Goal: Task Accomplishment & Management: Manage account settings

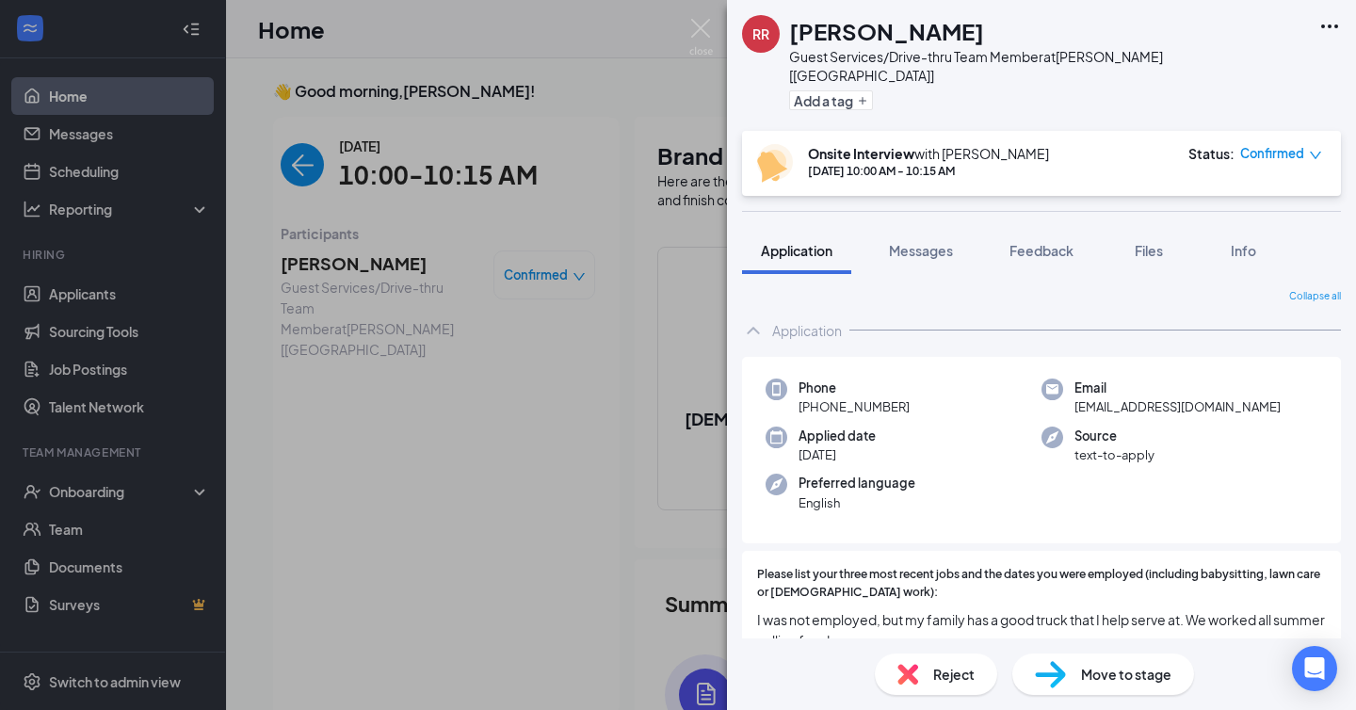
scroll to position [8, 0]
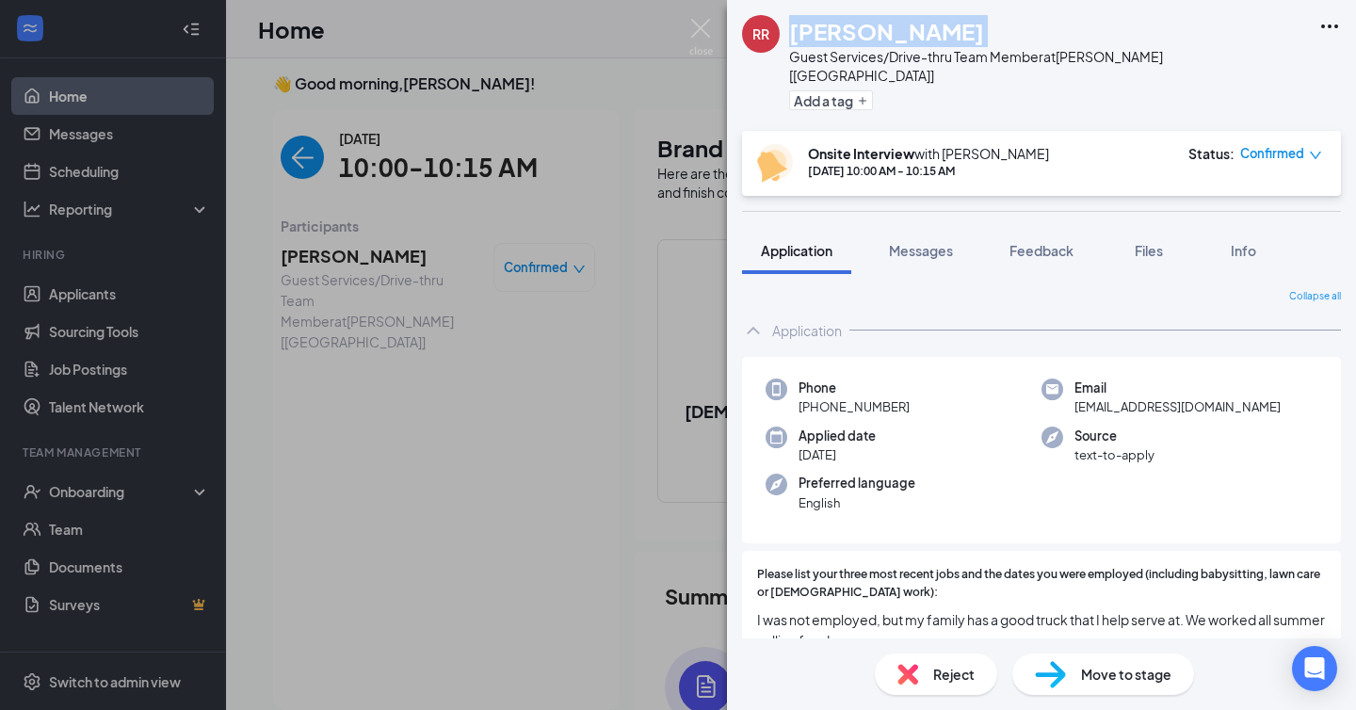
click at [701, 41] on img at bounding box center [701, 37] width 24 height 37
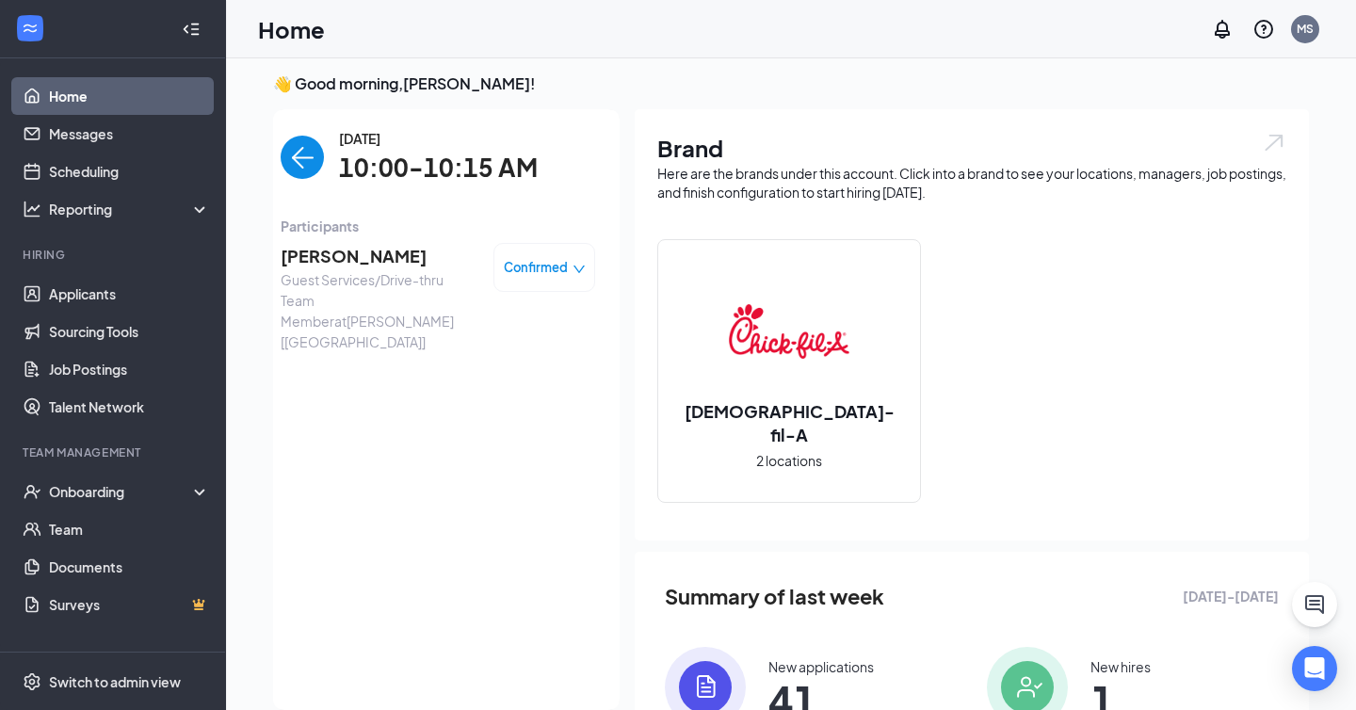
click at [535, 271] on span "Confirmed" at bounding box center [536, 267] width 64 height 19
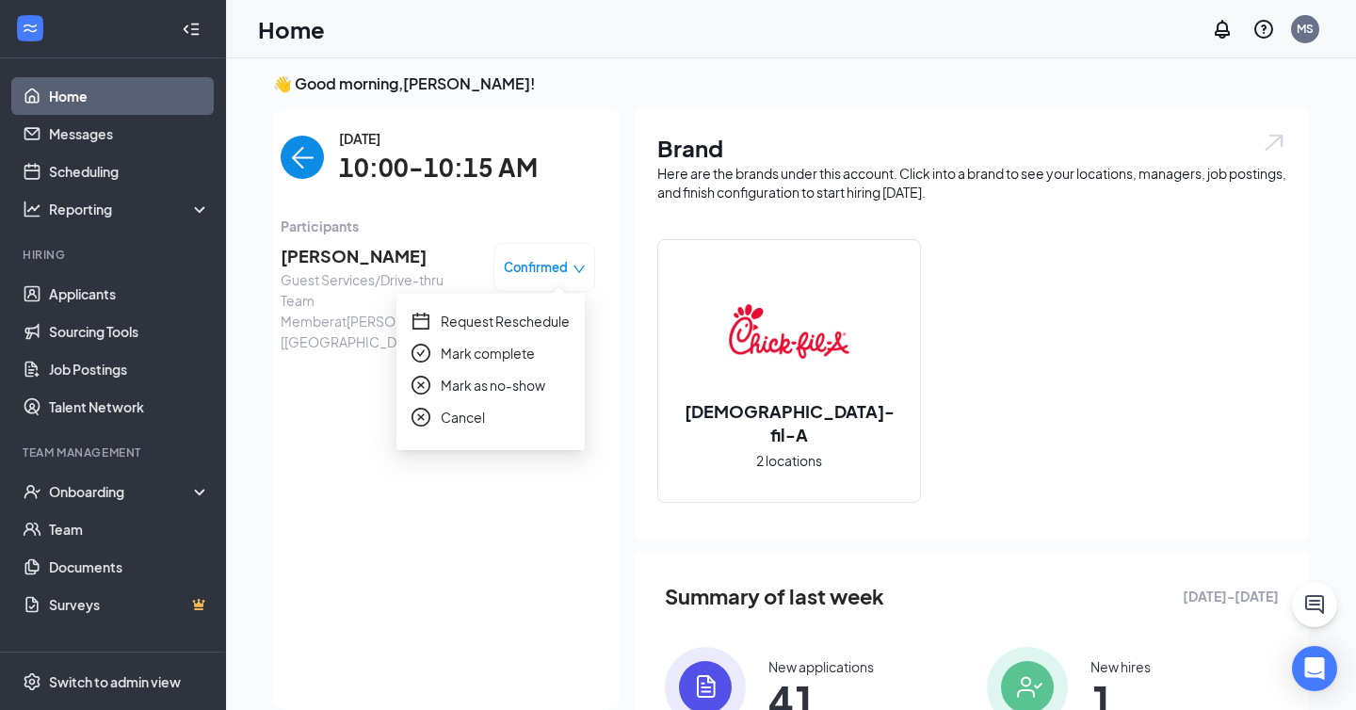
click at [534, 392] on span "Mark as no-show" at bounding box center [493, 385] width 105 height 21
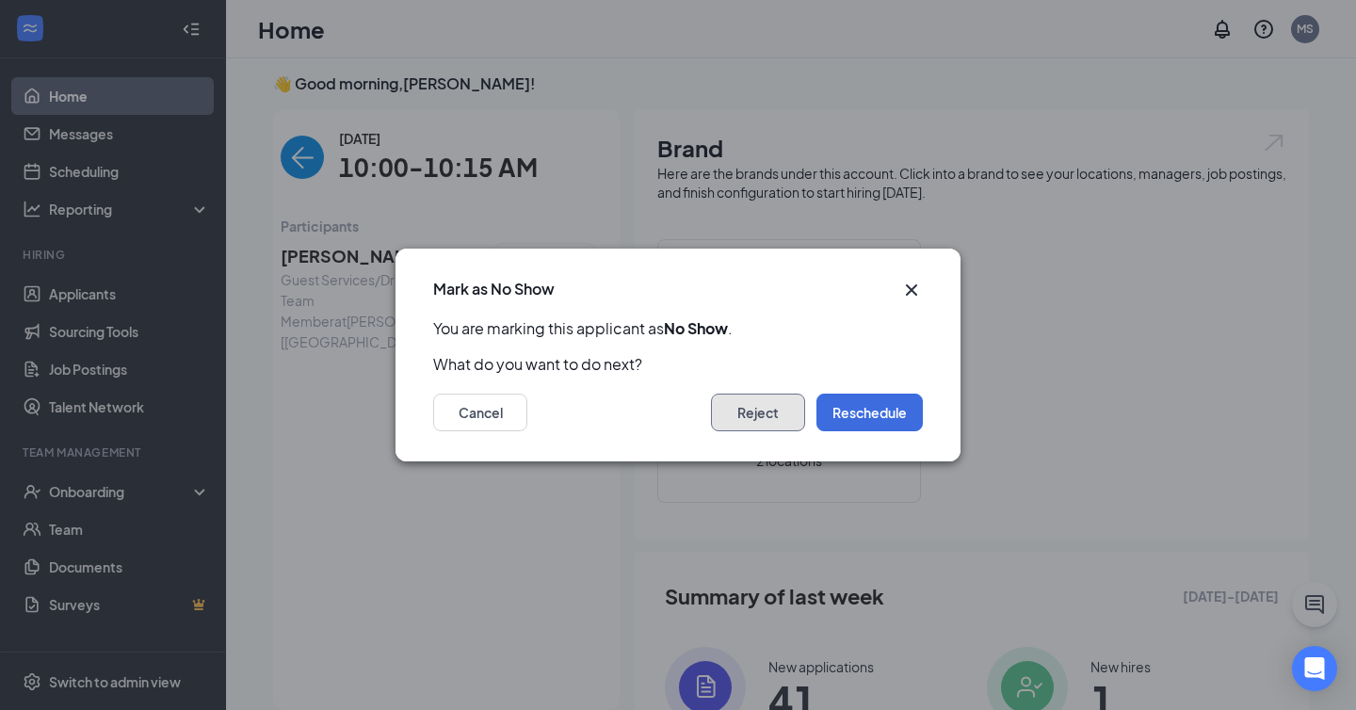
click at [738, 415] on button "Reject" at bounding box center [758, 413] width 94 height 38
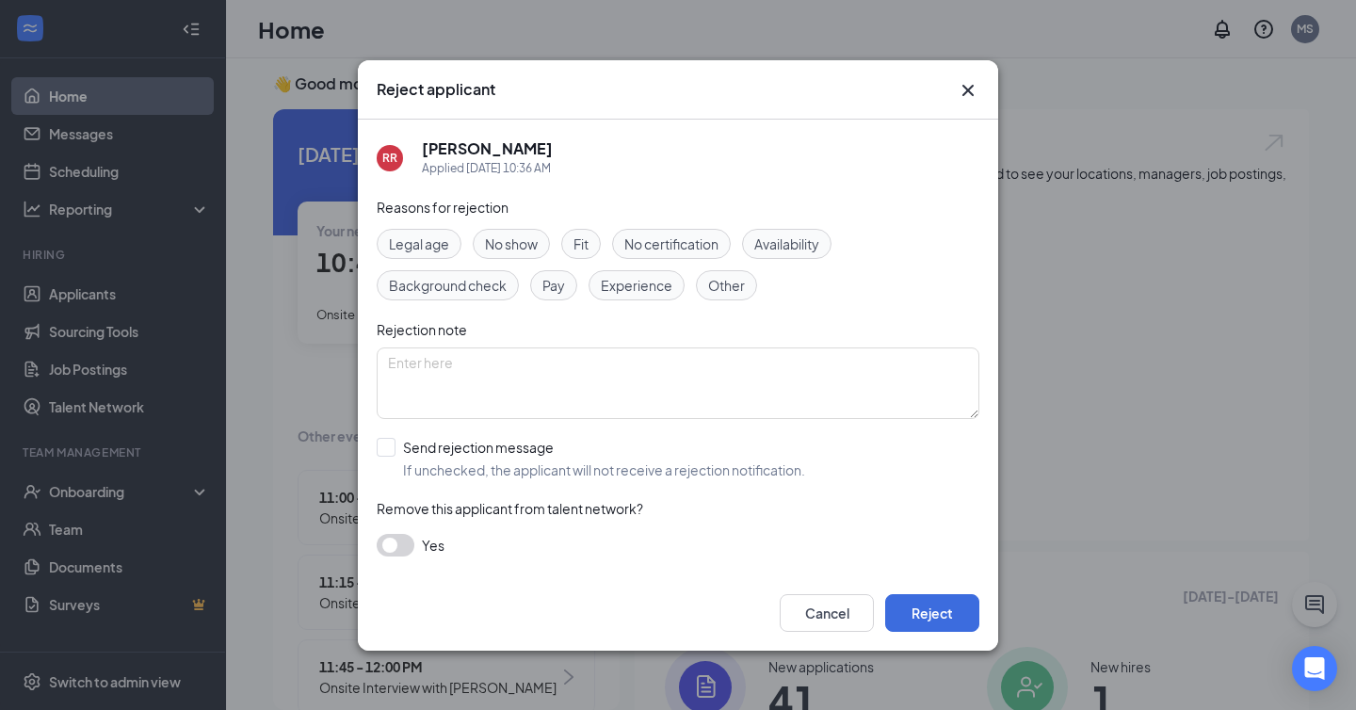
click at [516, 244] on span "No show" at bounding box center [511, 243] width 53 height 21
click at [915, 613] on button "Reject" at bounding box center [932, 613] width 94 height 38
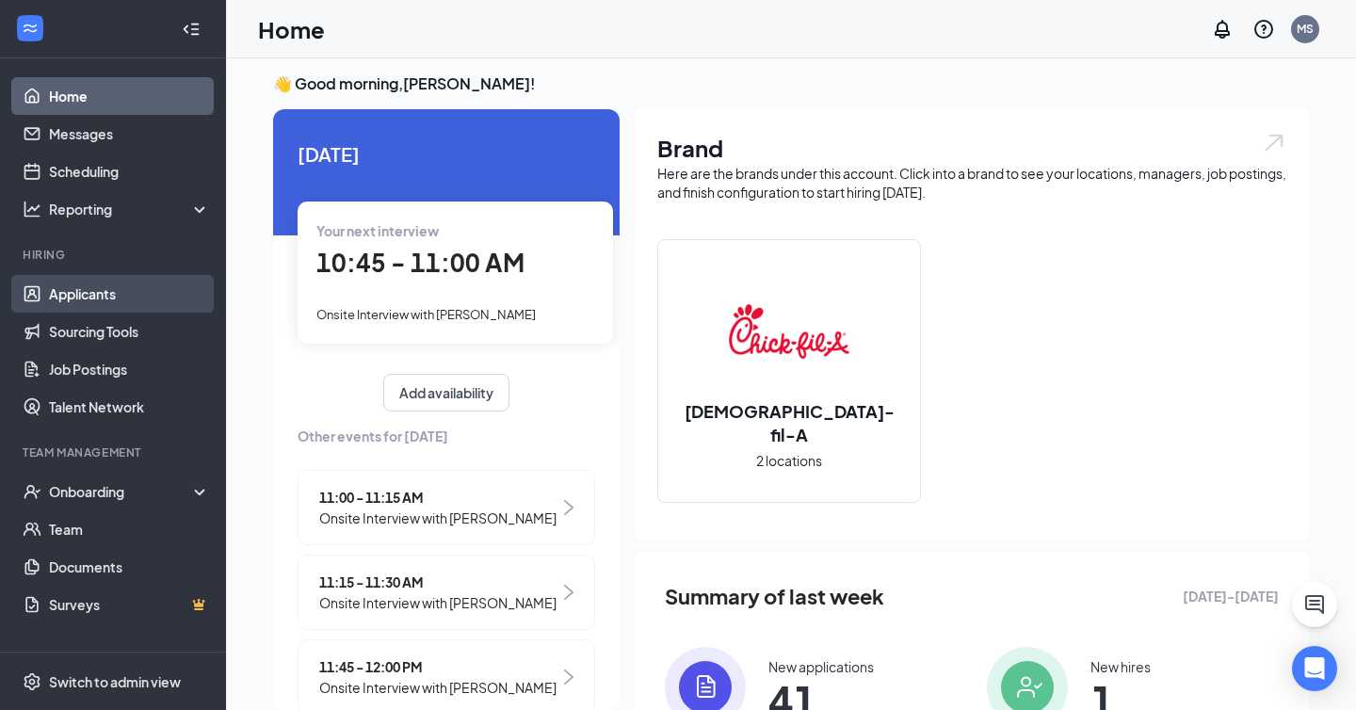
click at [50, 298] on link "Applicants" at bounding box center [129, 294] width 161 height 38
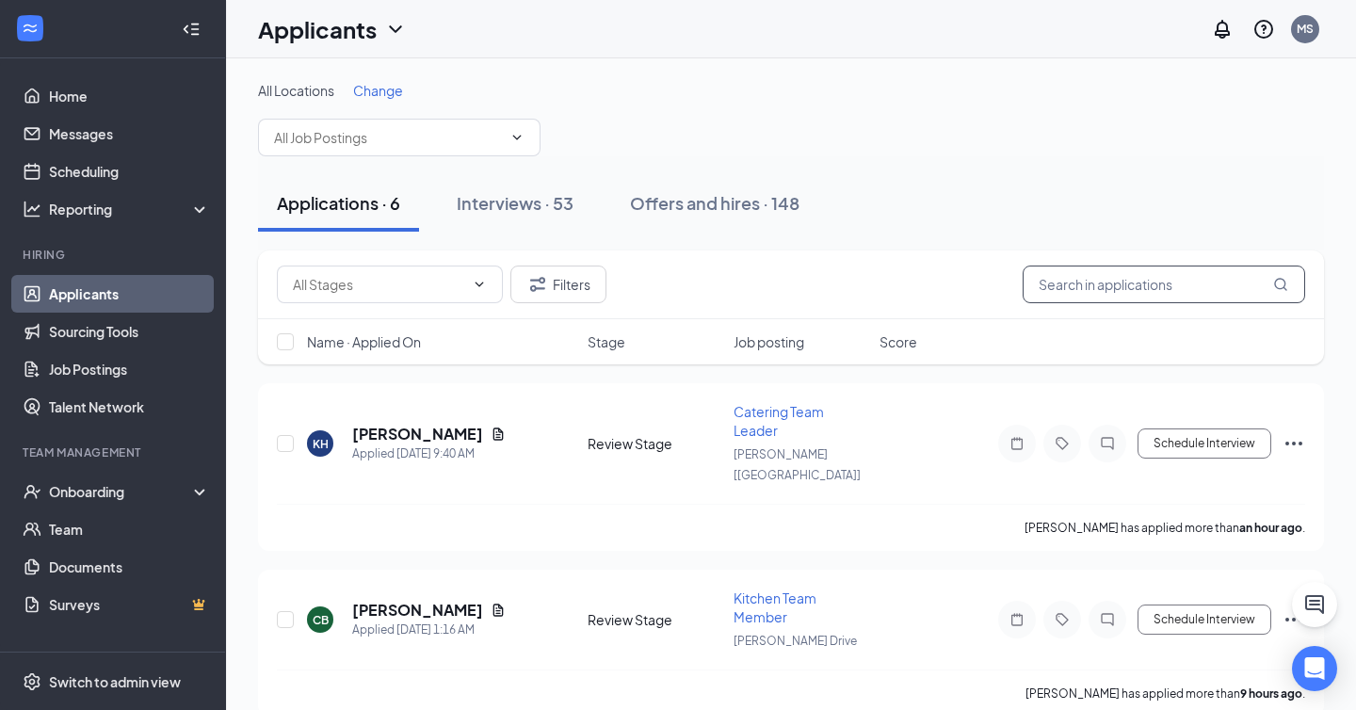
click at [1078, 286] on input "text" at bounding box center [1164, 285] width 282 height 38
type input "valerie"
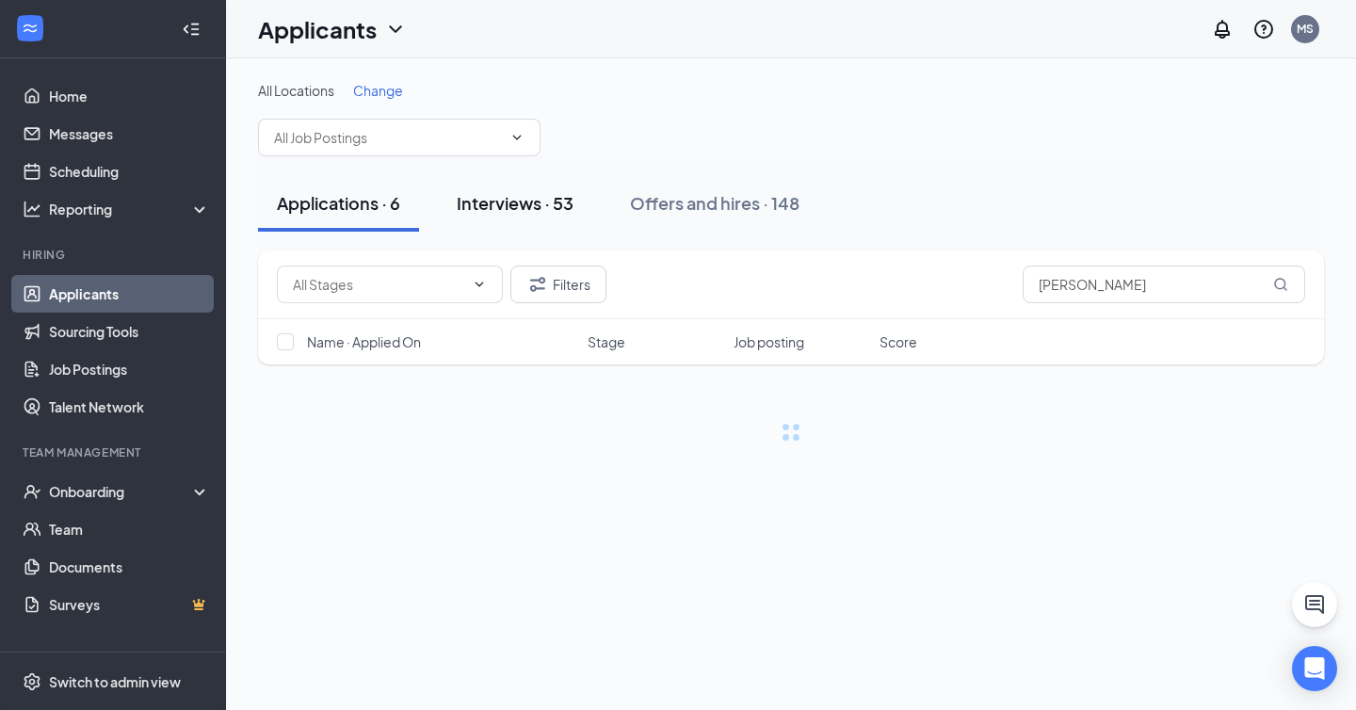
click at [526, 198] on div "Interviews · 53" at bounding box center [515, 203] width 117 height 24
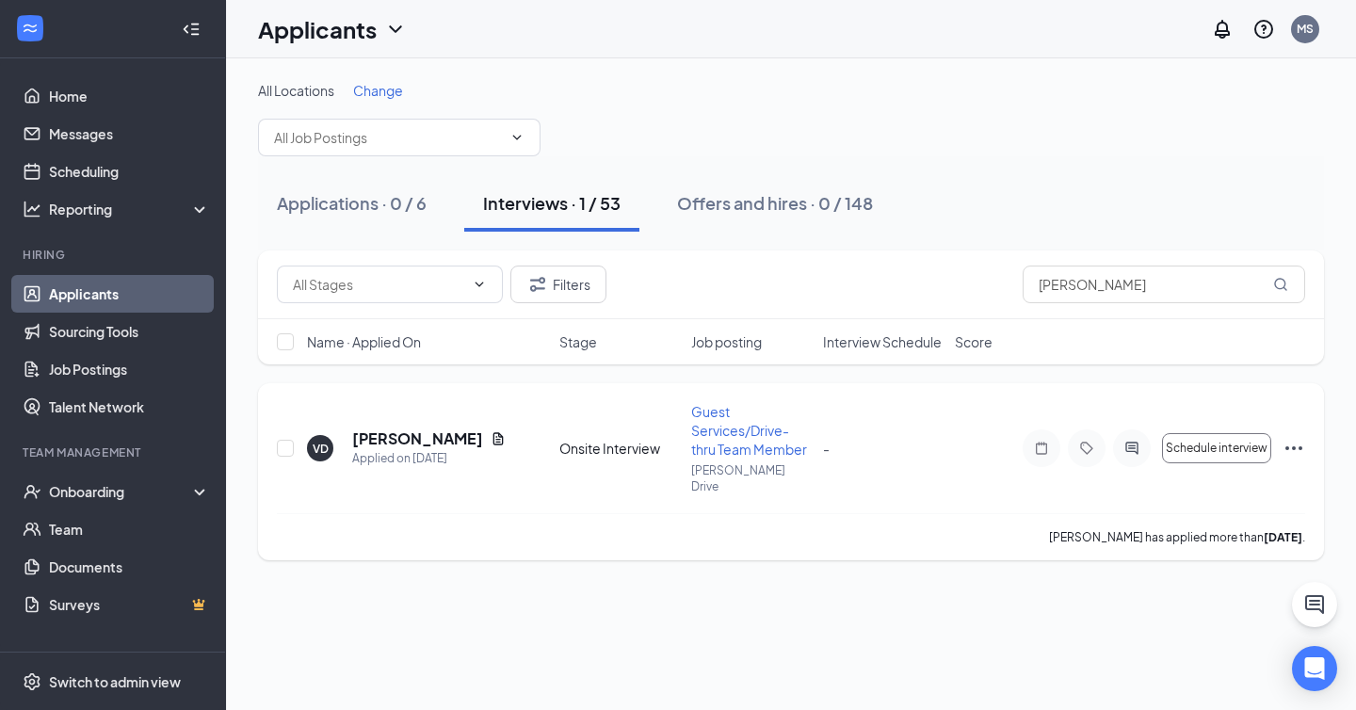
click at [1290, 440] on icon "Ellipses" at bounding box center [1293, 448] width 23 height 23
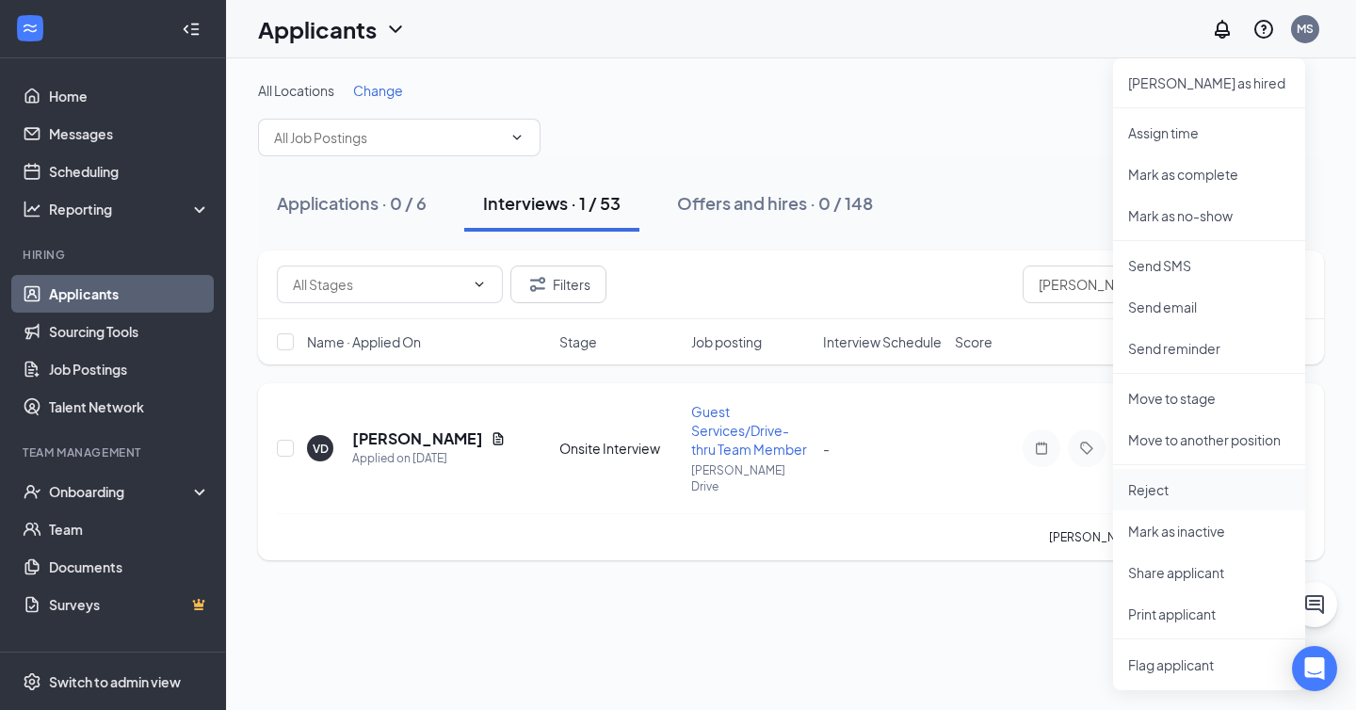
click at [1181, 490] on p "Reject" at bounding box center [1209, 489] width 162 height 19
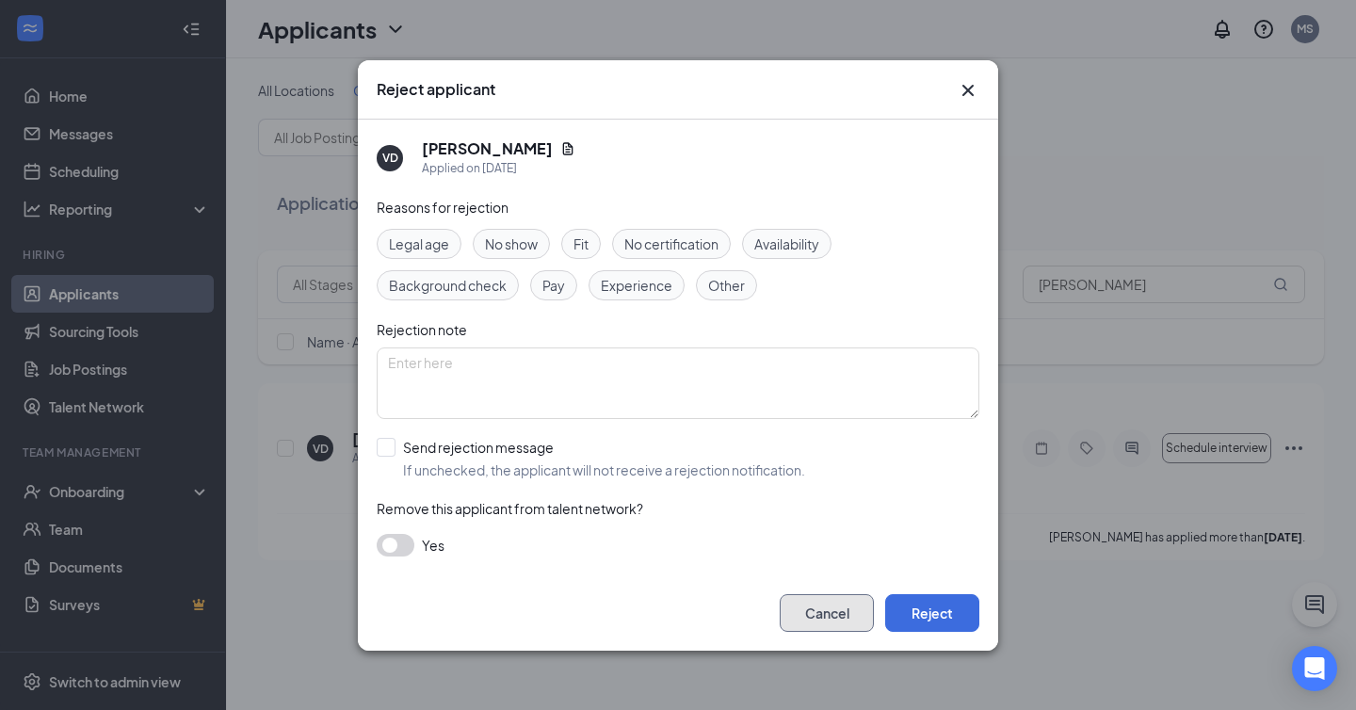
click at [846, 617] on button "Cancel" at bounding box center [827, 613] width 94 height 38
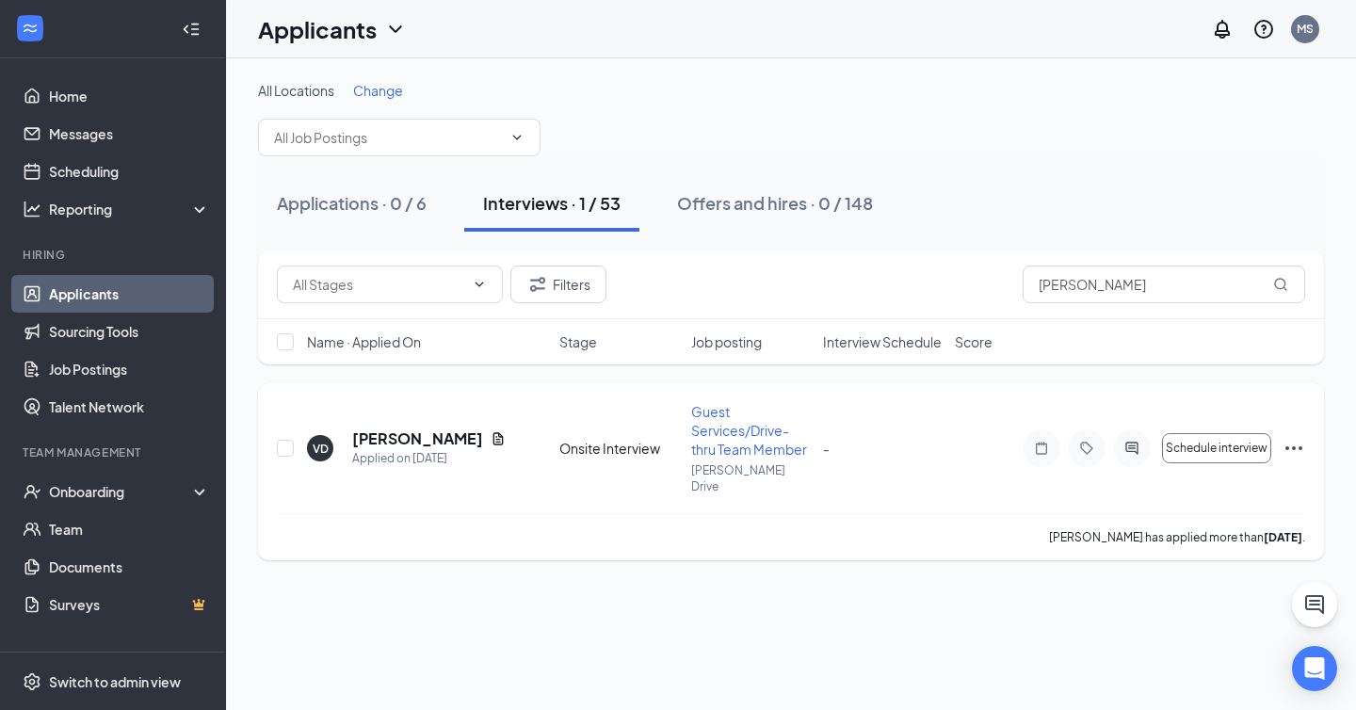
click at [1297, 437] on icon "Ellipses" at bounding box center [1293, 448] width 23 height 23
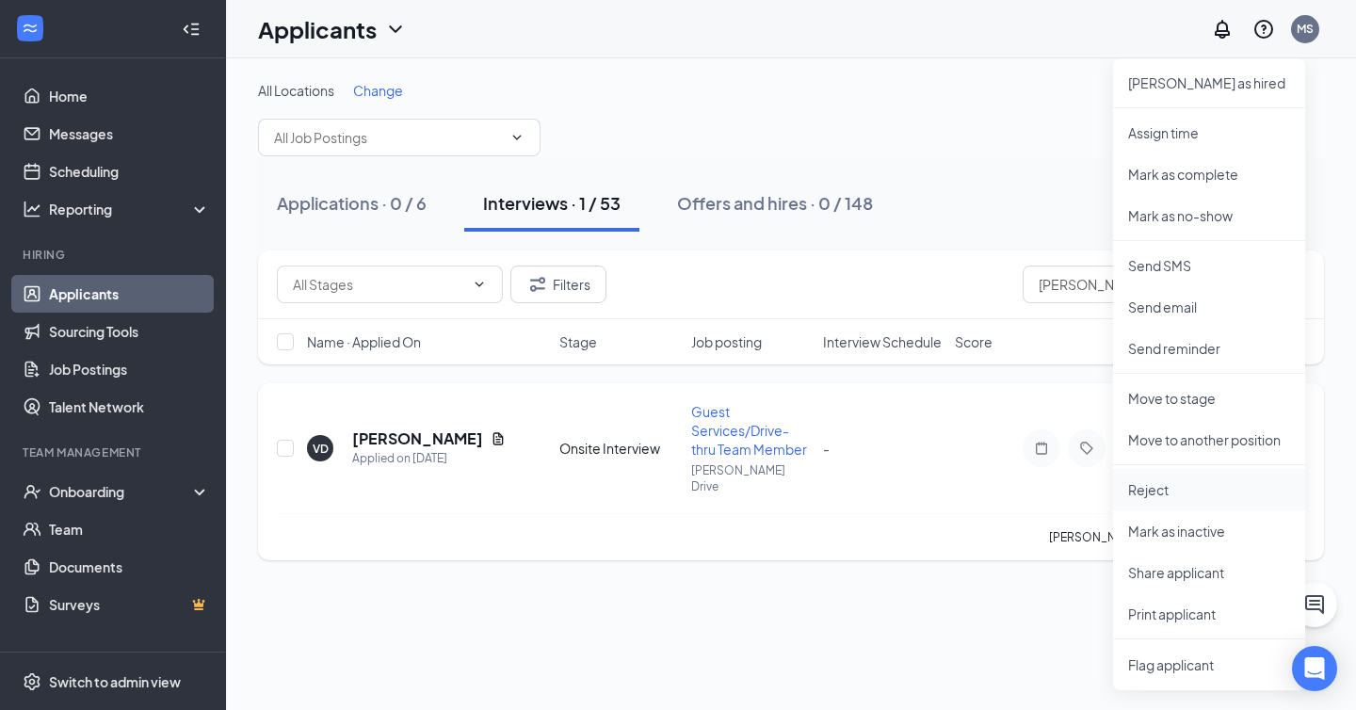
click at [1159, 487] on p "Reject" at bounding box center [1209, 489] width 162 height 19
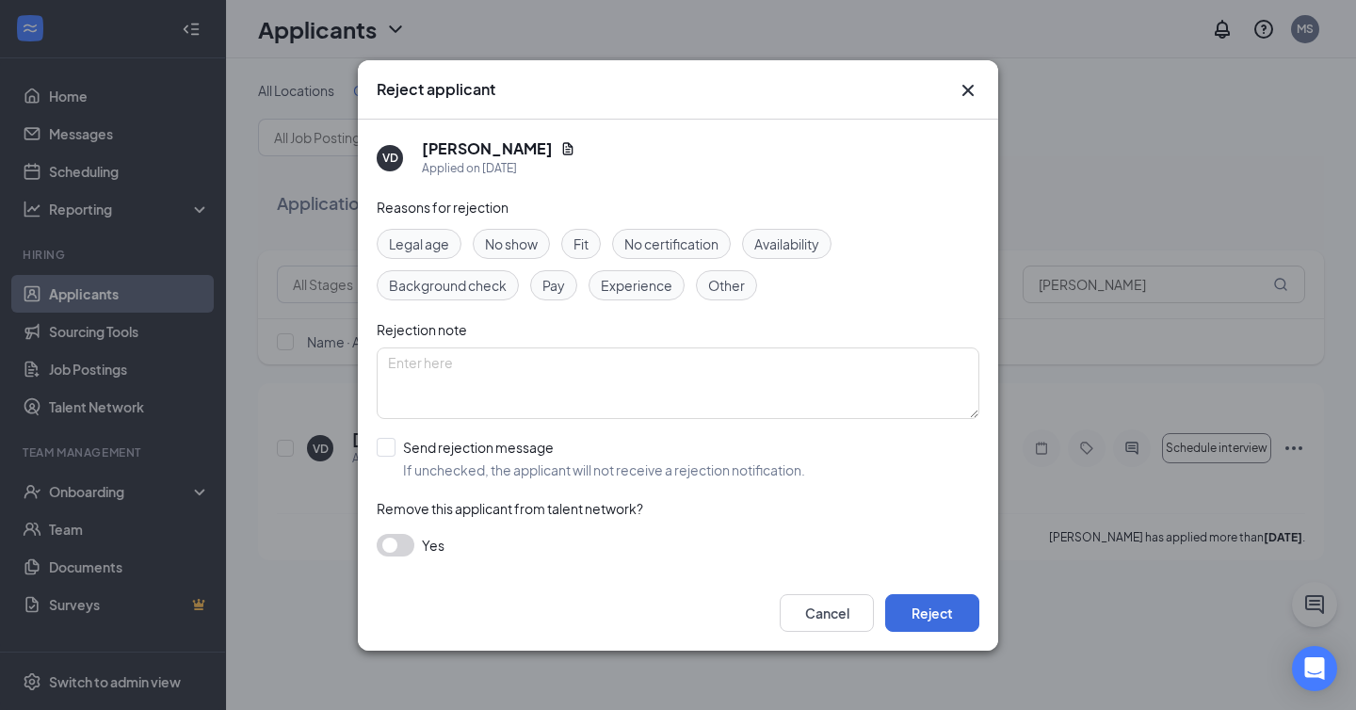
click at [797, 247] on span "Availability" at bounding box center [786, 243] width 65 height 21
click at [478, 450] on input "Send rejection message If unchecked, the applicant will not receive a rejection…" at bounding box center [591, 458] width 428 height 41
checkbox input "true"
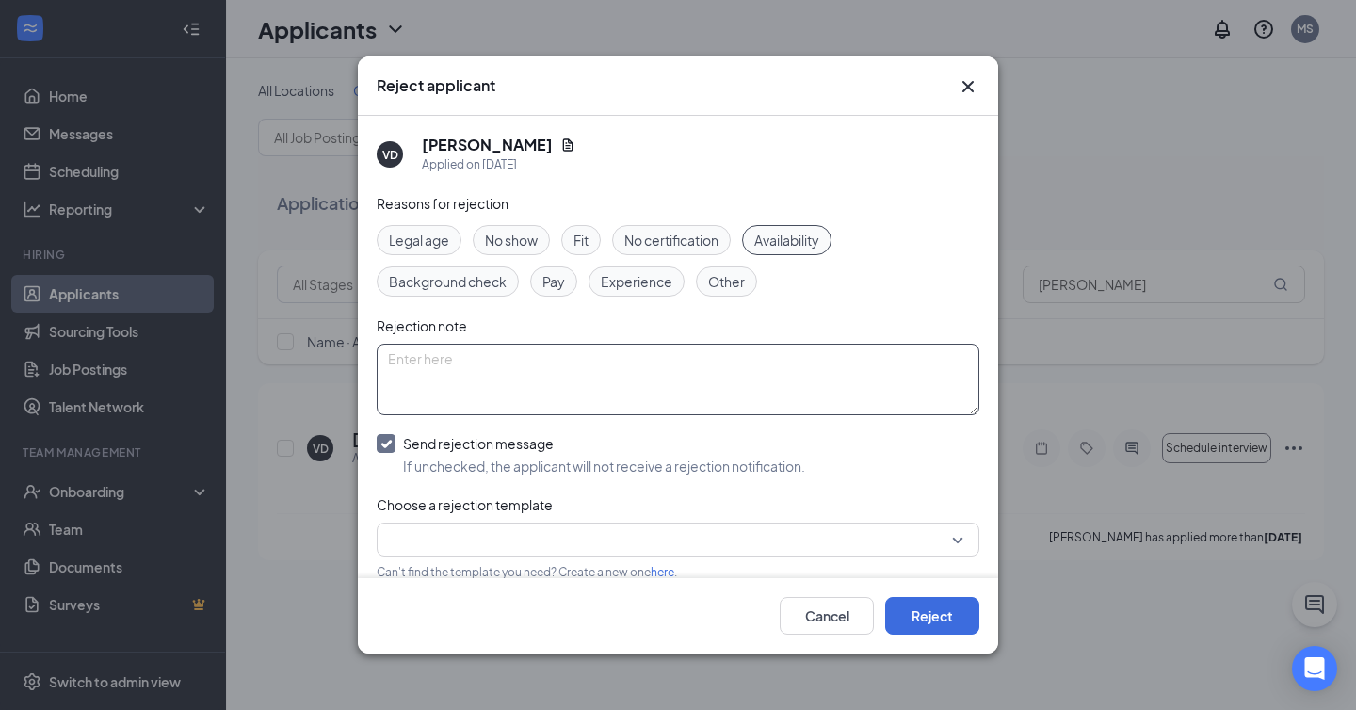
click at [543, 379] on textarea at bounding box center [678, 380] width 603 height 72
type textarea "Emailed me and said she's in Beauty School and class isn't out til 4:30 pm; can…"
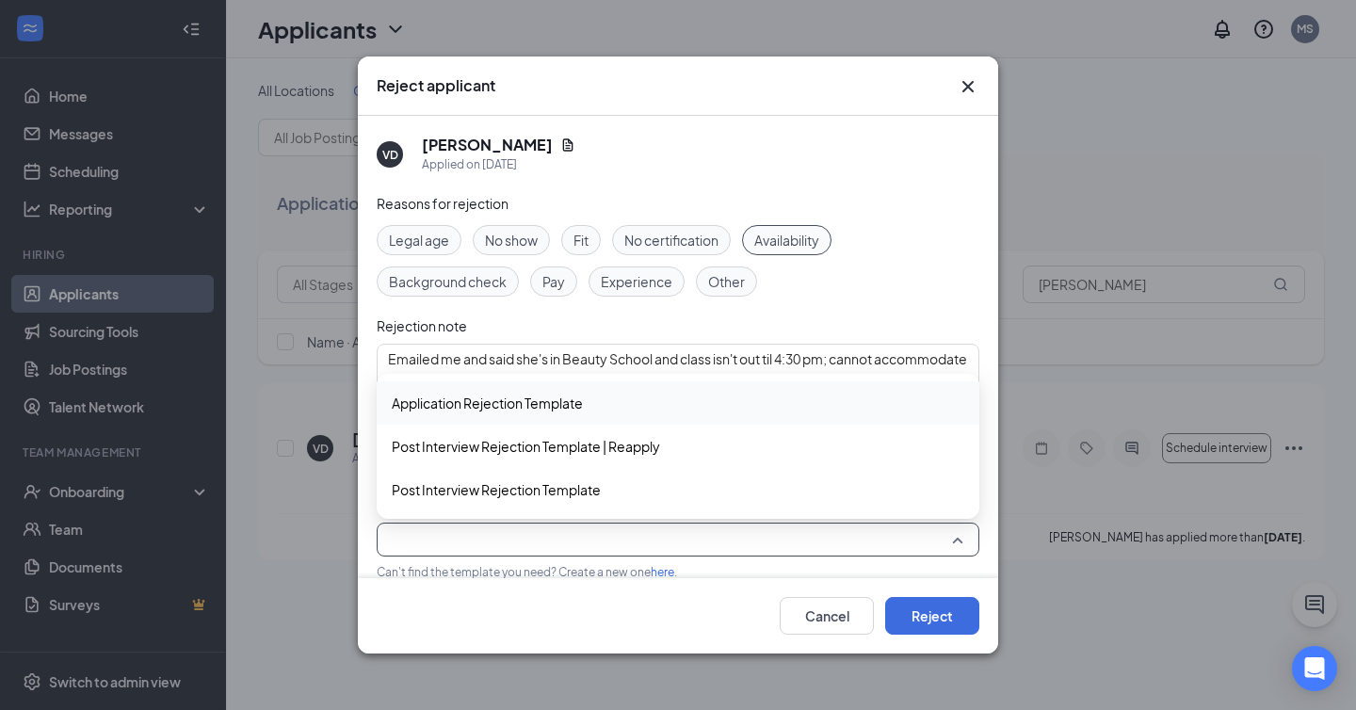
click at [563, 547] on input "search" at bounding box center [671, 539] width 567 height 32
click at [576, 411] on span "Application Rejection Template" at bounding box center [487, 403] width 191 height 21
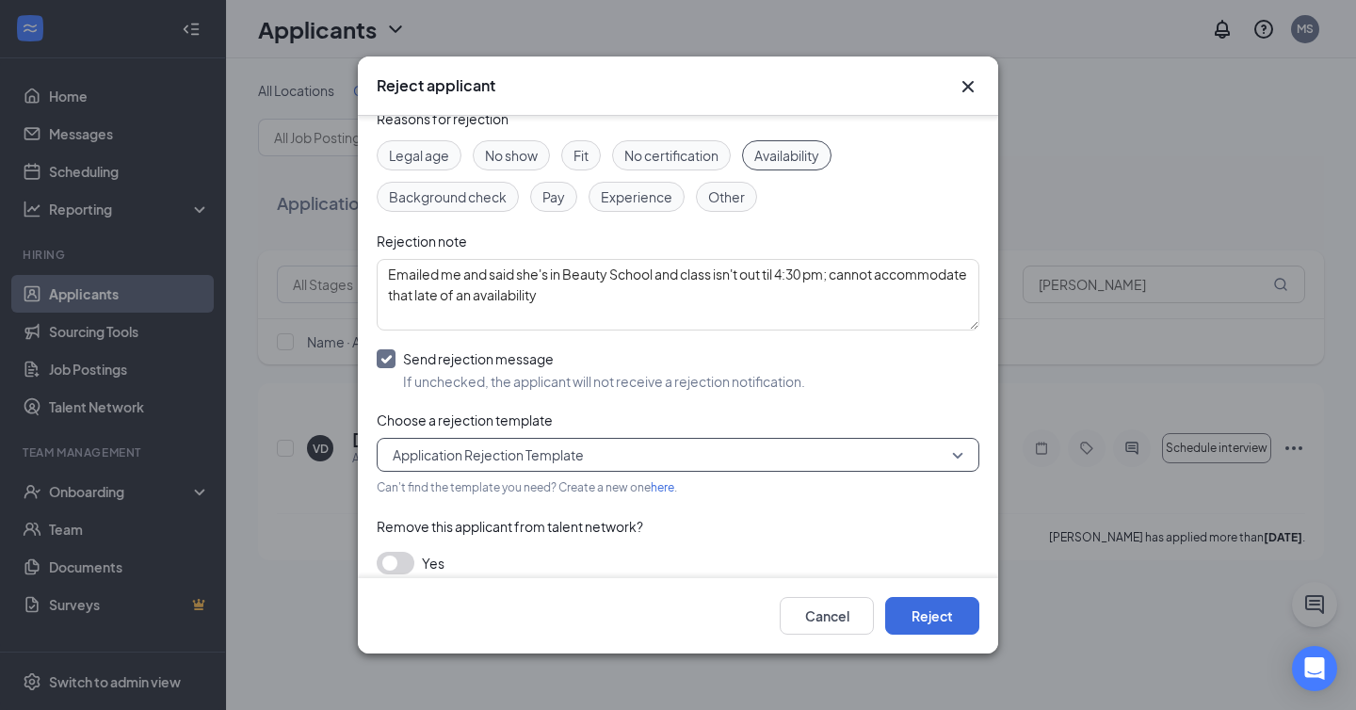
scroll to position [99, 0]
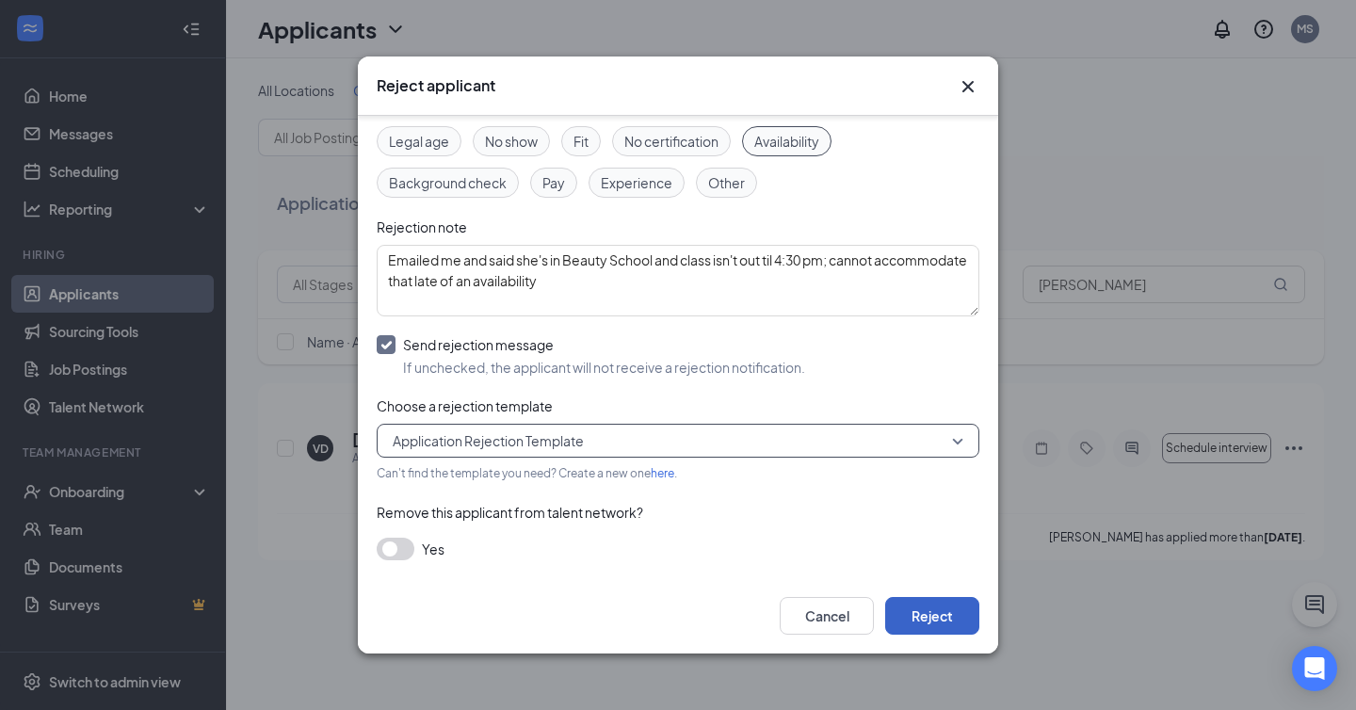
click at [946, 628] on button "Reject" at bounding box center [932, 616] width 94 height 38
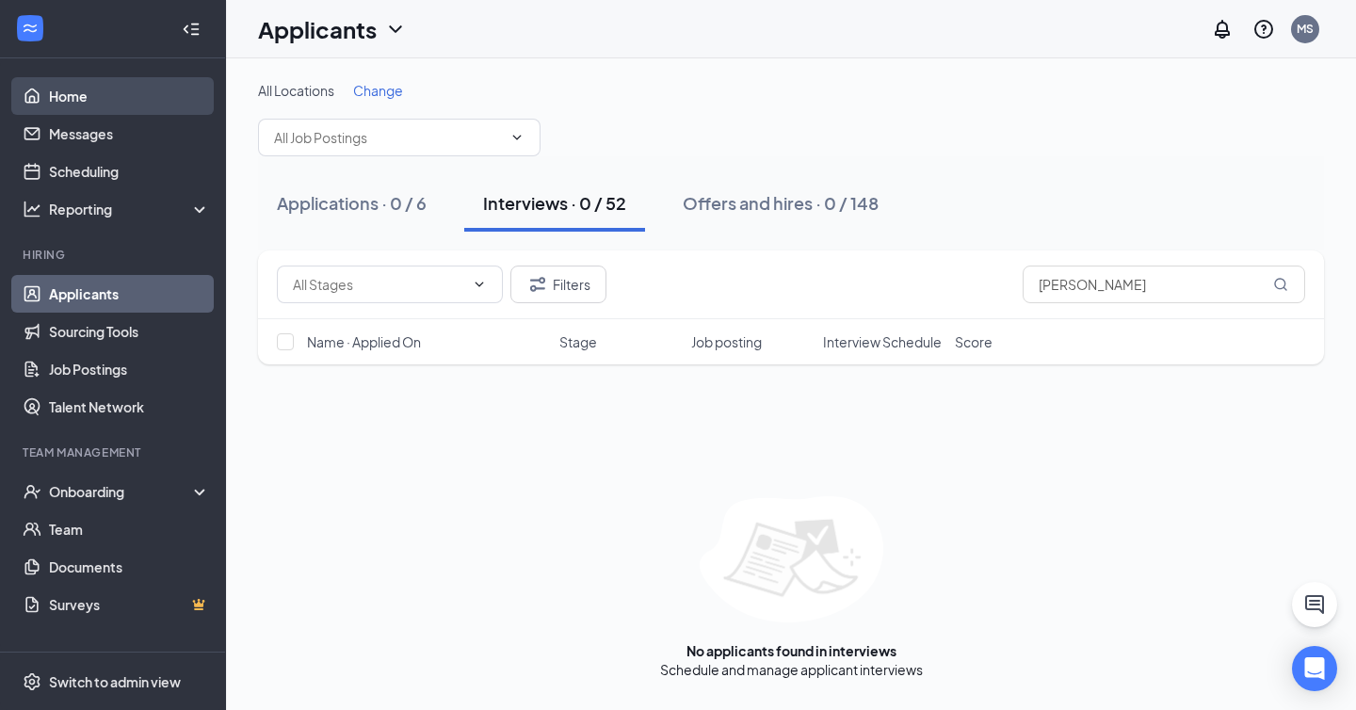
click at [95, 90] on link "Home" at bounding box center [129, 96] width 161 height 38
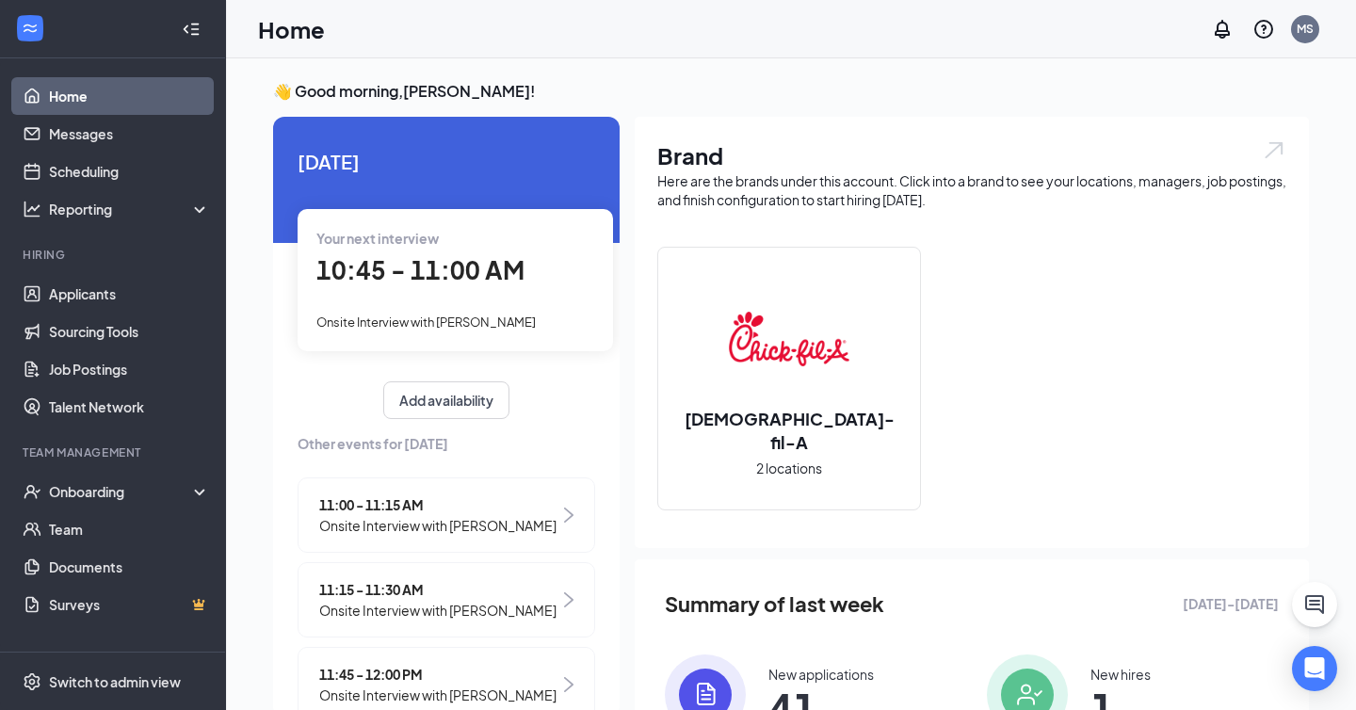
click at [419, 289] on div "10:45 - 11:00 AM" at bounding box center [455, 270] width 278 height 39
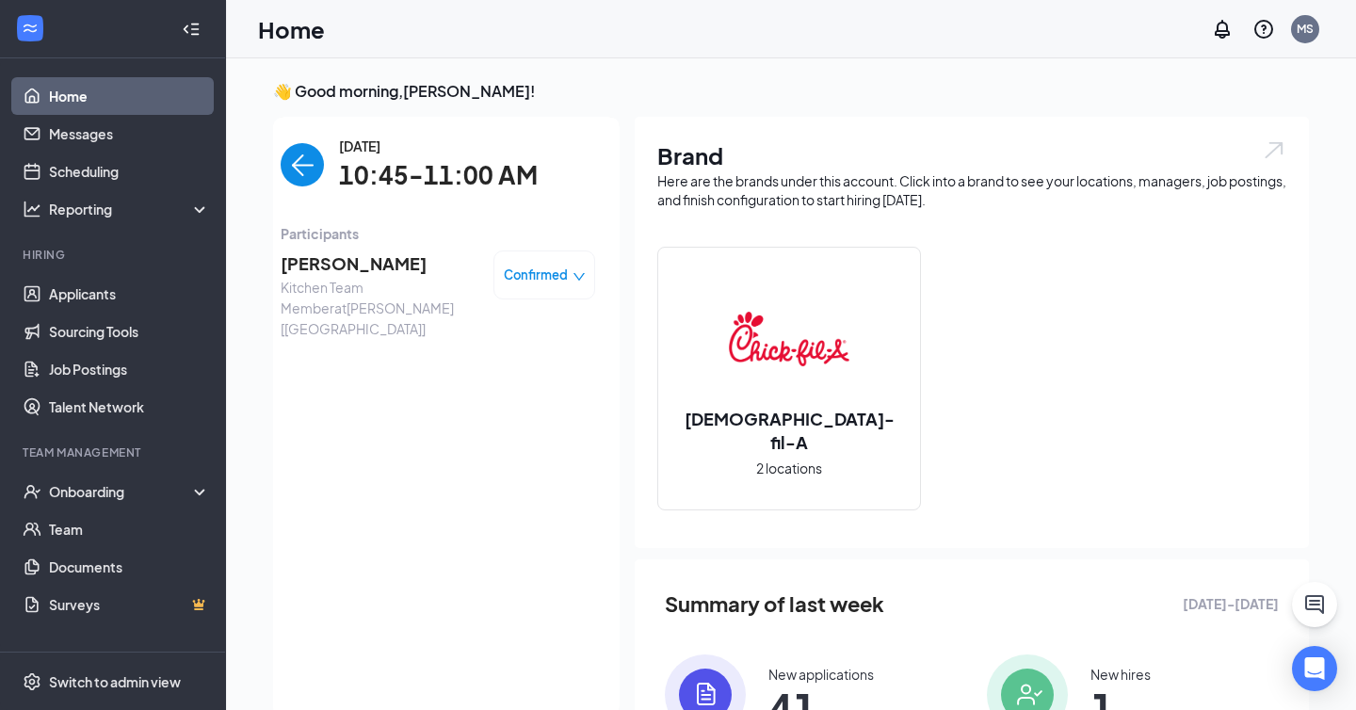
scroll to position [8, 0]
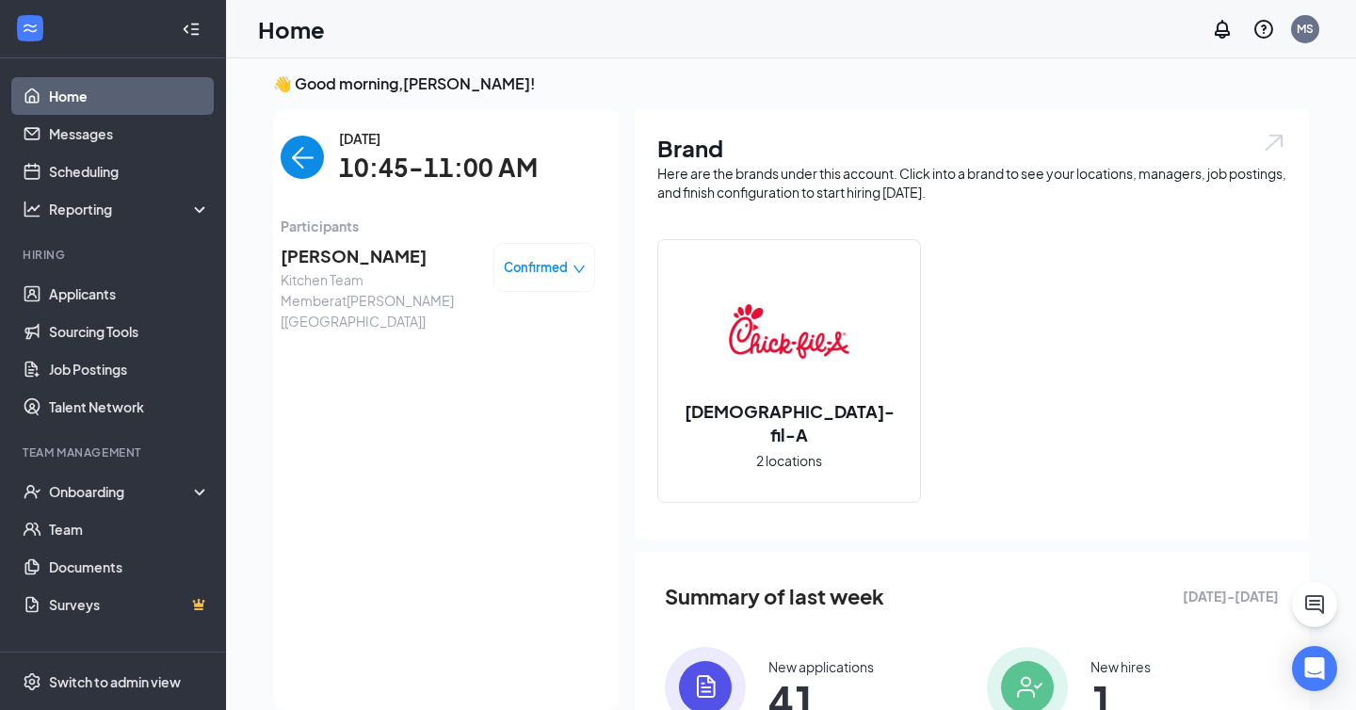
click at [357, 261] on span "[PERSON_NAME]" at bounding box center [380, 256] width 198 height 26
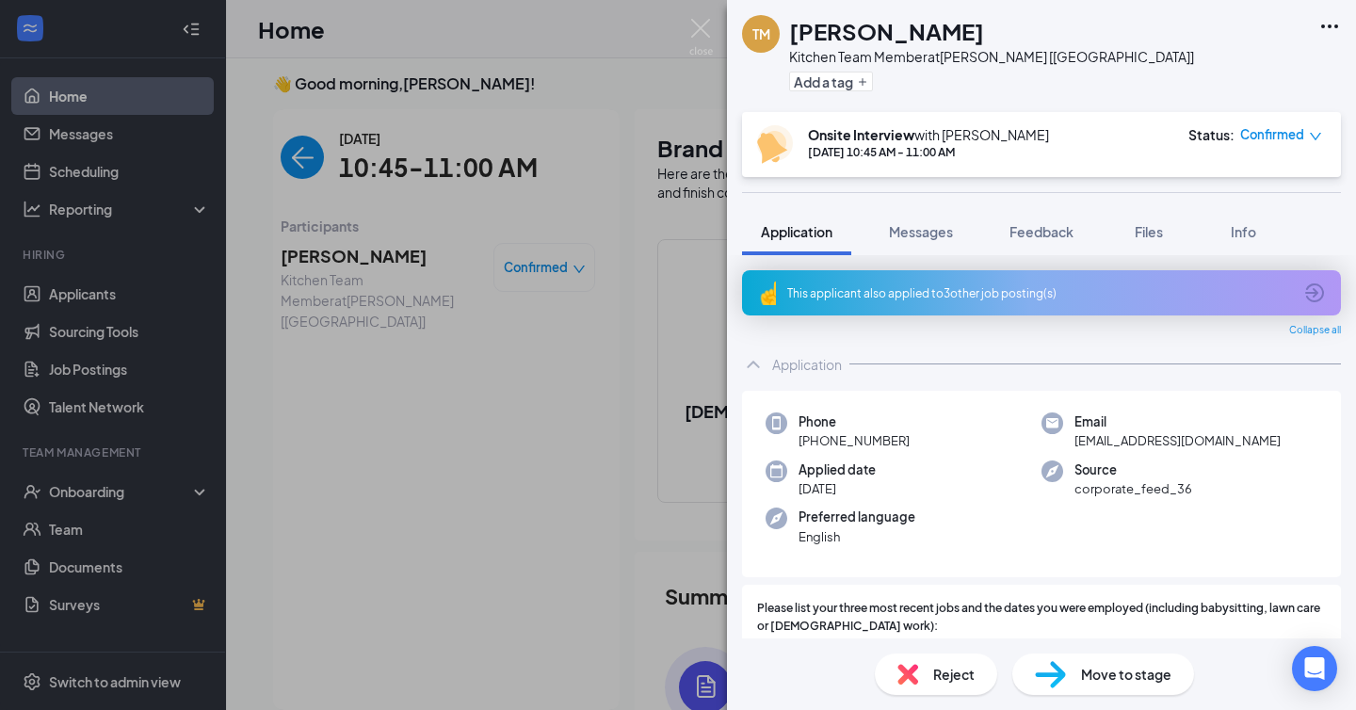
click at [1153, 437] on span "terencemidgett@gmail.com" at bounding box center [1177, 440] width 206 height 19
copy span "terencemidgett@gmail.com"
drag, startPoint x: 813, startPoint y: 442, endPoint x: 972, endPoint y: 439, distance: 158.2
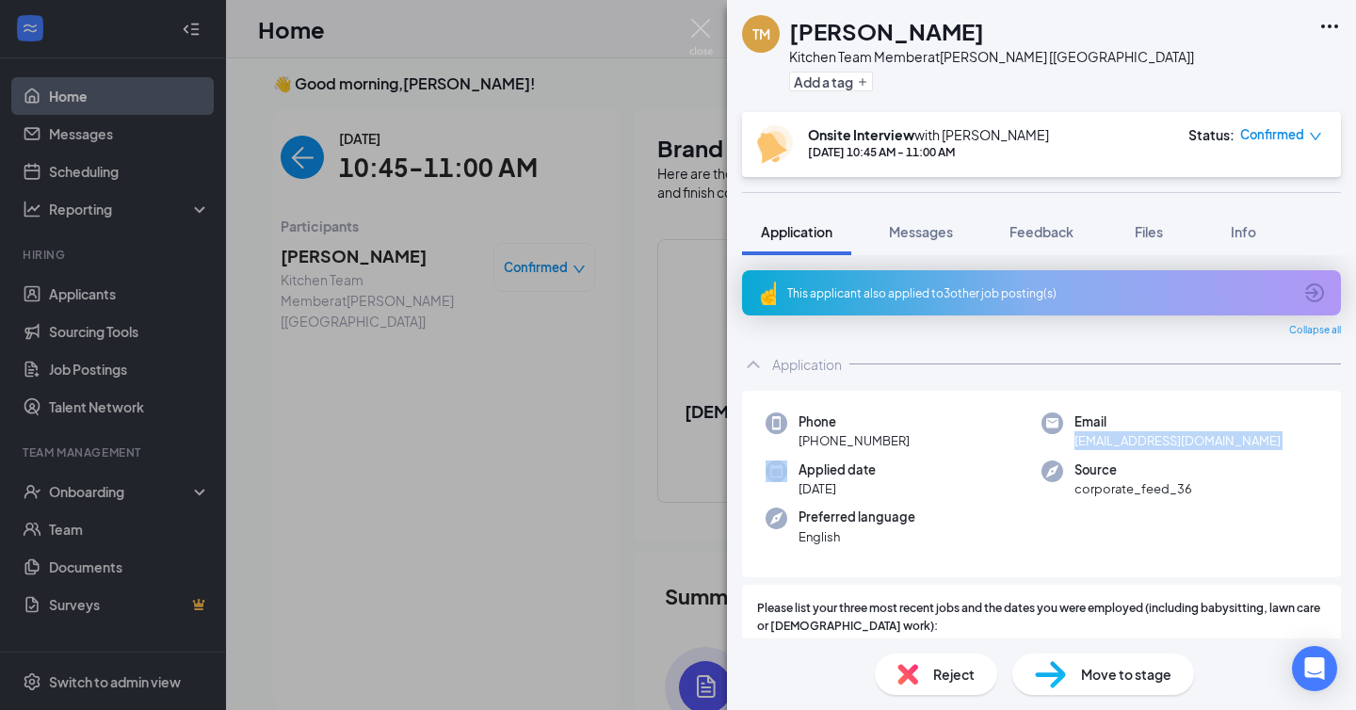
click at [972, 439] on div "Phone +1 (731) 734-5664" at bounding box center [903, 431] width 276 height 39
copy span "(731) 734-5664"
click at [496, 304] on div "TM Terence Midgett Kitchen Team Member at Jackson [TN] Add a tag Onsite Intervi…" at bounding box center [678, 355] width 1356 height 710
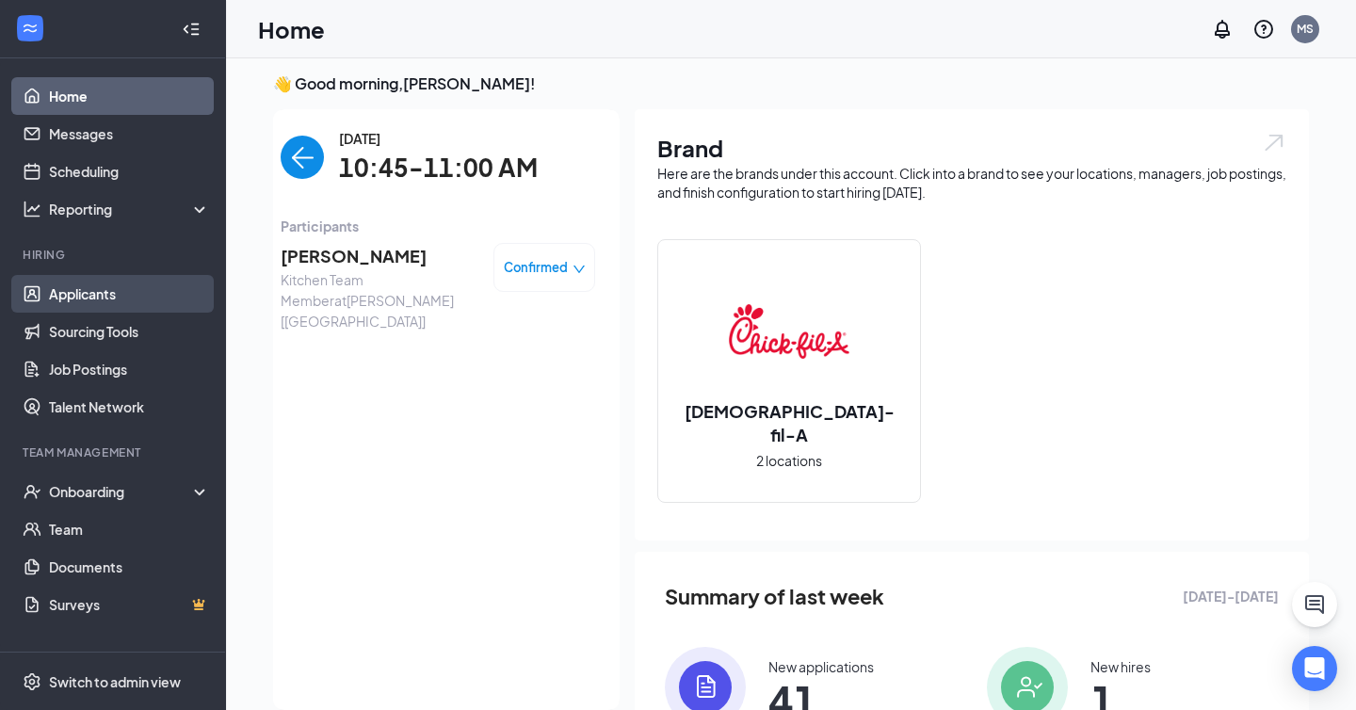
click at [121, 291] on link "Applicants" at bounding box center [129, 294] width 161 height 38
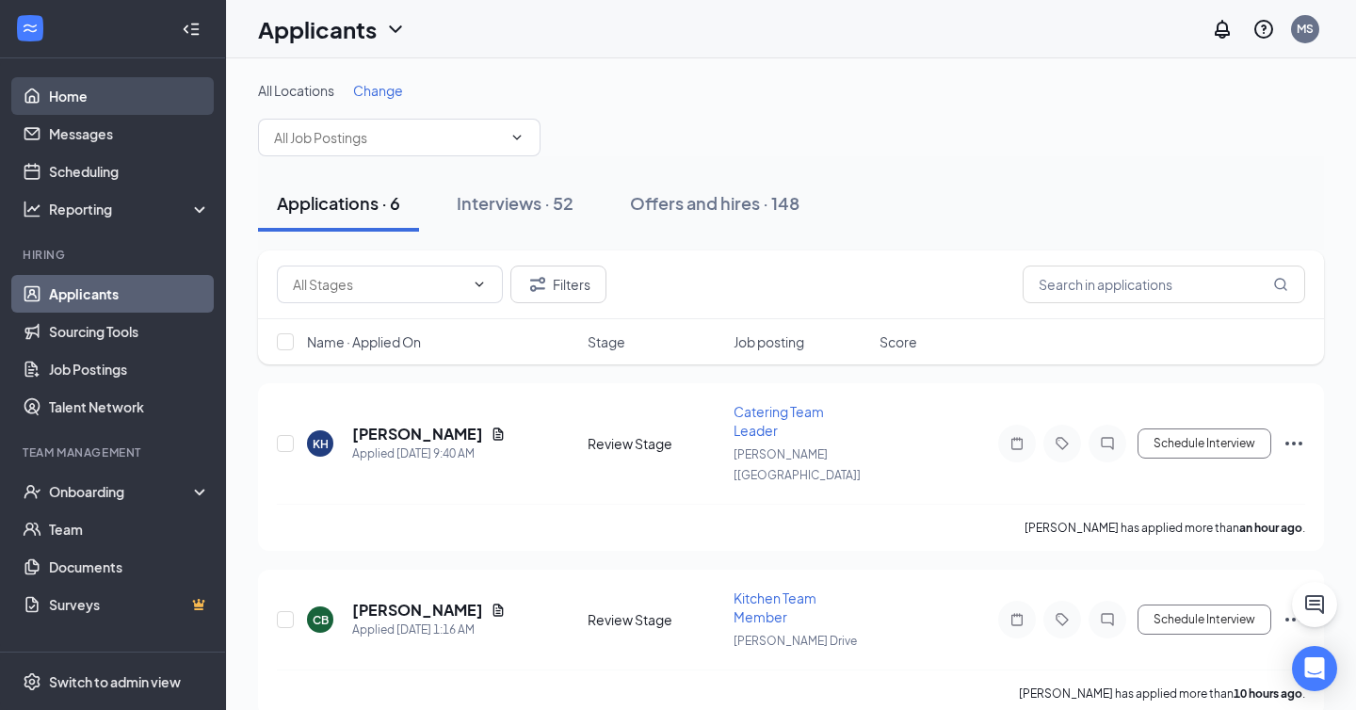
click at [159, 97] on link "Home" at bounding box center [129, 96] width 161 height 38
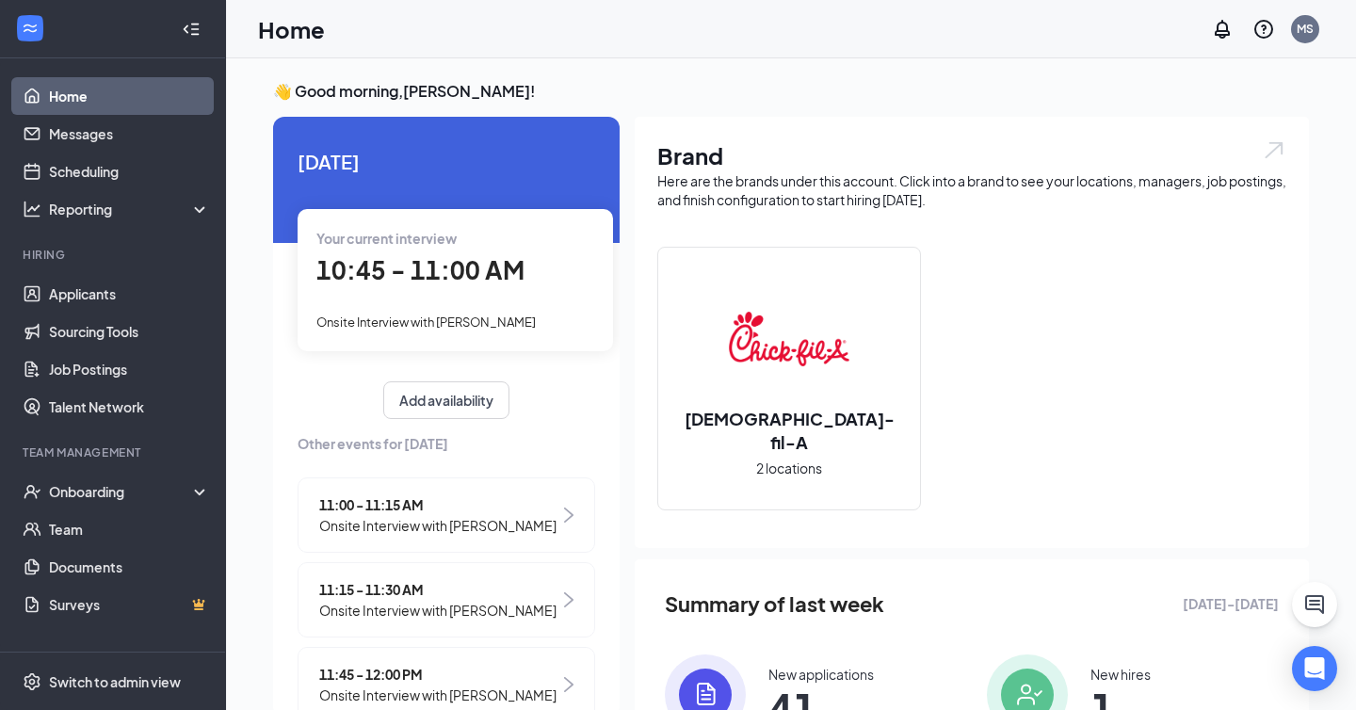
click at [387, 492] on div "11:00 - 11:15 AM Onsite Interview with Hannah Ward" at bounding box center [447, 514] width 298 height 75
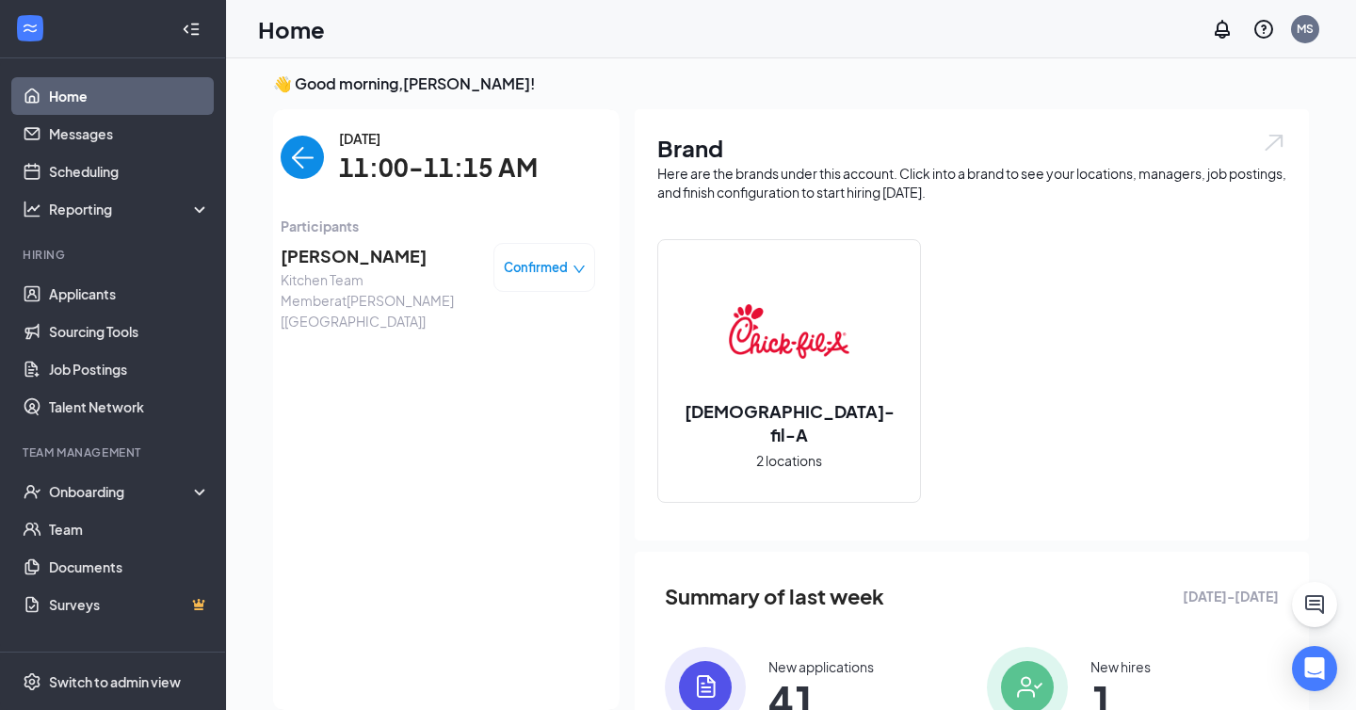
click at [334, 252] on span "[PERSON_NAME]" at bounding box center [380, 256] width 198 height 26
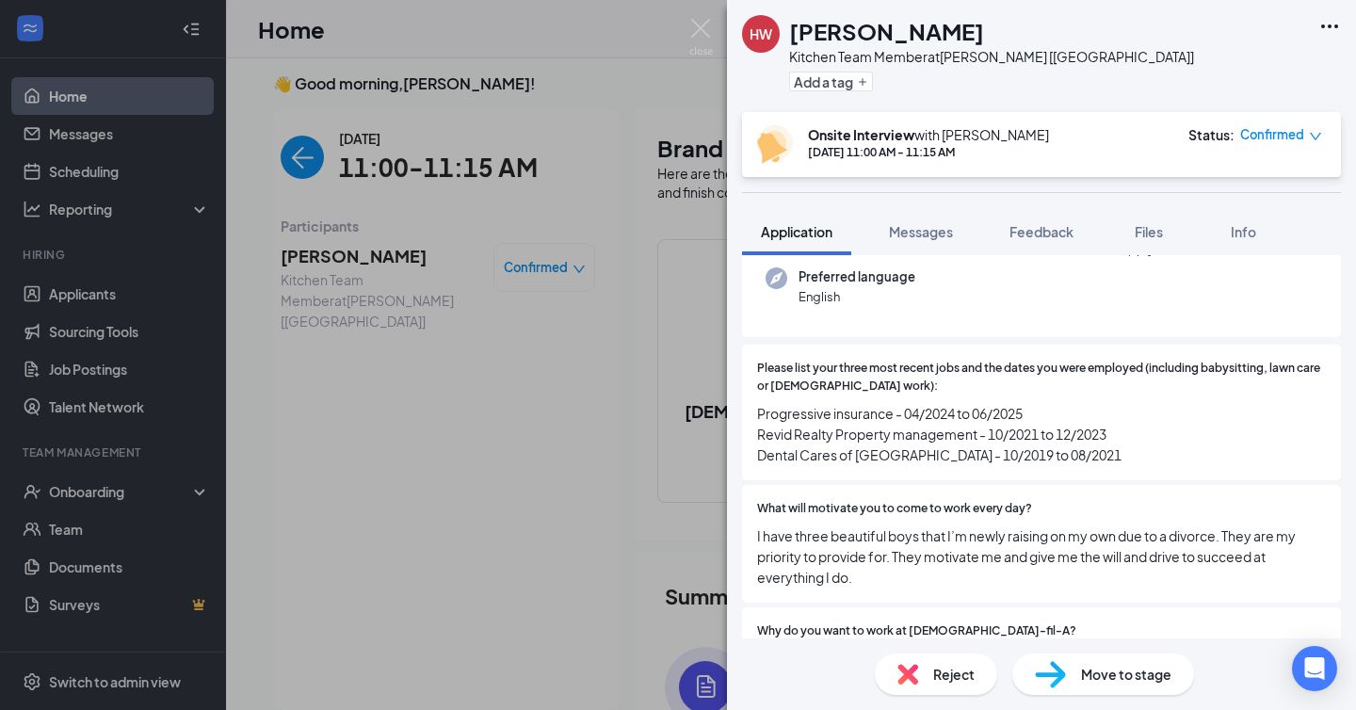
scroll to position [185, 0]
click at [716, 47] on div "HW [PERSON_NAME] Kitchen Team Member at [GEOGRAPHIC_DATA] [[GEOGRAPHIC_DATA]] A…" at bounding box center [678, 355] width 1356 height 710
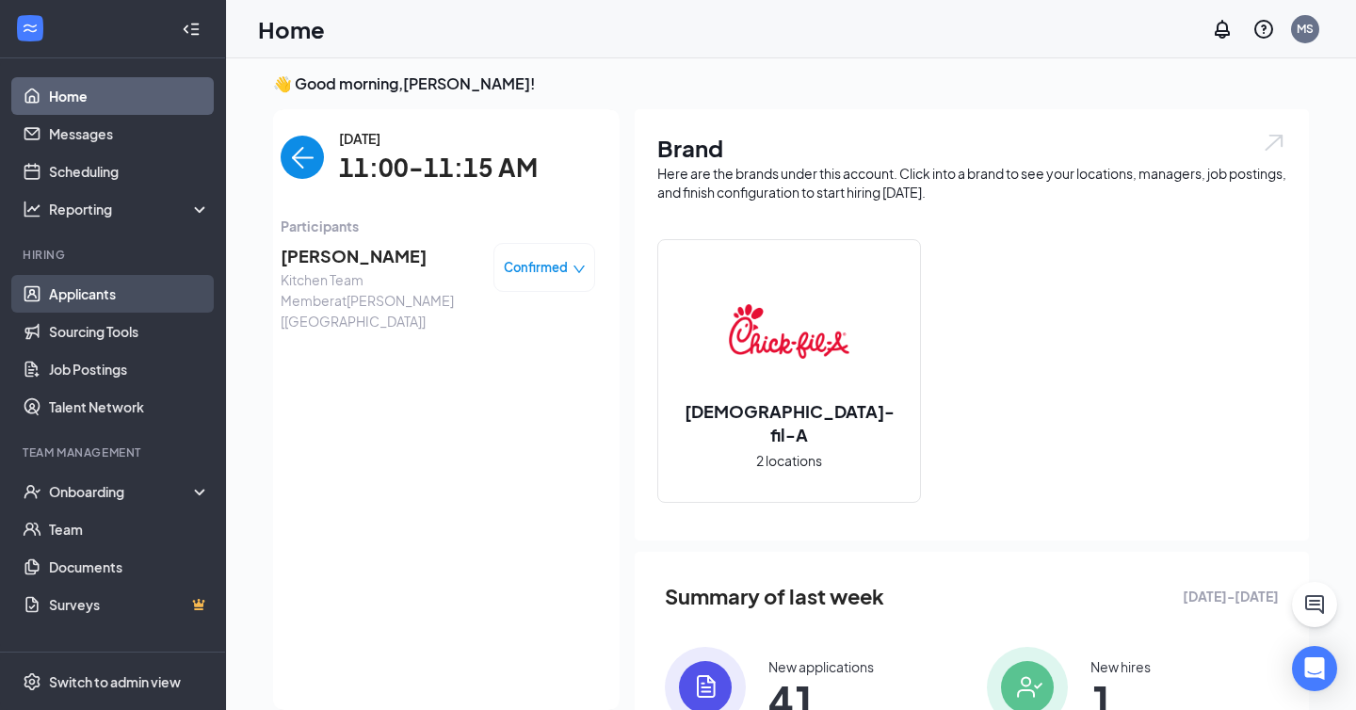
click at [146, 279] on link "Applicants" at bounding box center [129, 294] width 161 height 38
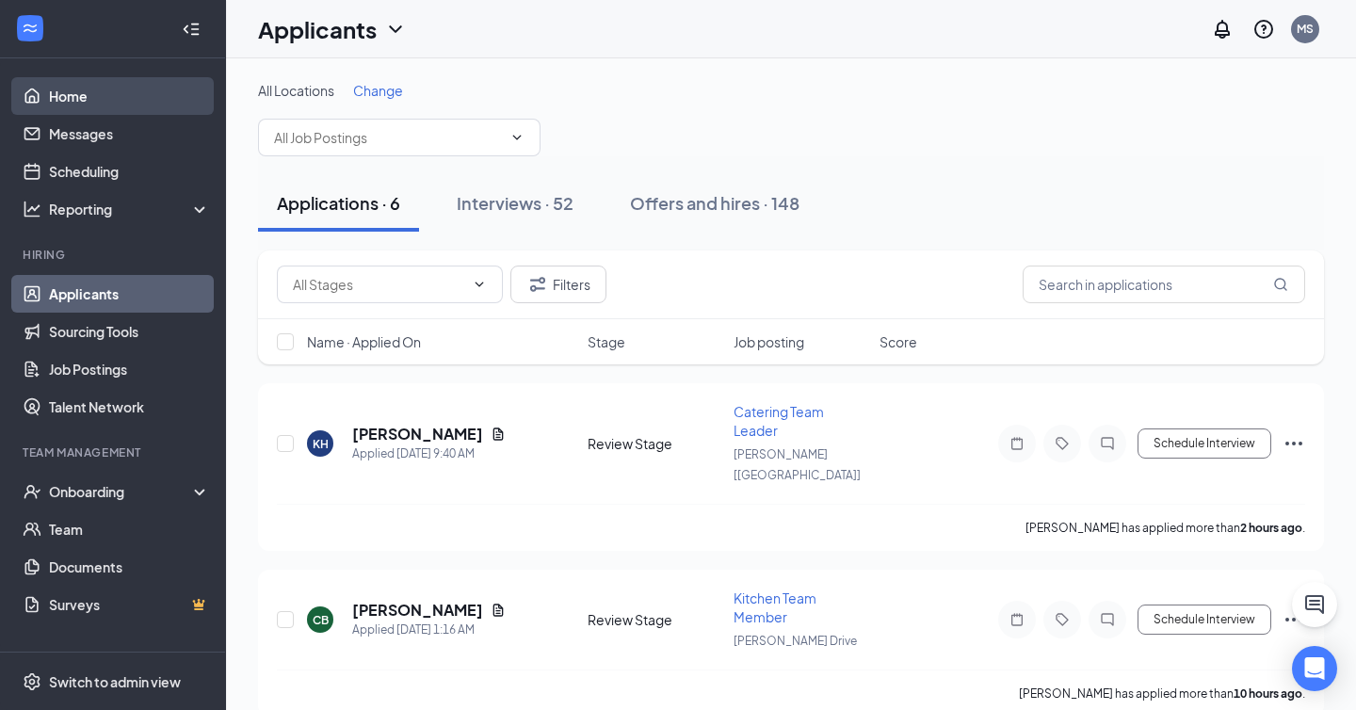
click at [158, 109] on link "Home" at bounding box center [129, 96] width 161 height 38
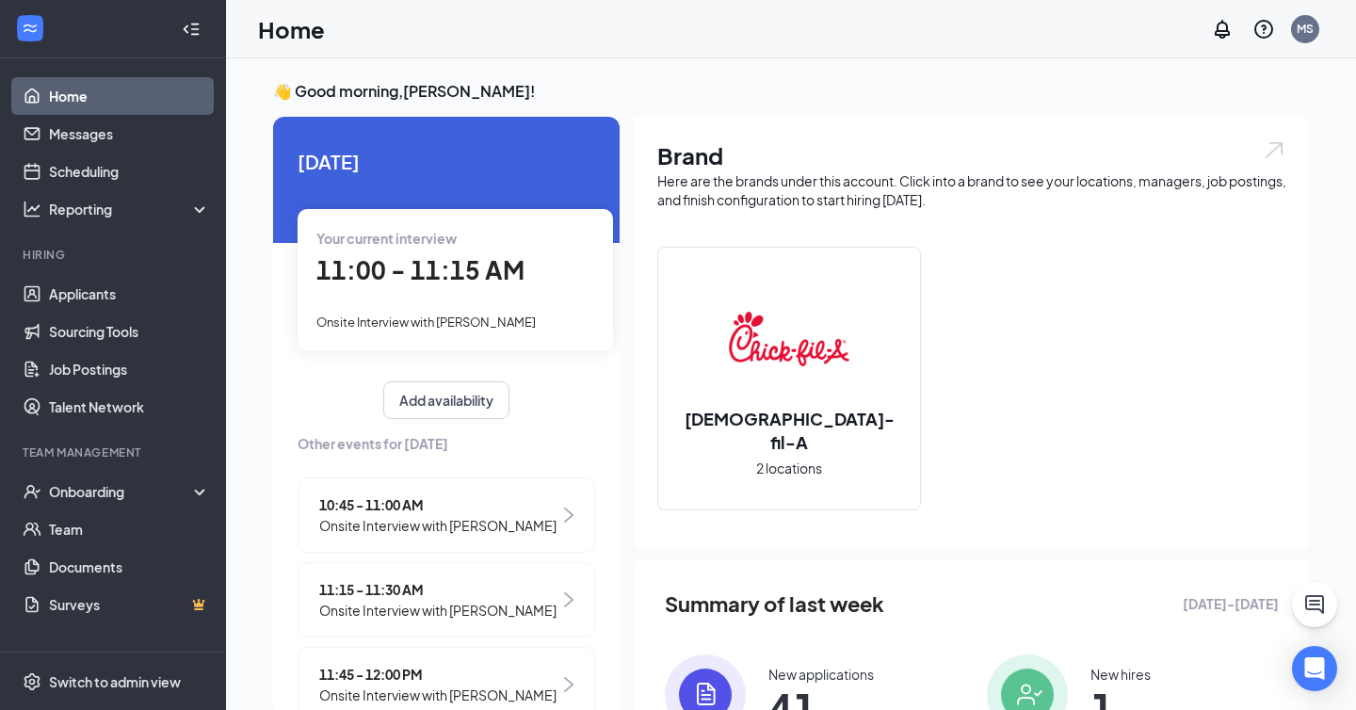
click at [450, 276] on span "11:00 - 11:15 AM" at bounding box center [420, 269] width 208 height 31
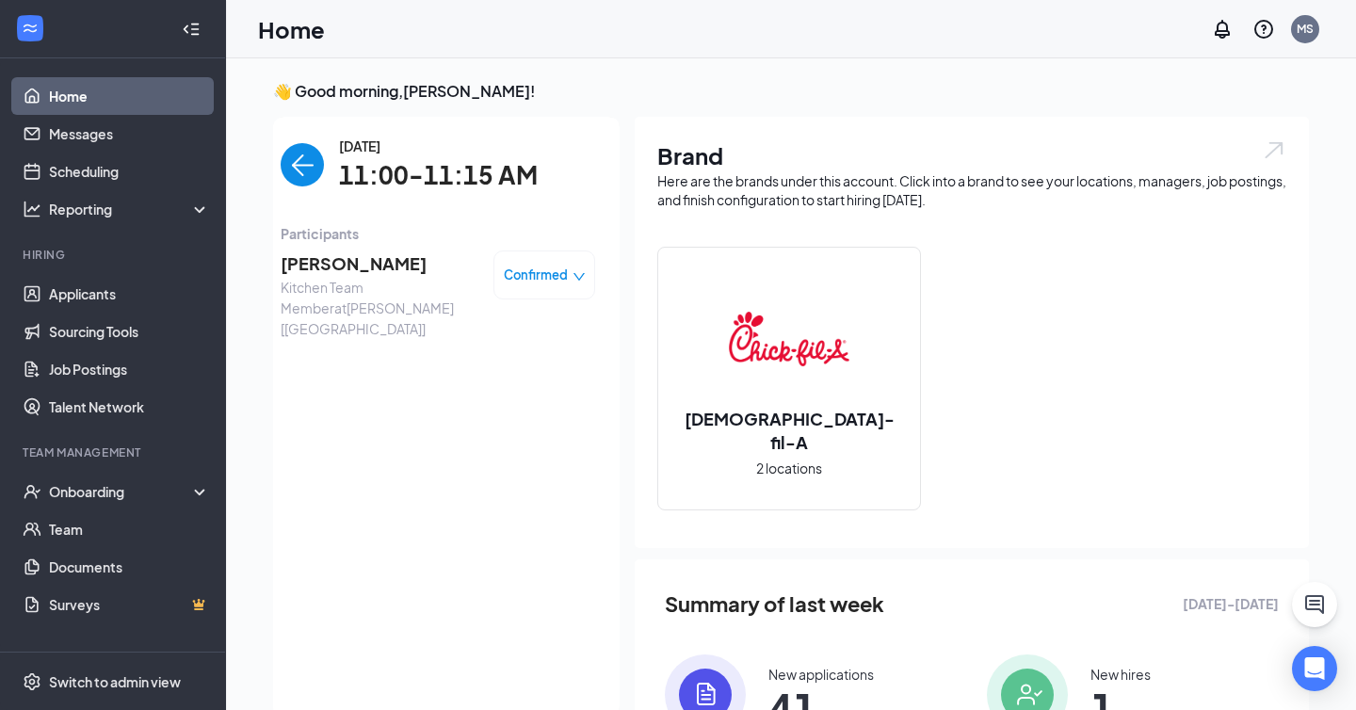
scroll to position [8, 0]
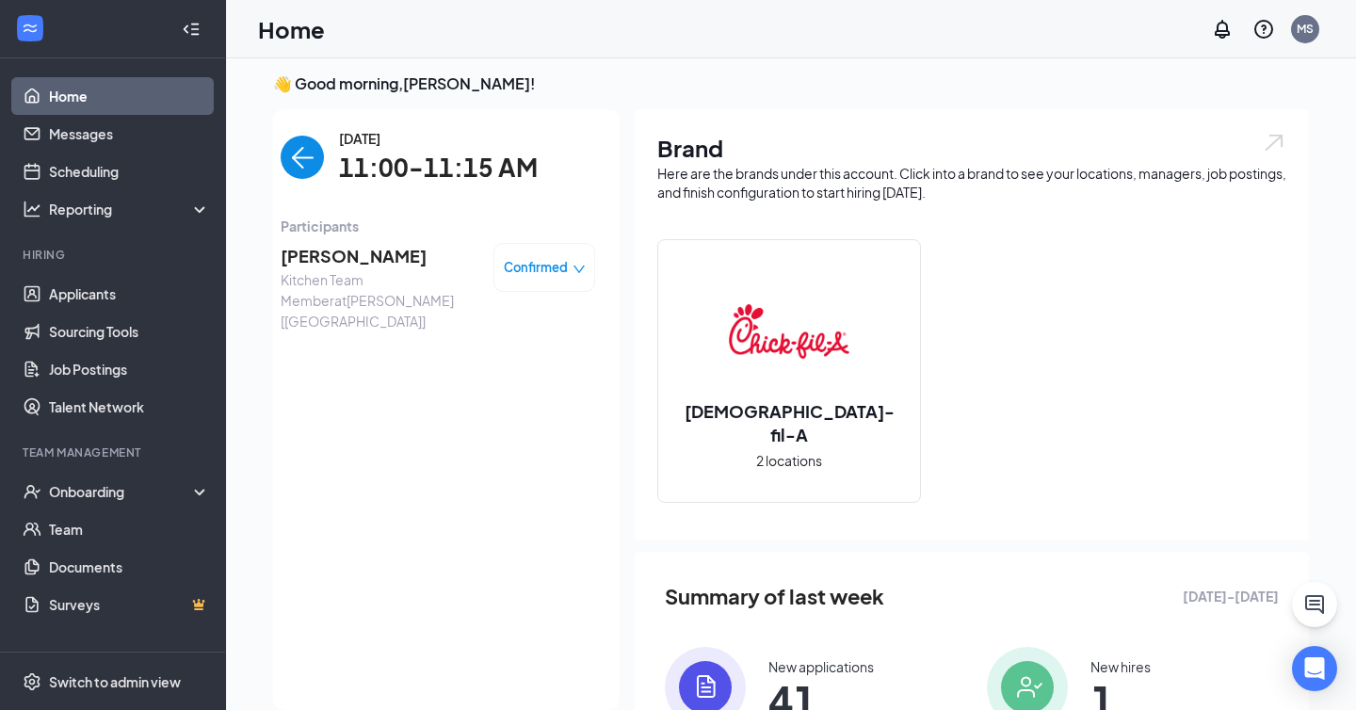
click at [301, 164] on img "back-button" at bounding box center [302, 157] width 43 height 43
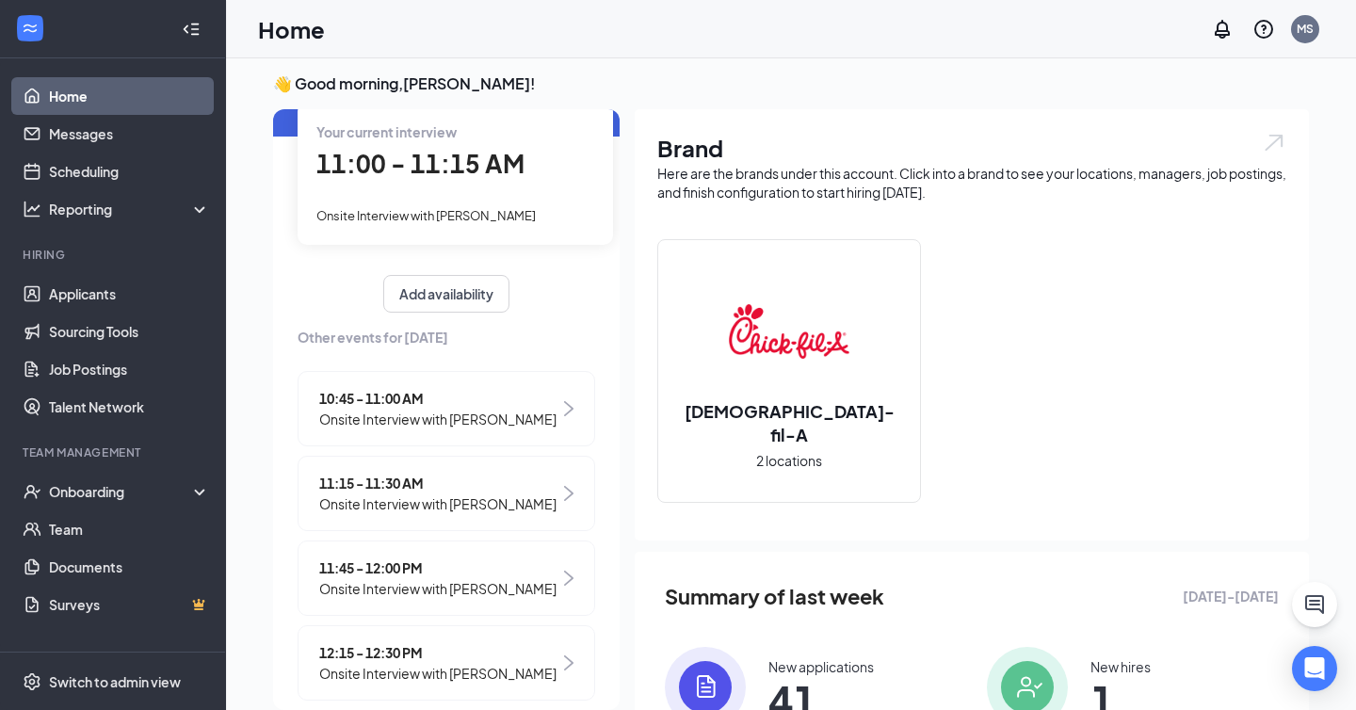
scroll to position [102, 0]
click at [368, 495] on span "Onsite Interview with [PERSON_NAME]" at bounding box center [437, 501] width 237 height 21
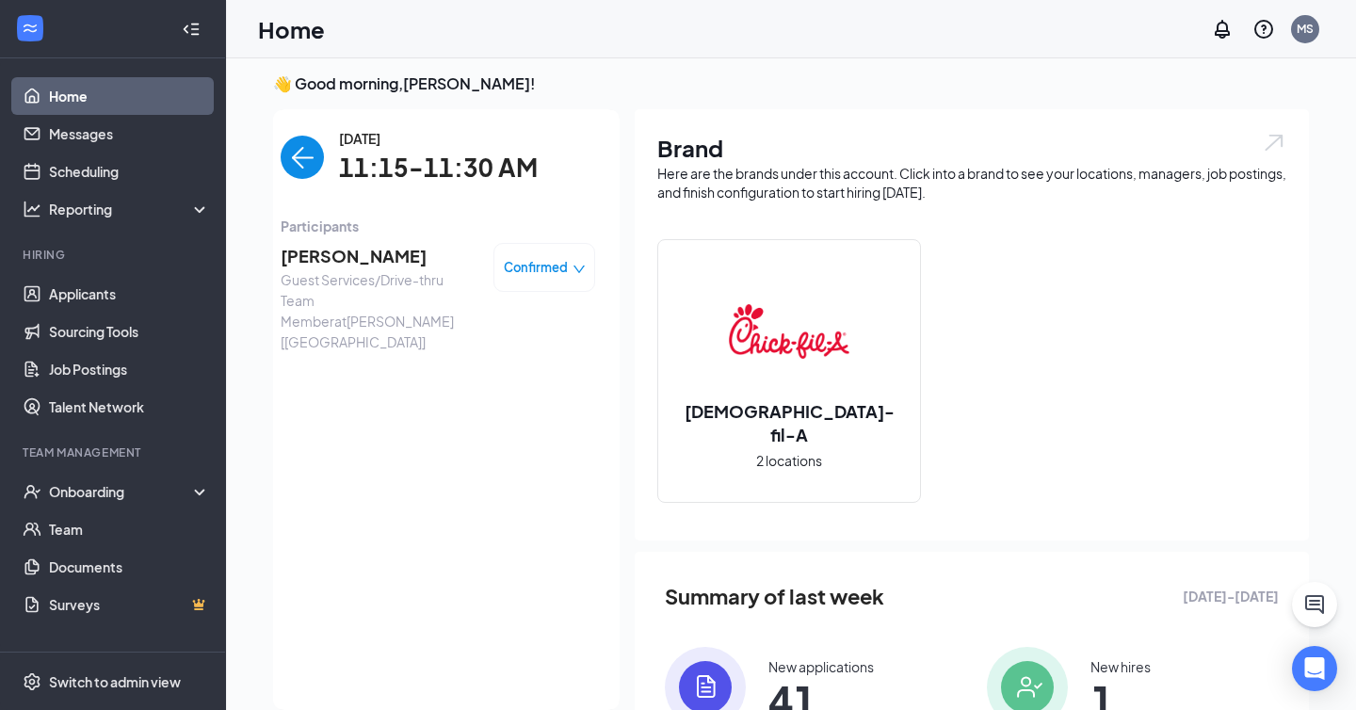
click at [356, 257] on span "[PERSON_NAME]" at bounding box center [380, 256] width 198 height 26
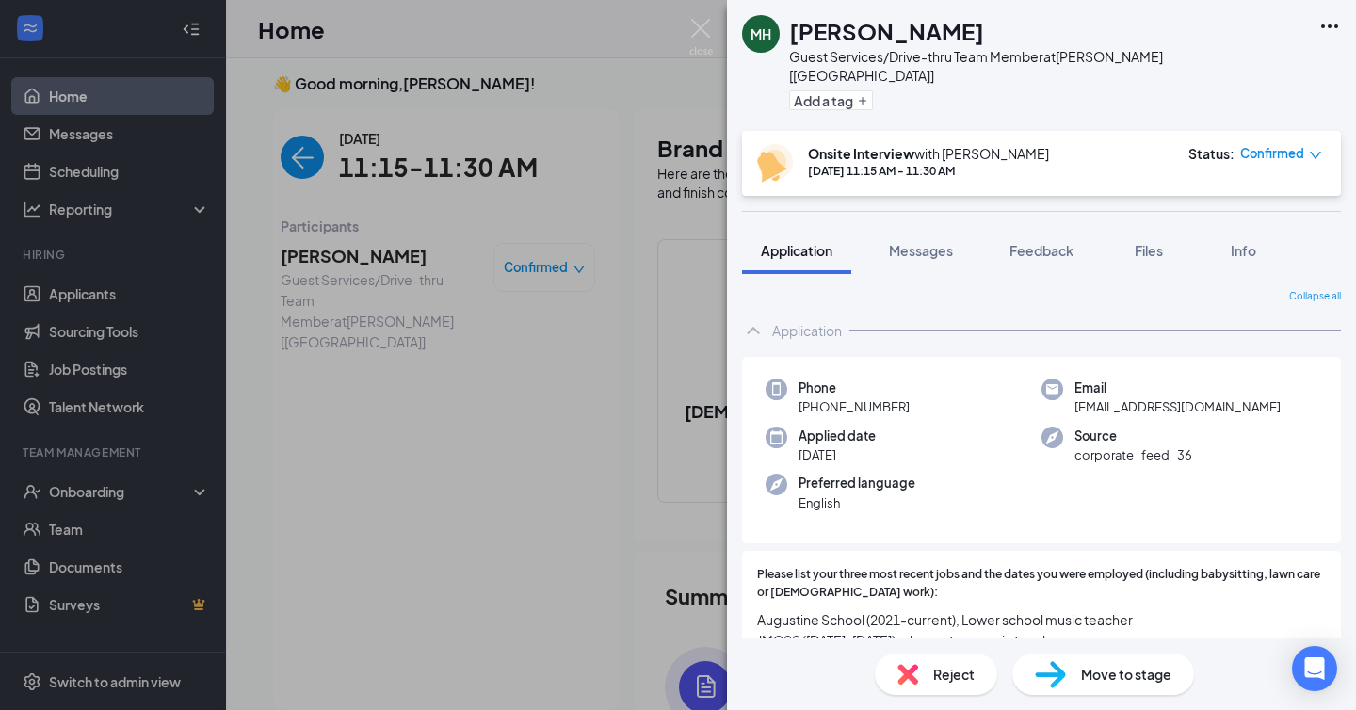
scroll to position [122, 0]
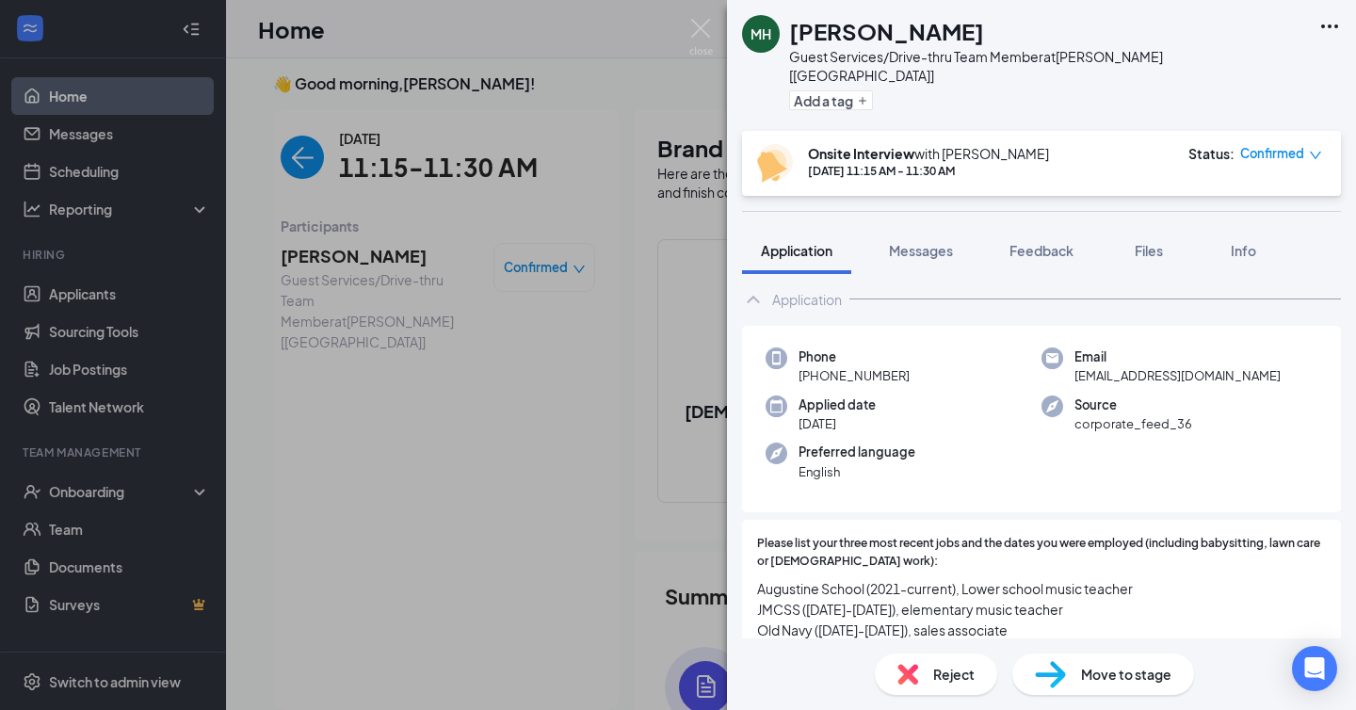
scroll to position [17, 0]
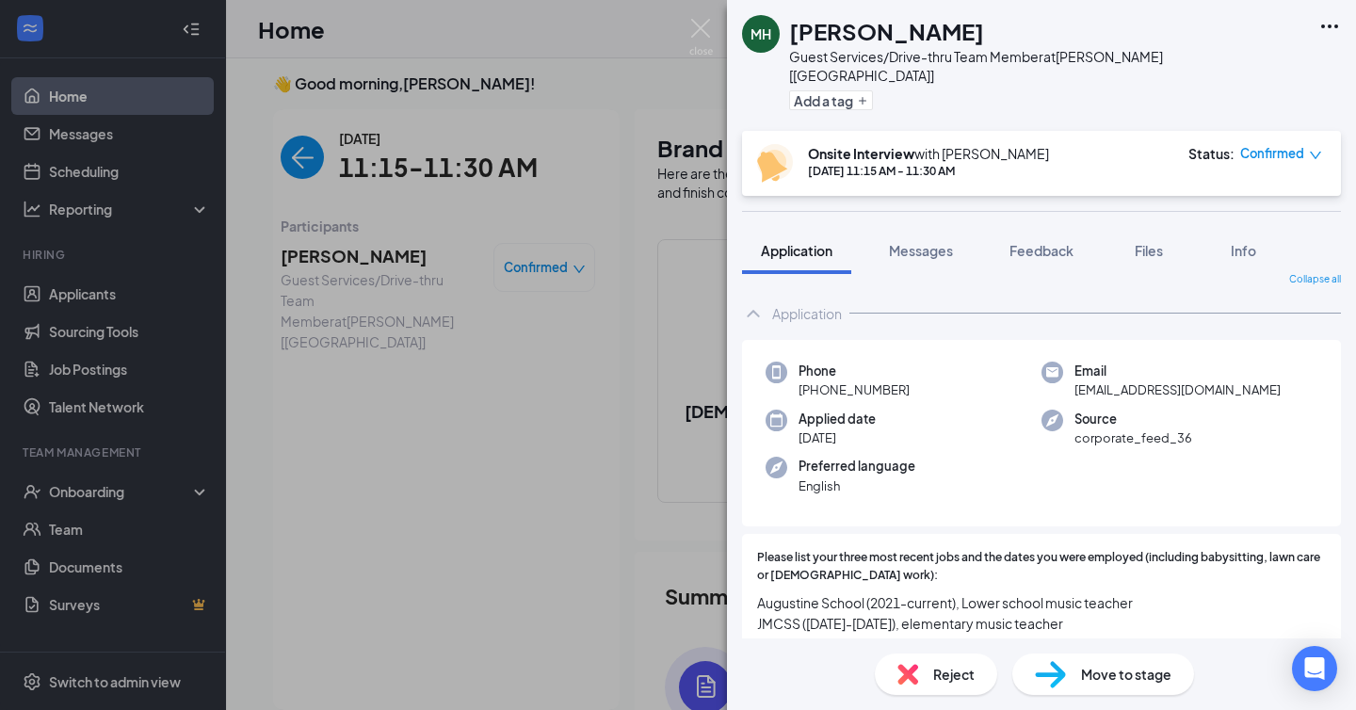
click at [1091, 673] on span "Move to stage" at bounding box center [1126, 674] width 90 height 21
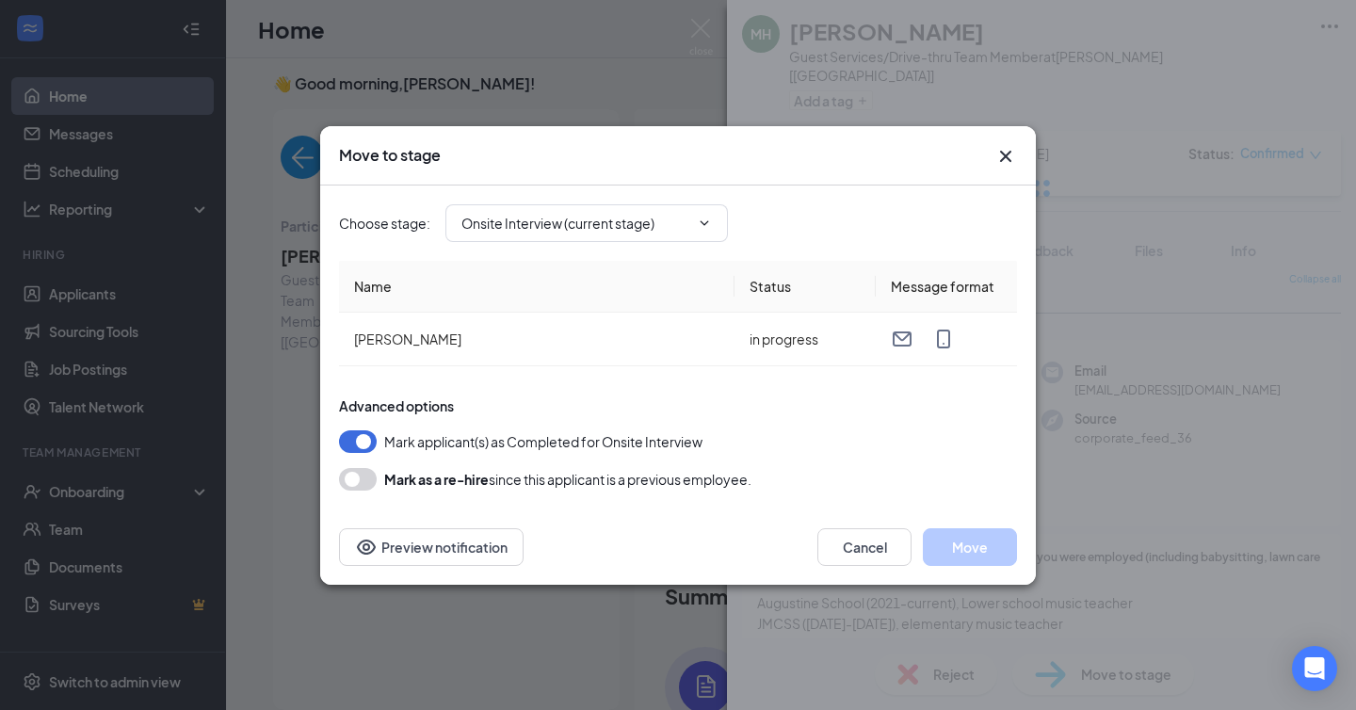
type input "Hiring Complete (final stage)"
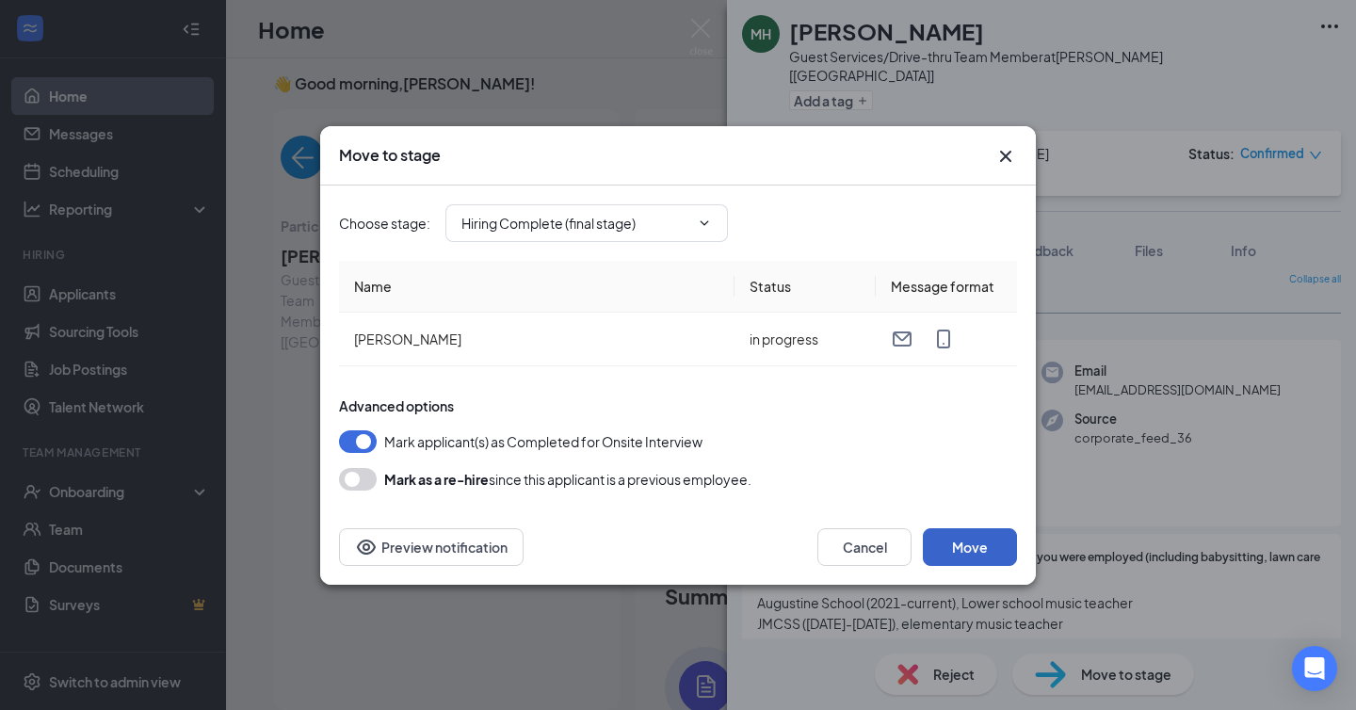
click at [958, 547] on button "Move" at bounding box center [970, 547] width 94 height 38
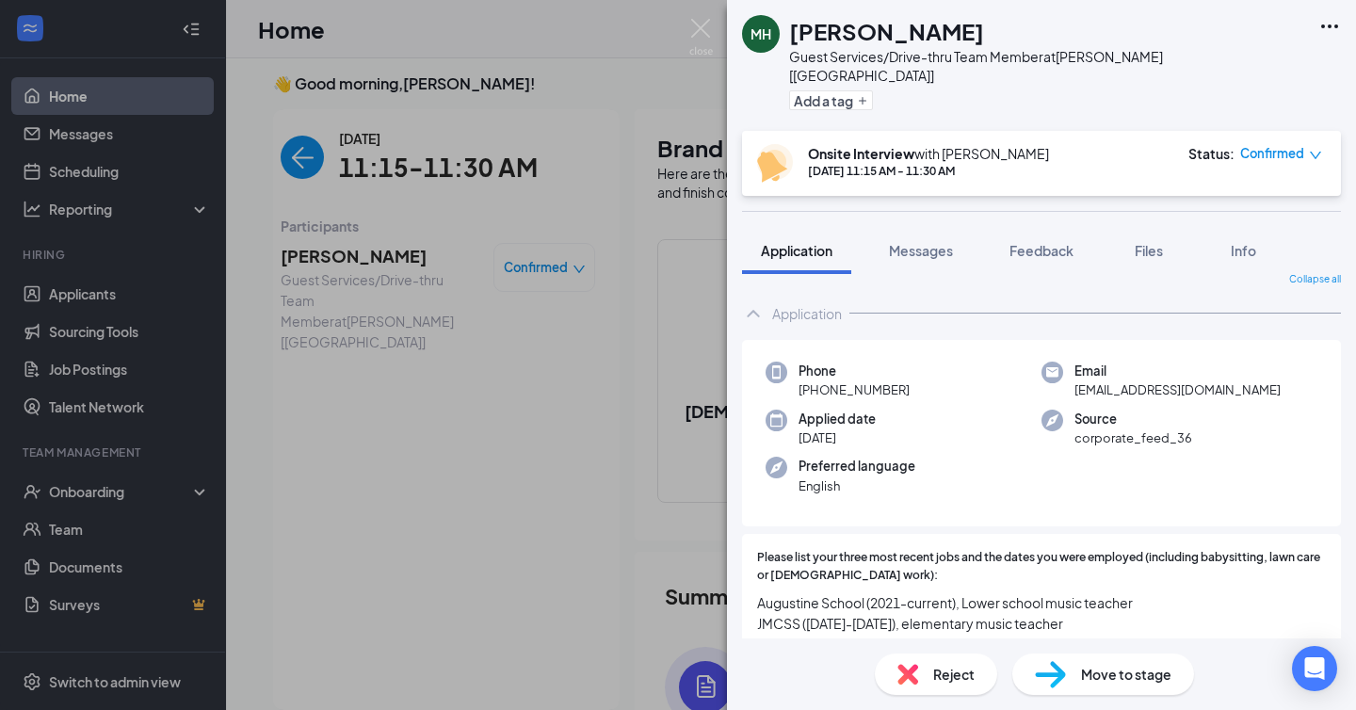
click at [105, 488] on div "MH [PERSON_NAME] Guest Services/Drive-thru Team Member at [GEOGRAPHIC_DATA] [[G…" at bounding box center [678, 355] width 1356 height 710
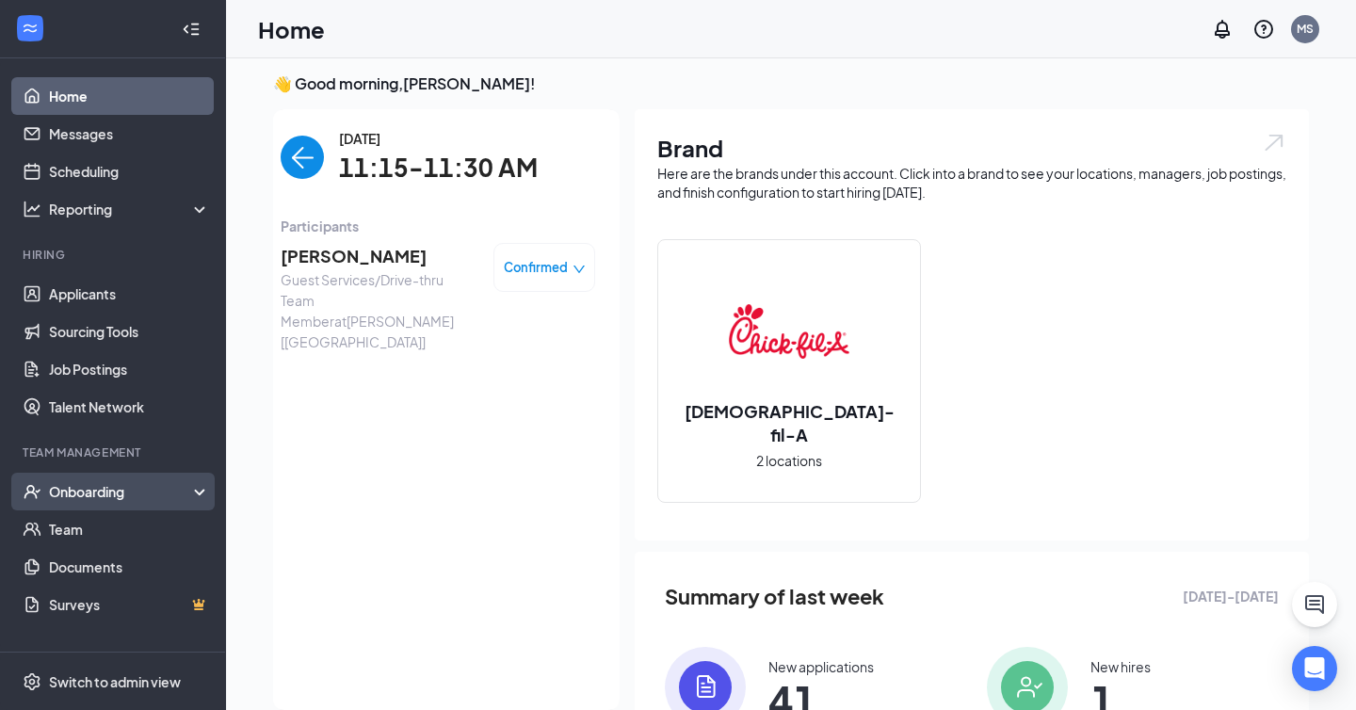
click at [73, 503] on div "Onboarding" at bounding box center [113, 492] width 226 height 38
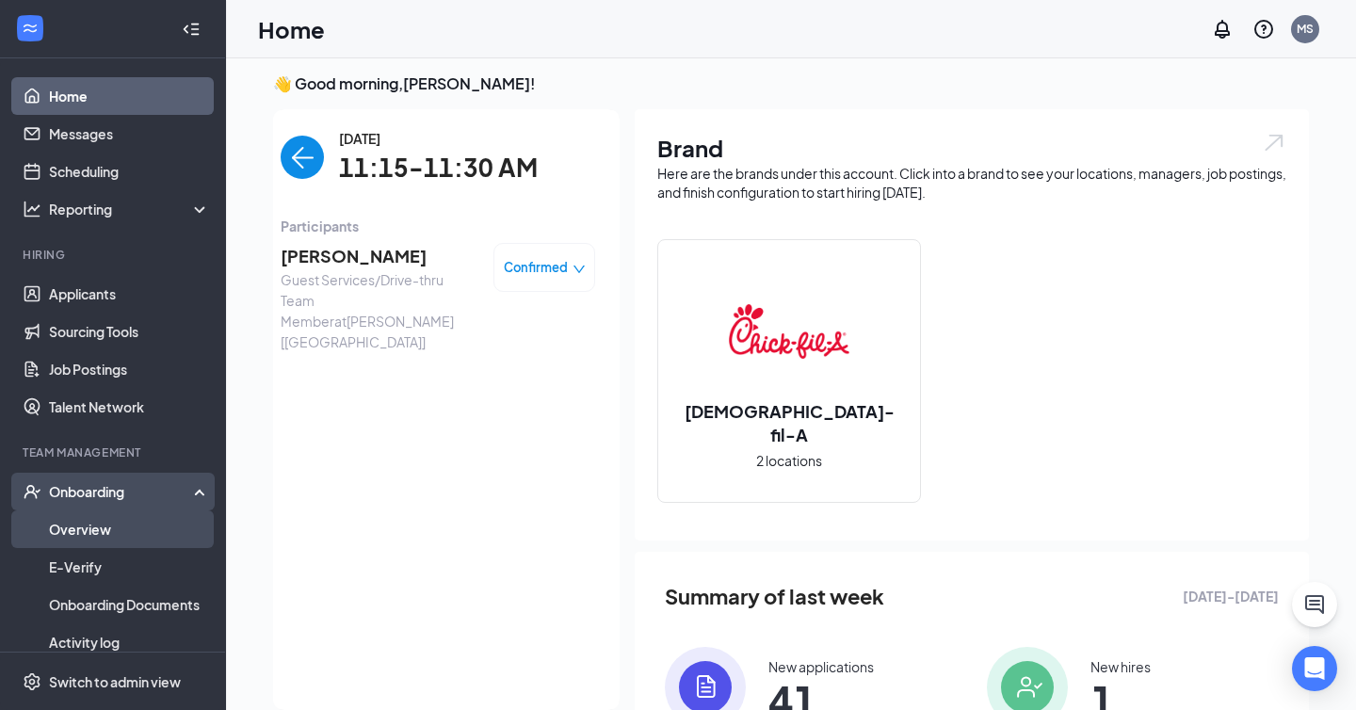
click at [105, 529] on link "Overview" at bounding box center [129, 529] width 161 height 38
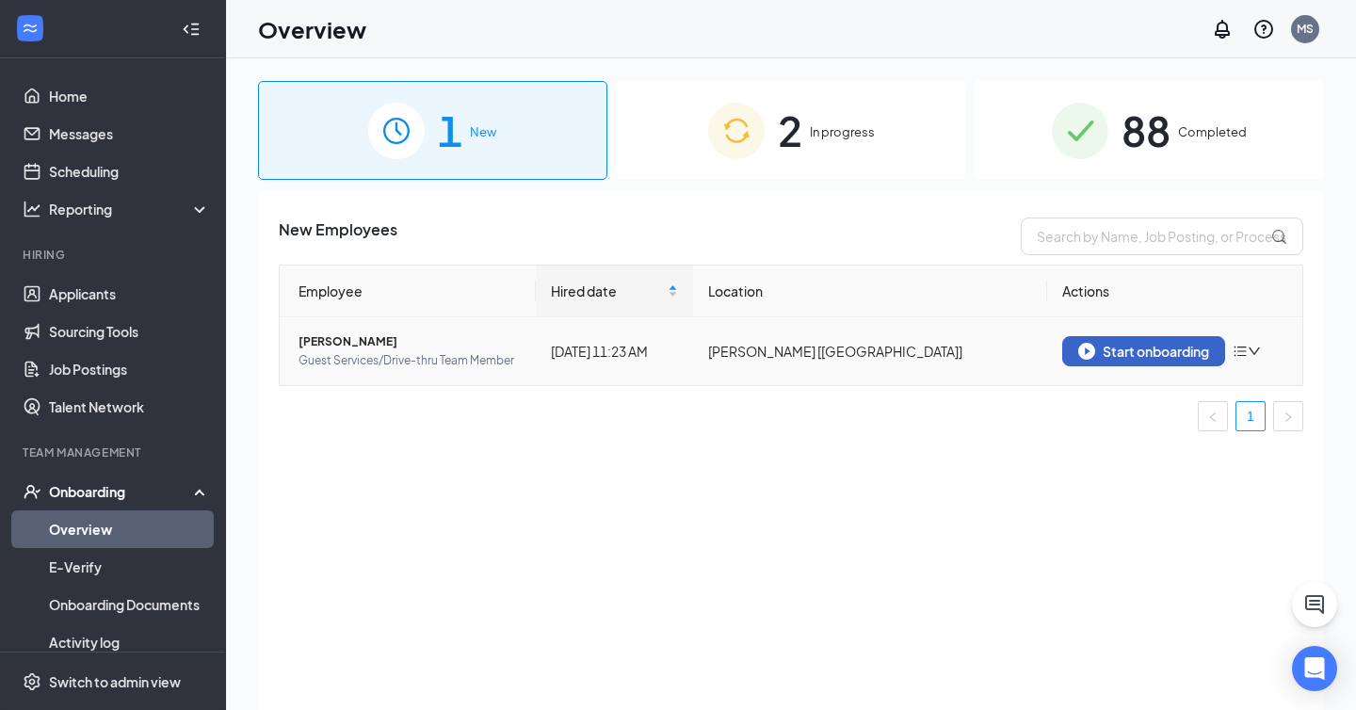
click at [1141, 349] on div "Start onboarding" at bounding box center [1143, 351] width 131 height 17
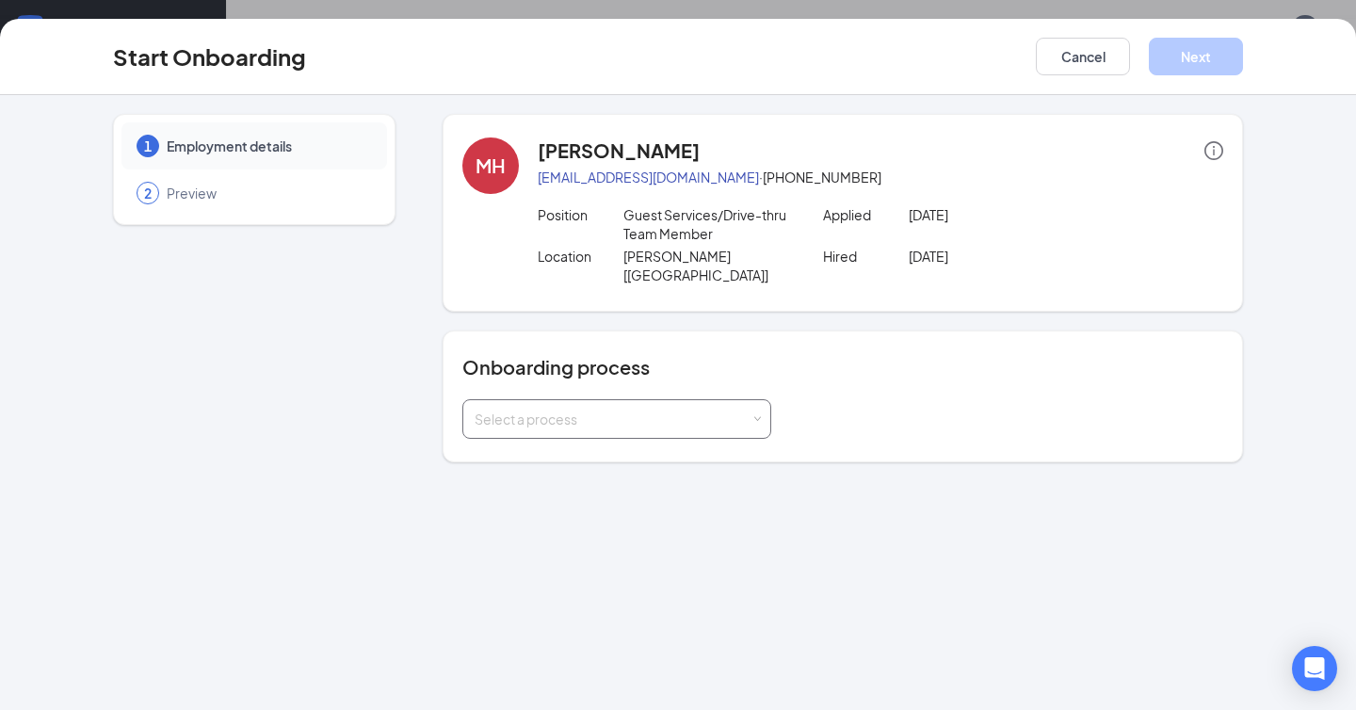
click at [642, 413] on div "Select a process" at bounding box center [617, 419] width 284 height 38
click at [595, 447] on li "New Hire Paperwork" at bounding box center [616, 441] width 309 height 34
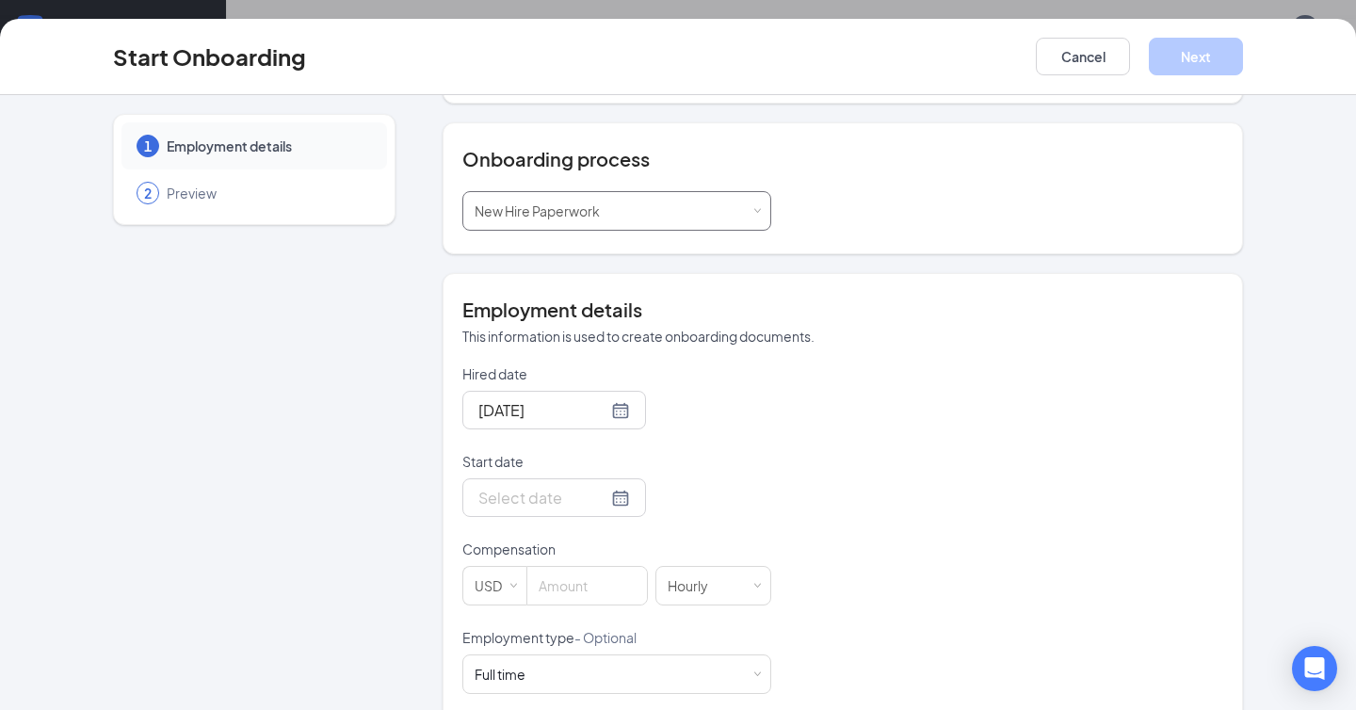
scroll to position [215, 0]
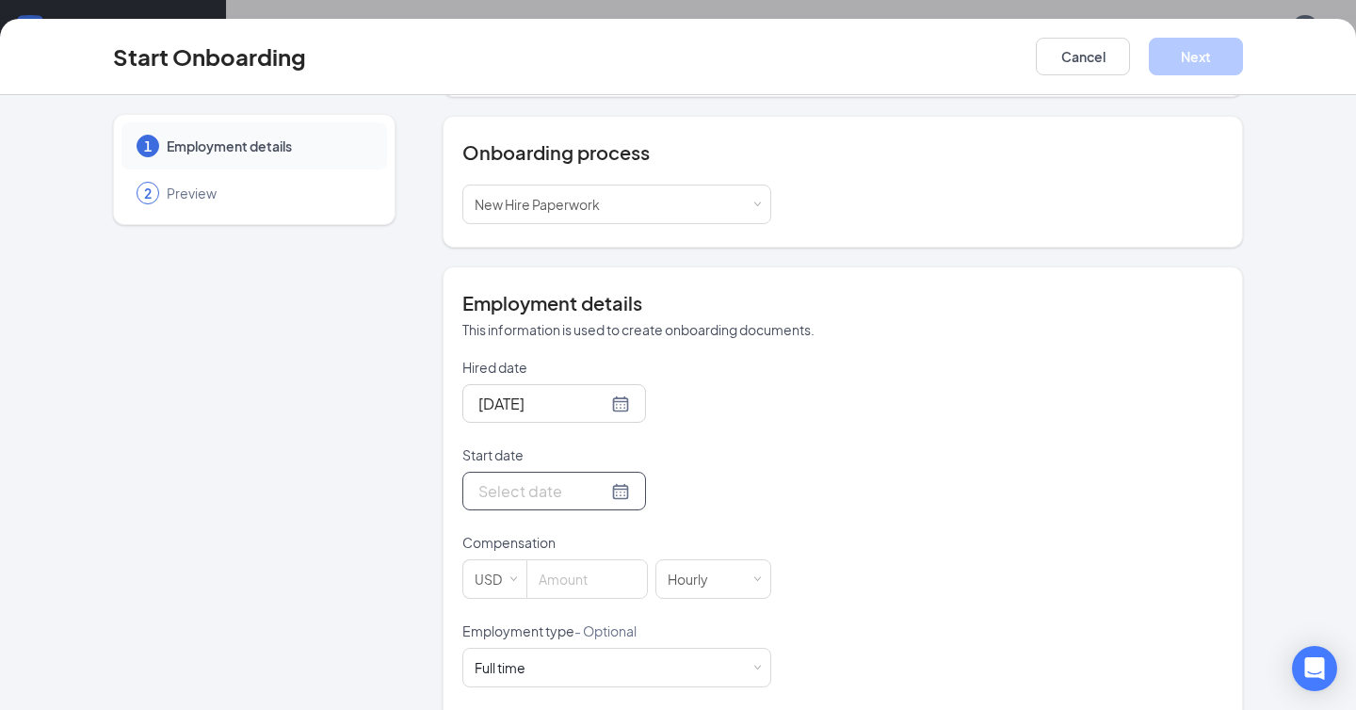
click at [595, 479] on div at bounding box center [554, 491] width 152 height 24
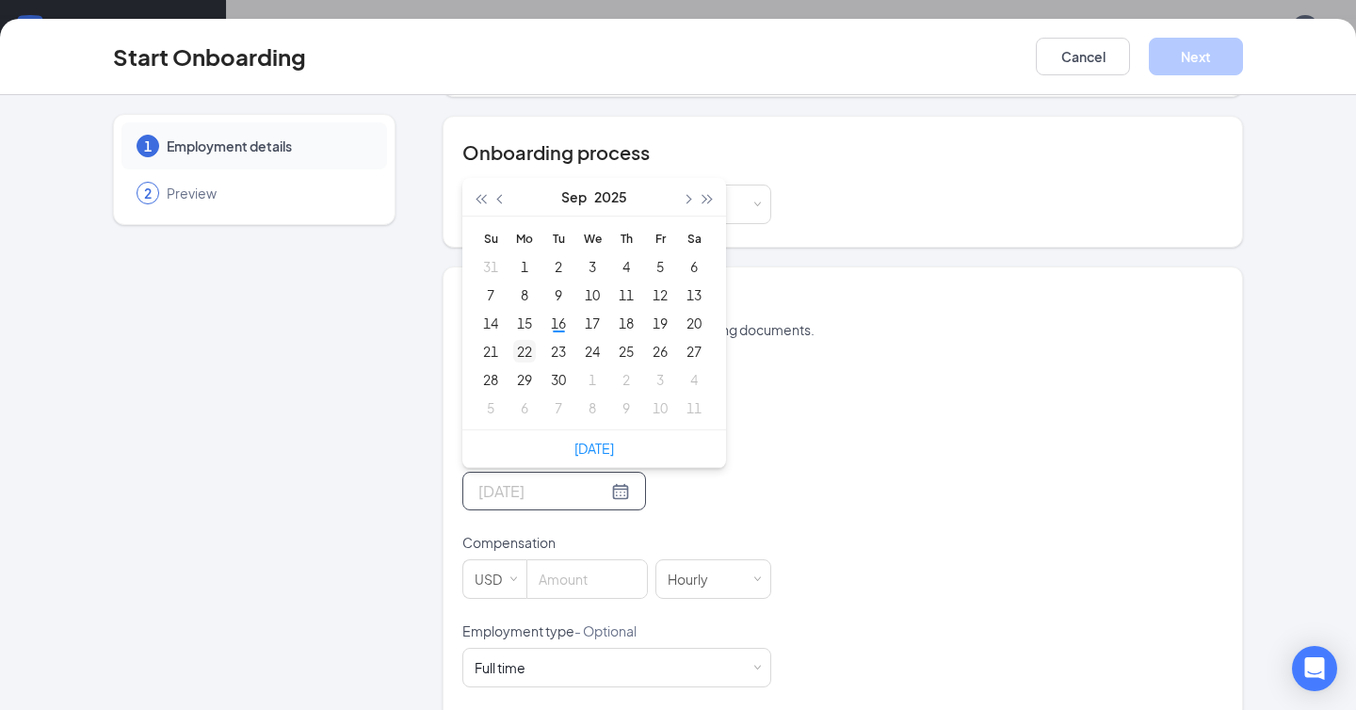
type input "[DATE]"
click at [530, 340] on div "22" at bounding box center [524, 351] width 23 height 23
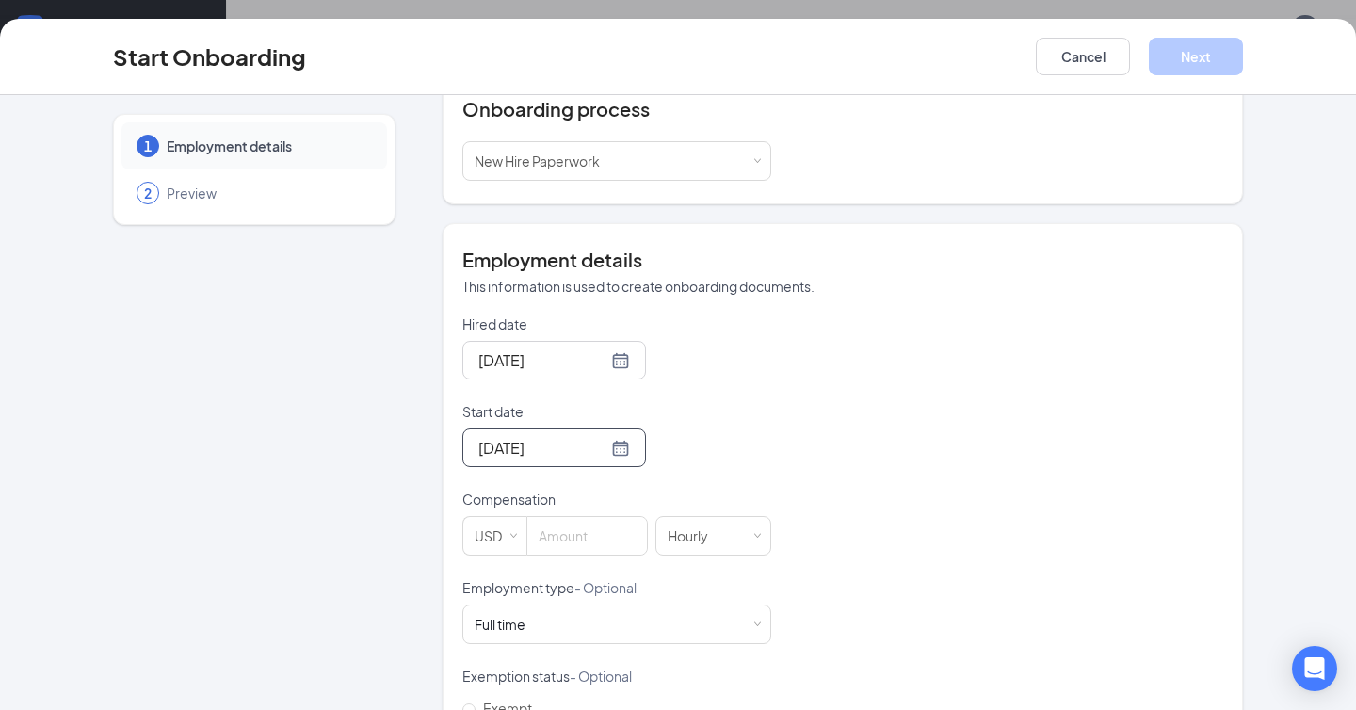
scroll to position [267, 0]
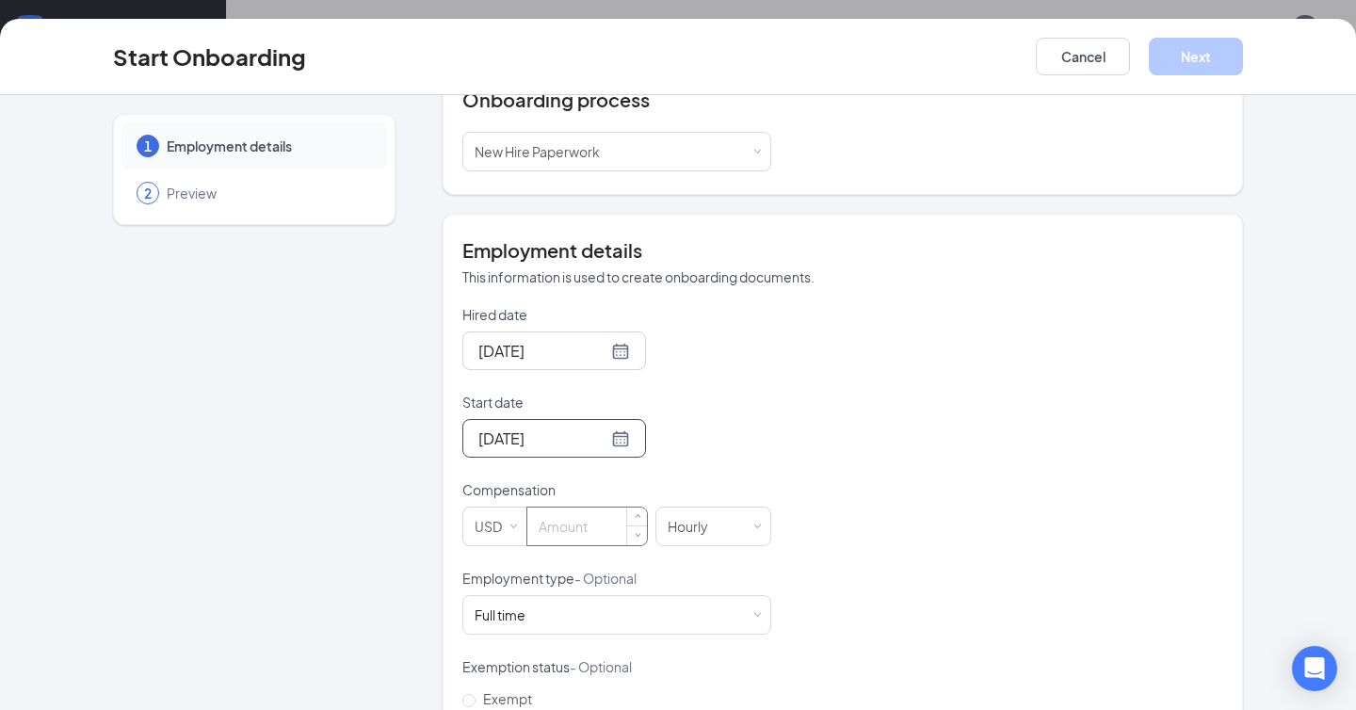
click at [589, 507] on input at bounding box center [587, 526] width 120 height 38
type input "13"
click at [589, 570] on div "Employment type - Optional" at bounding box center [616, 582] width 309 height 26
click at [573, 596] on div "Full time Works 30+ hours per week and is reasonably expected to work" at bounding box center [617, 615] width 284 height 38
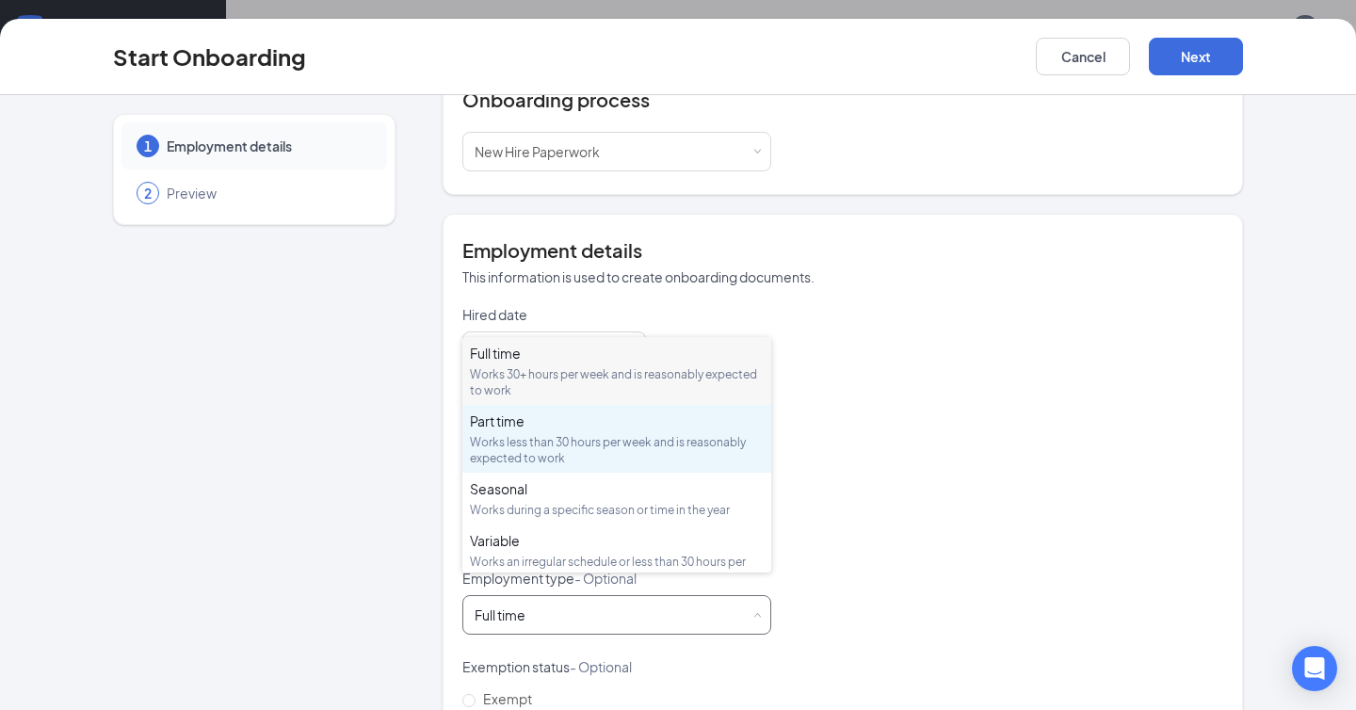
click at [547, 430] on div "Part time Works less than 30 hours per week and is reasonably expected to work" at bounding box center [617, 438] width 294 height 55
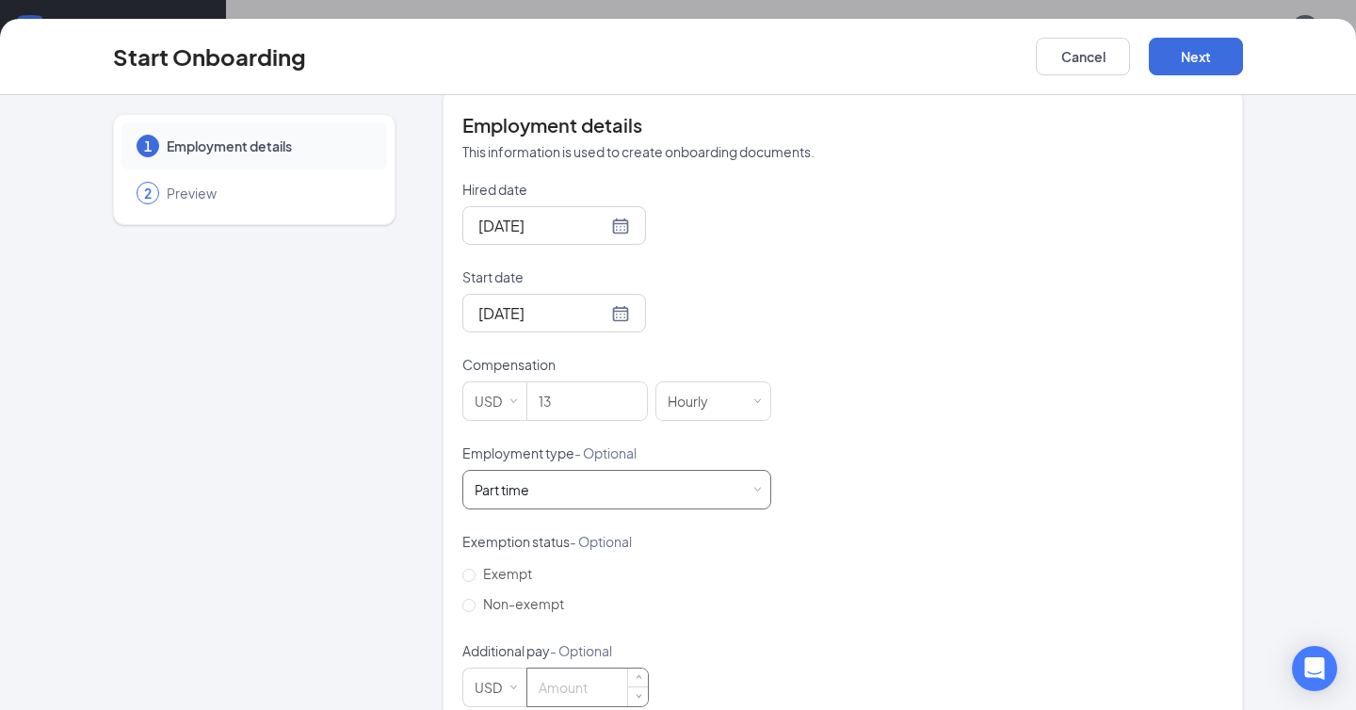
scroll to position [413, 0]
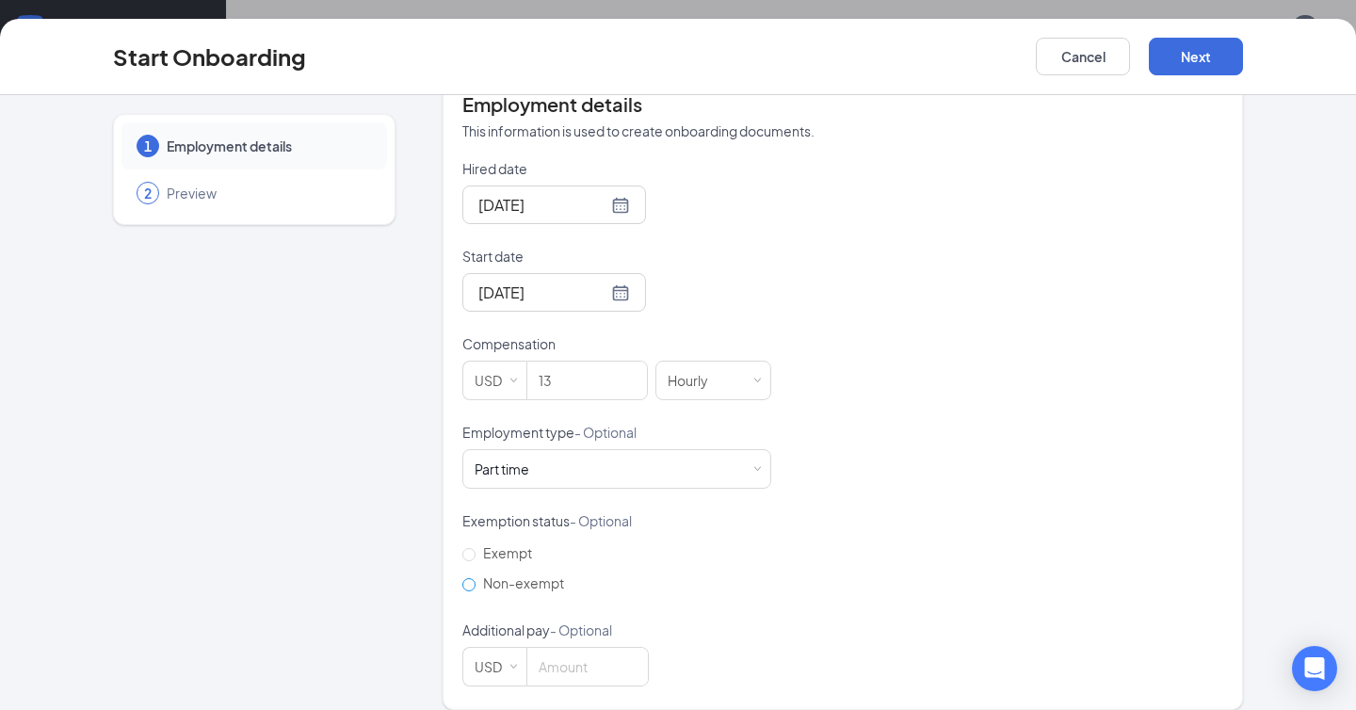
click at [510, 574] on span "Non-exempt" at bounding box center [523, 582] width 96 height 17
click at [475, 578] on input "Non-exempt" at bounding box center [468, 584] width 13 height 13
radio input "true"
click at [1211, 65] on button "Next" at bounding box center [1196, 57] width 94 height 38
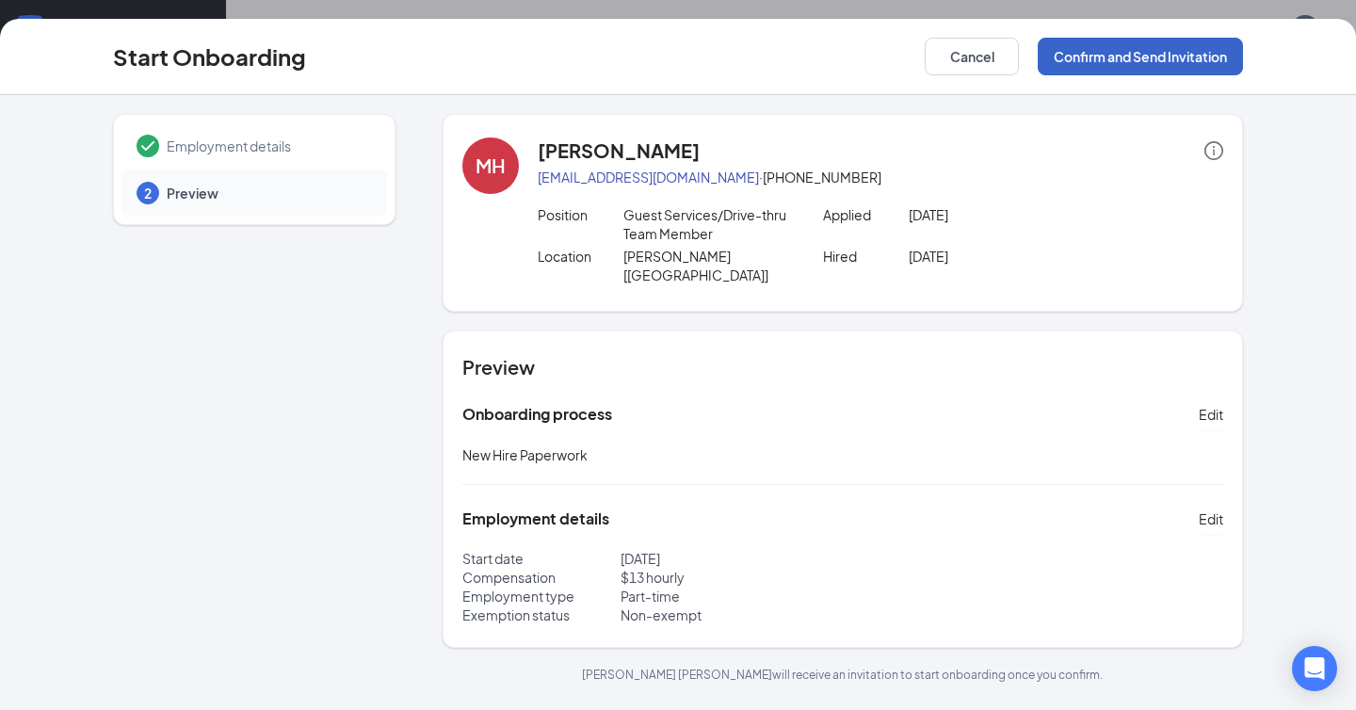
click at [1186, 57] on button "Confirm and Send Invitation" at bounding box center [1140, 57] width 205 height 38
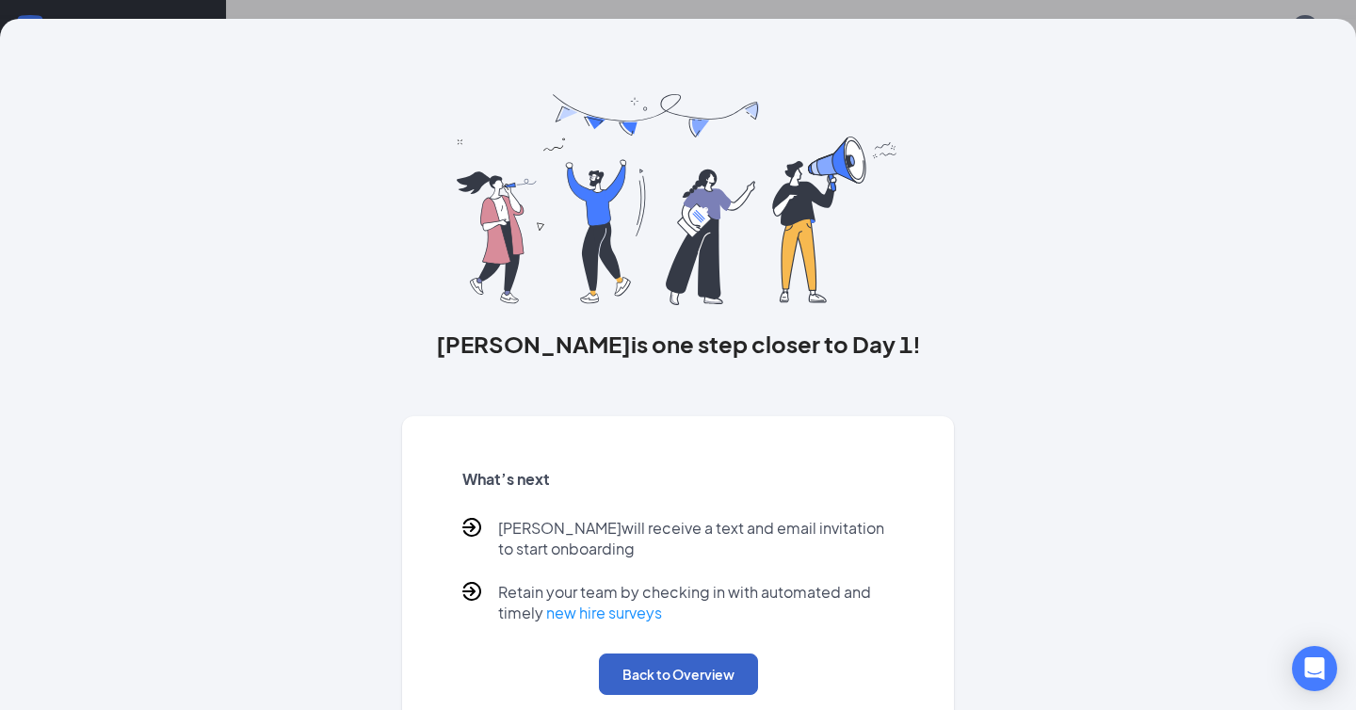
click at [668, 682] on button "Back to Overview" at bounding box center [678, 673] width 159 height 41
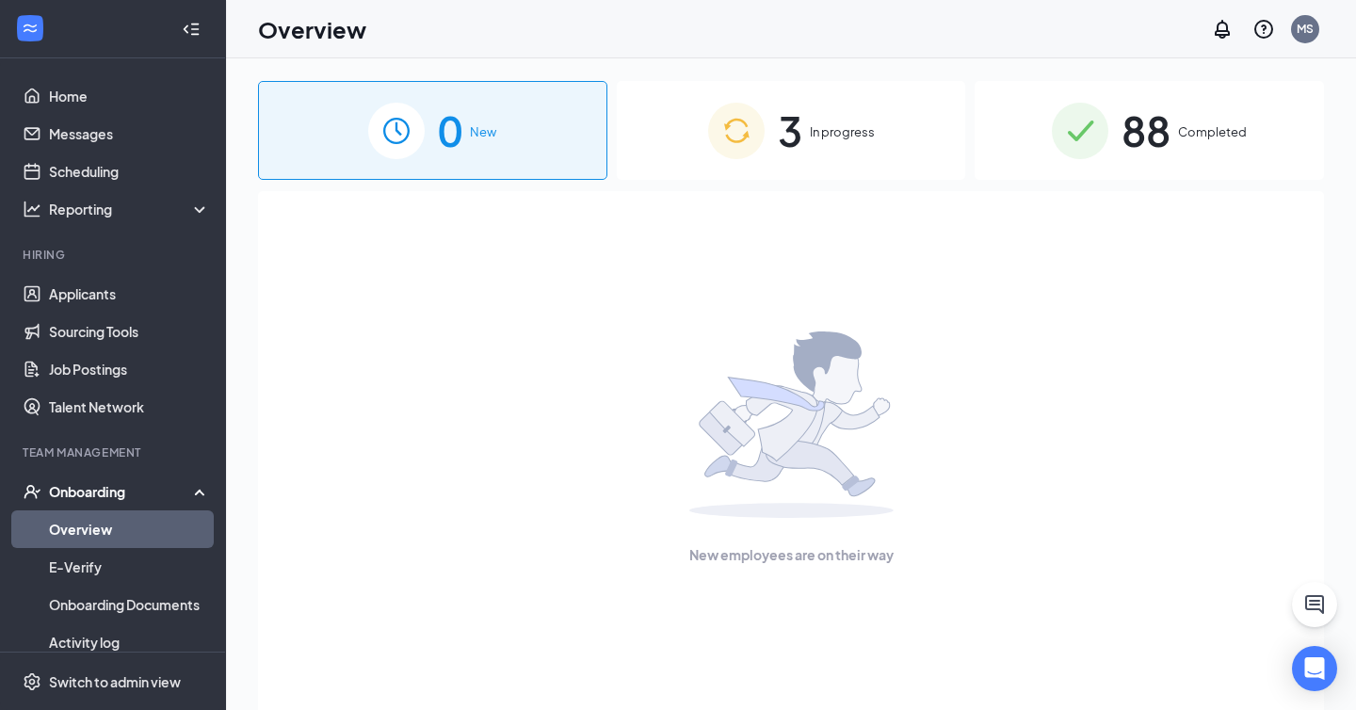
click at [1181, 121] on div "88 Completed" at bounding box center [1148, 130] width 349 height 99
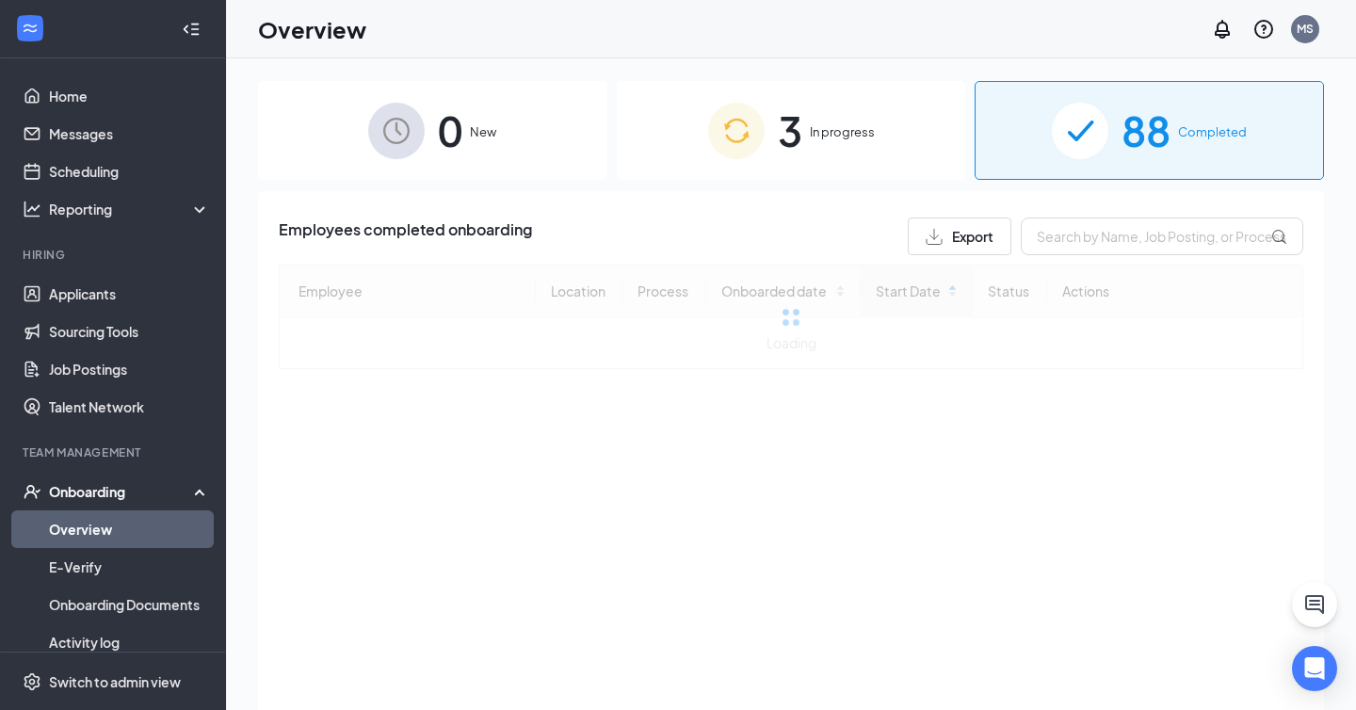
click at [851, 146] on div "3 In progress" at bounding box center [791, 130] width 349 height 99
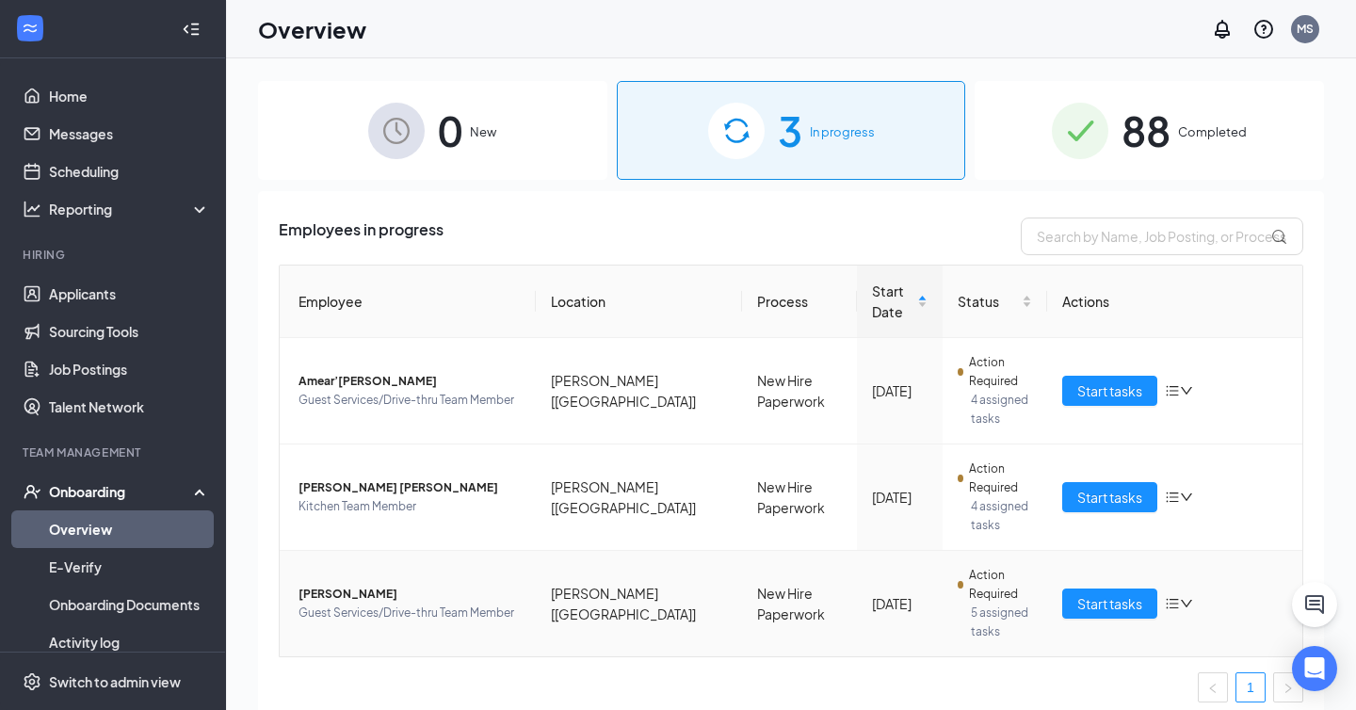
click at [338, 585] on span "[PERSON_NAME]" at bounding box center [409, 594] width 222 height 19
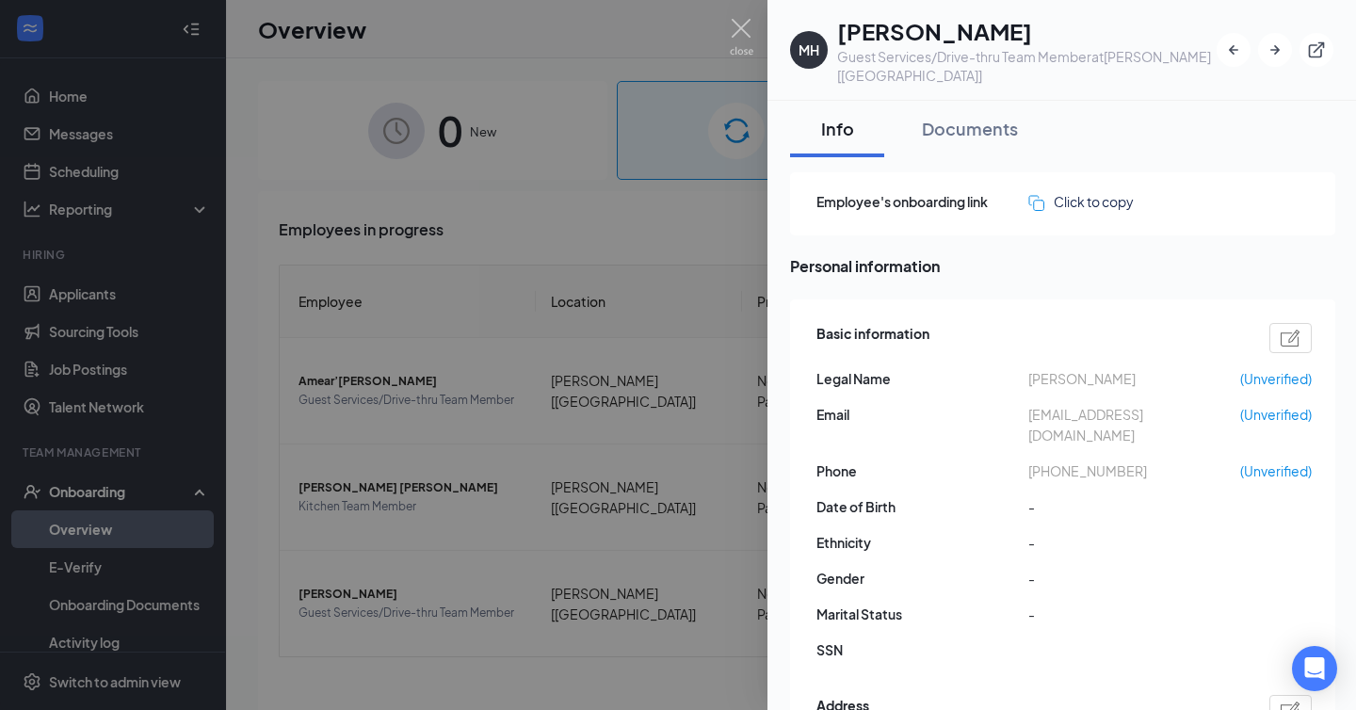
click at [1072, 404] on span "[EMAIL_ADDRESS][DOMAIN_NAME]" at bounding box center [1134, 424] width 212 height 41
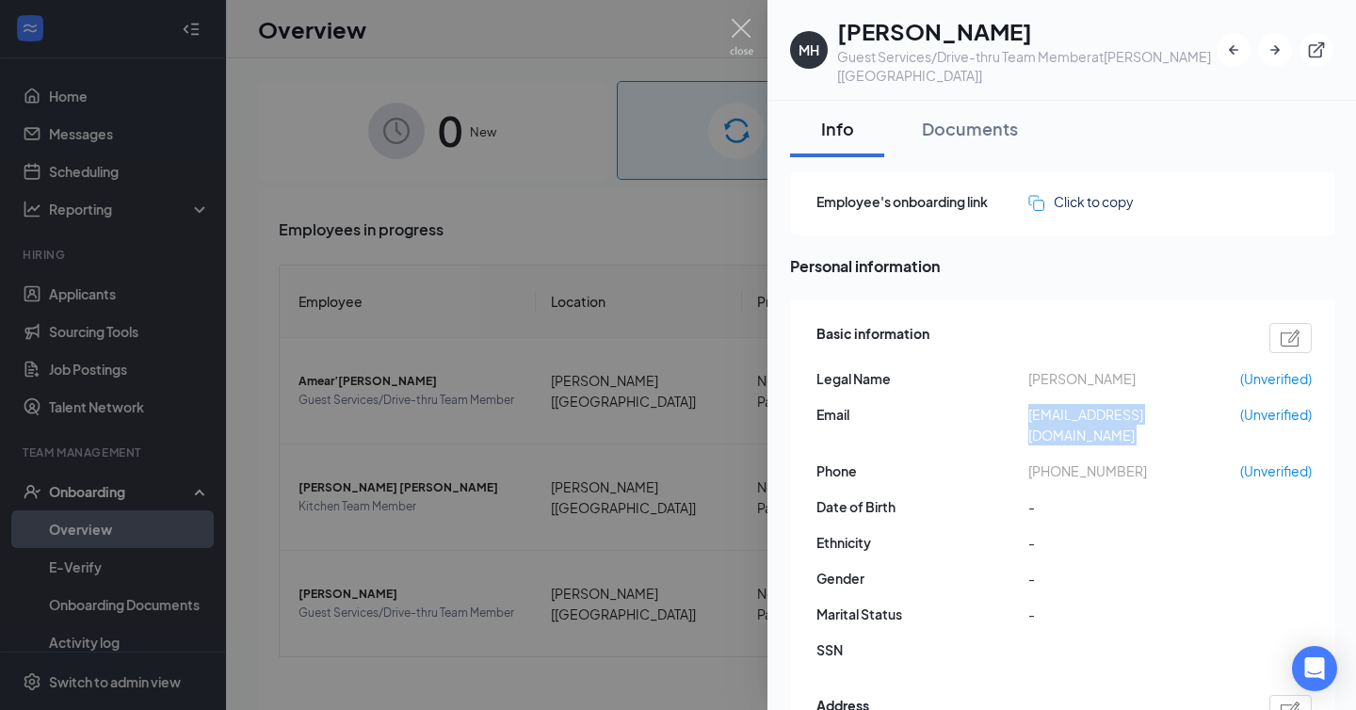
click at [1072, 404] on span "[EMAIL_ADDRESS][DOMAIN_NAME]" at bounding box center [1134, 424] width 212 height 41
click at [554, 293] on div at bounding box center [678, 355] width 1356 height 710
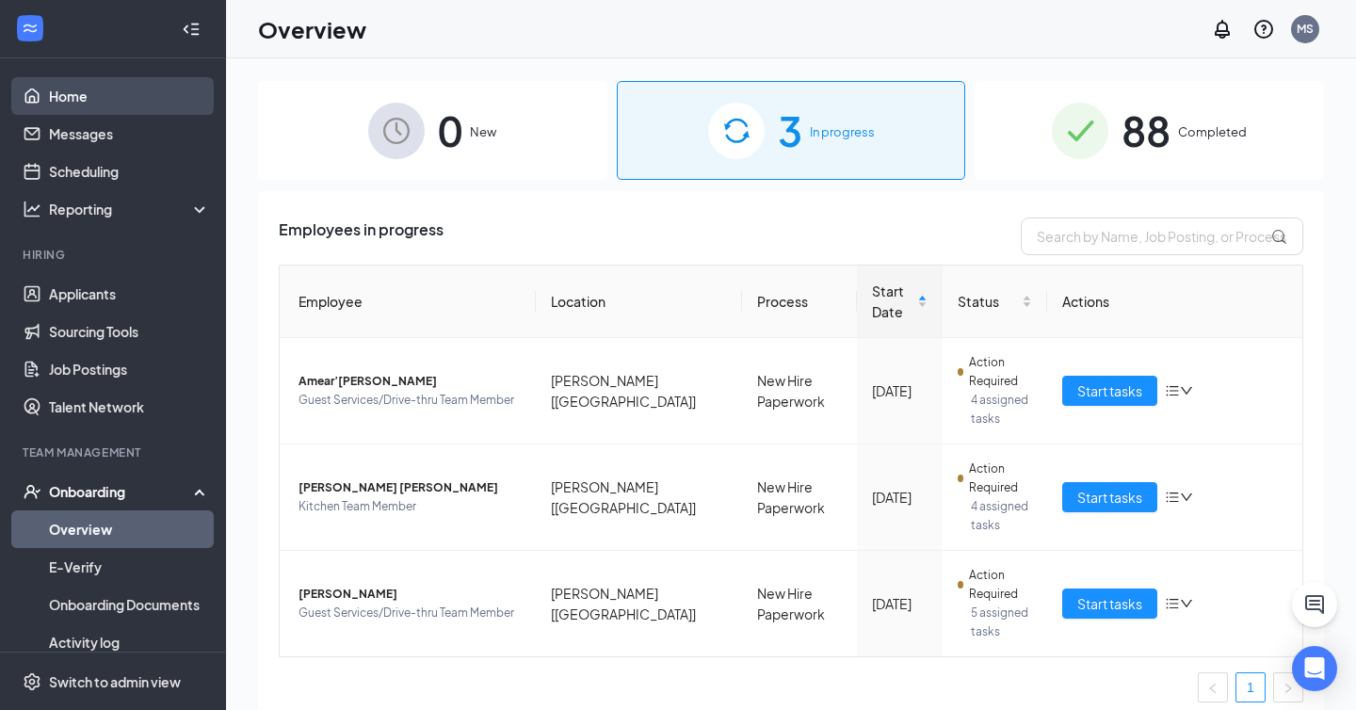
click at [125, 96] on link "Home" at bounding box center [129, 96] width 161 height 38
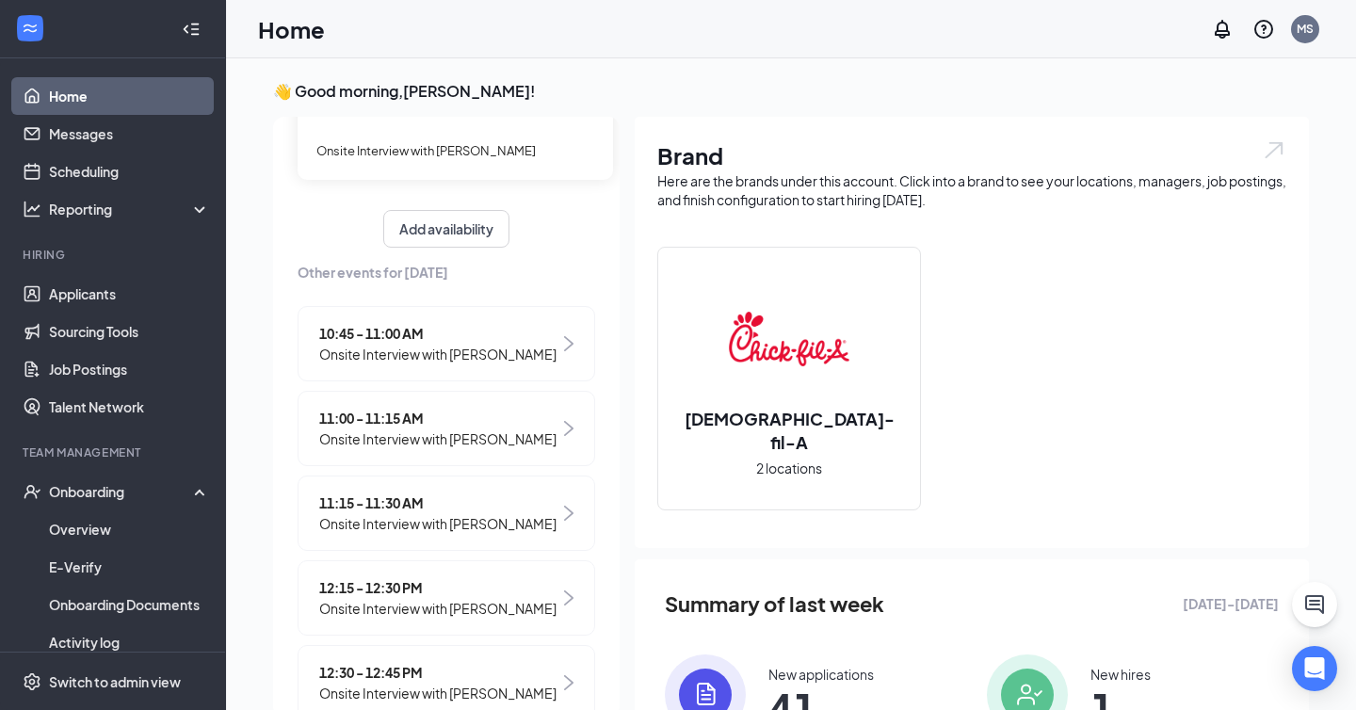
scroll to position [172, 0]
click at [459, 421] on span "11:00 - 11:15 AM" at bounding box center [437, 417] width 237 height 21
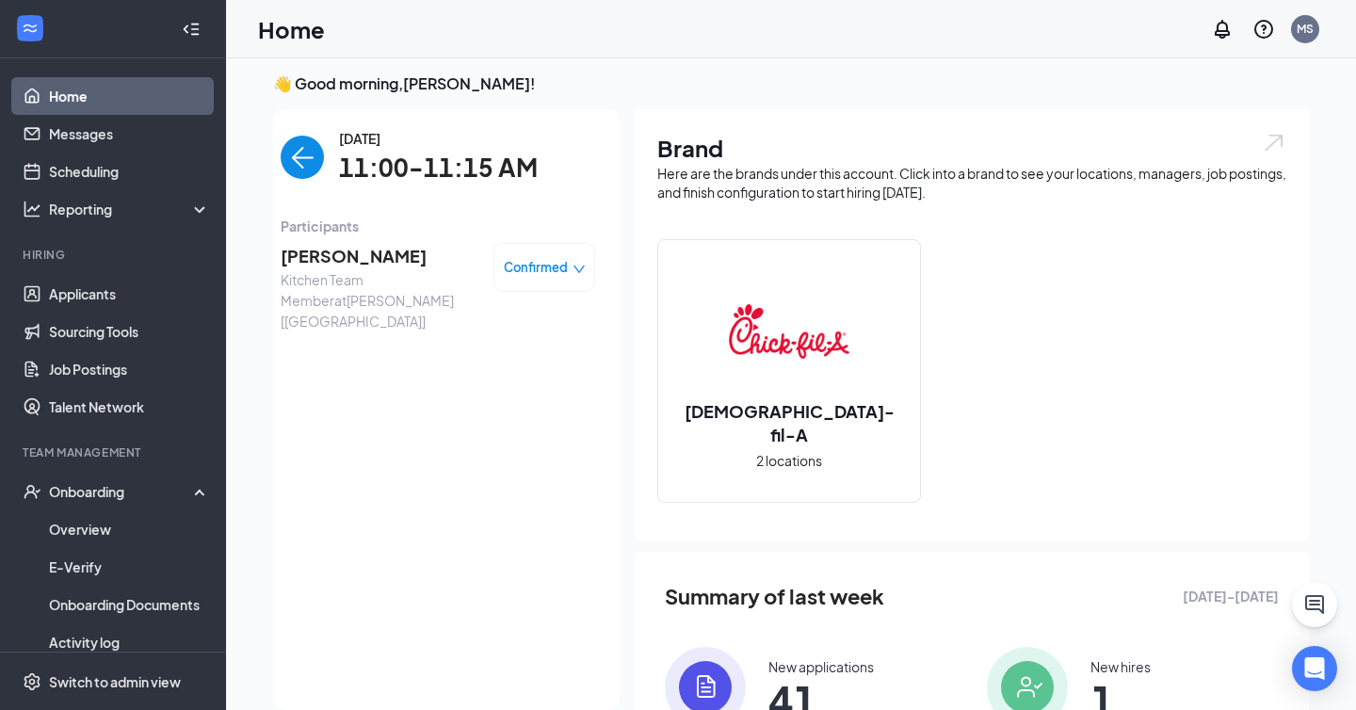
click at [343, 257] on span "[PERSON_NAME]" at bounding box center [380, 256] width 198 height 26
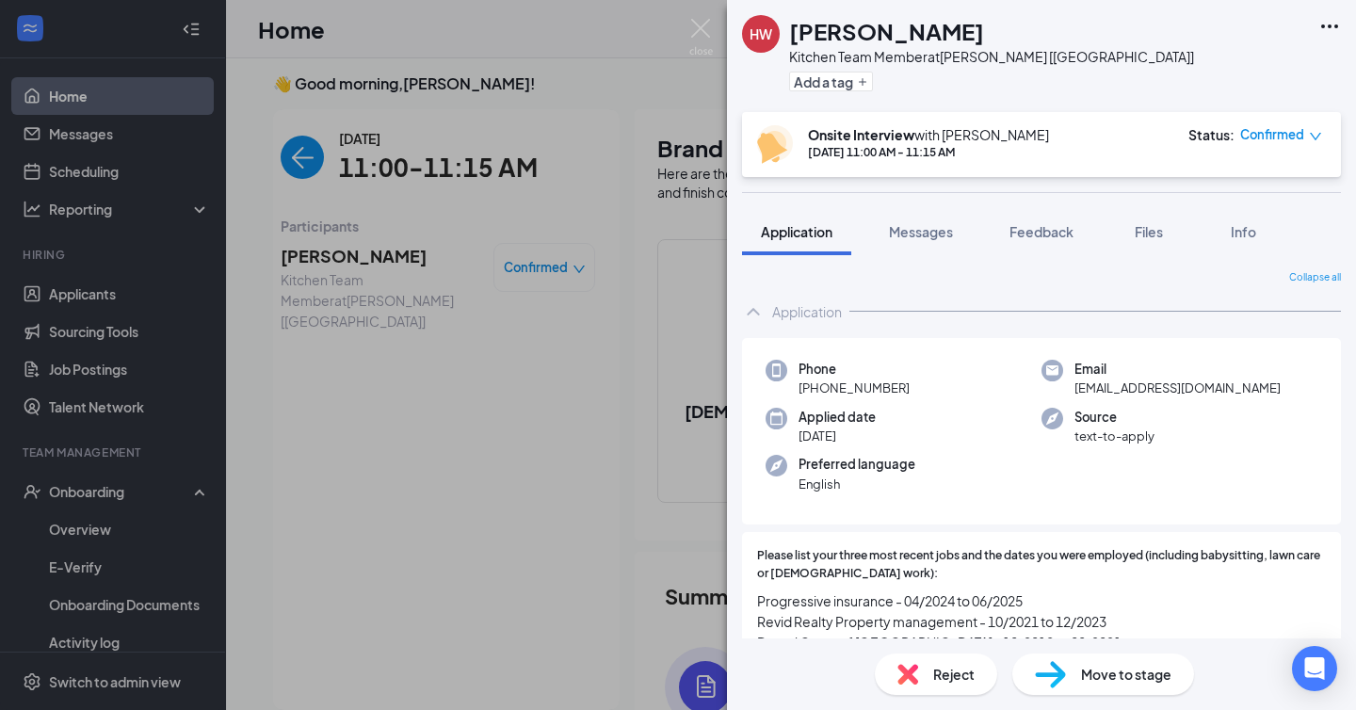
click at [1131, 386] on span "[EMAIL_ADDRESS][DOMAIN_NAME]" at bounding box center [1177, 387] width 206 height 19
click at [1123, 390] on span "[EMAIL_ADDRESS][DOMAIN_NAME]" at bounding box center [1177, 387] width 206 height 19
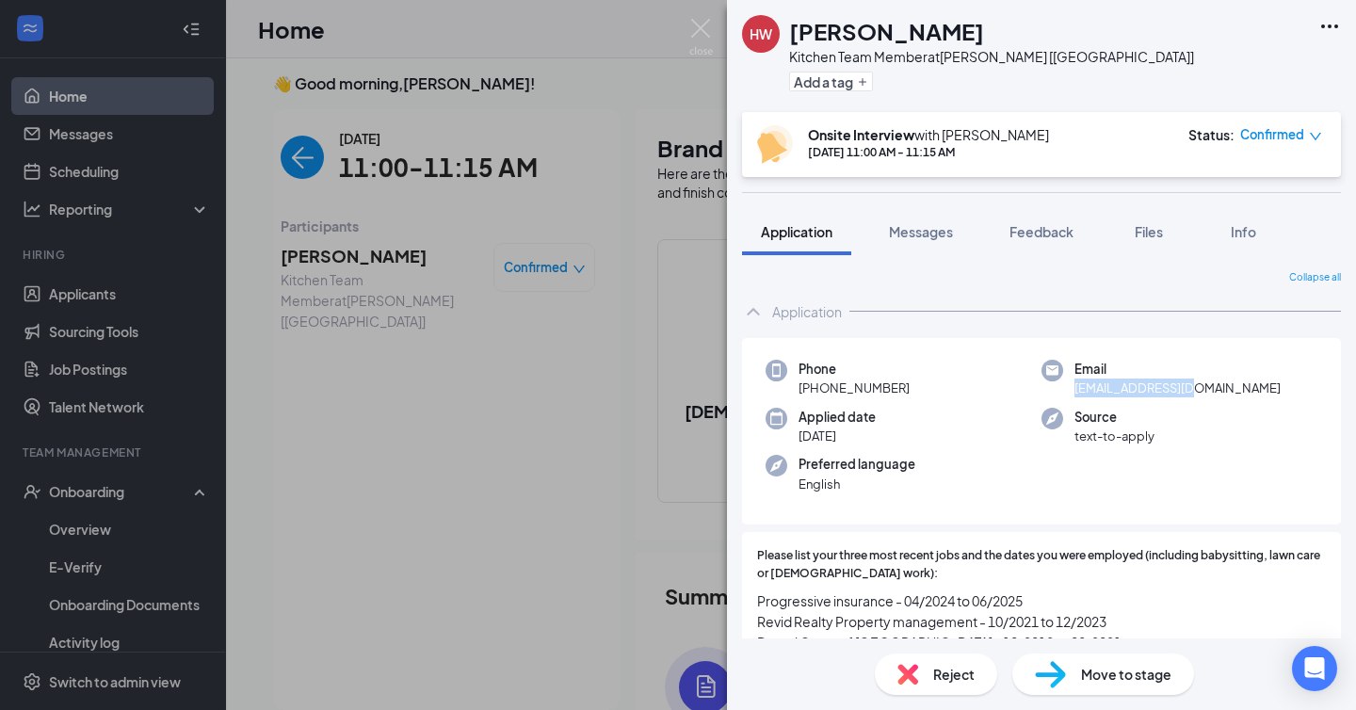
click at [1123, 390] on span "[EMAIL_ADDRESS][DOMAIN_NAME]" at bounding box center [1177, 387] width 206 height 19
click at [1233, 398] on div "Phone [PHONE_NUMBER] Email [EMAIL_ADDRESS][DOMAIN_NAME] Applied date [DATE] Sou…" at bounding box center [1041, 431] width 599 height 187
click at [1156, 389] on span "[EMAIL_ADDRESS][DOMAIN_NAME]" at bounding box center [1177, 387] width 206 height 19
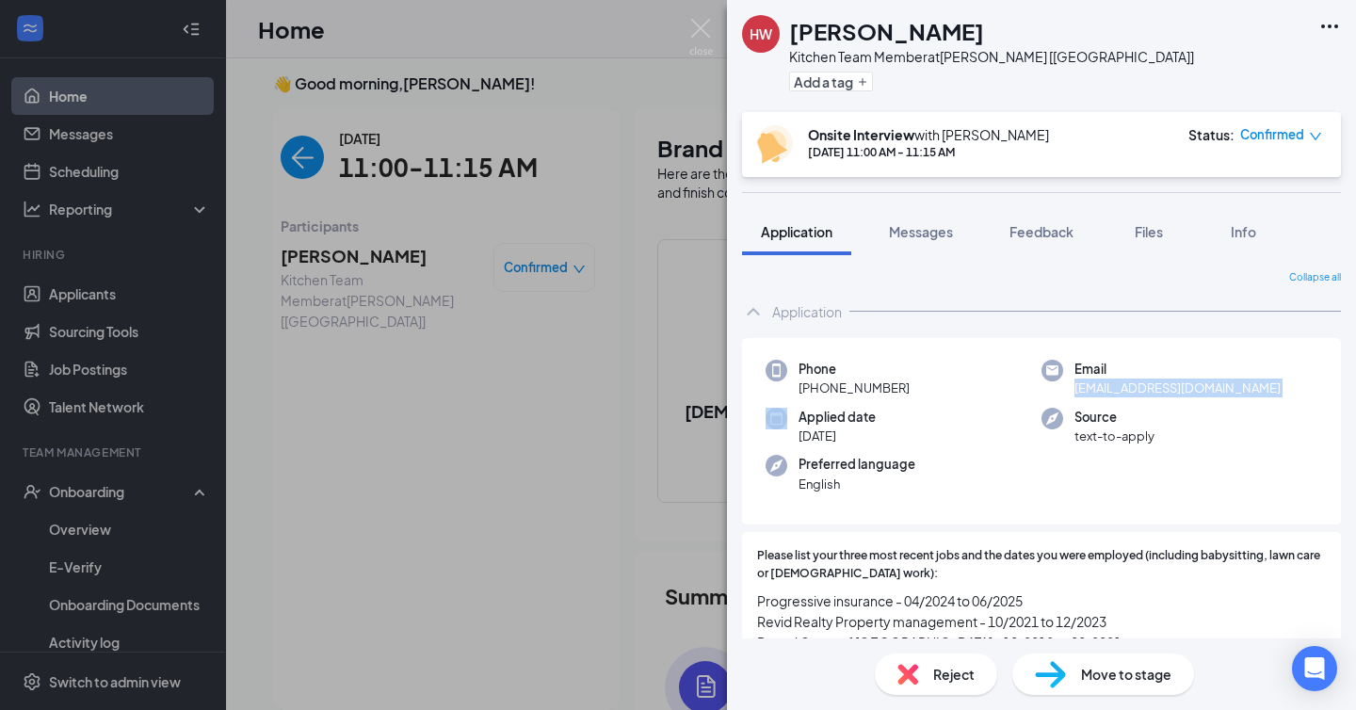
click at [1156, 389] on span "[EMAIL_ADDRESS][DOMAIN_NAME]" at bounding box center [1177, 387] width 206 height 19
click at [1177, 431] on div "Source text-to-apply" at bounding box center [1179, 427] width 276 height 39
click at [1171, 419] on div "Source text-to-apply" at bounding box center [1179, 427] width 276 height 39
click at [1152, 433] on span "text-to-apply" at bounding box center [1114, 436] width 80 height 19
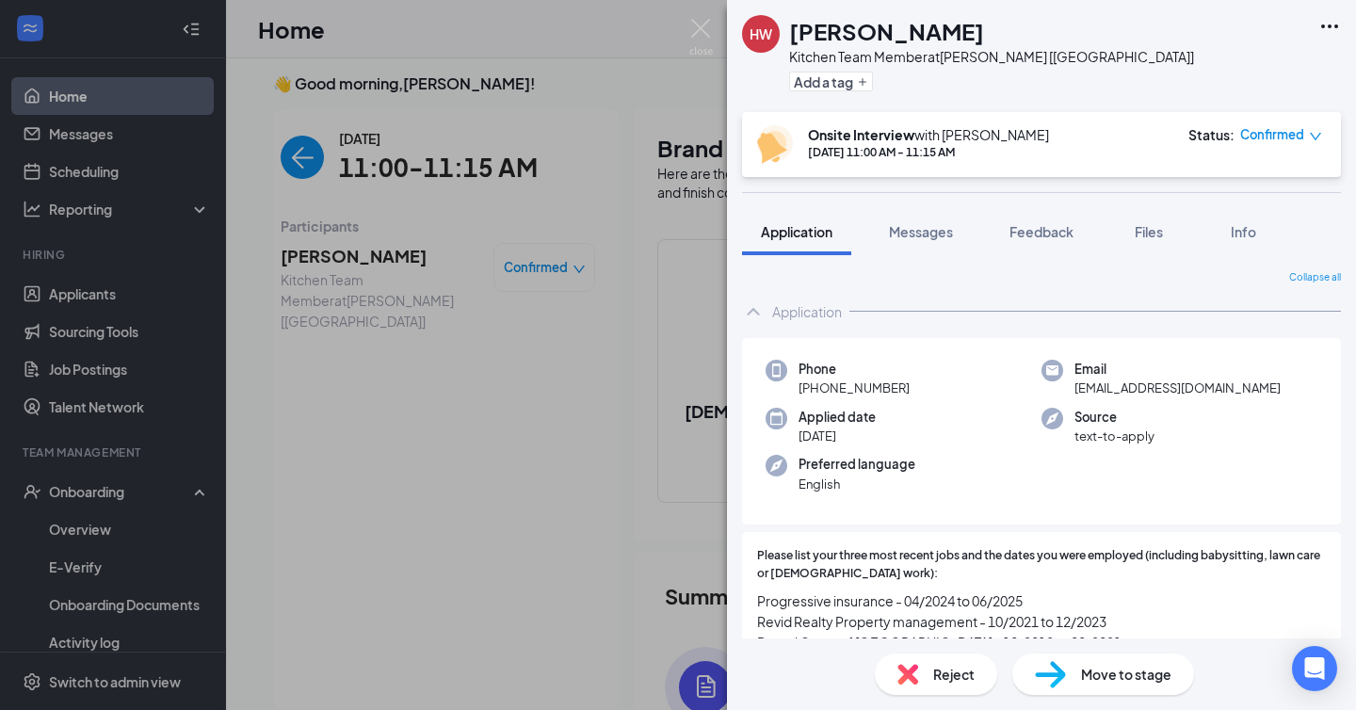
click at [1074, 682] on div "Move to stage" at bounding box center [1103, 673] width 182 height 41
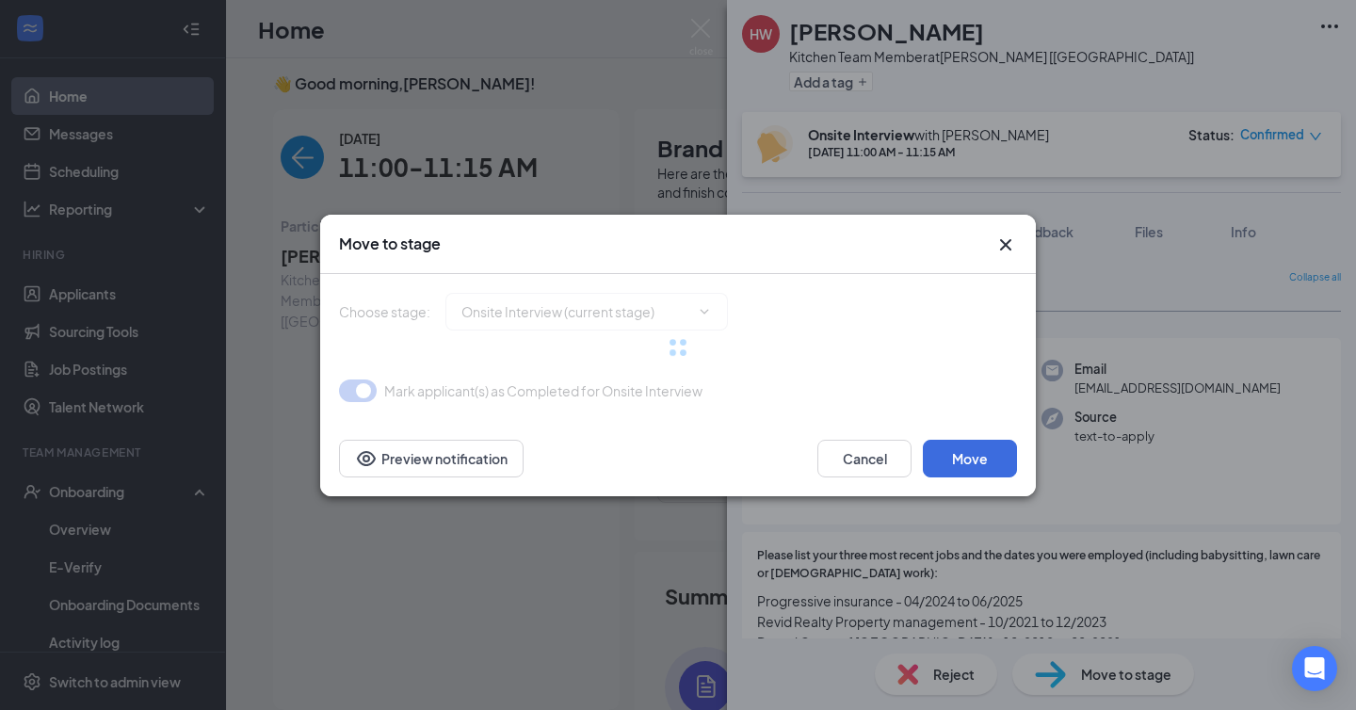
type input "Hiring Complete (final stage)"
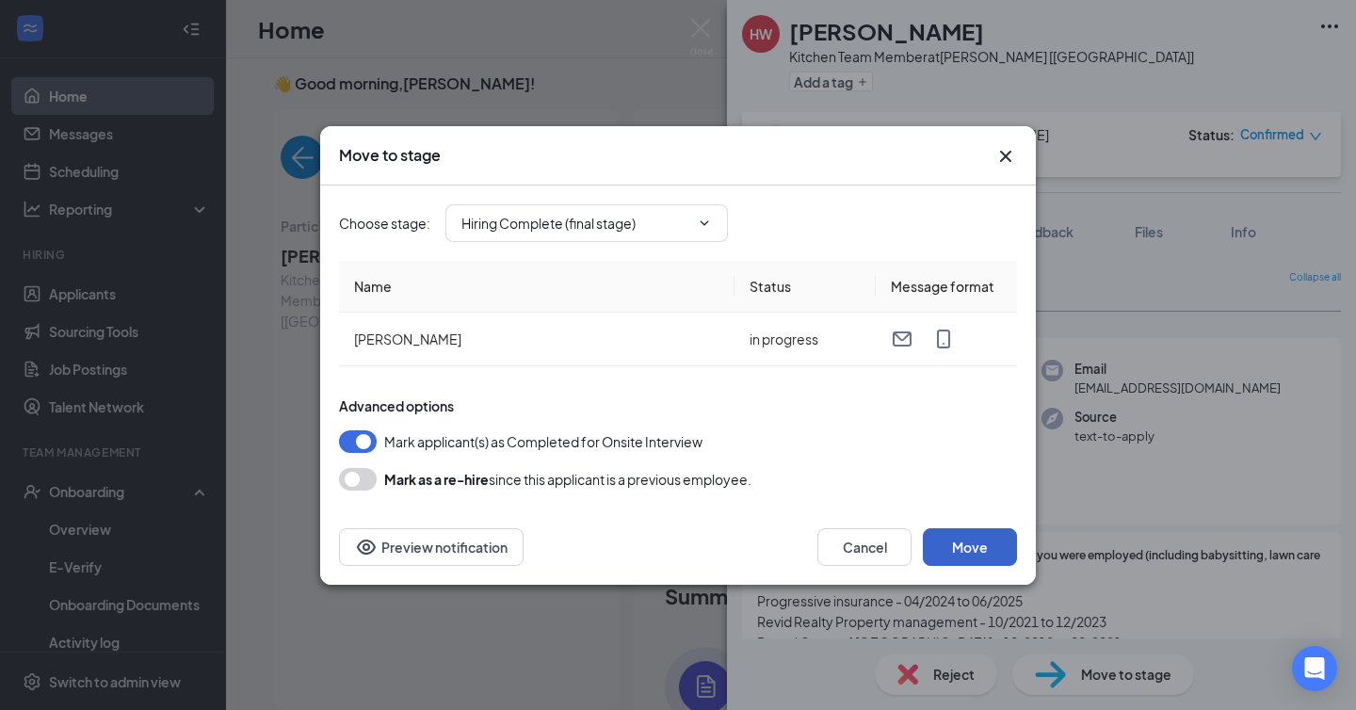
click at [941, 539] on button "Move" at bounding box center [970, 547] width 94 height 38
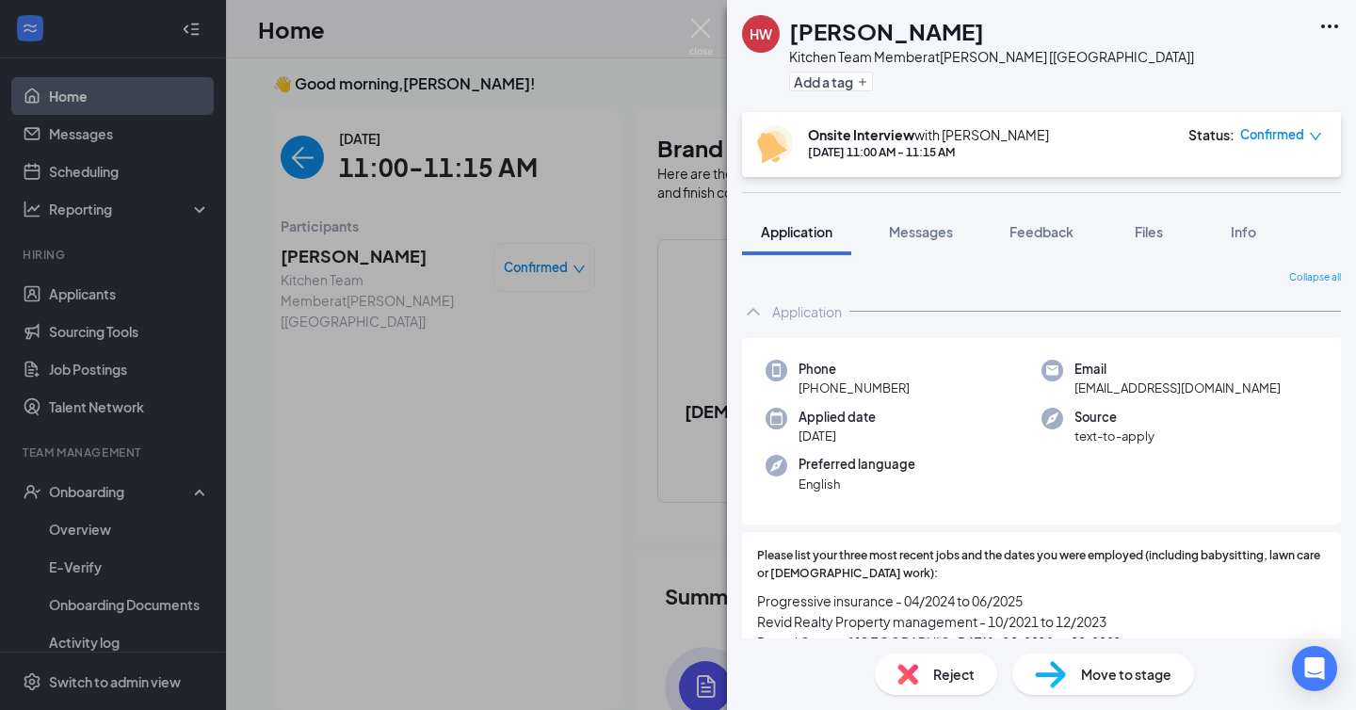
click at [119, 486] on div "HW [PERSON_NAME] Kitchen Team Member at [GEOGRAPHIC_DATA] [[GEOGRAPHIC_DATA]] A…" at bounding box center [678, 355] width 1356 height 710
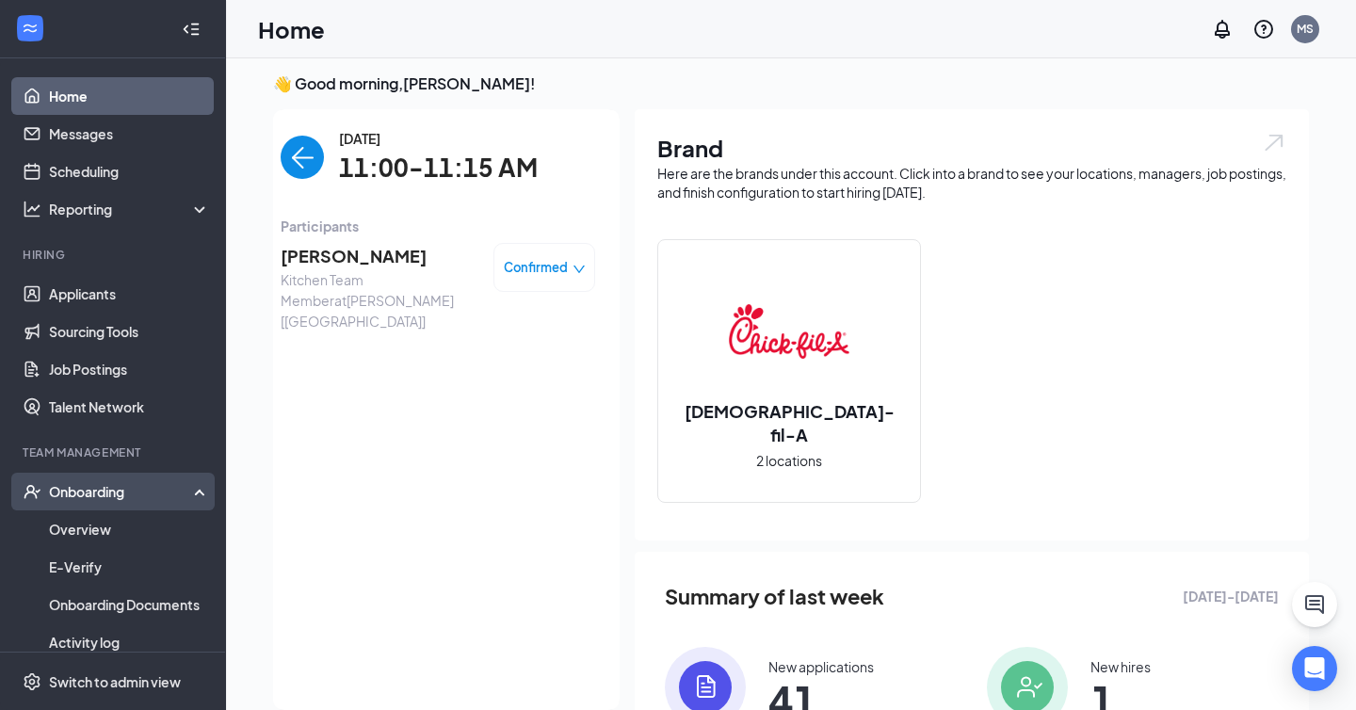
click at [94, 490] on div "Onboarding" at bounding box center [121, 491] width 145 height 19
click at [83, 507] on li "Onboarding Overview E-Verify Onboarding Documents Activity log" at bounding box center [112, 567] width 225 height 188
click at [101, 532] on link "Overview" at bounding box center [129, 529] width 161 height 38
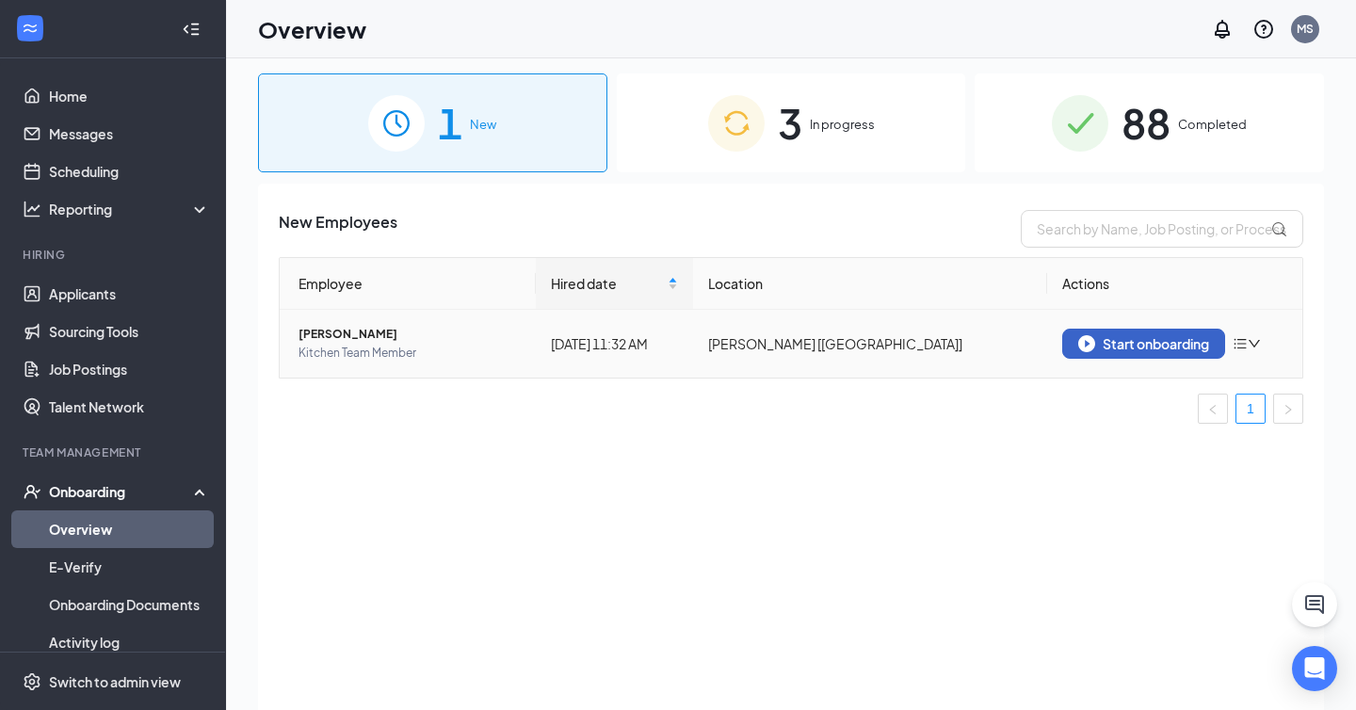
click at [1125, 354] on button "Start onboarding" at bounding box center [1143, 344] width 163 height 30
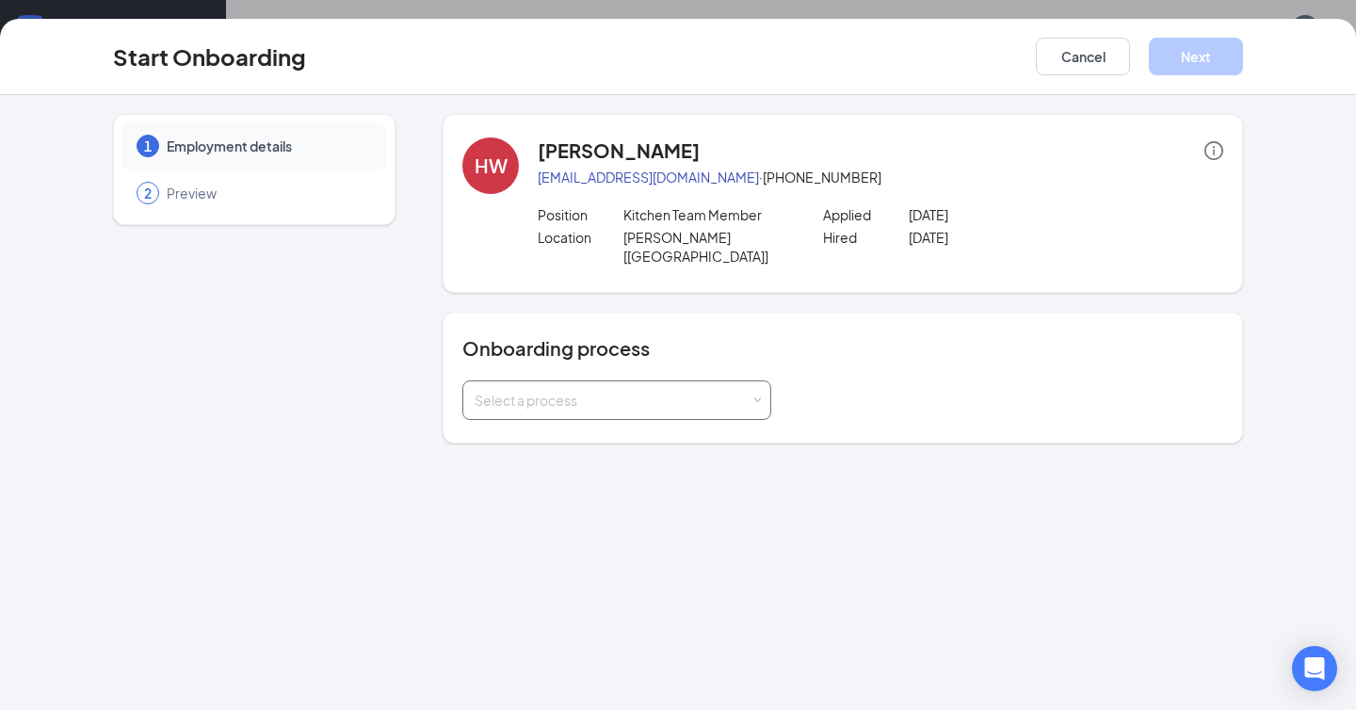
click at [602, 391] on div "Select a process" at bounding box center [613, 400] width 276 height 19
click at [588, 412] on span "New Hire Paperwork" at bounding box center [532, 420] width 125 height 17
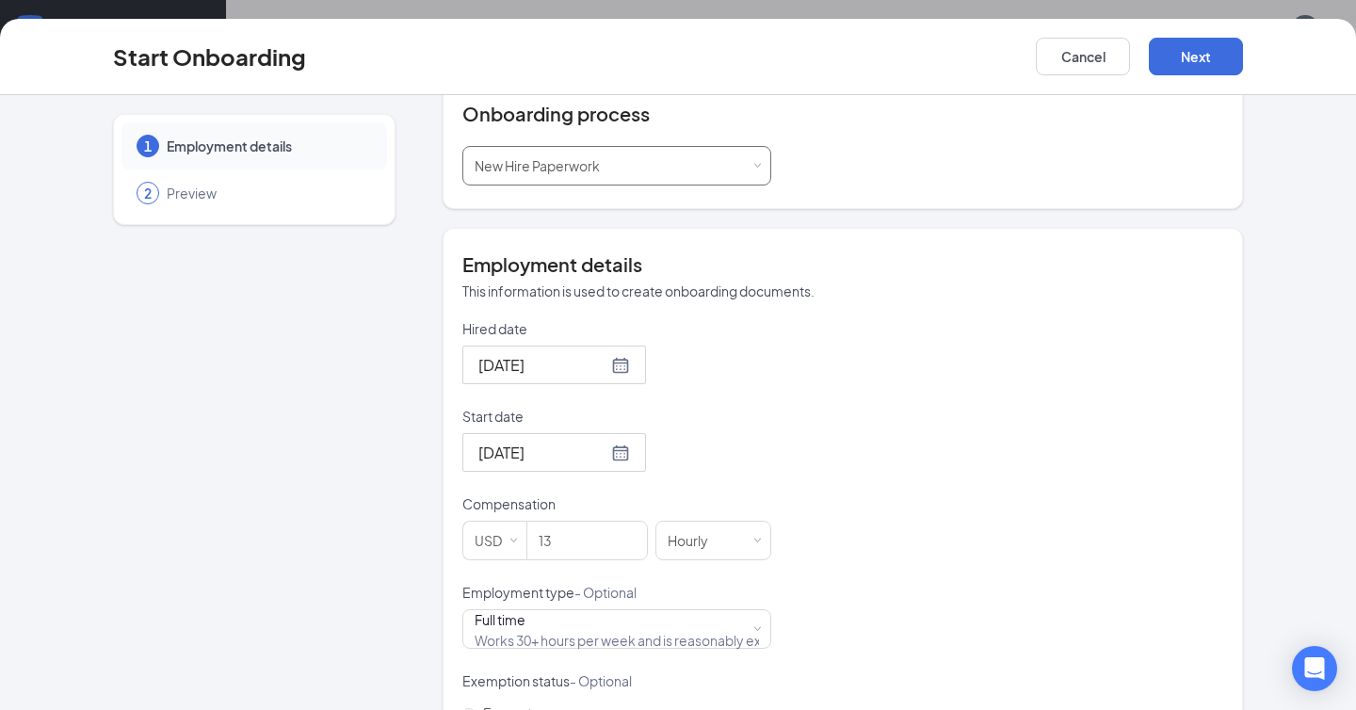
scroll to position [236, 0]
click at [594, 520] on input "13" at bounding box center [587, 539] width 120 height 38
type input "1"
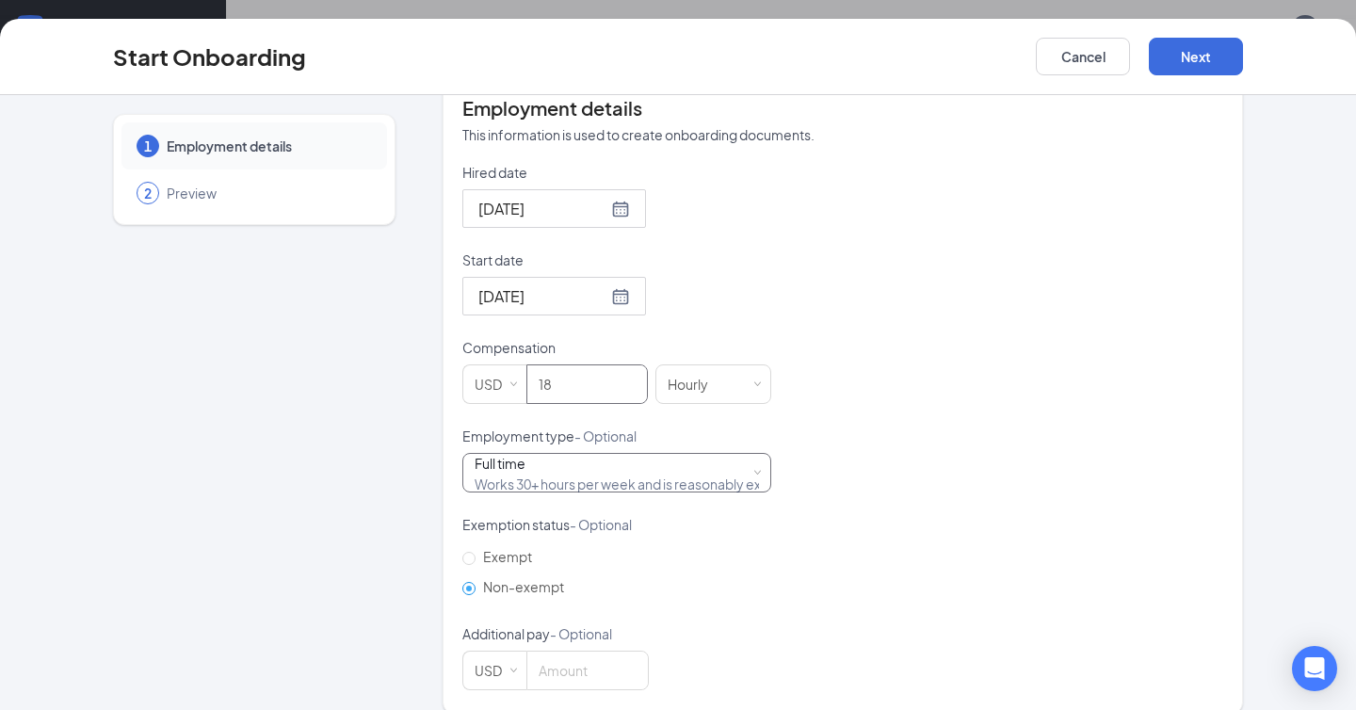
scroll to position [395, 0]
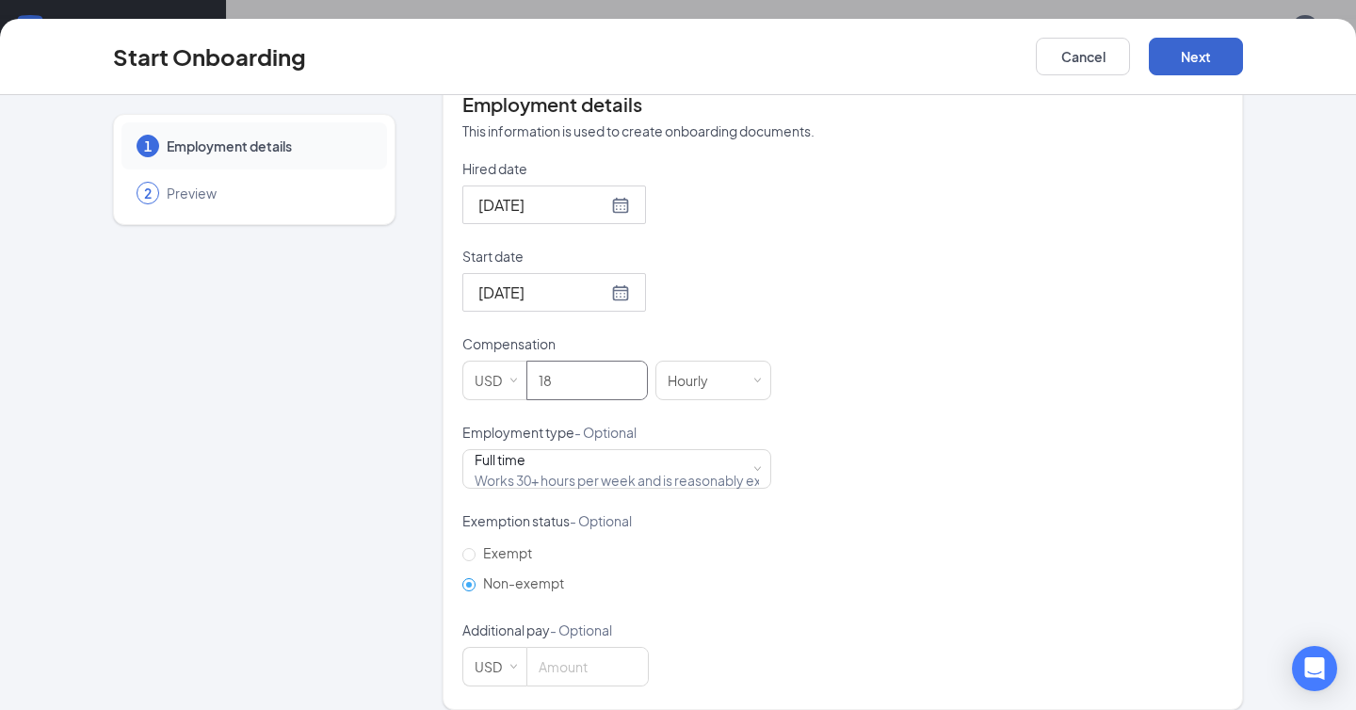
type input "18"
click at [1200, 59] on button "Next" at bounding box center [1196, 57] width 94 height 38
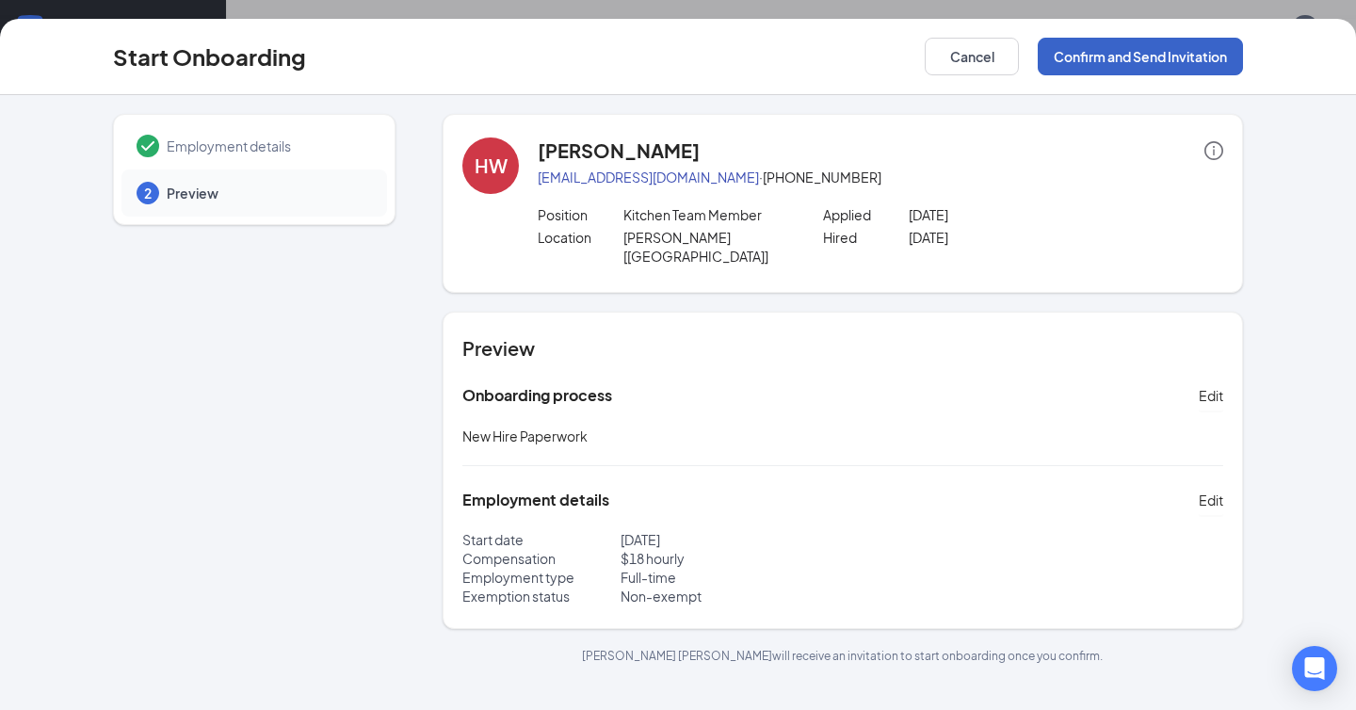
click at [1110, 66] on button "Confirm and Send Invitation" at bounding box center [1140, 57] width 205 height 38
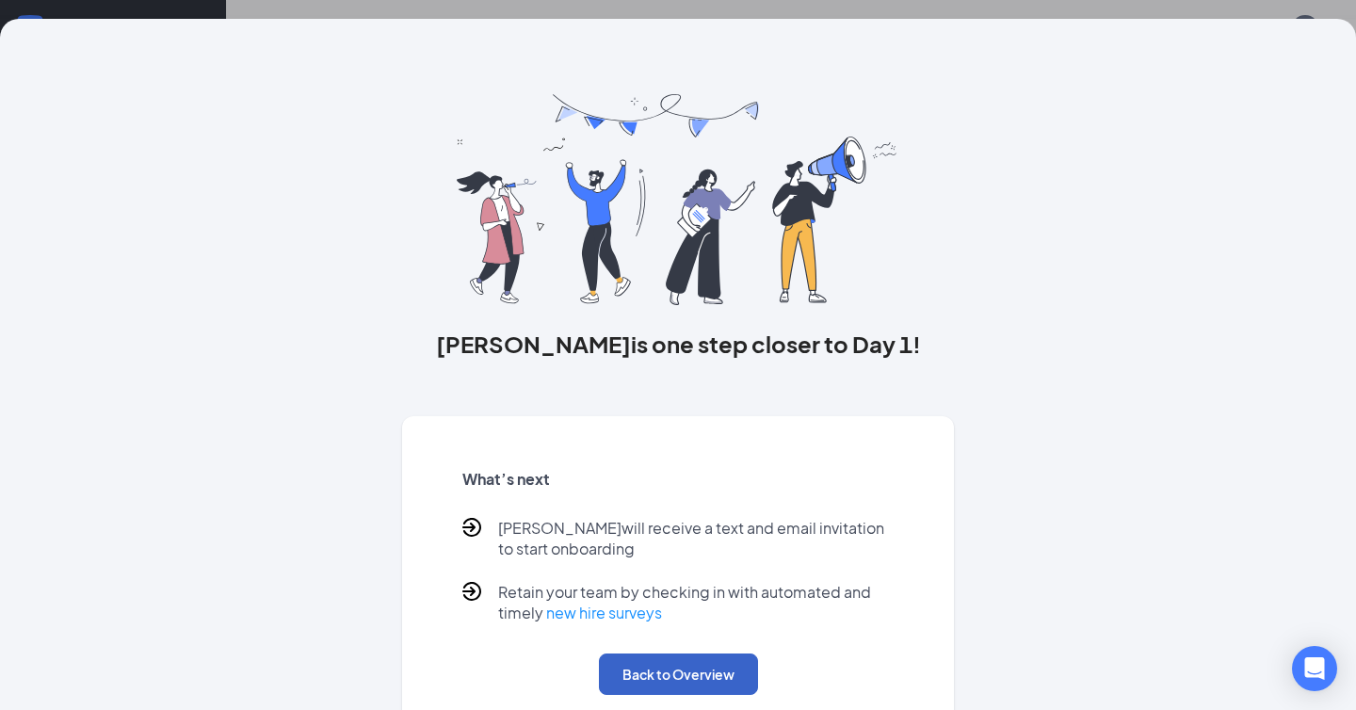
click at [656, 679] on button "Back to Overview" at bounding box center [678, 673] width 159 height 41
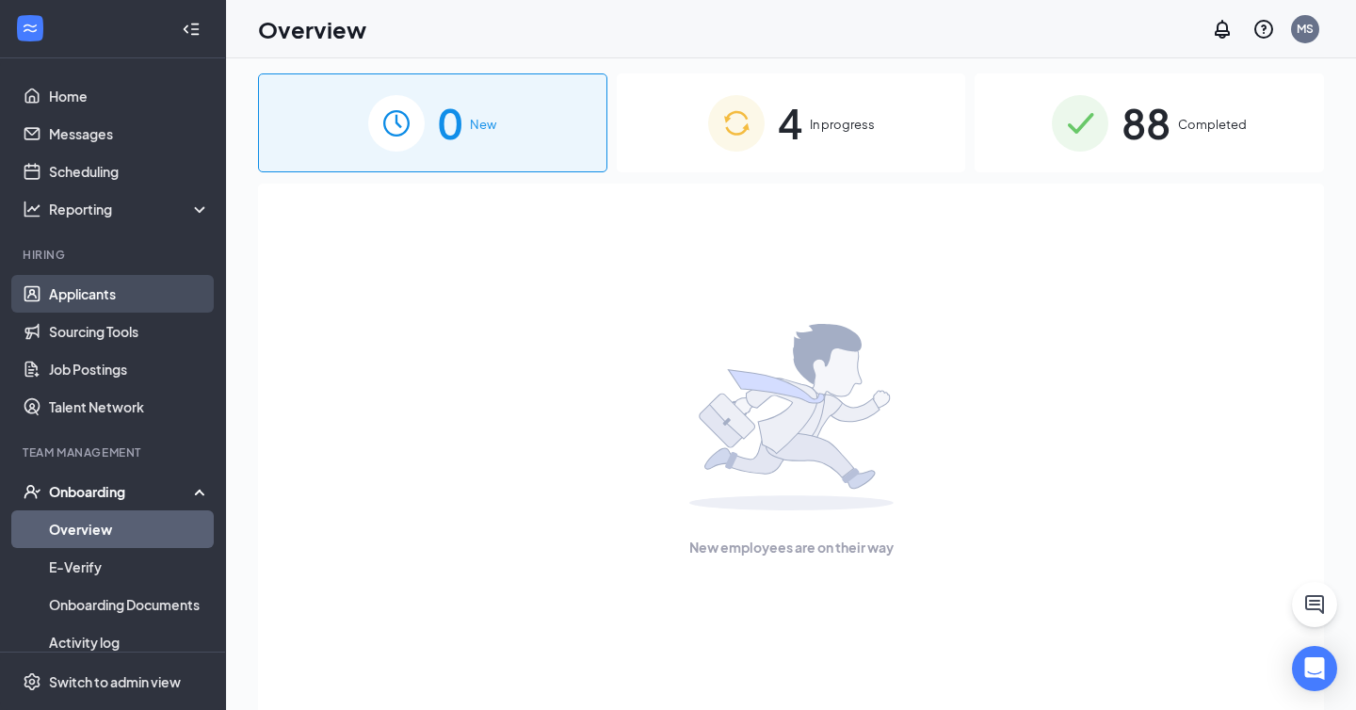
click at [126, 292] on link "Applicants" at bounding box center [129, 294] width 161 height 38
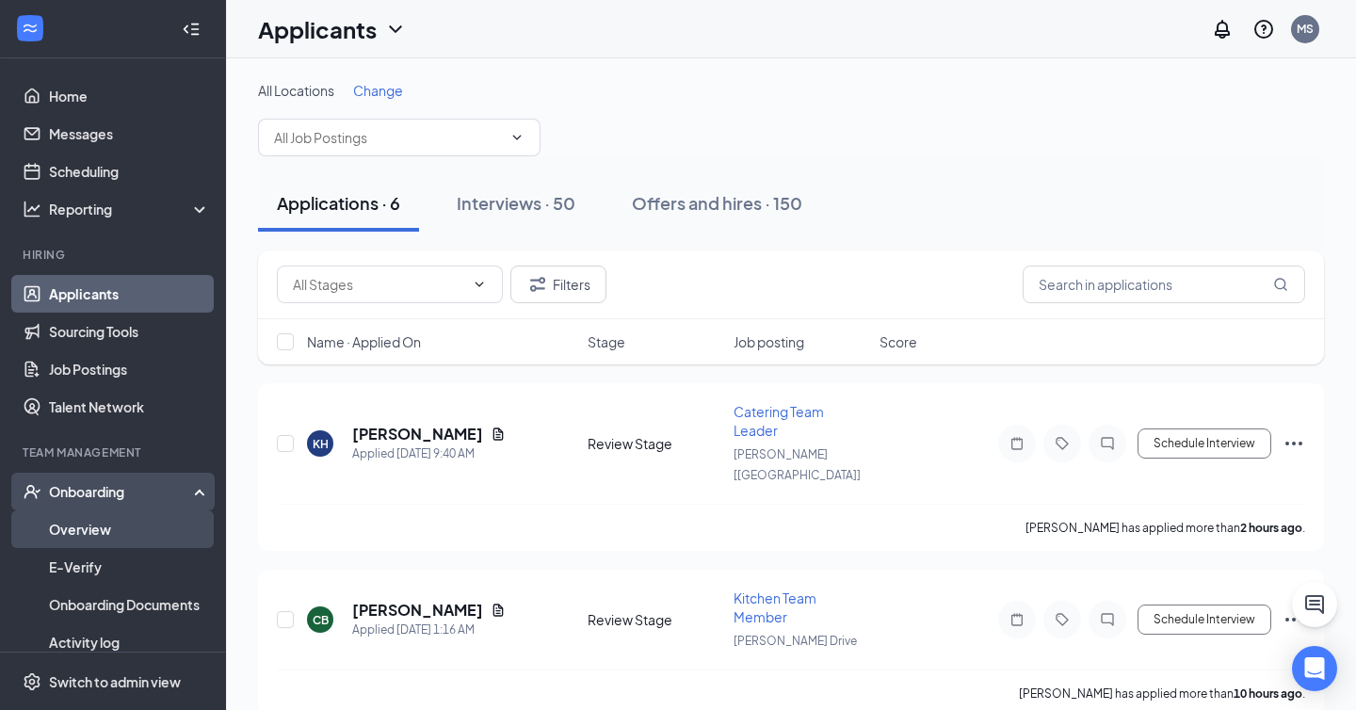
click at [116, 525] on link "Overview" at bounding box center [129, 529] width 161 height 38
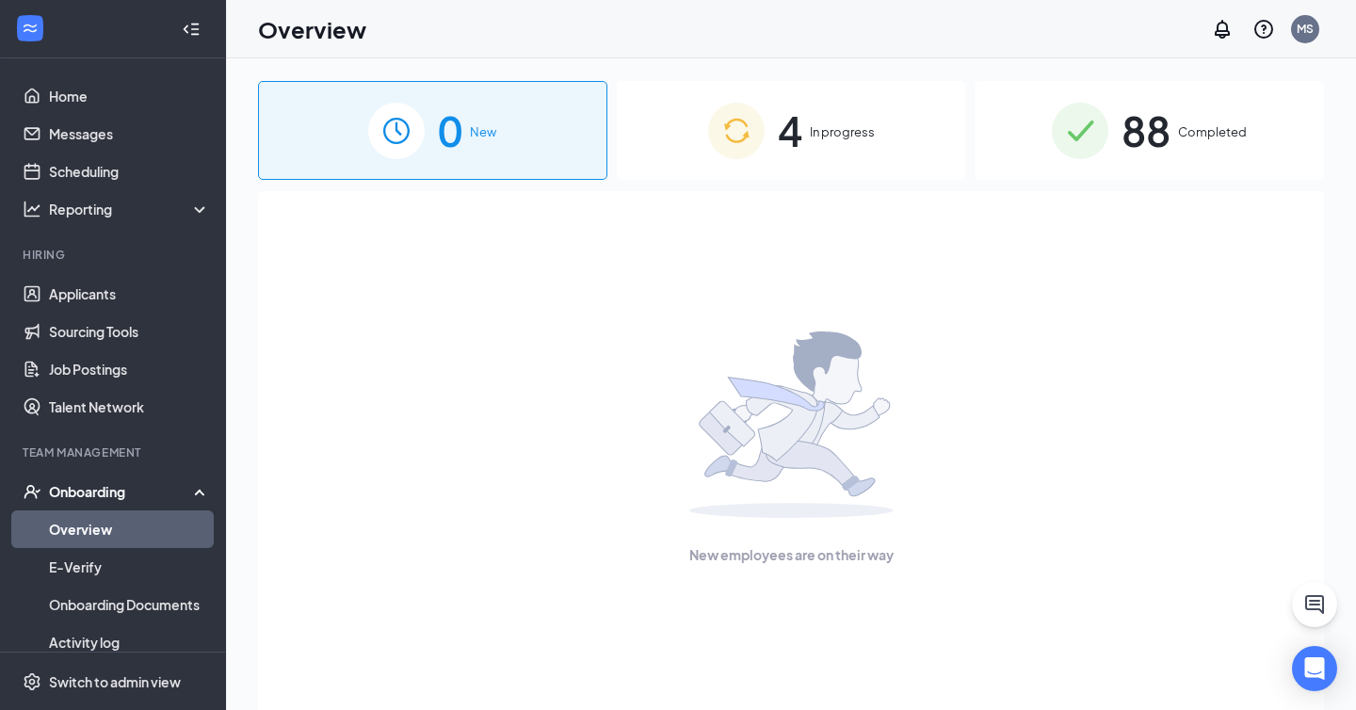
click at [774, 166] on div "4 In progress" at bounding box center [791, 130] width 349 height 99
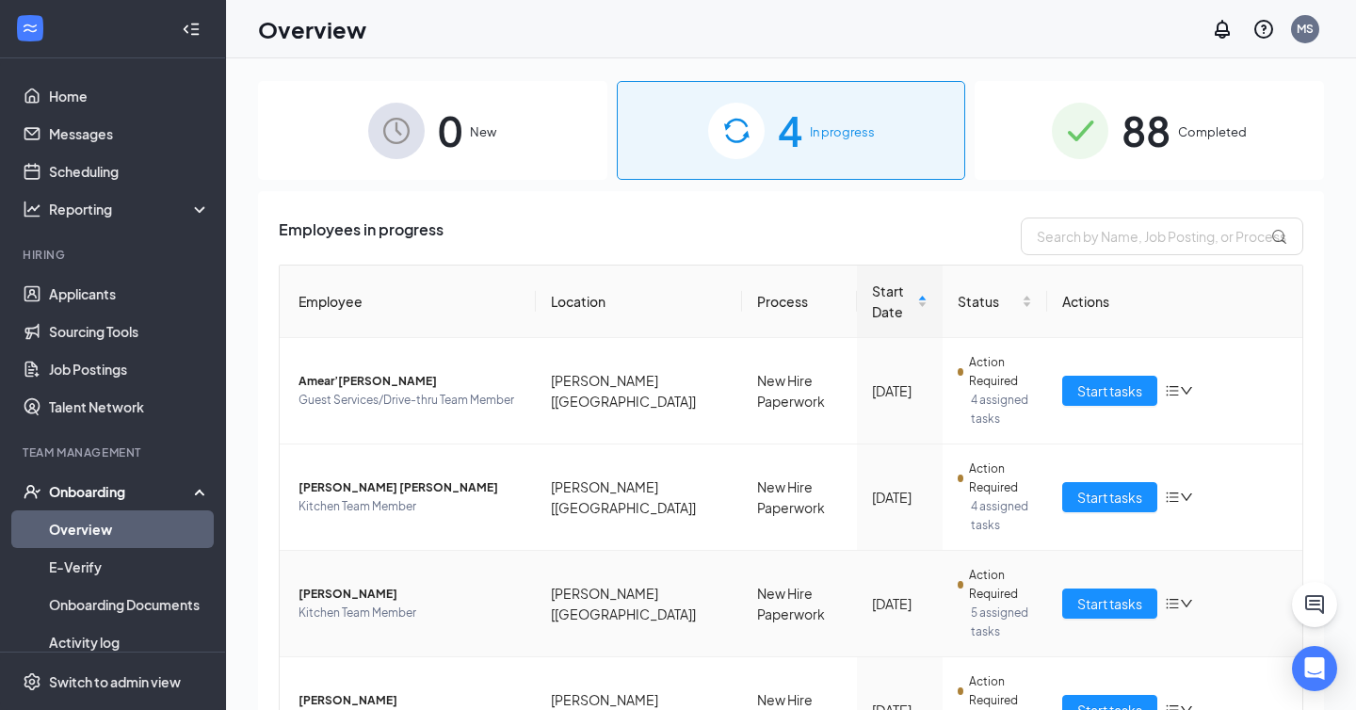
click at [341, 585] on span "[PERSON_NAME]" at bounding box center [409, 594] width 222 height 19
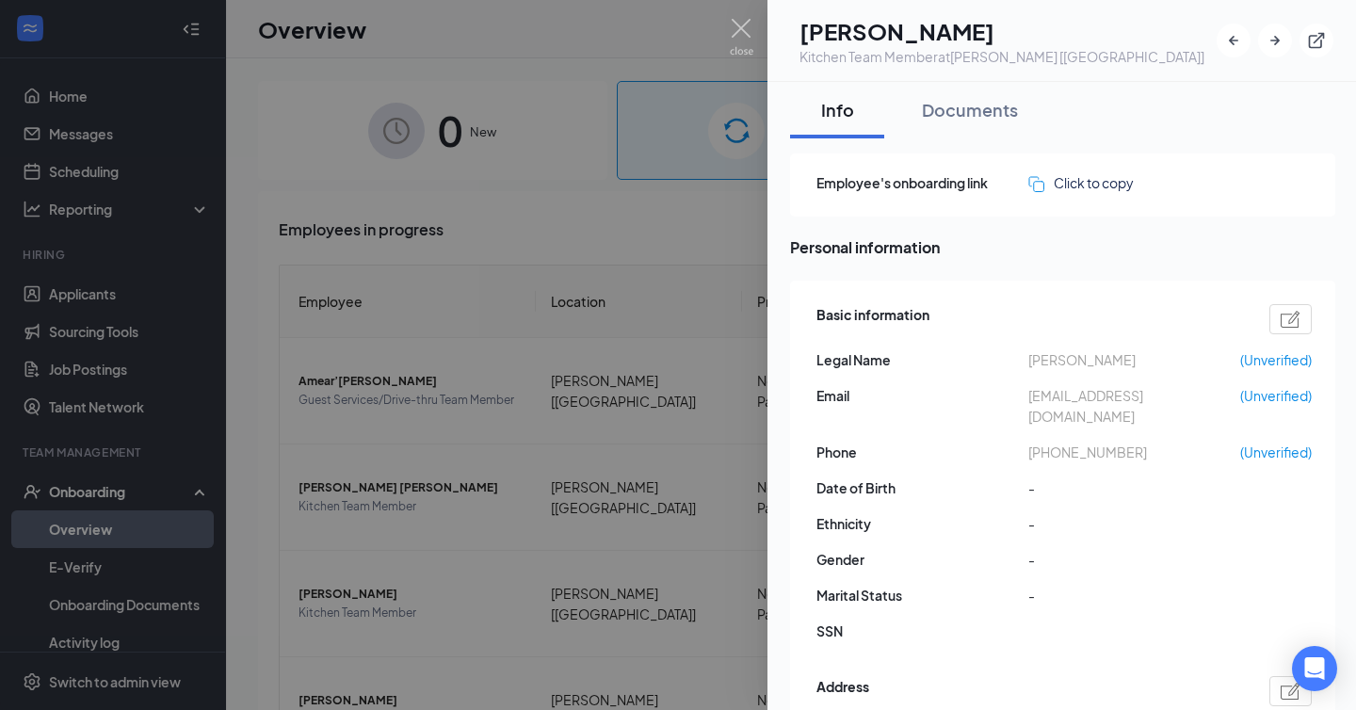
click at [1073, 395] on span "[EMAIL_ADDRESS][DOMAIN_NAME]" at bounding box center [1134, 405] width 212 height 41
copy span "[EMAIL_ADDRESS][DOMAIN_NAME]"
click at [938, 378] on div "Basic information Legal Name [PERSON_NAME] (Unverified) Email [EMAIL_ADDRESS][D…" at bounding box center [1063, 477] width 495 height 357
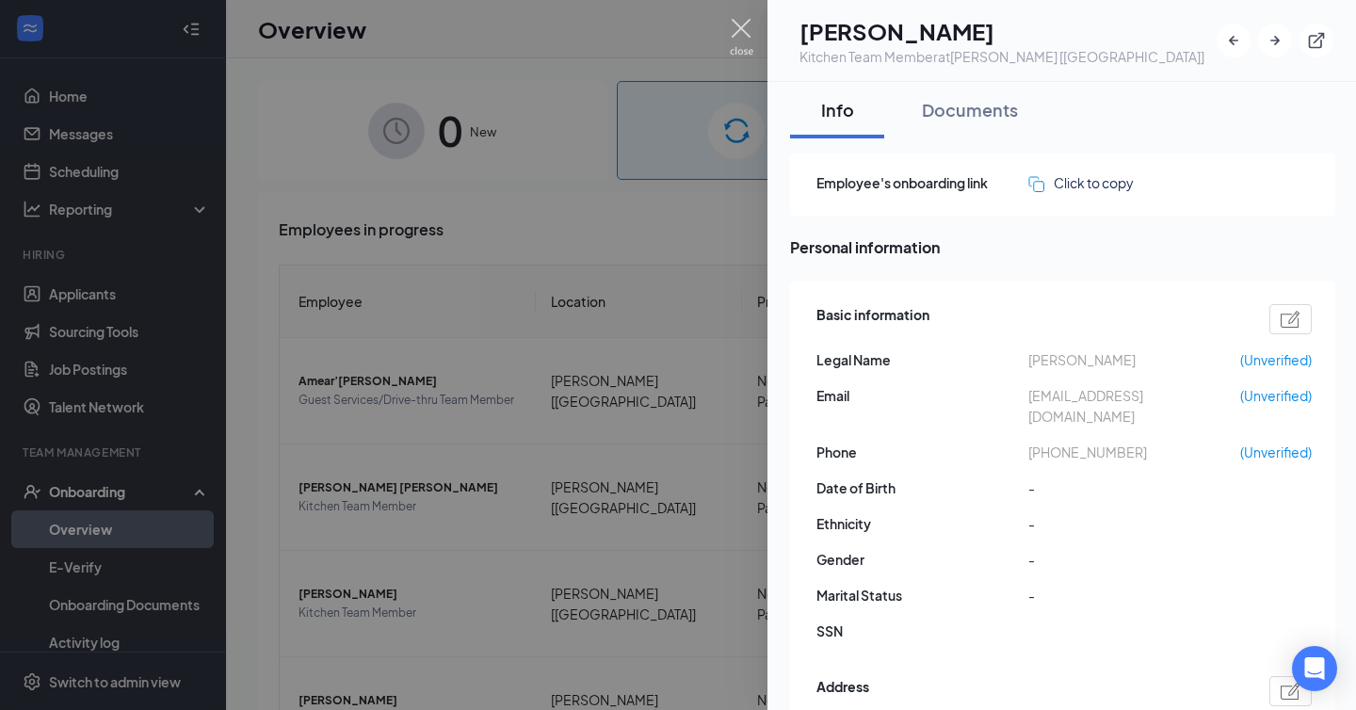
click at [735, 24] on img at bounding box center [742, 37] width 24 height 37
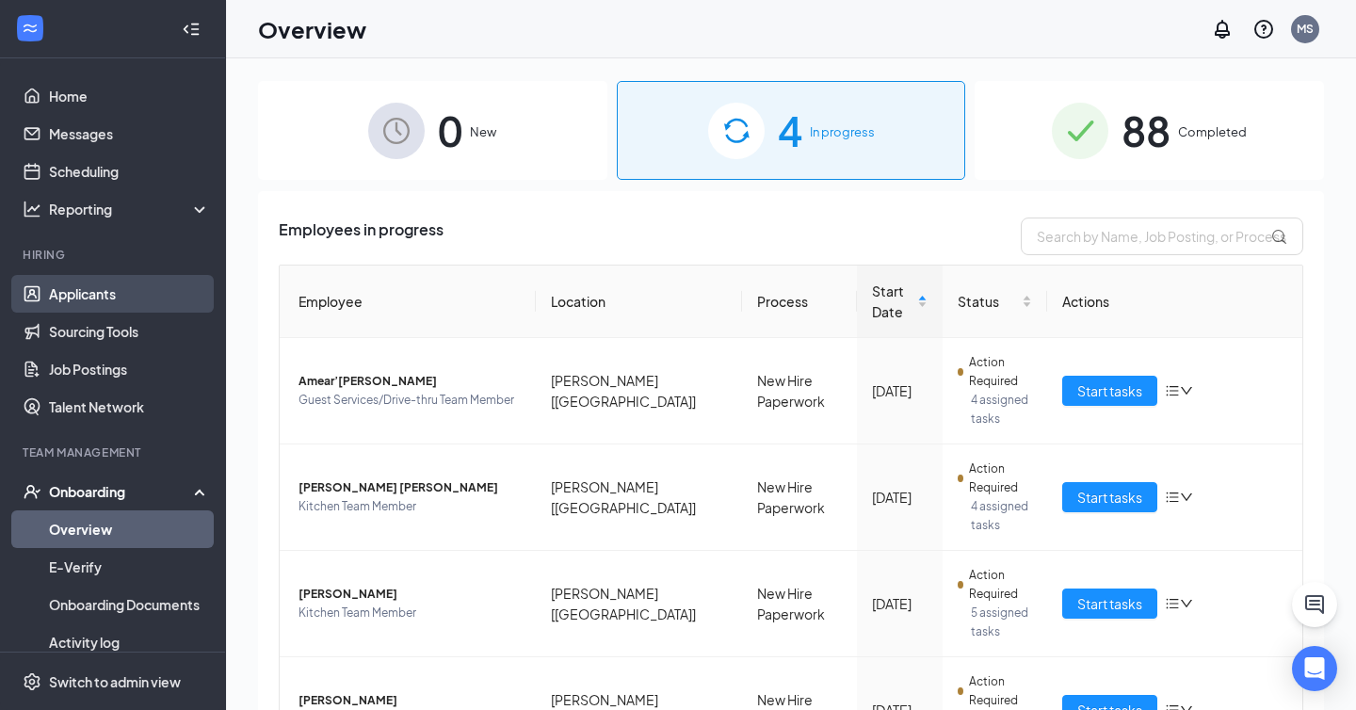
click at [113, 286] on link "Applicants" at bounding box center [129, 294] width 161 height 38
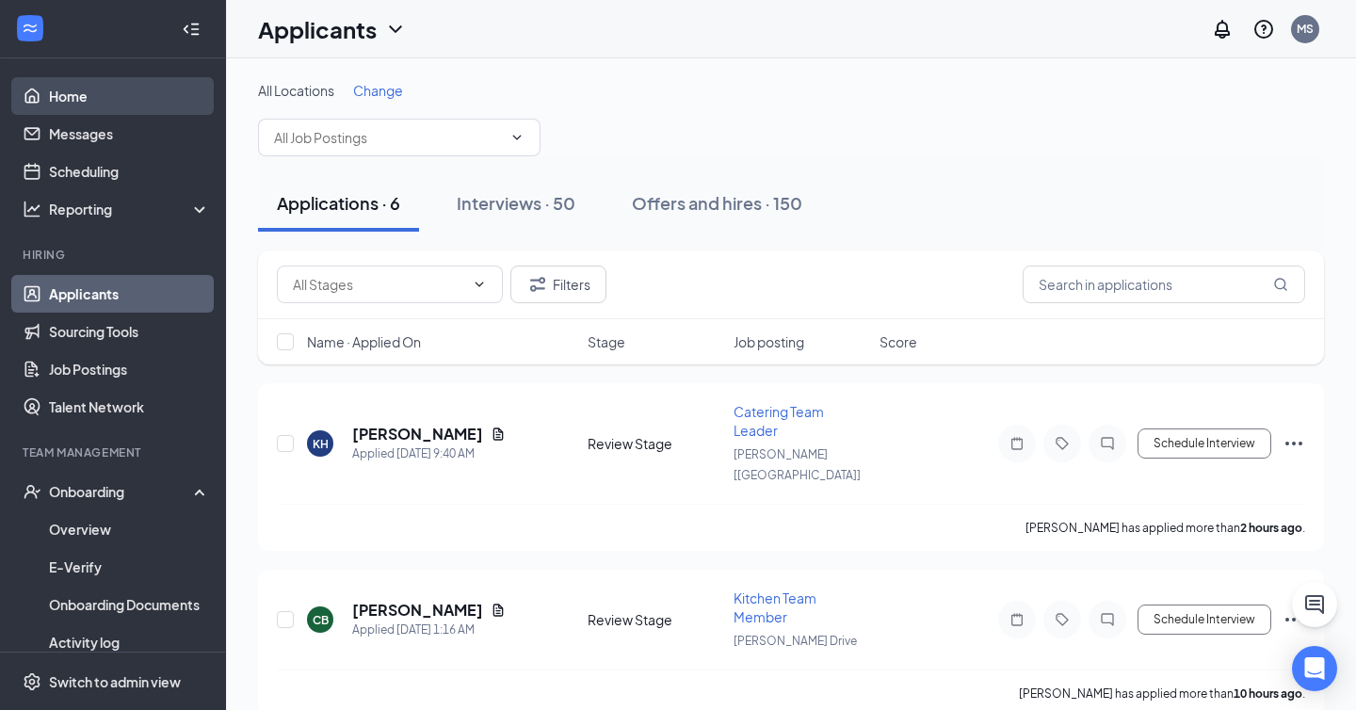
click at [105, 89] on link "Home" at bounding box center [129, 96] width 161 height 38
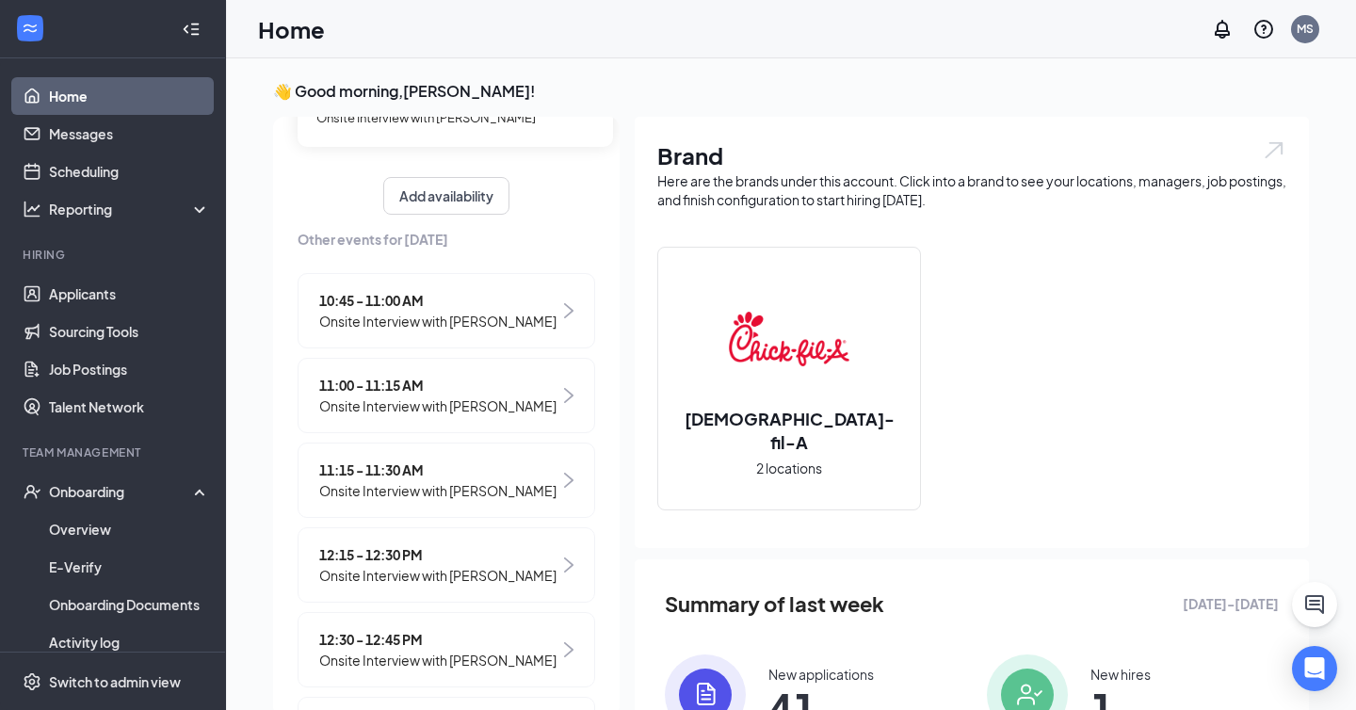
scroll to position [187, 0]
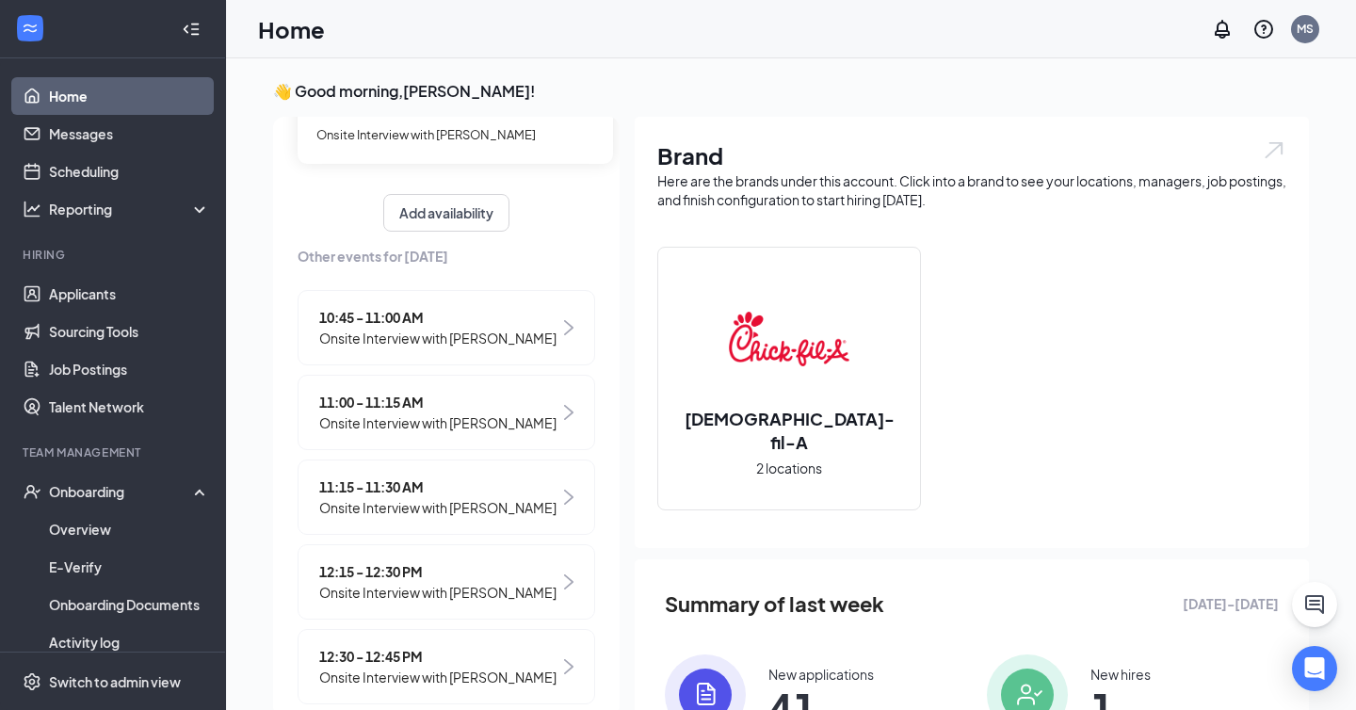
click at [462, 427] on span "Onsite Interview with [PERSON_NAME]" at bounding box center [437, 422] width 237 height 21
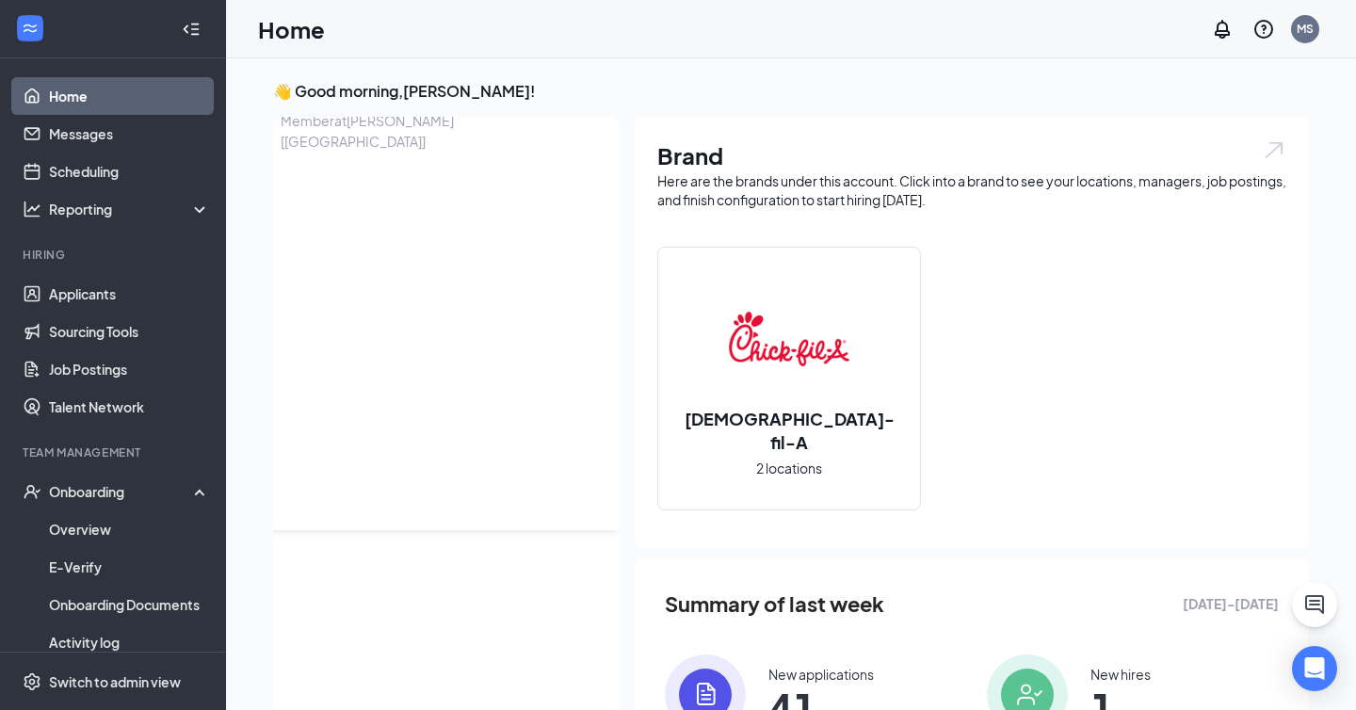
scroll to position [8, 0]
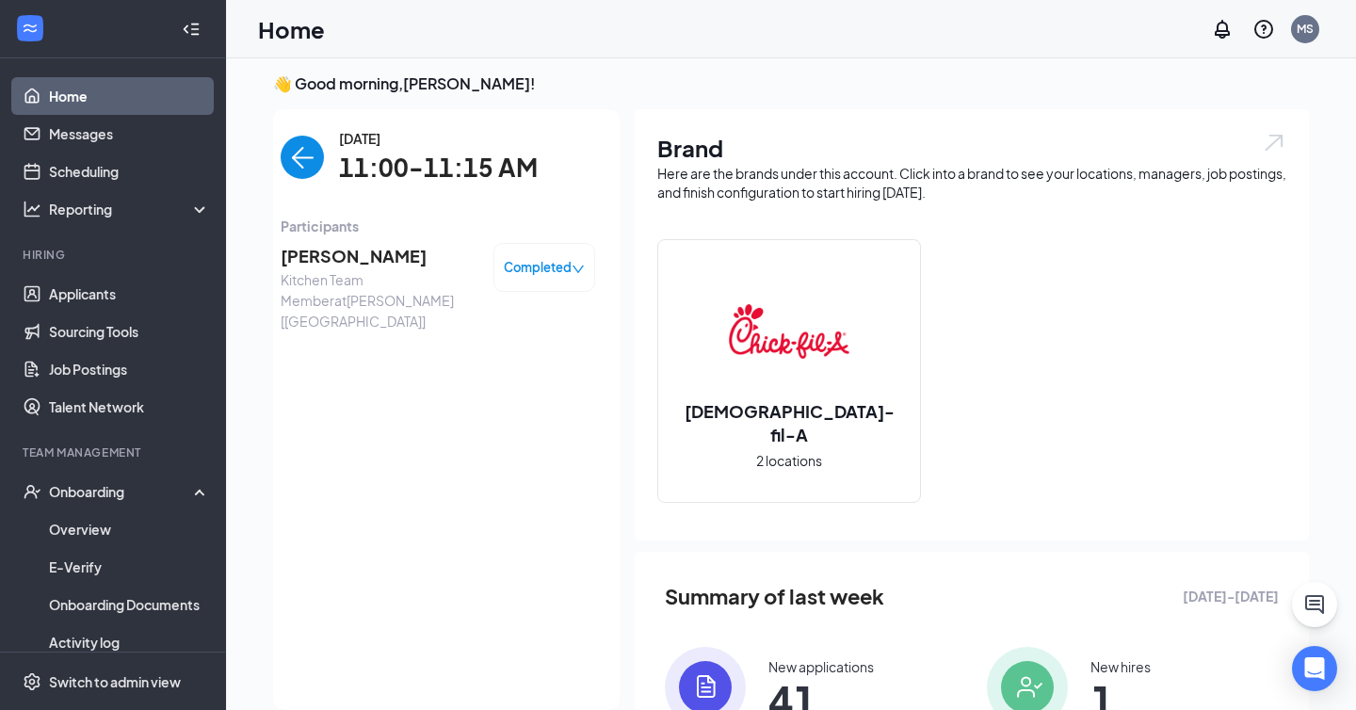
click at [334, 253] on span "[PERSON_NAME]" at bounding box center [380, 256] width 198 height 26
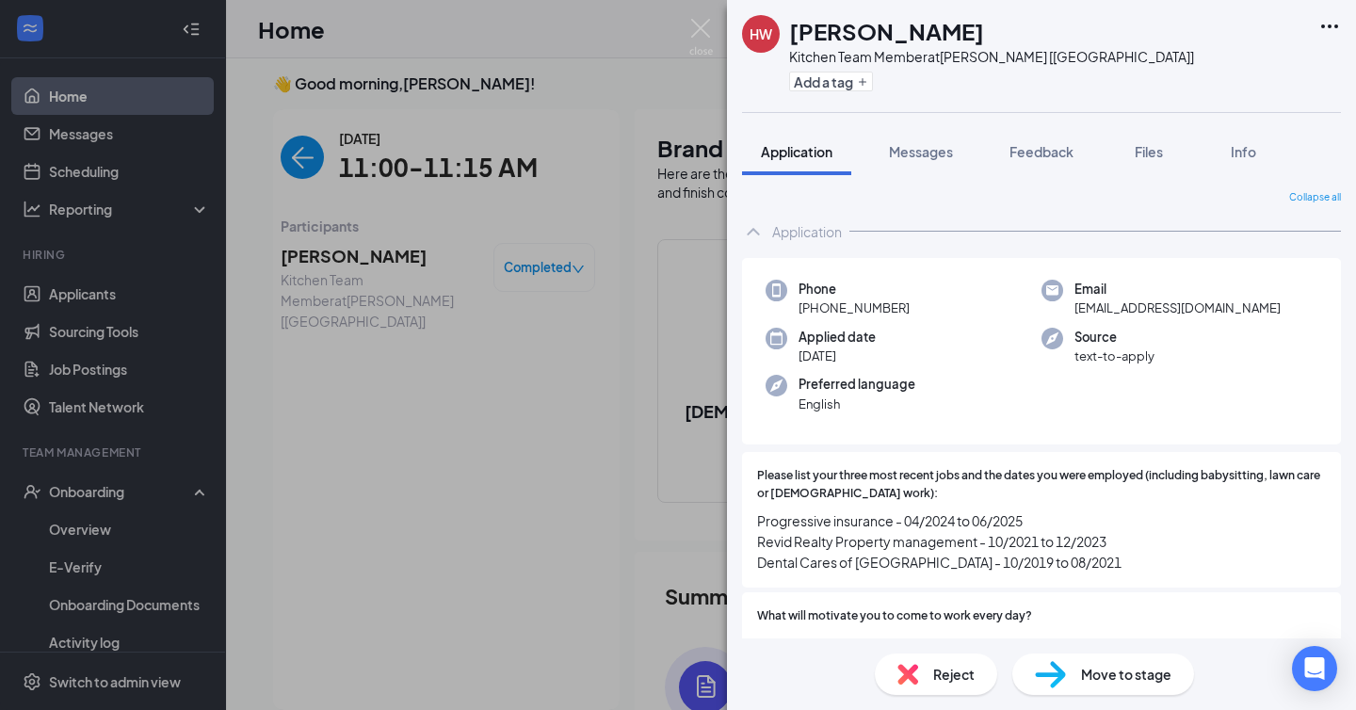
click at [1166, 303] on span "[EMAIL_ADDRESS][DOMAIN_NAME]" at bounding box center [1177, 307] width 206 height 19
copy span "[EMAIL_ADDRESS][DOMAIN_NAME]"
drag, startPoint x: 813, startPoint y: 308, endPoint x: 1017, endPoint y: 308, distance: 203.4
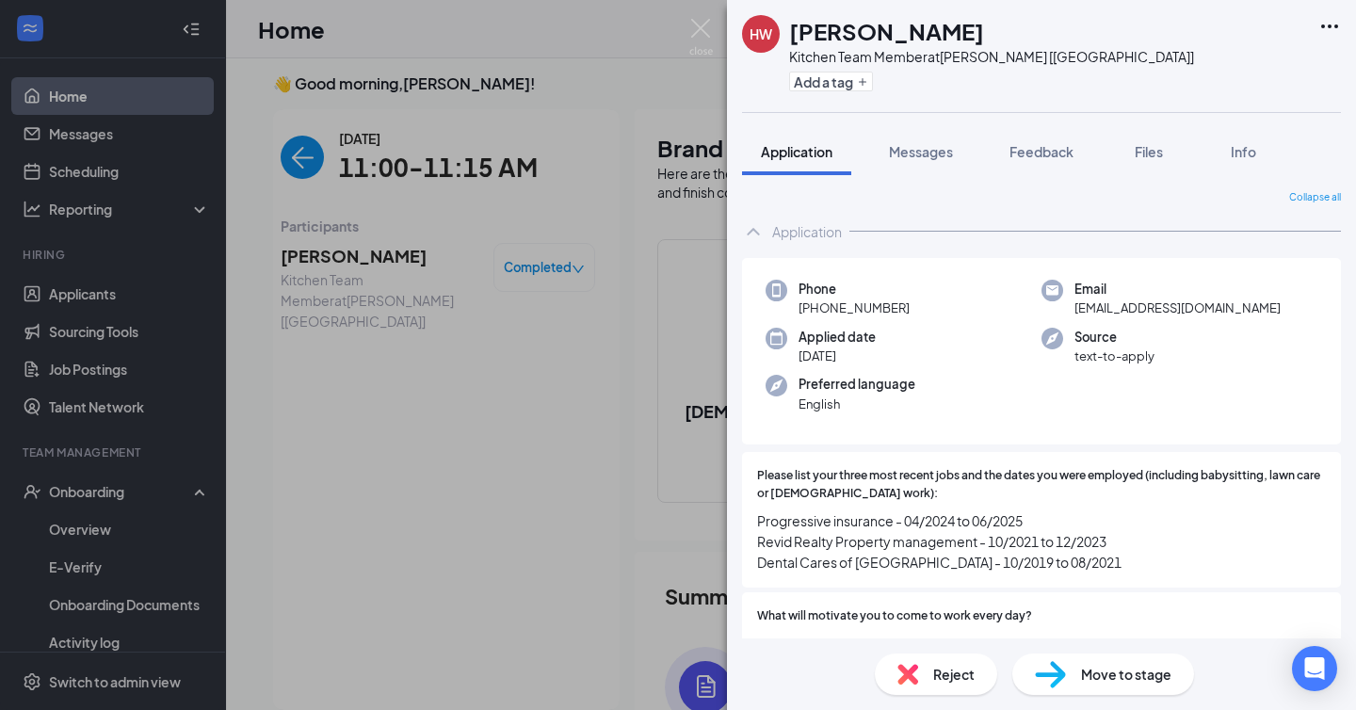
click at [1017, 308] on div "Phone [PHONE_NUMBER]" at bounding box center [903, 299] width 276 height 39
drag, startPoint x: 814, startPoint y: 309, endPoint x: 980, endPoint y: 306, distance: 165.7
click at [980, 306] on div "Phone [PHONE_NUMBER]" at bounding box center [903, 299] width 276 height 39
copy span "[PHONE_NUMBER]"
click at [339, 306] on div "HW [PERSON_NAME] Kitchen Team Member at [GEOGRAPHIC_DATA] [[GEOGRAPHIC_DATA]] A…" at bounding box center [678, 355] width 1356 height 710
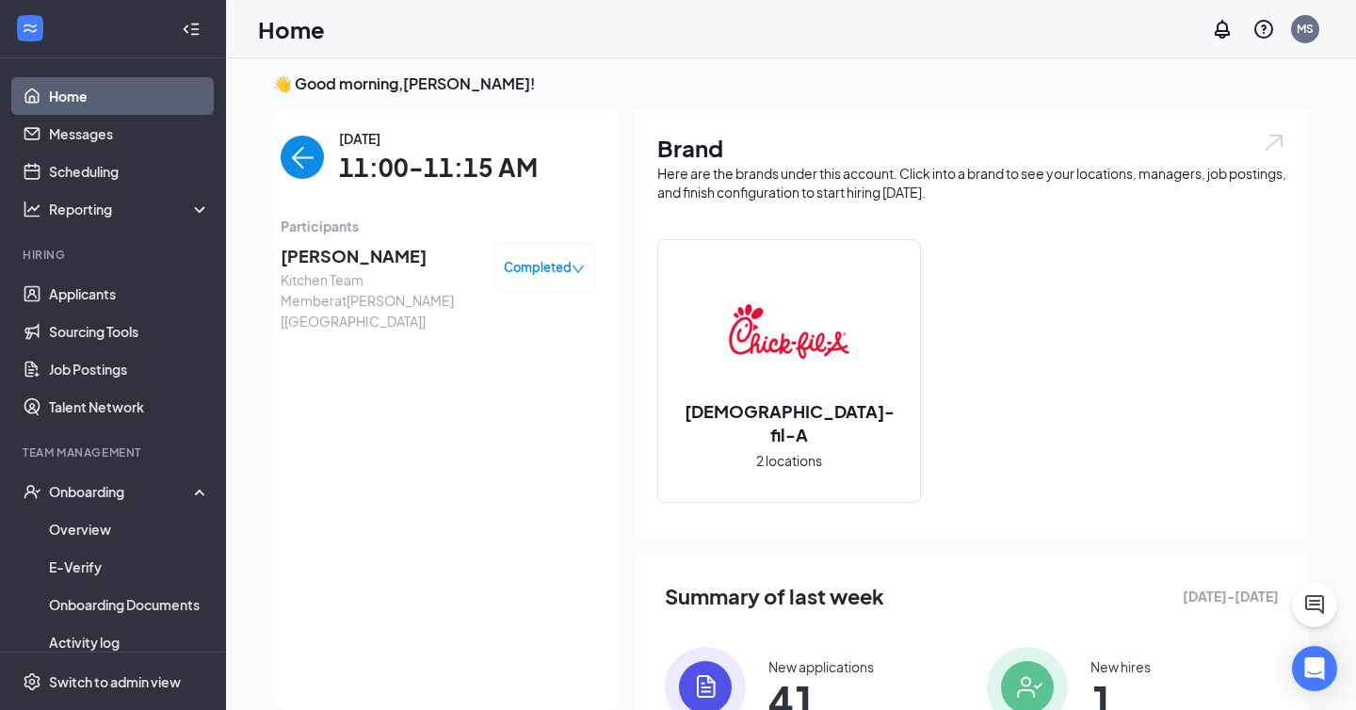
click at [310, 167] on img "back-button" at bounding box center [302, 157] width 43 height 43
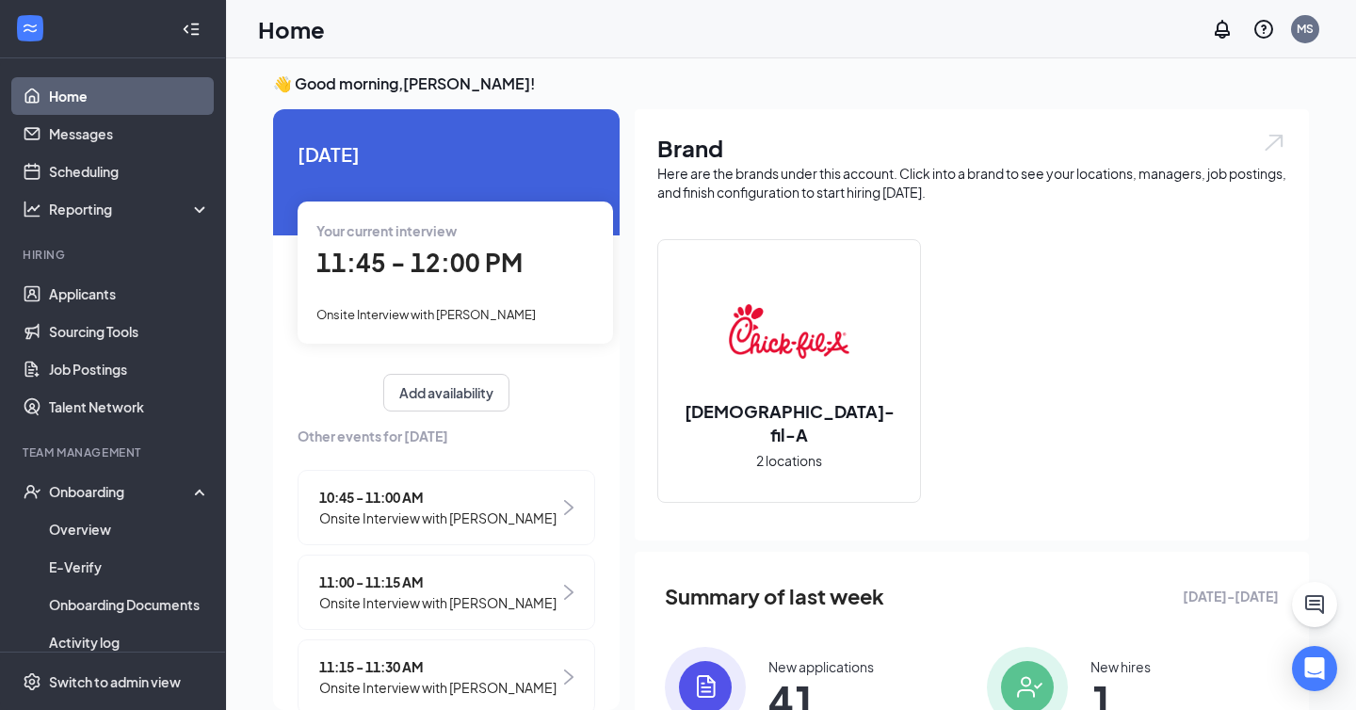
click at [468, 266] on span "11:45 - 12:00 PM" at bounding box center [419, 262] width 206 height 31
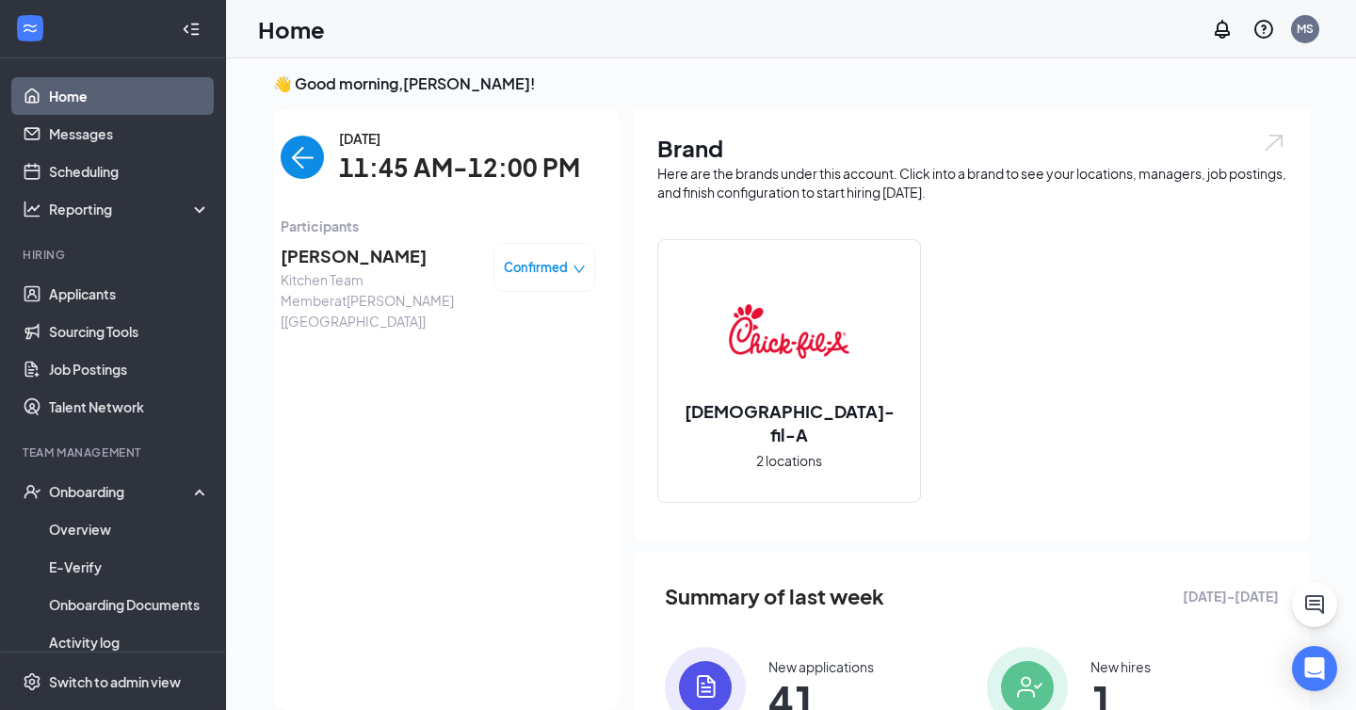
click at [327, 259] on span "[PERSON_NAME]" at bounding box center [380, 256] width 198 height 26
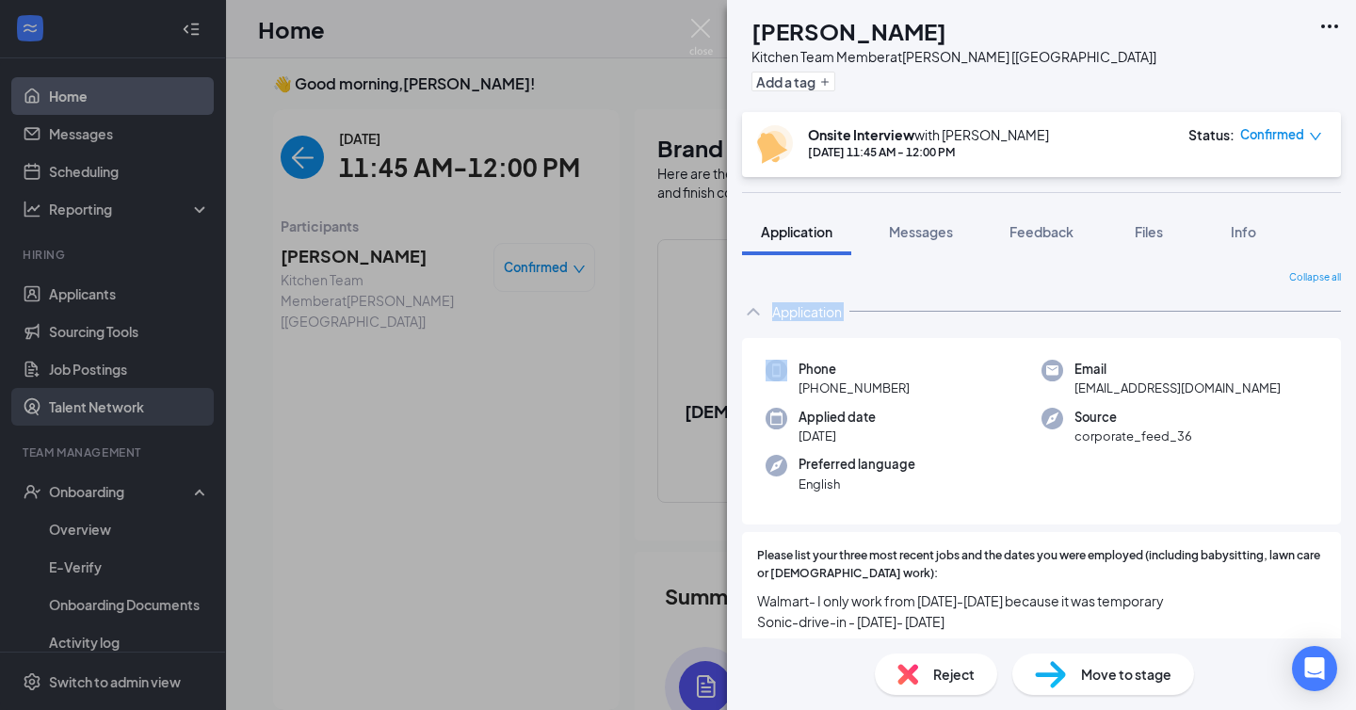
drag, startPoint x: 138, startPoint y: 280, endPoint x: 33, endPoint y: 391, distance: 153.2
click at [35, 391] on div "JR [PERSON_NAME] Kitchen Team Member at [GEOGRAPHIC_DATA] [[GEOGRAPHIC_DATA]] A…" at bounding box center [678, 355] width 1356 height 710
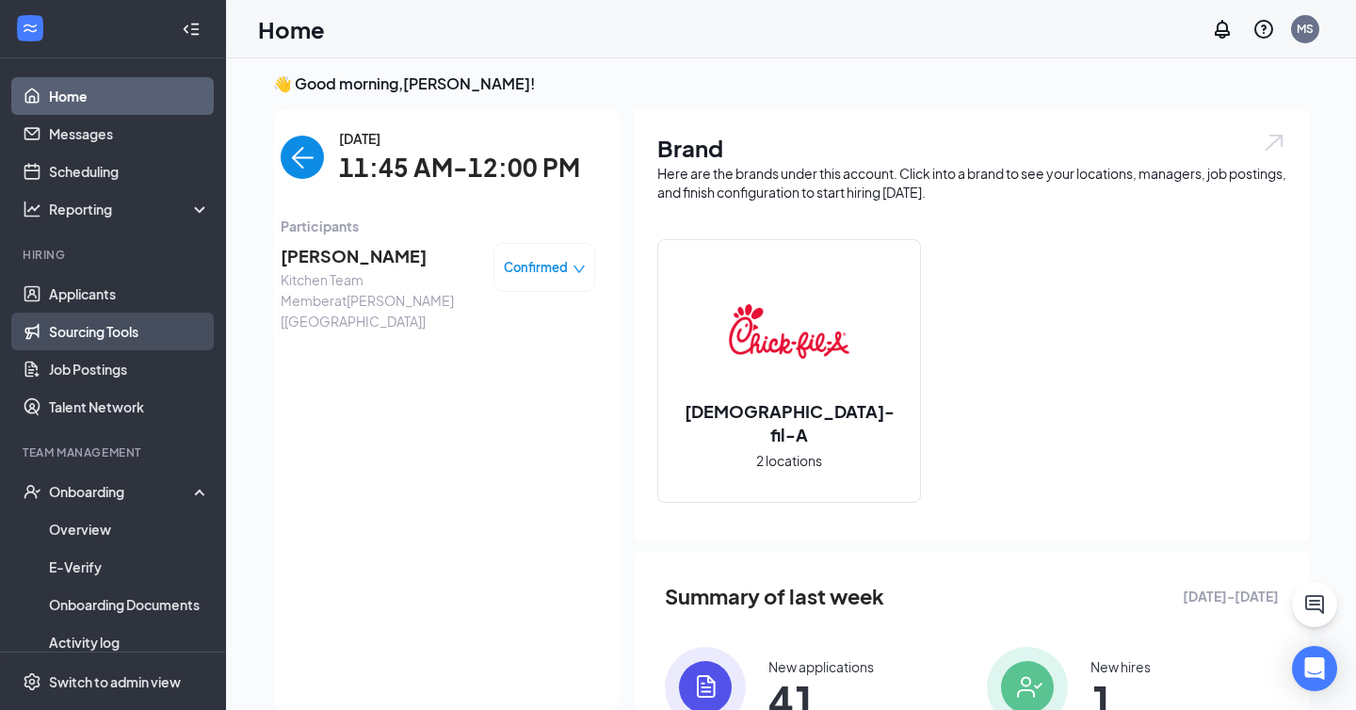
click at [84, 349] on link "Sourcing Tools" at bounding box center [129, 332] width 161 height 38
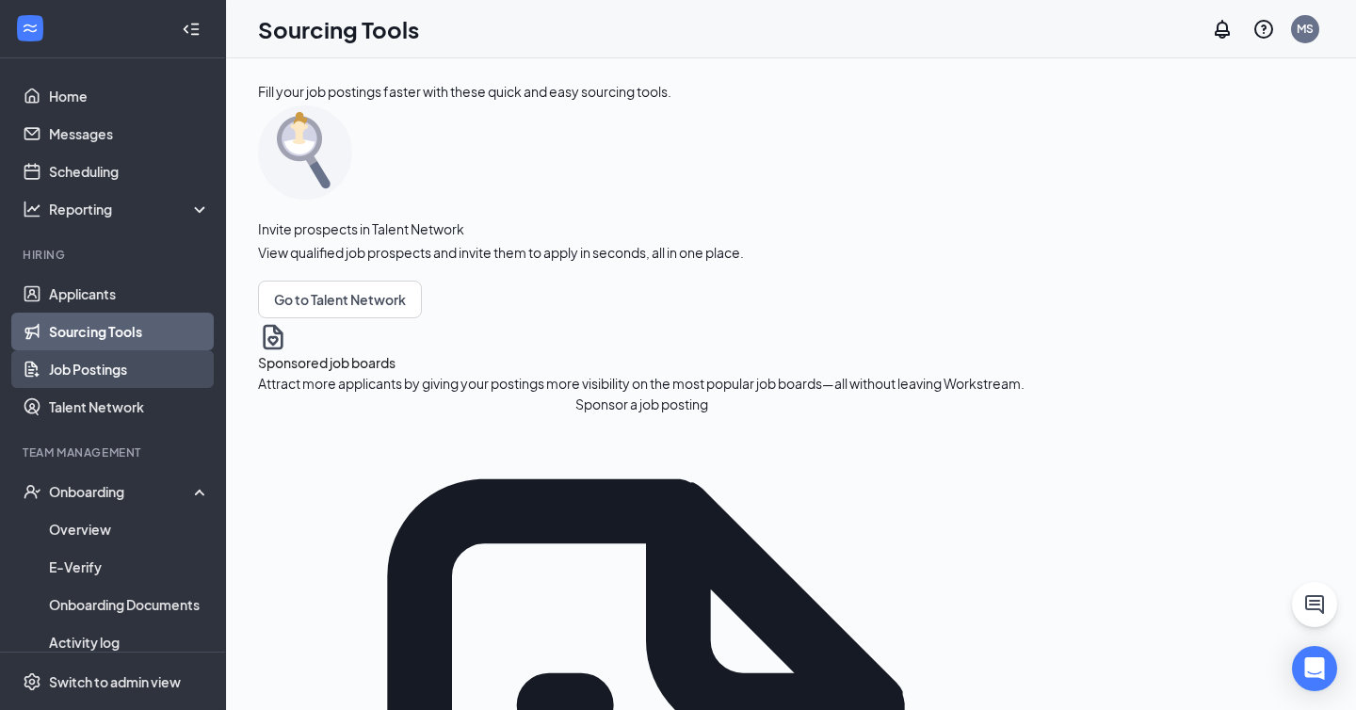
click at [90, 368] on link "Job Postings" at bounding box center [129, 369] width 161 height 38
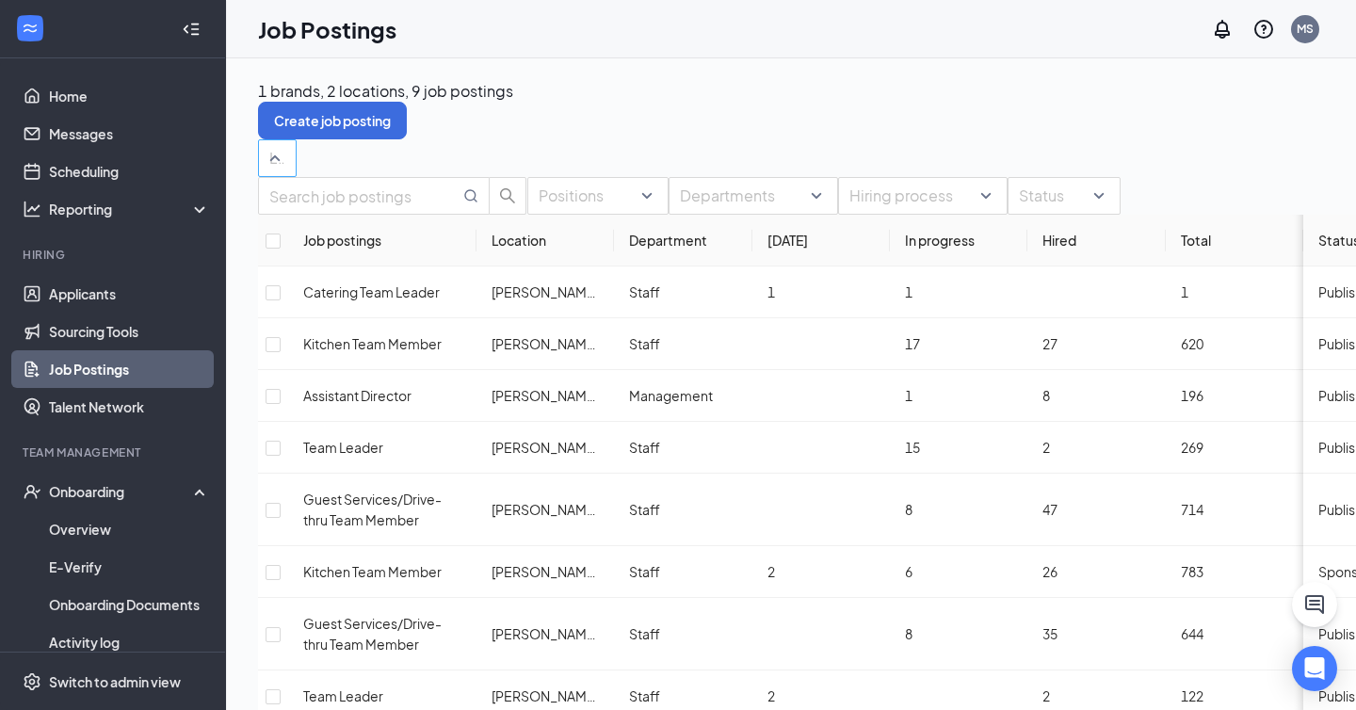
click at [273, 157] on div at bounding box center [268, 158] width 10 height 30
type input "catering"
click at [639, 215] on div "Positions Departments Hiring process Status" at bounding box center [870, 196] width 1224 height 38
click at [400, 208] on input "text" at bounding box center [364, 197] width 190 height 24
type input "catering"
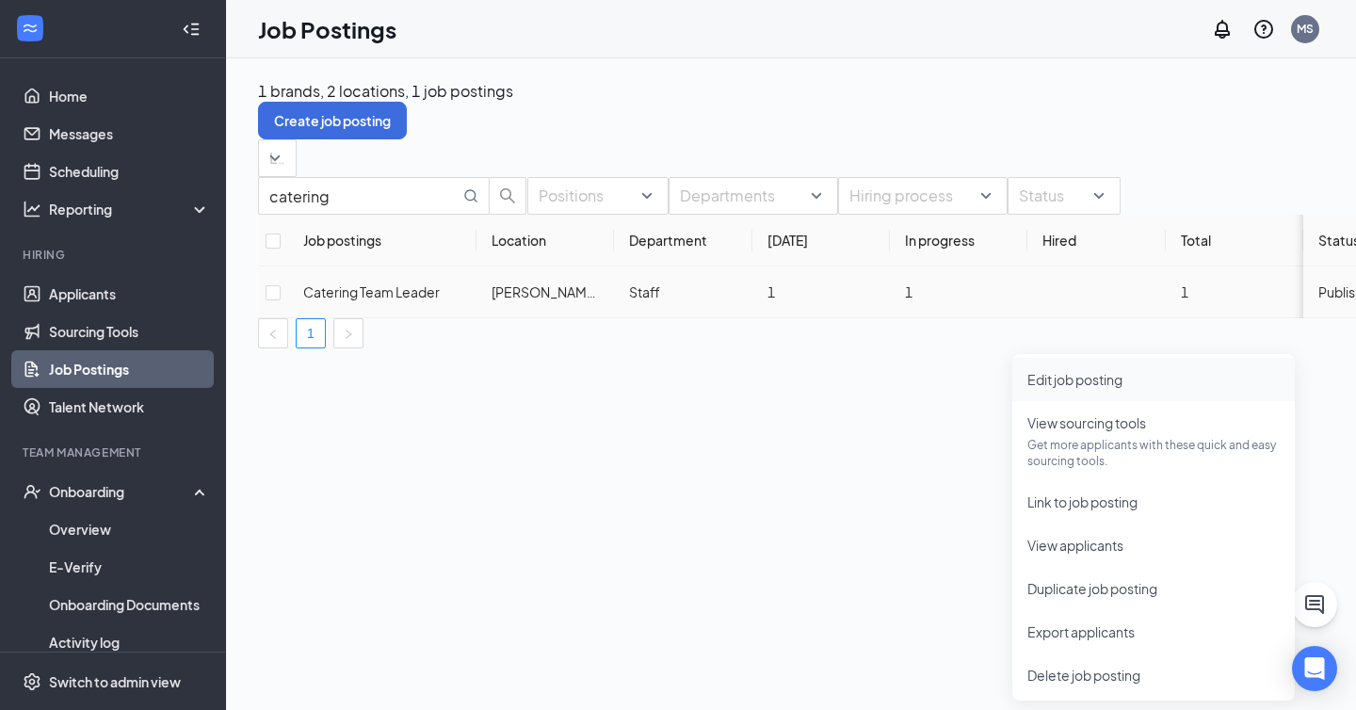
click at [1122, 380] on span "Edit job posting" at bounding box center [1074, 379] width 95 height 17
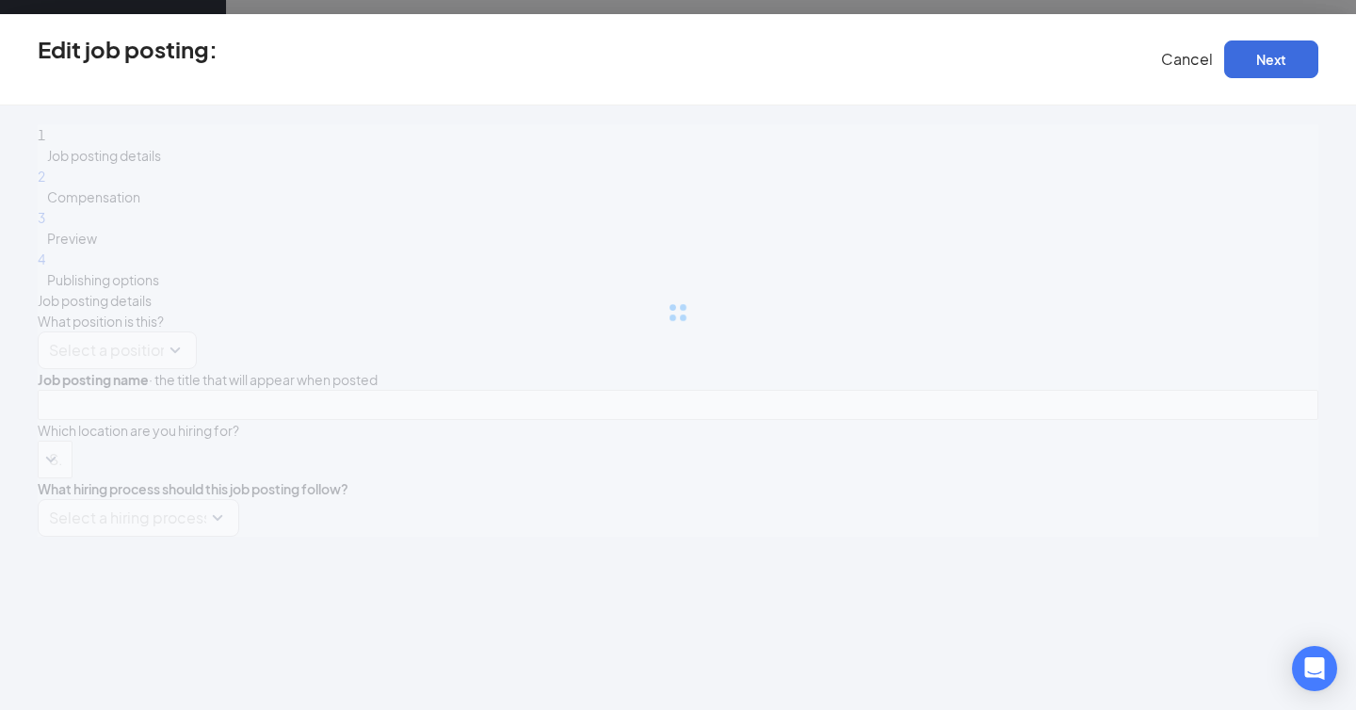
type input "Catering Team Leader"
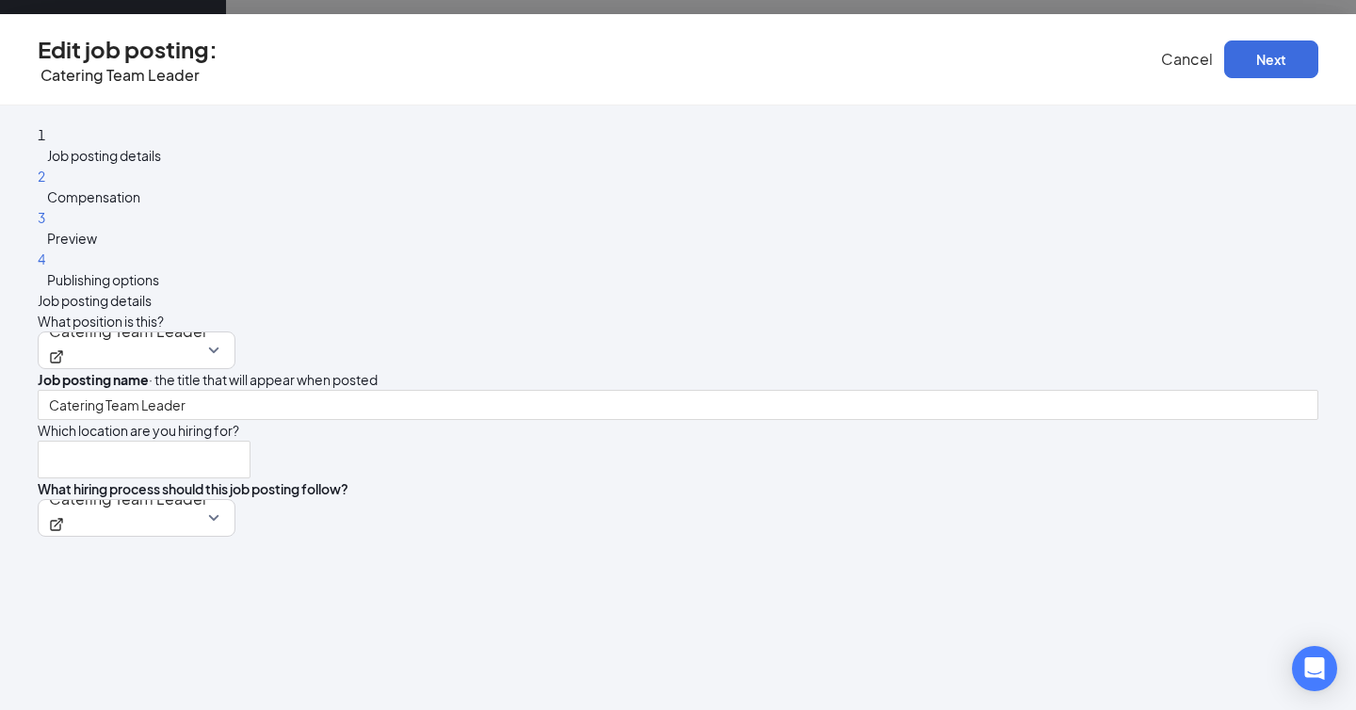
type input "[PERSON_NAME] [[GEOGRAPHIC_DATA]]"
click at [1161, 50] on span "Cancel" at bounding box center [1187, 59] width 52 height 20
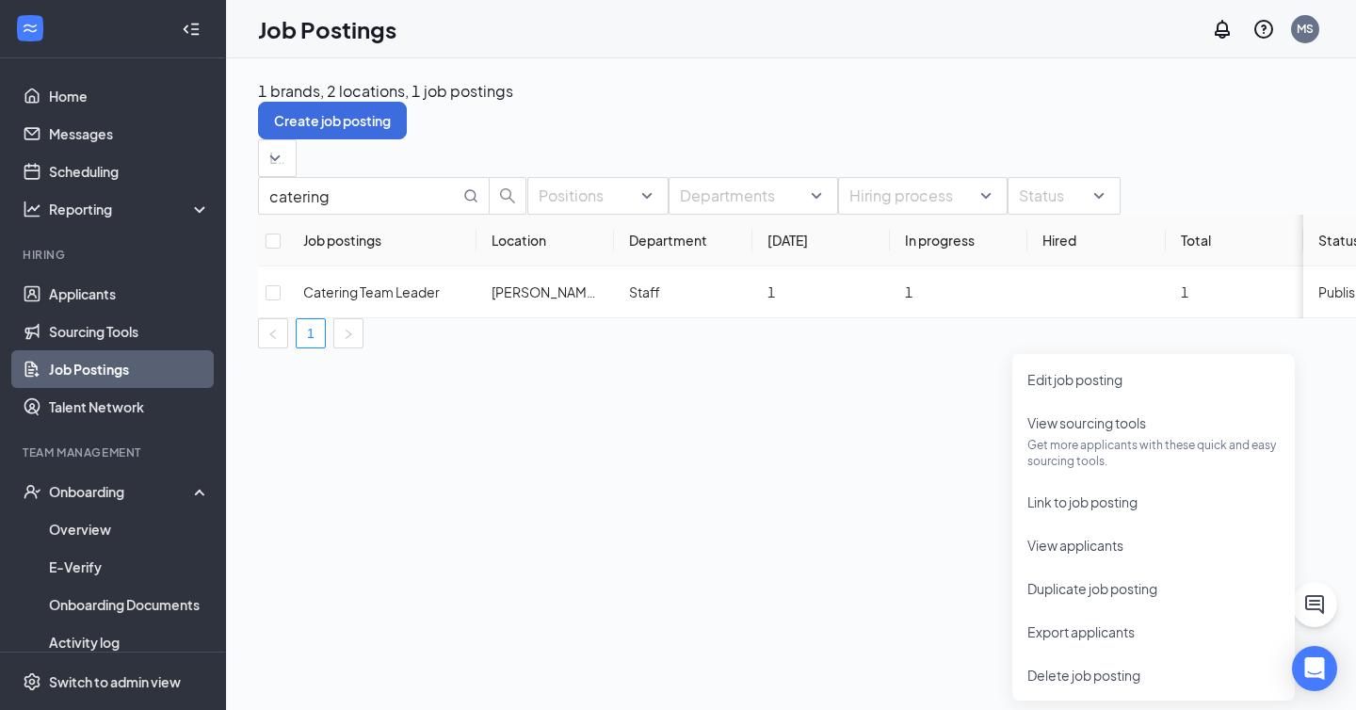
click at [889, 595] on div "1 brands, 2 locations, 1 job postings Create job posting Locations catering Pos…" at bounding box center [870, 384] width 1288 height 652
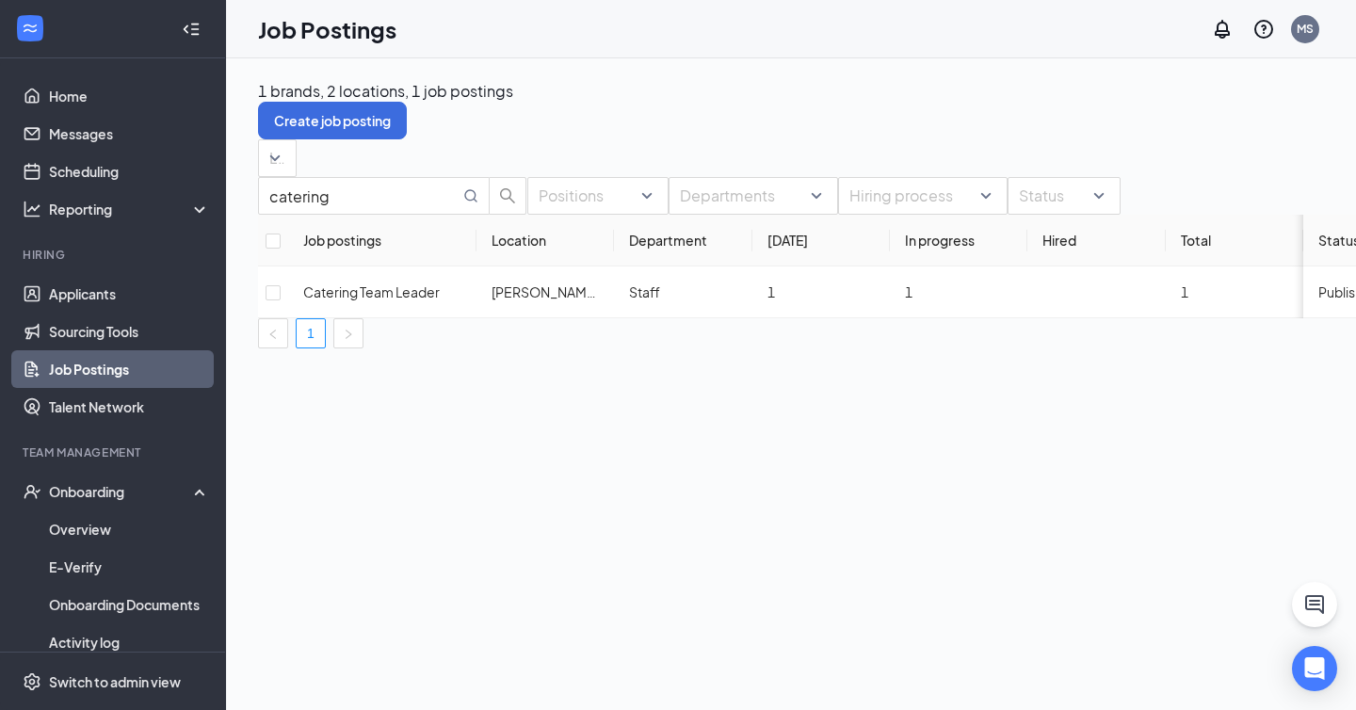
click at [663, 488] on div "1 brands, 2 locations, 1 job postings Create job posting Locations catering Pos…" at bounding box center [870, 384] width 1288 height 652
click at [281, 300] on input "checkbox" at bounding box center [273, 292] width 15 height 15
checkbox input "true"
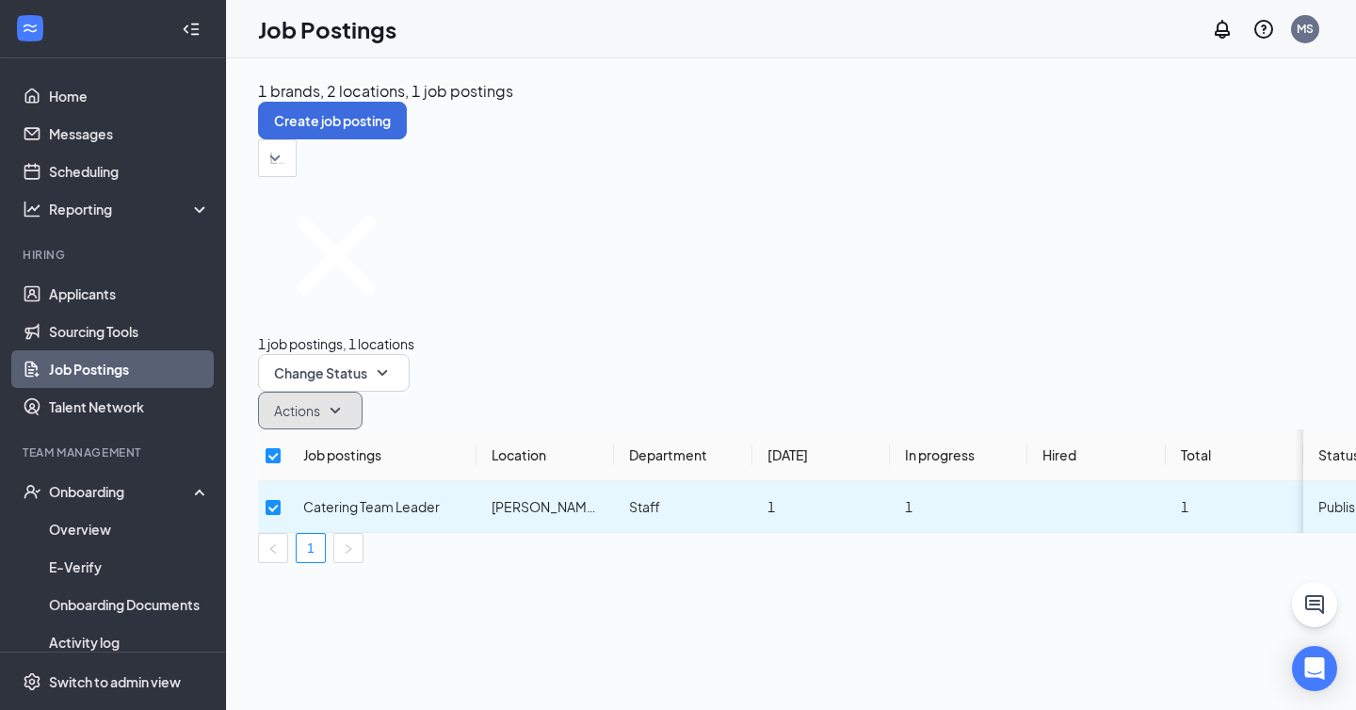
click at [362, 392] on button "Actions" at bounding box center [310, 411] width 105 height 38
click at [410, 354] on button "Change Status" at bounding box center [334, 373] width 152 height 38
click at [567, 315] on div "Unpublish" at bounding box center [556, 305] width 152 height 21
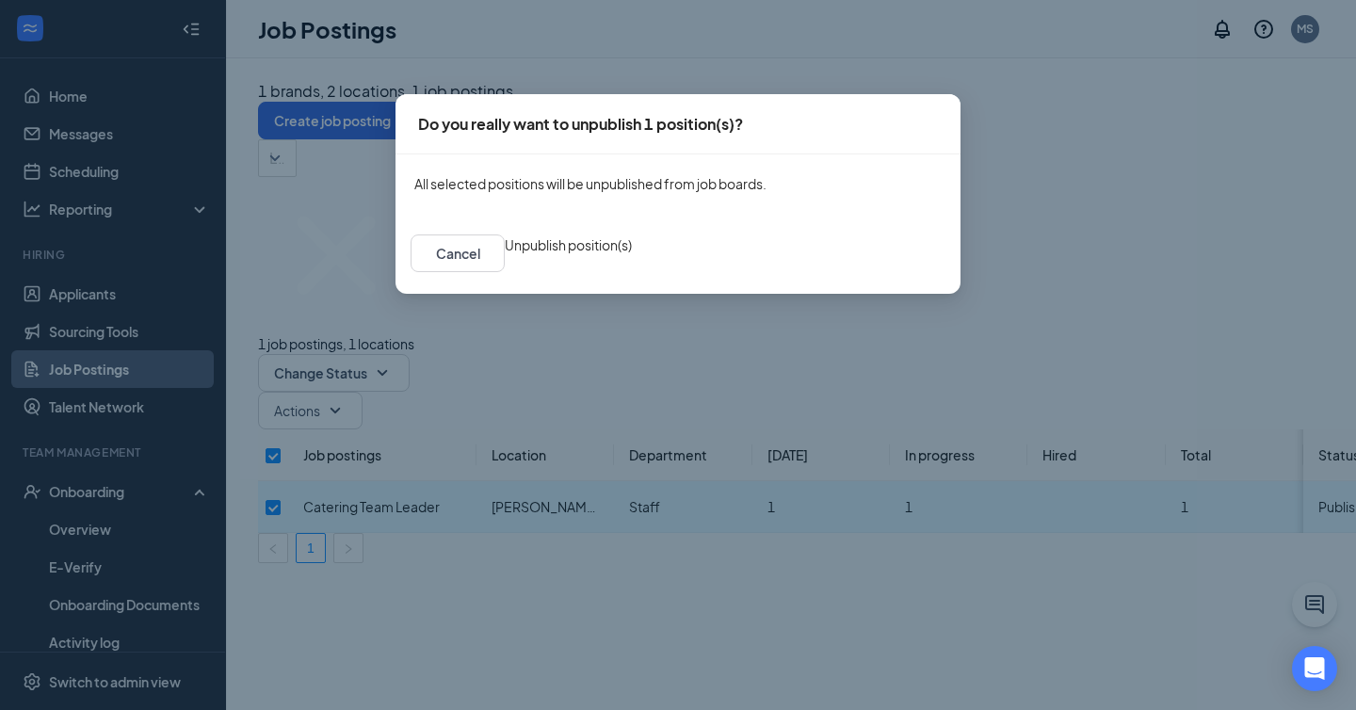
click at [632, 255] on button "Unpublish position(s)" at bounding box center [568, 244] width 127 height 21
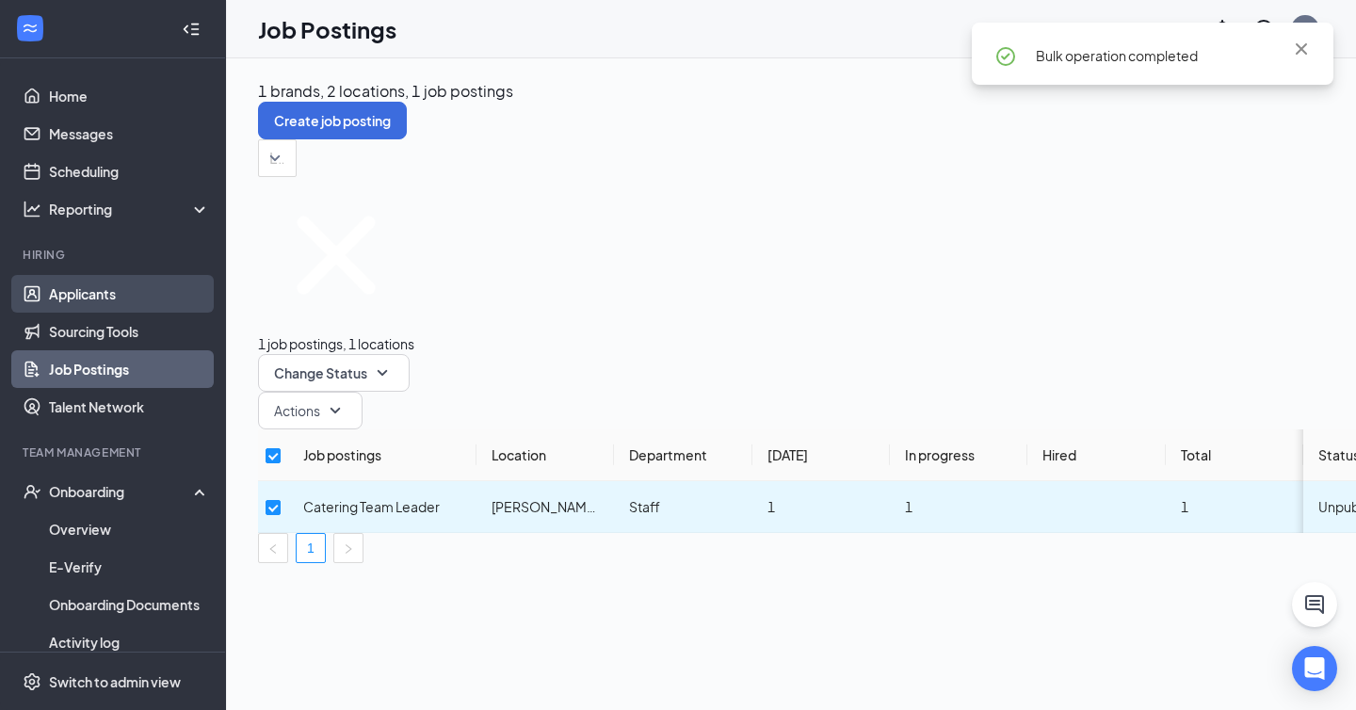
click at [105, 283] on link "Applicants" at bounding box center [129, 294] width 161 height 38
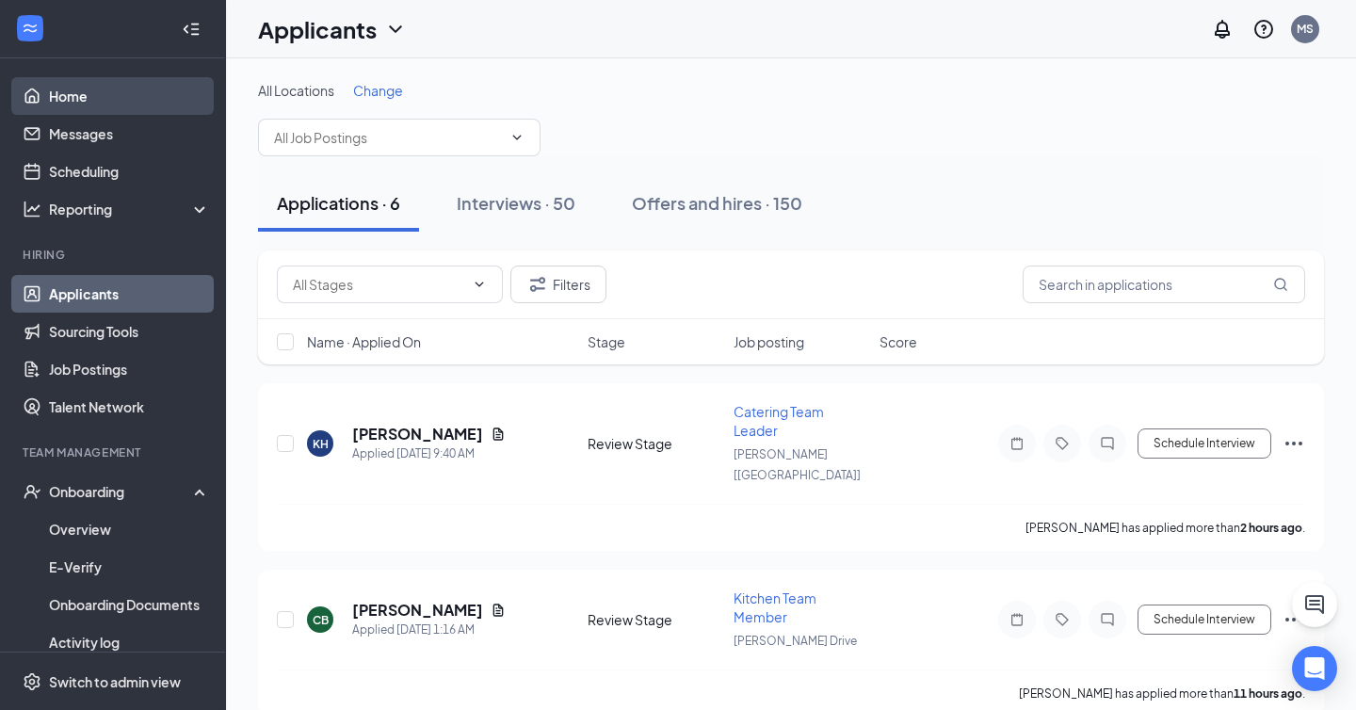
click at [105, 100] on link "Home" at bounding box center [129, 96] width 161 height 38
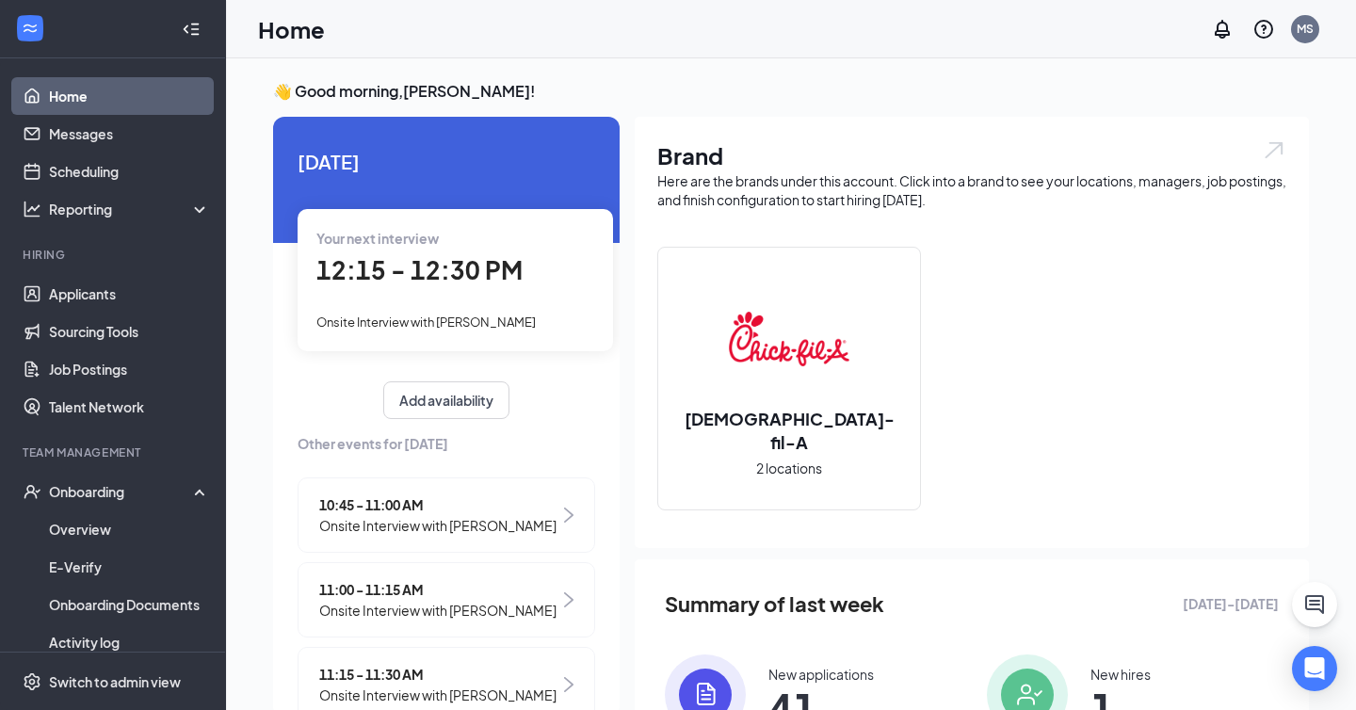
click at [464, 260] on span "12:15 - 12:30 PM" at bounding box center [419, 269] width 206 height 31
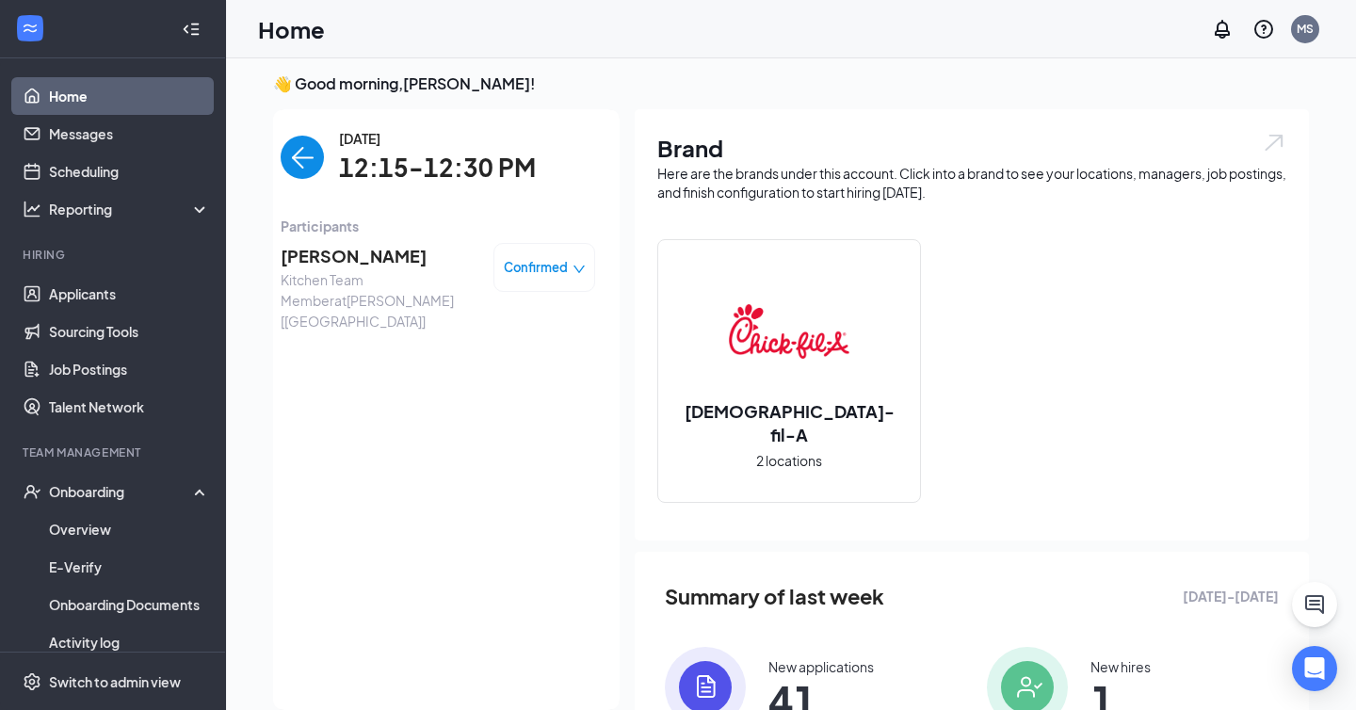
click at [378, 254] on span "[PERSON_NAME]" at bounding box center [380, 256] width 198 height 26
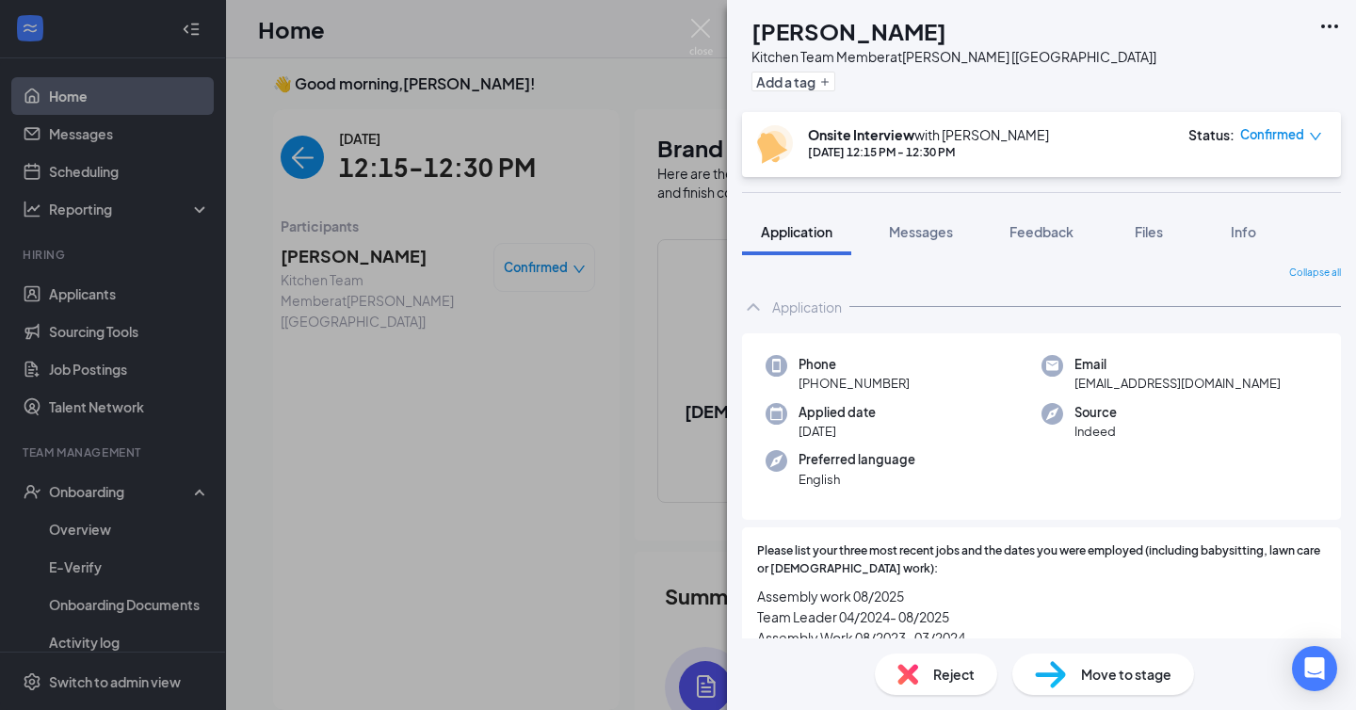
scroll to position [8, 0]
click at [1140, 381] on span "[EMAIL_ADDRESS][DOMAIN_NAME]" at bounding box center [1177, 380] width 206 height 19
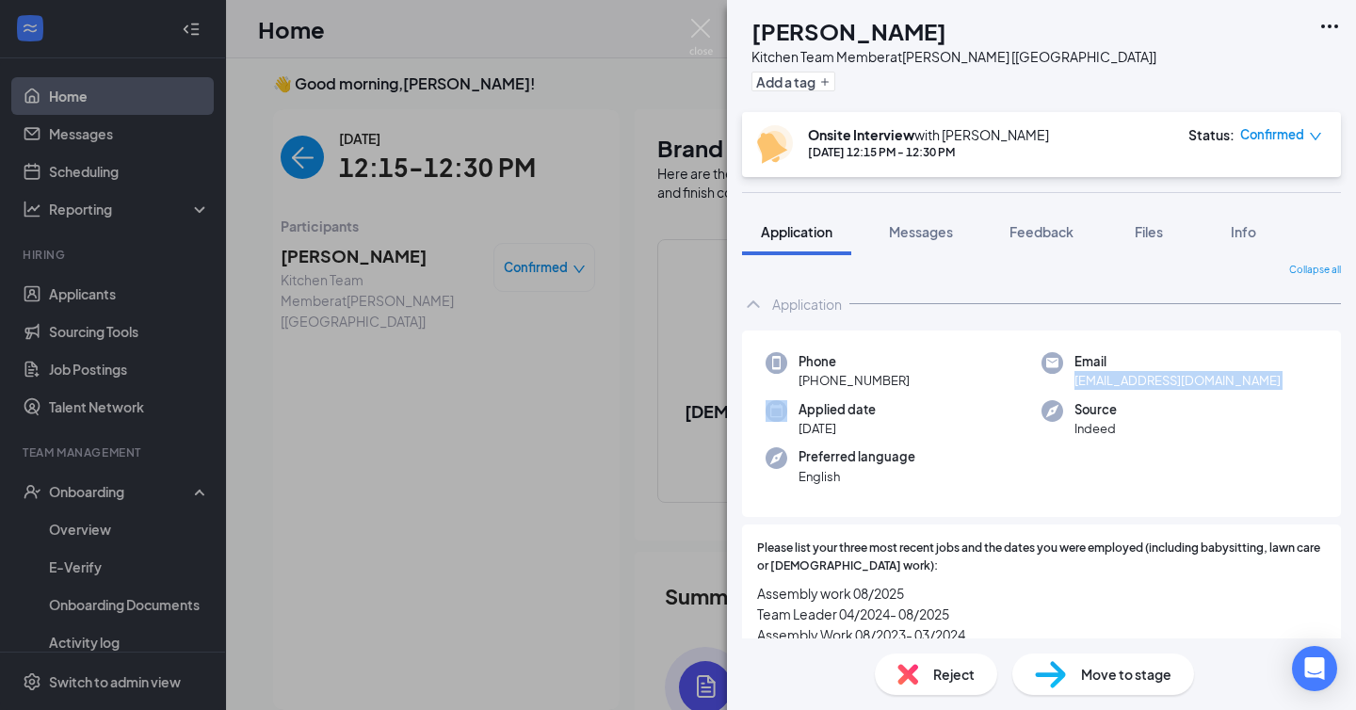
copy span "[EMAIL_ADDRESS][DOMAIN_NAME]"
click at [832, 385] on span "[PHONE_NUMBER]" at bounding box center [853, 380] width 111 height 19
drag, startPoint x: 813, startPoint y: 381, endPoint x: 1036, endPoint y: 381, distance: 222.2
click at [1036, 381] on div "Phone [PHONE_NUMBER]" at bounding box center [903, 371] width 276 height 39
copy span "[PHONE_NUMBER]"
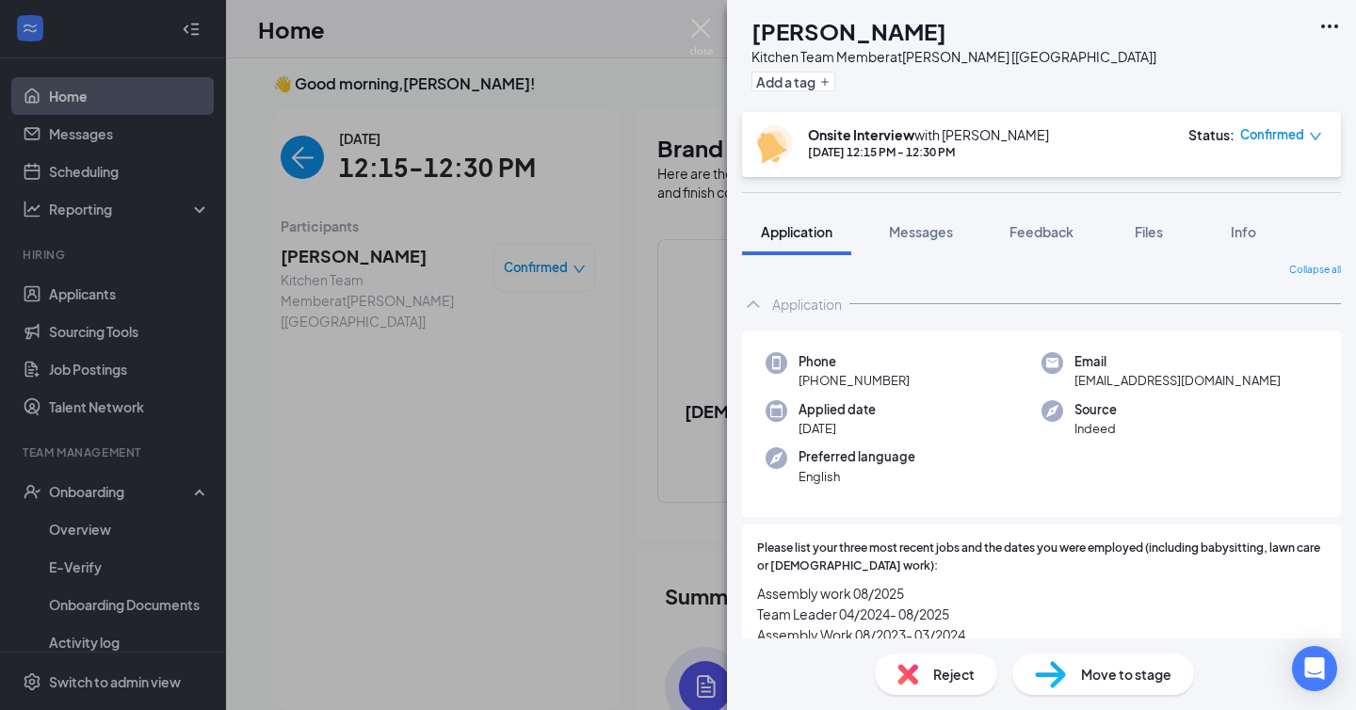
click at [438, 179] on div "MB [PERSON_NAME] Kitchen Team Member at [GEOGRAPHIC_DATA] [[GEOGRAPHIC_DATA]] A…" at bounding box center [678, 355] width 1356 height 710
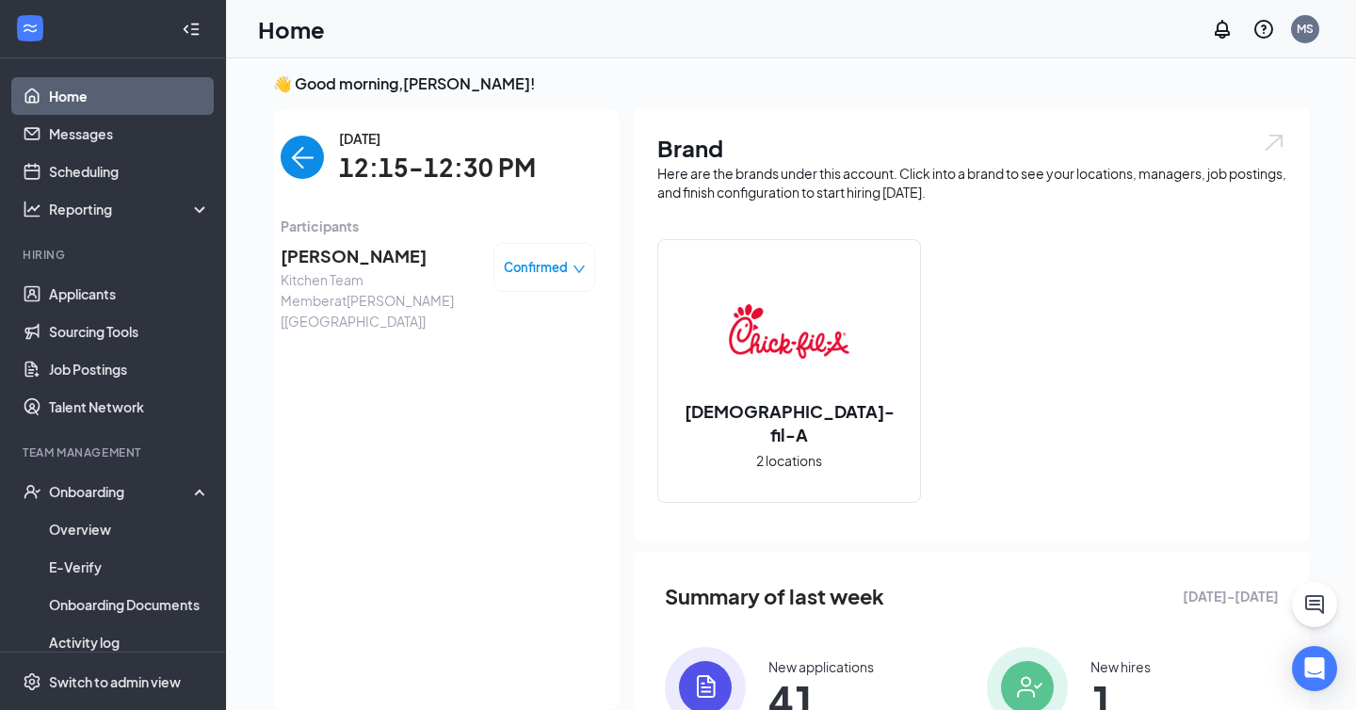
click at [303, 155] on img "back-button" at bounding box center [302, 157] width 43 height 43
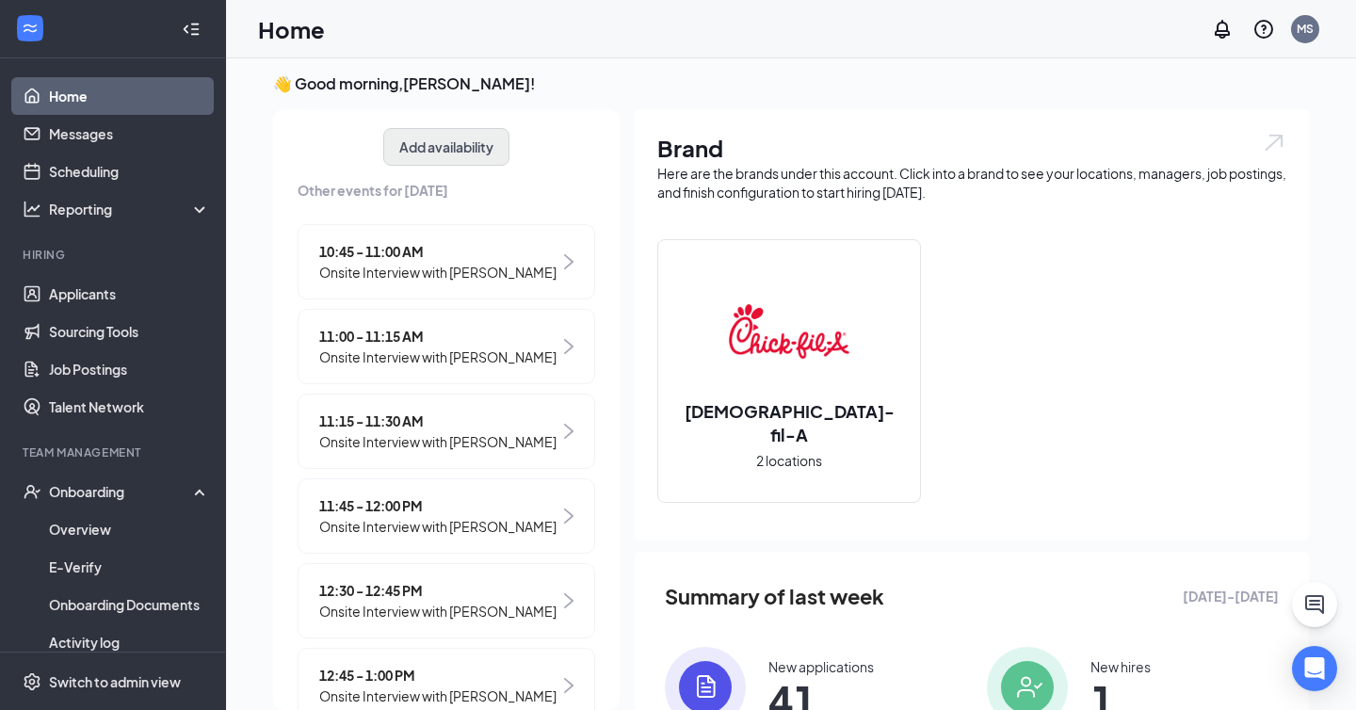
scroll to position [247, 0]
click at [438, 507] on span "11:45 - 12:00 PM" at bounding box center [437, 504] width 237 height 21
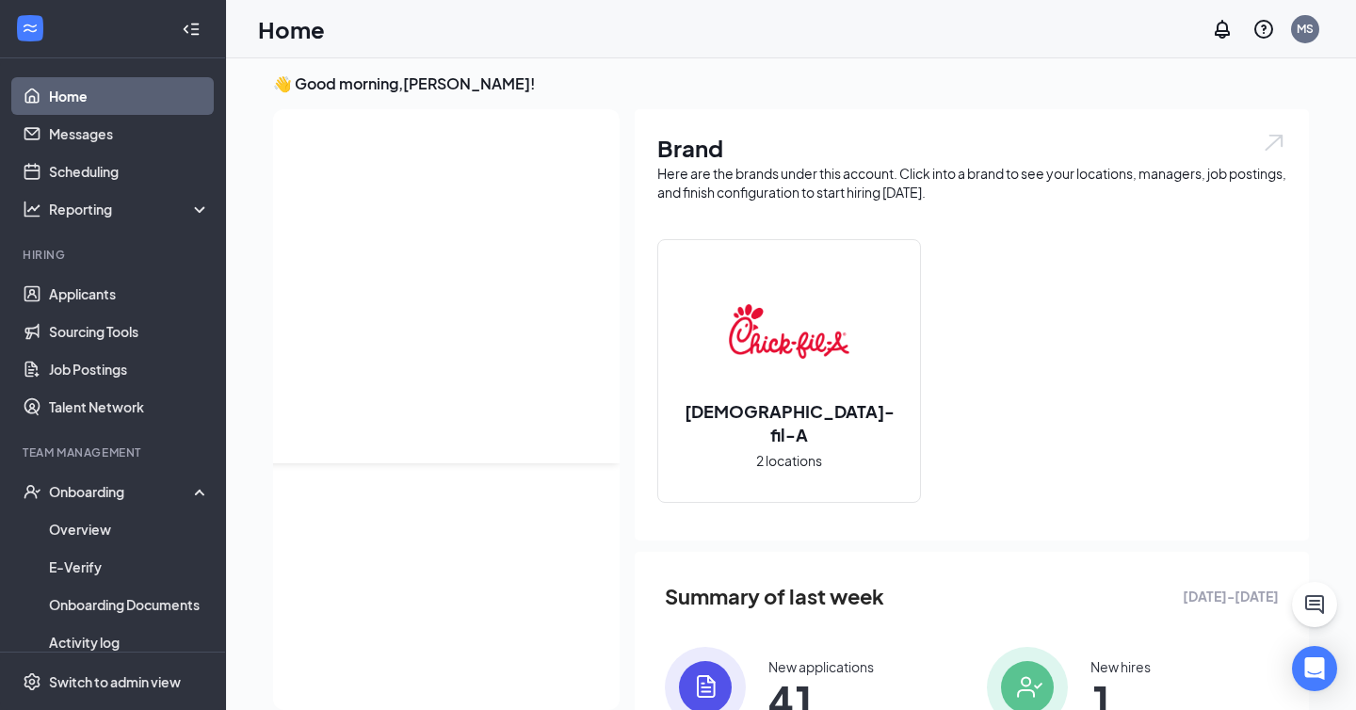
scroll to position [0, 0]
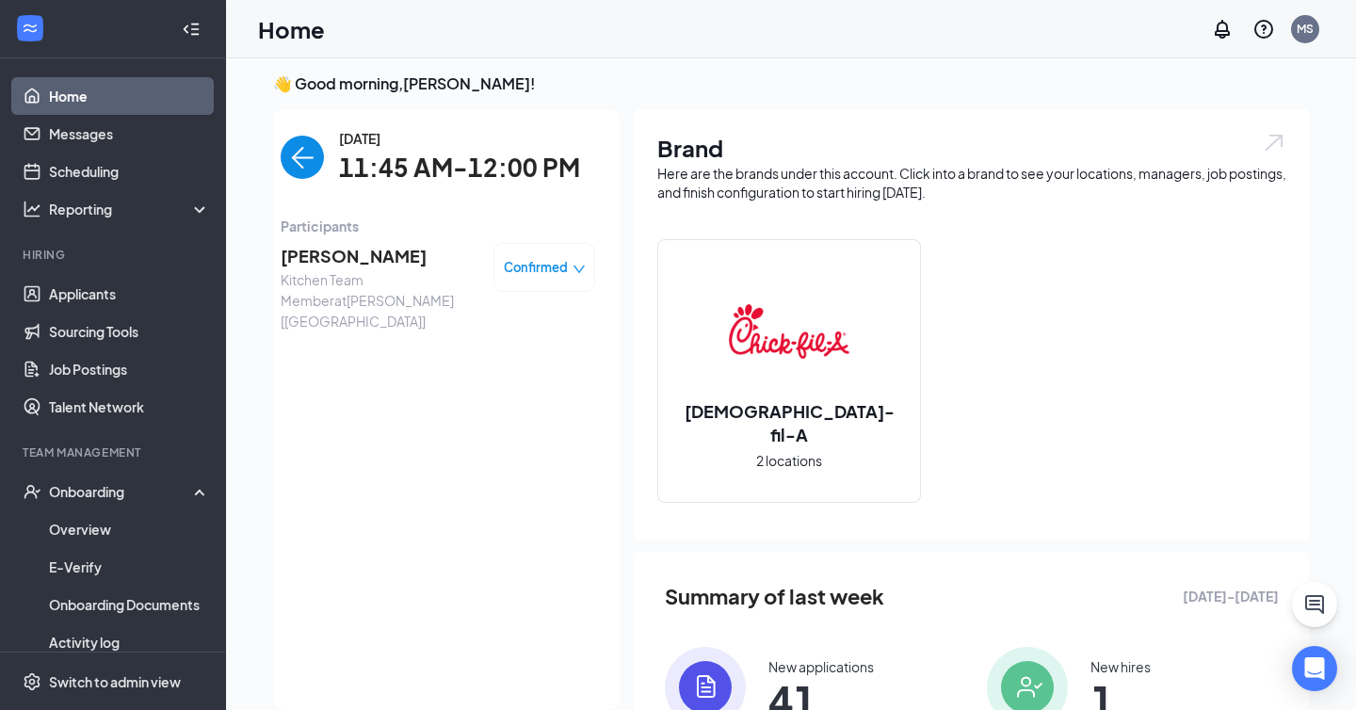
click at [378, 251] on span "[PERSON_NAME]" at bounding box center [380, 256] width 198 height 26
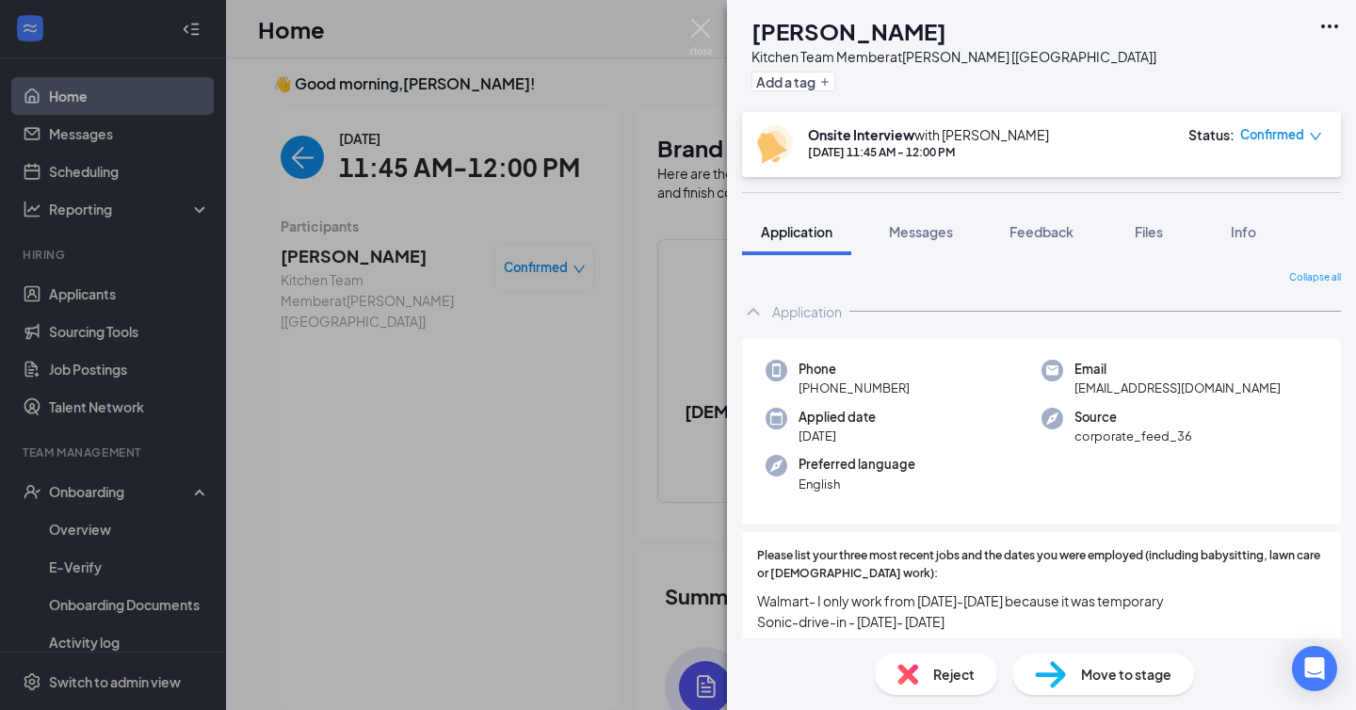
click at [1129, 387] on span "[EMAIL_ADDRESS][DOMAIN_NAME]" at bounding box center [1177, 387] width 206 height 19
copy span "[EMAIL_ADDRESS][DOMAIN_NAME]"
drag, startPoint x: 816, startPoint y: 391, endPoint x: 1044, endPoint y: 388, distance: 227.9
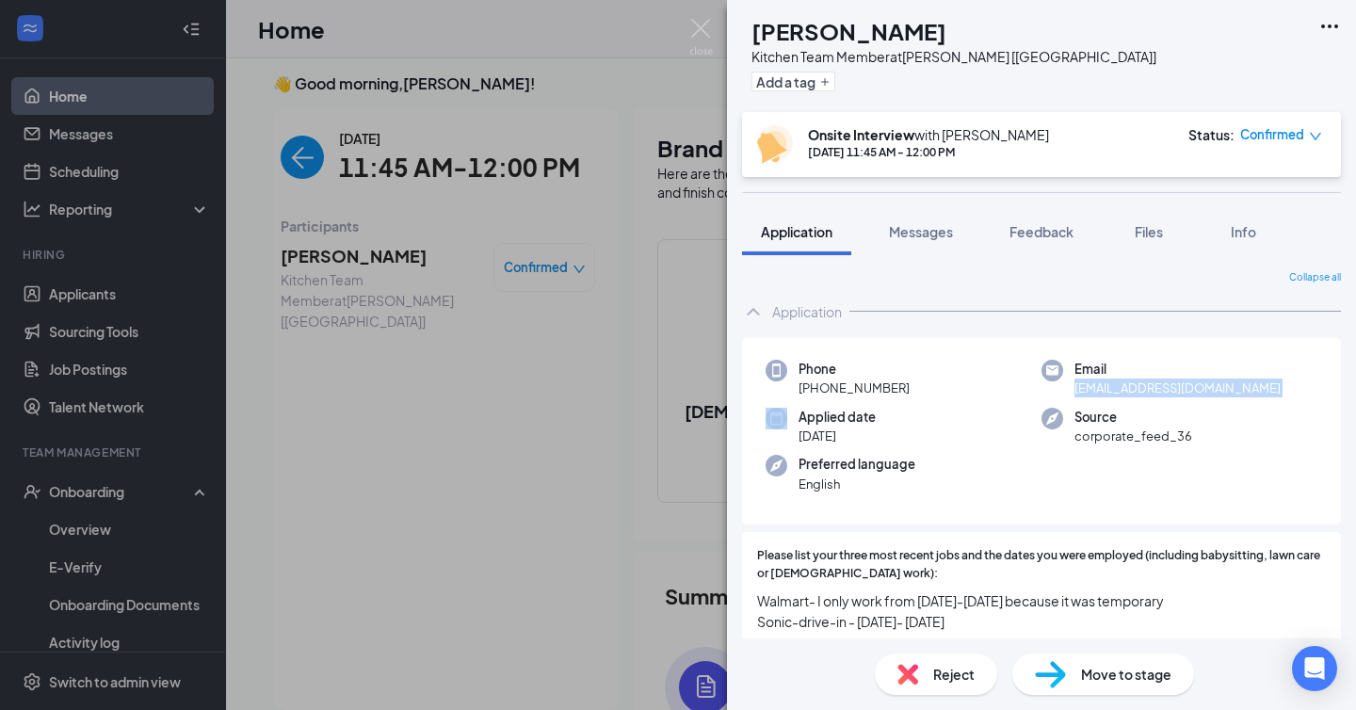
click at [1044, 388] on div "Phone [PHONE_NUMBER] Email [EMAIL_ADDRESS][DOMAIN_NAME] Applied date [DATE] Sou…" at bounding box center [1041, 431] width 599 height 187
copy span "[PHONE_NUMBER]"
click at [727, 155] on div "JR [PERSON_NAME] Kitchen Team Member at [GEOGRAPHIC_DATA] [[GEOGRAPHIC_DATA]] A…" at bounding box center [1041, 355] width 629 height 710
click at [339, 153] on div "JR [PERSON_NAME] Kitchen Team Member at [GEOGRAPHIC_DATA] [[GEOGRAPHIC_DATA]] A…" at bounding box center [678, 355] width 1356 height 710
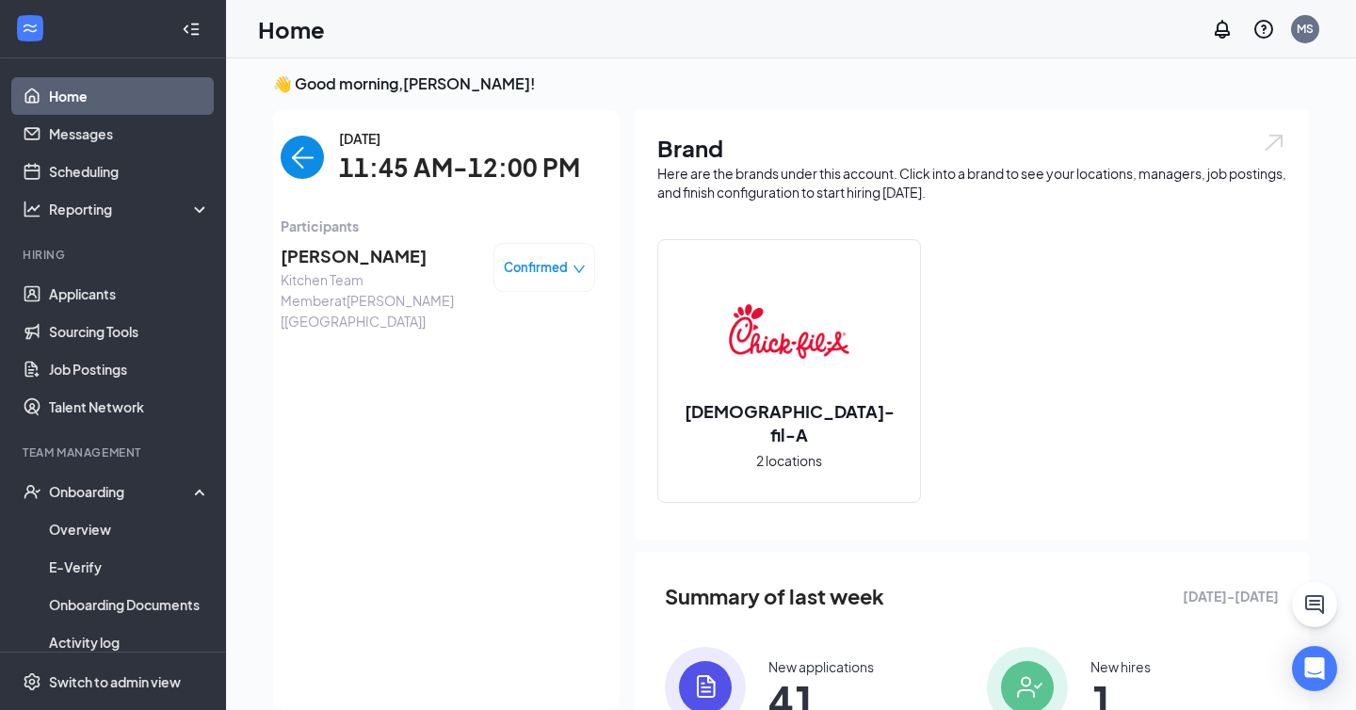
click at [310, 154] on img "back-button" at bounding box center [302, 157] width 43 height 43
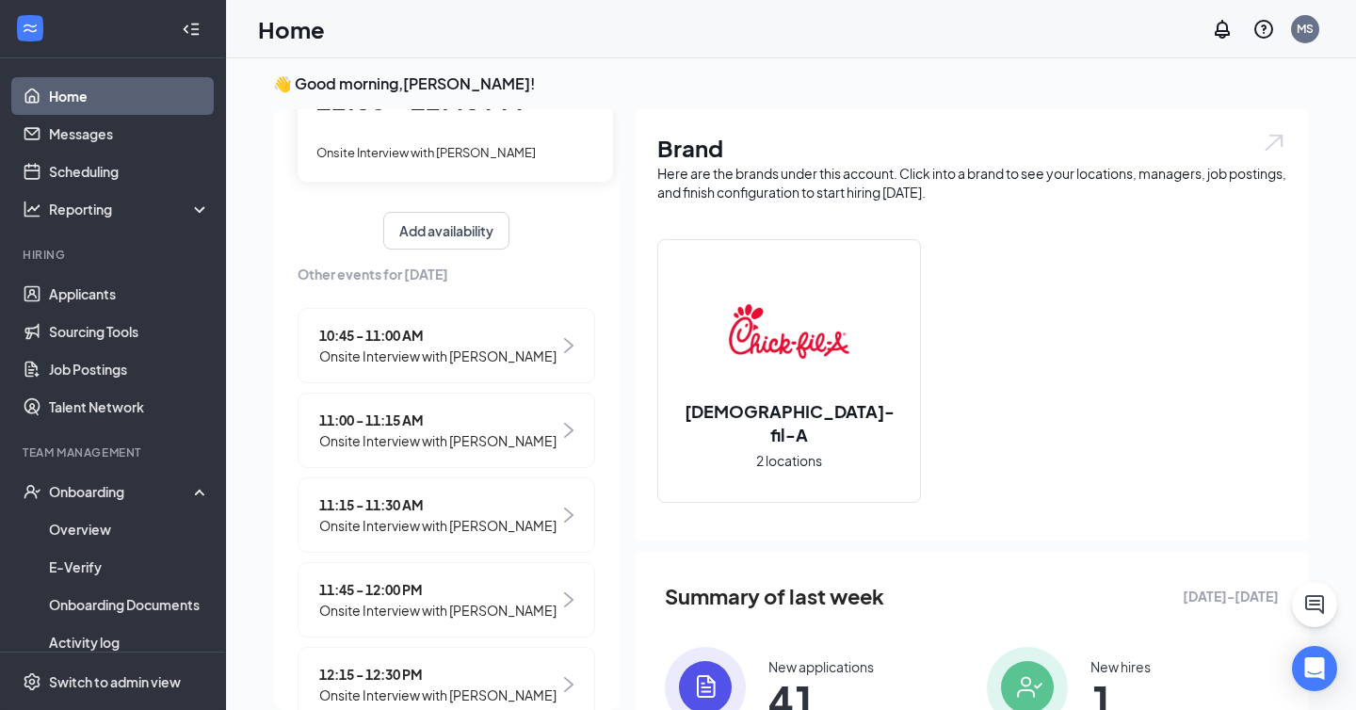
scroll to position [173, 0]
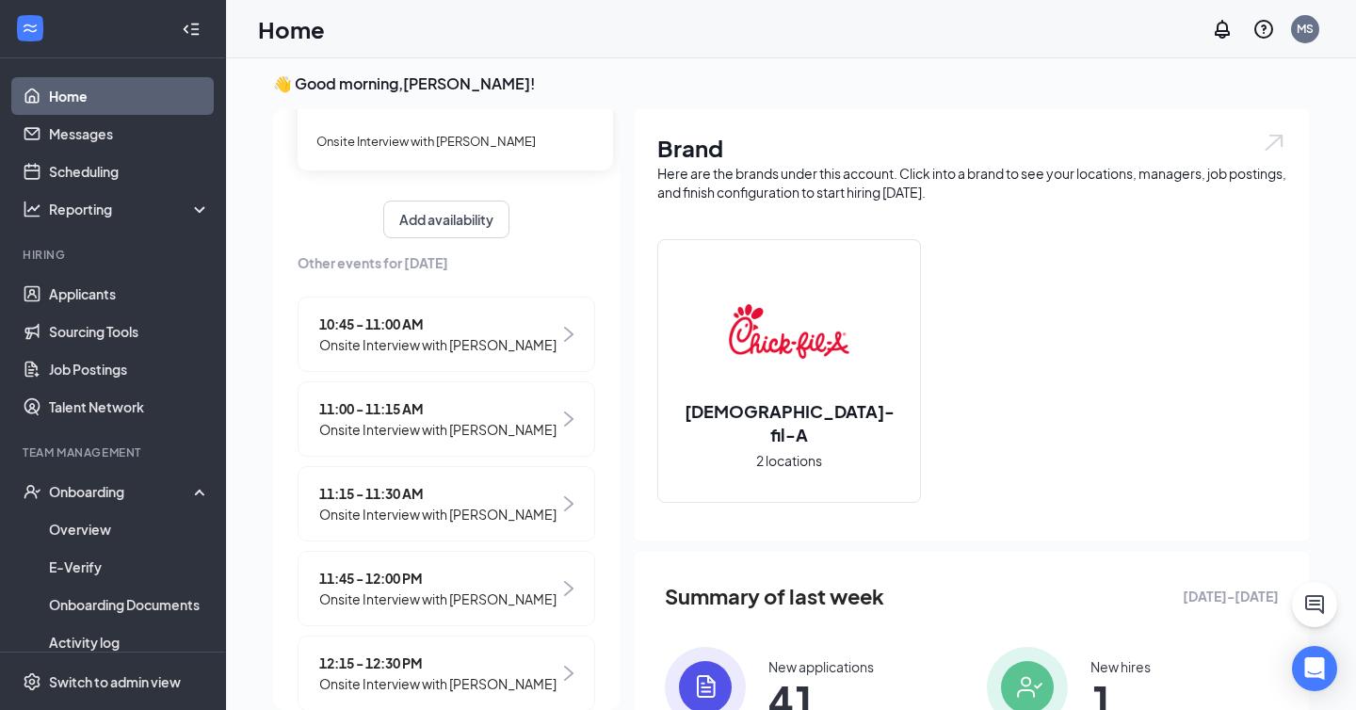
click at [443, 512] on span "Onsite Interview with [PERSON_NAME]" at bounding box center [437, 514] width 237 height 21
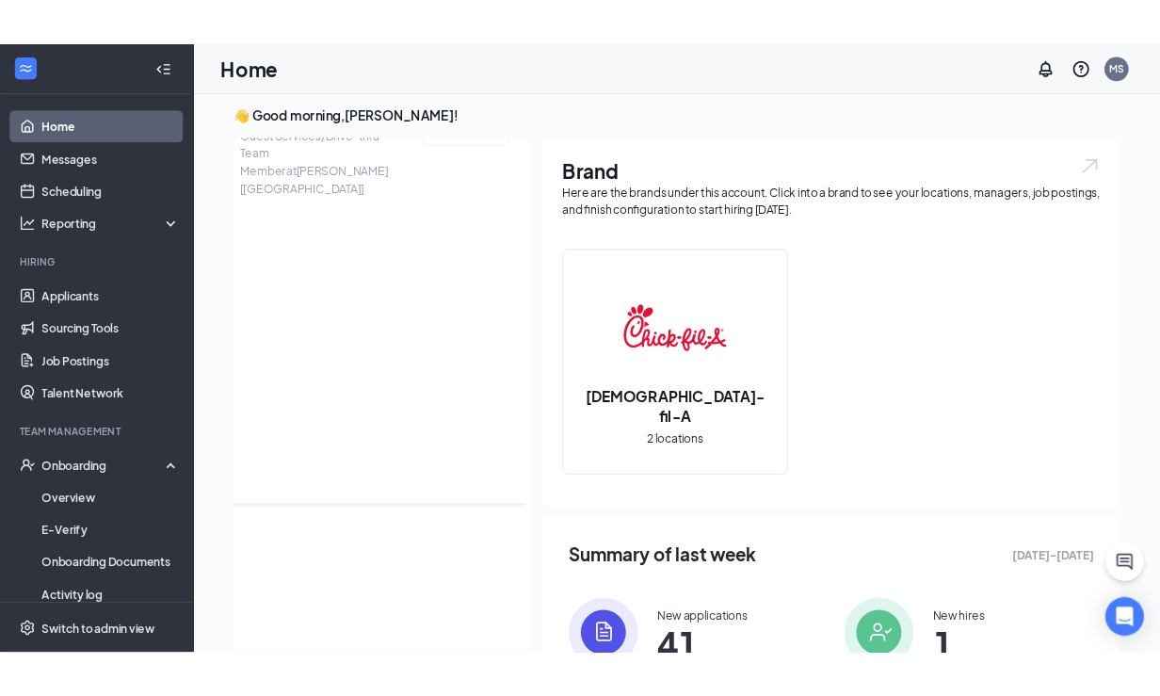
scroll to position [0, 0]
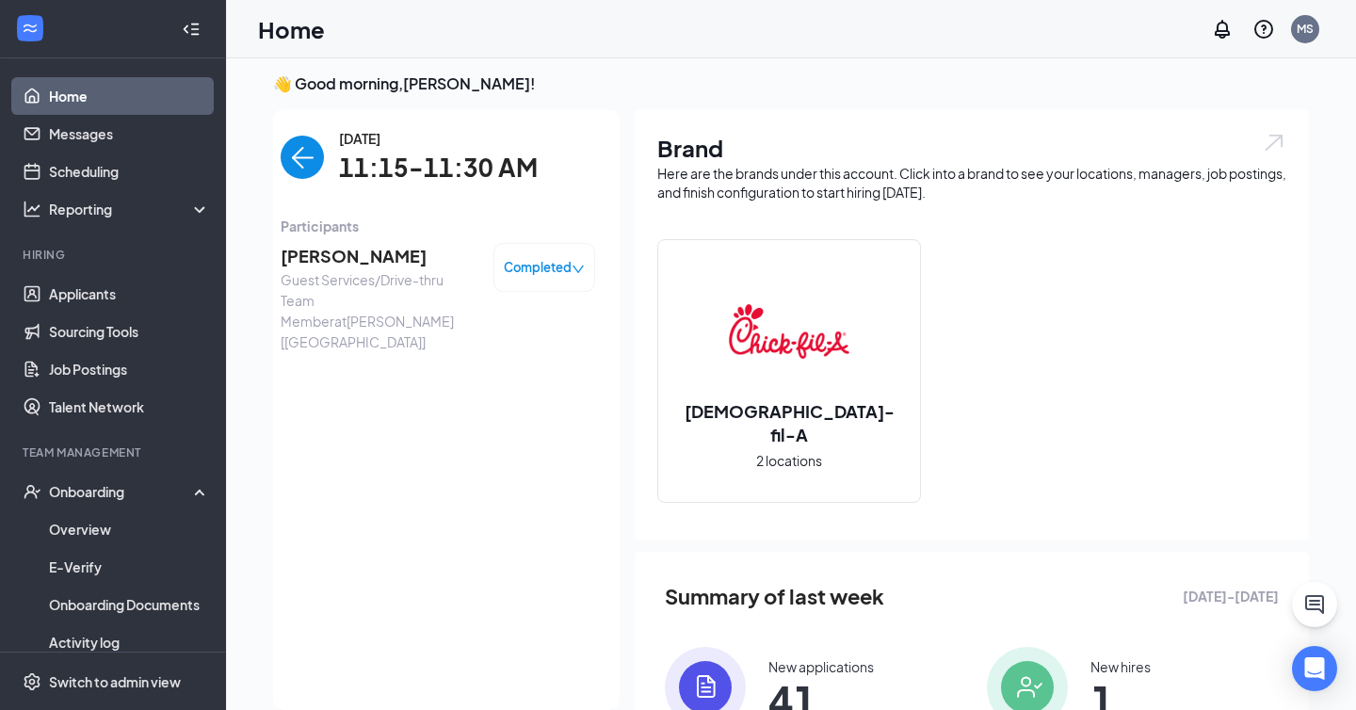
click at [380, 261] on span "[PERSON_NAME]" at bounding box center [380, 256] width 198 height 26
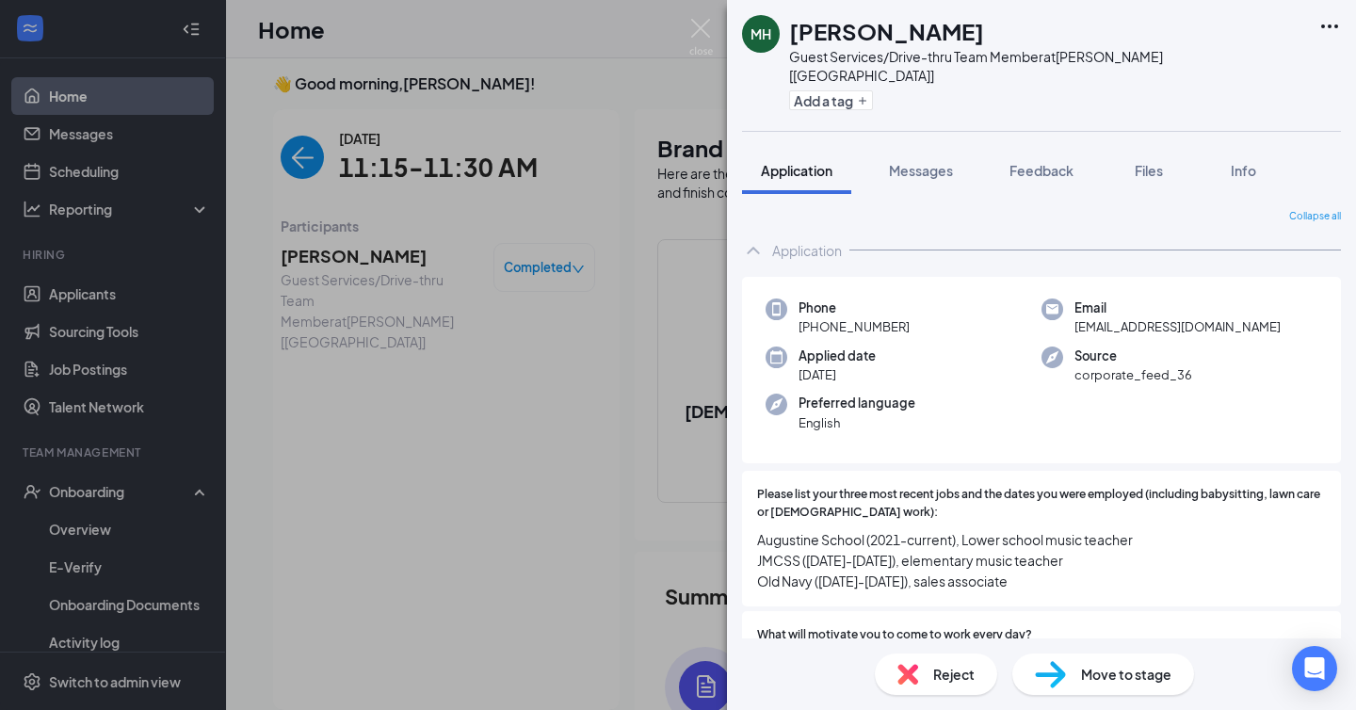
click at [1095, 317] on span "[EMAIL_ADDRESS][DOMAIN_NAME]" at bounding box center [1177, 326] width 206 height 19
copy span "[EMAIL_ADDRESS][DOMAIN_NAME]"
drag, startPoint x: 816, startPoint y: 310, endPoint x: 953, endPoint y: 310, distance: 136.5
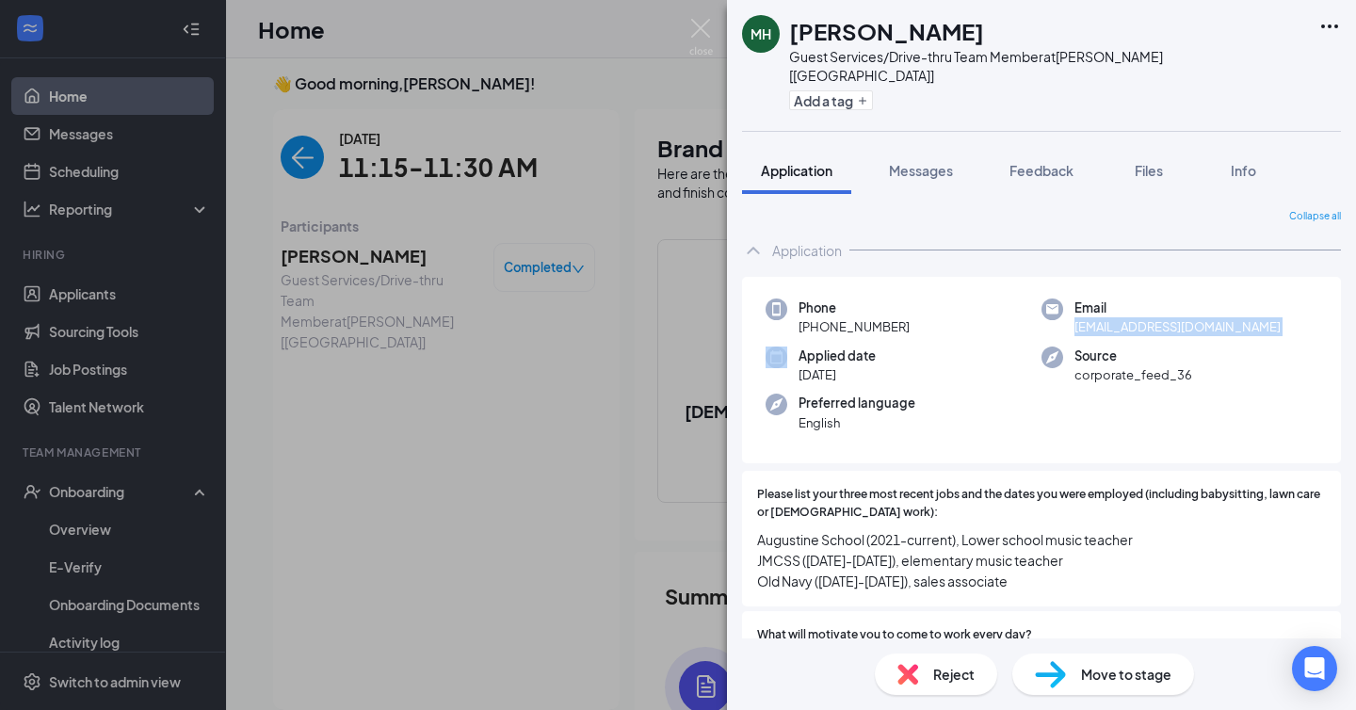
click at [953, 310] on div "Phone [PHONE_NUMBER]" at bounding box center [903, 317] width 276 height 39
copy span "[PHONE_NUMBER]"
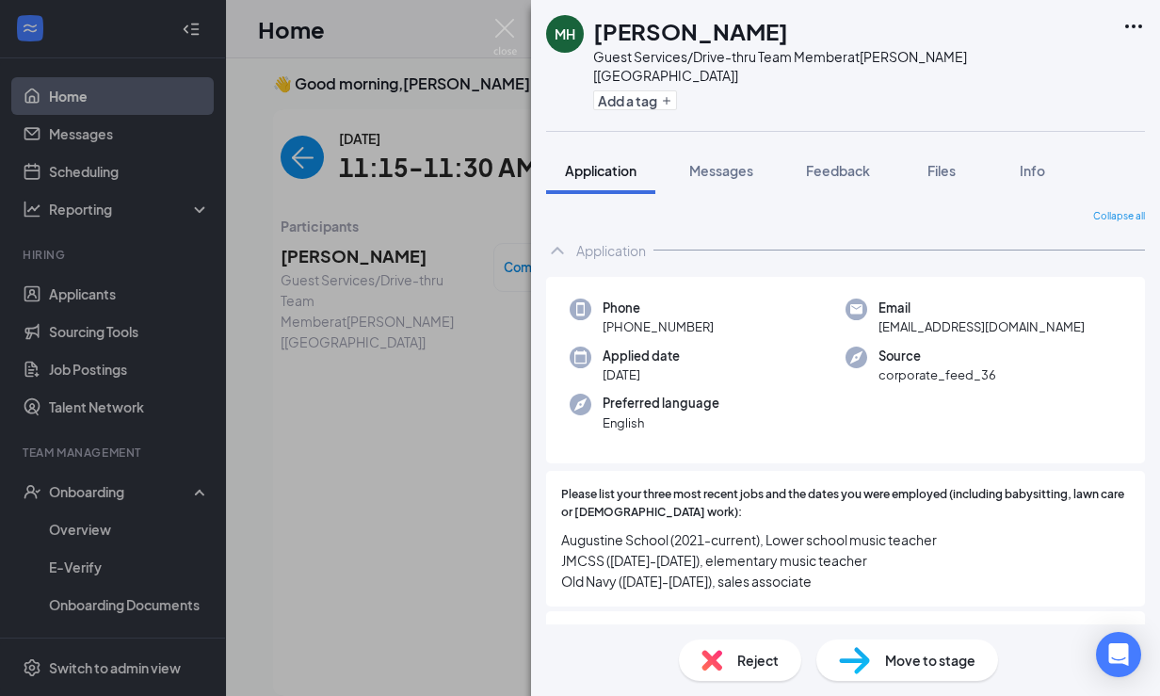
click at [362, 128] on div "MH [PERSON_NAME] Guest Services/Drive-thru Team Member at [GEOGRAPHIC_DATA] [[G…" at bounding box center [580, 348] width 1160 height 696
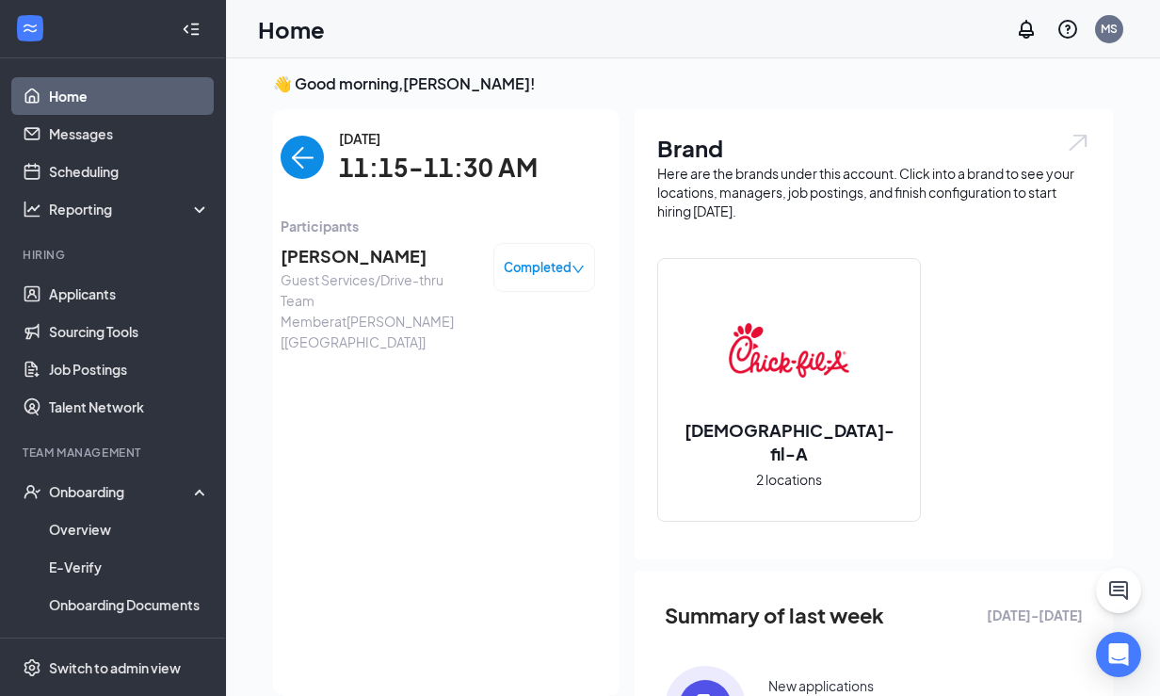
click at [281, 169] on img "back-button" at bounding box center [302, 157] width 43 height 43
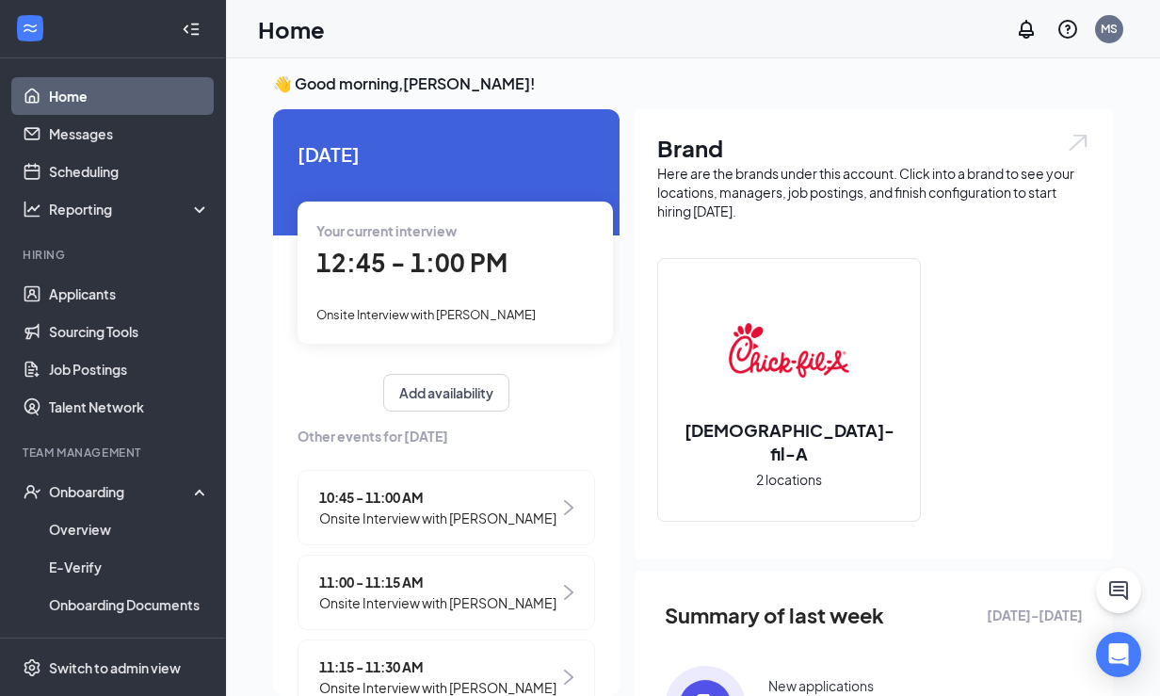
click at [479, 277] on span "12:45 - 1:00 PM" at bounding box center [411, 262] width 191 height 31
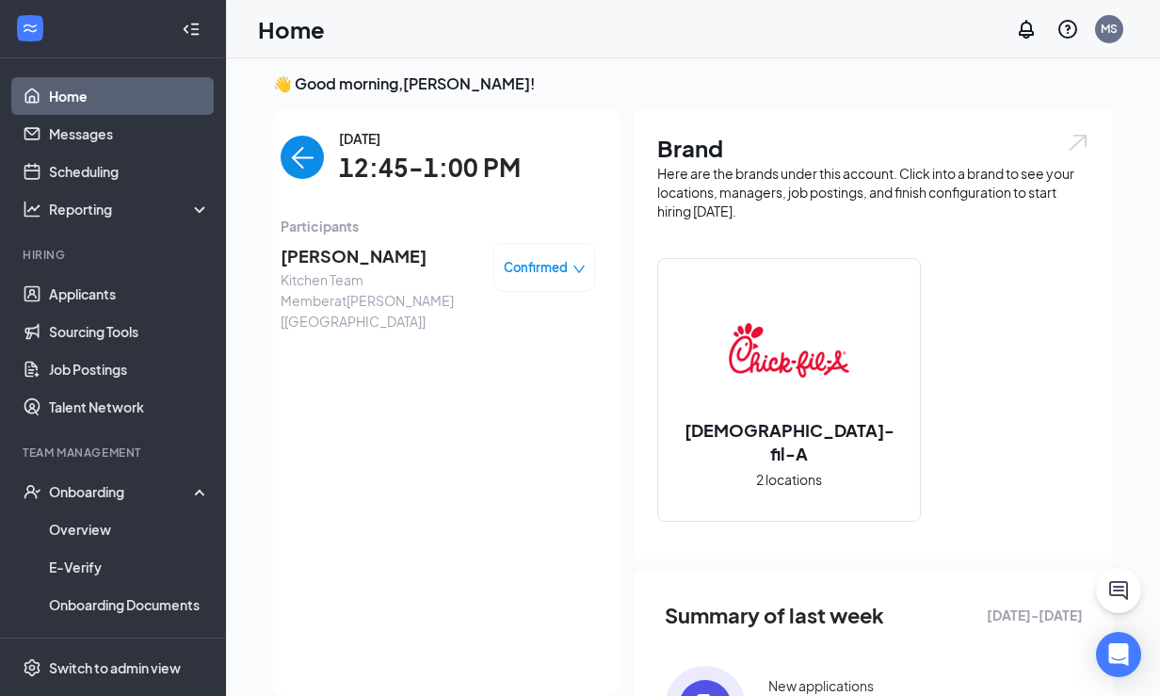
click at [355, 260] on span "[PERSON_NAME]" at bounding box center [380, 256] width 198 height 26
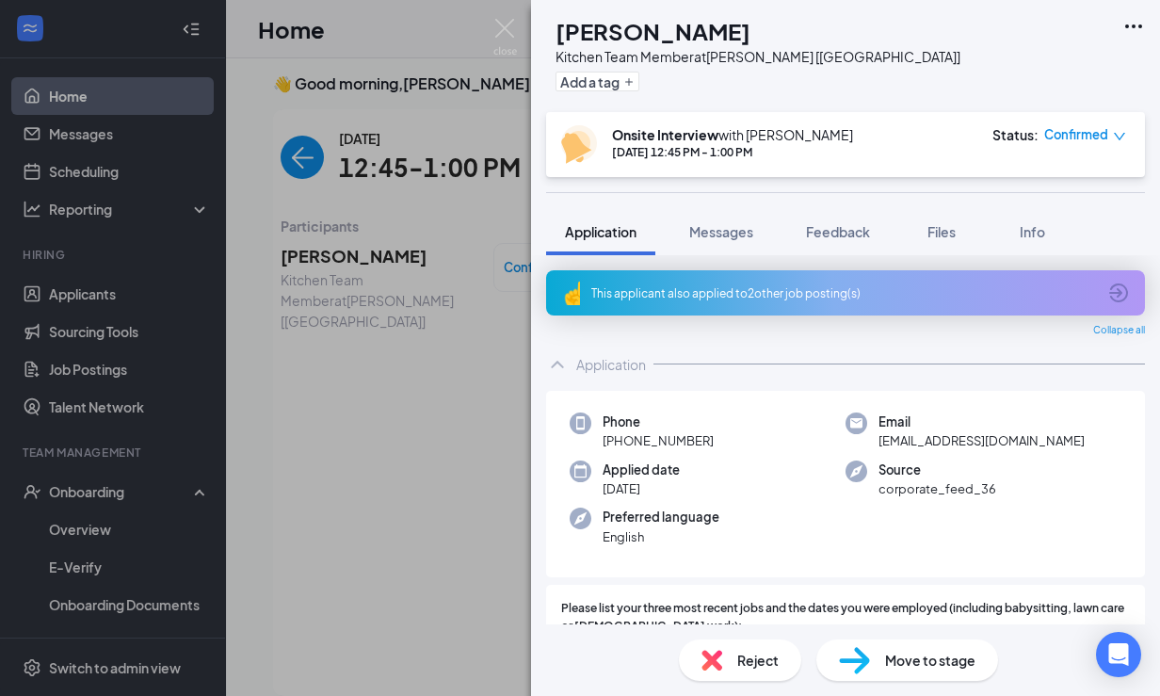
click at [944, 446] on span "[EMAIL_ADDRESS][DOMAIN_NAME]" at bounding box center [981, 440] width 206 height 19
copy span "[EMAIL_ADDRESS][DOMAIN_NAME]"
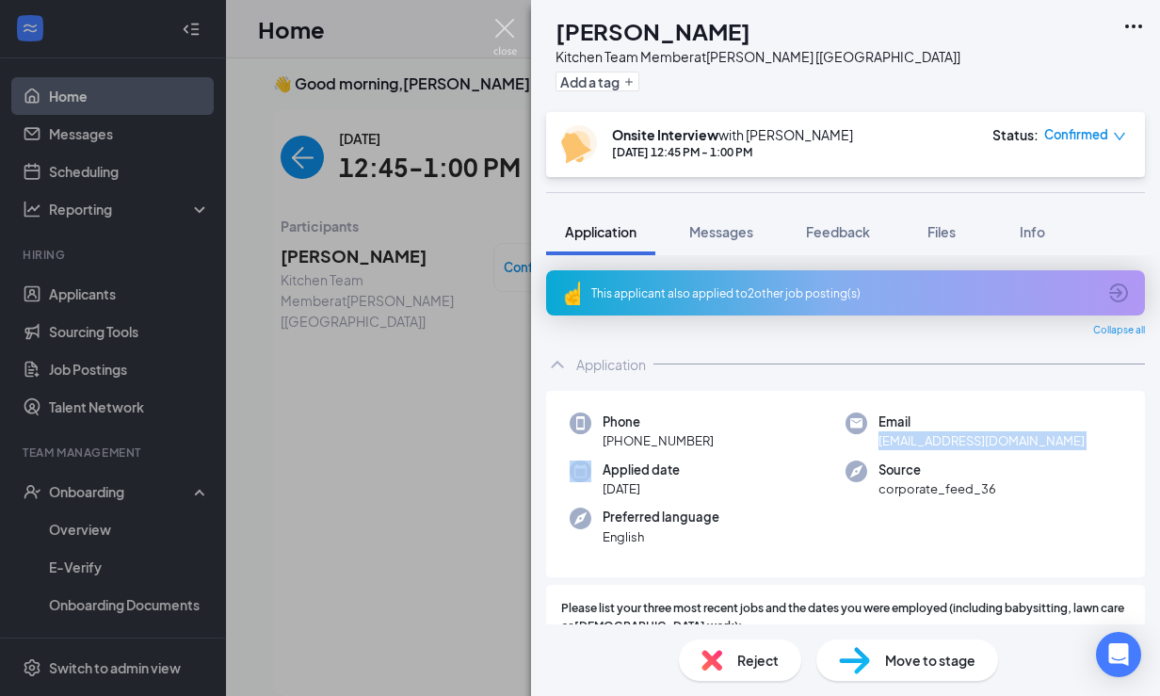
click at [499, 24] on img at bounding box center [505, 37] width 24 height 37
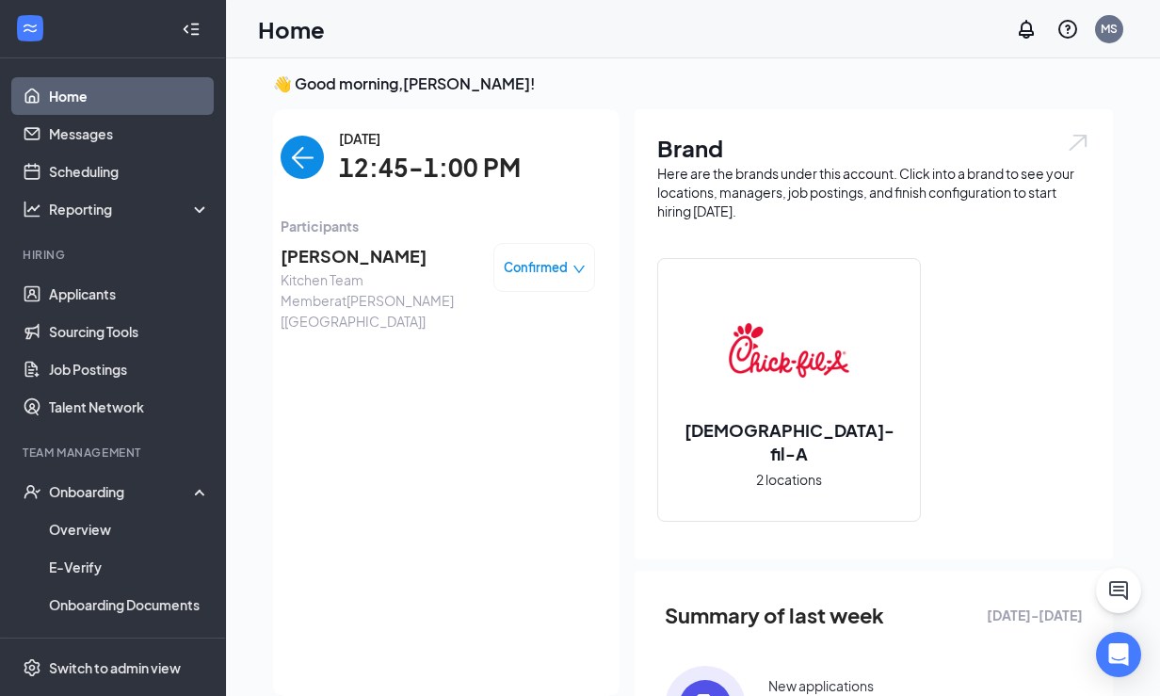
click at [293, 152] on img "back-button" at bounding box center [302, 157] width 43 height 43
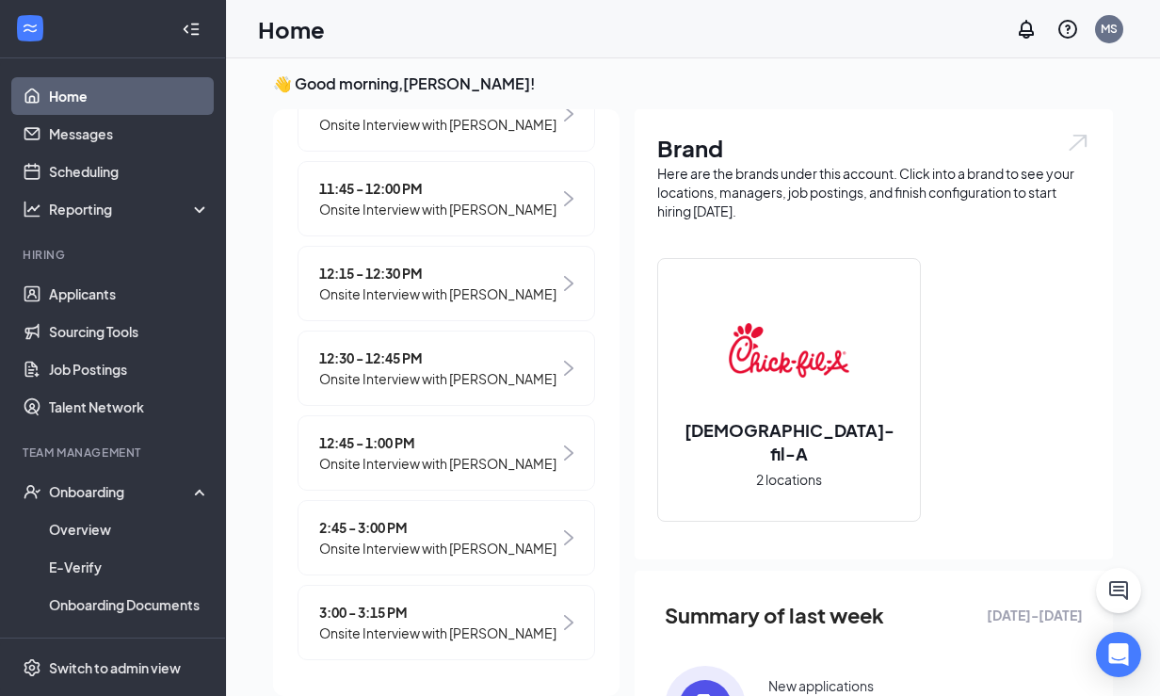
scroll to position [587, 0]
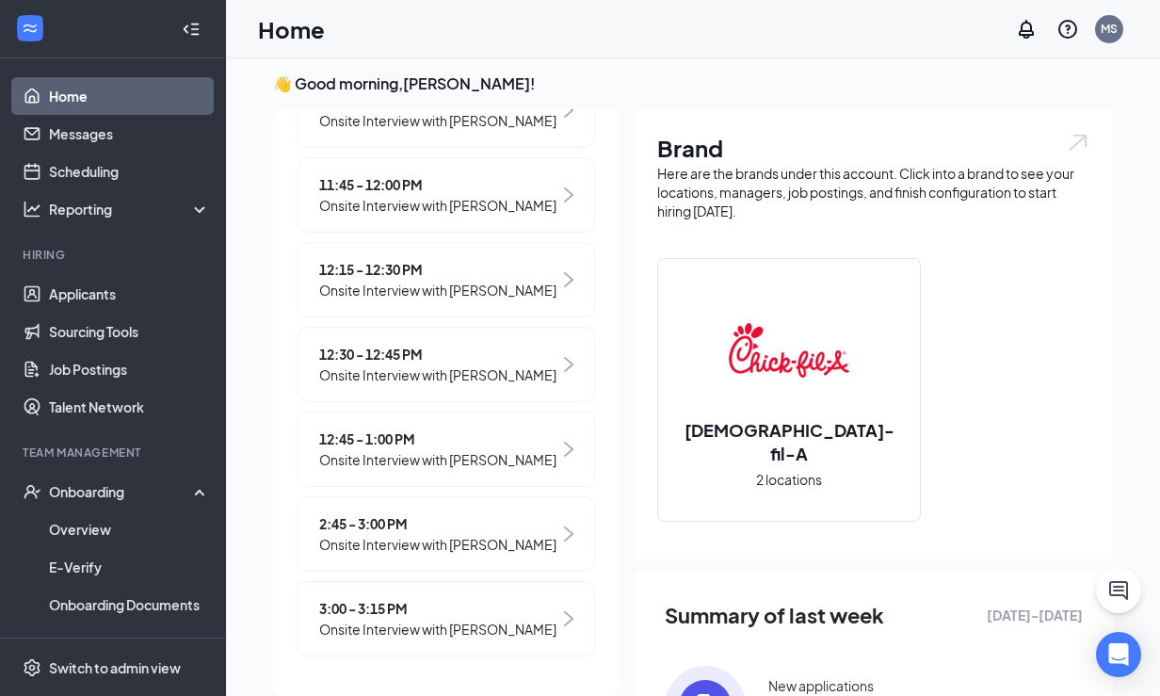
click at [400, 346] on span "12:30 - 12:45 PM" at bounding box center [437, 354] width 237 height 21
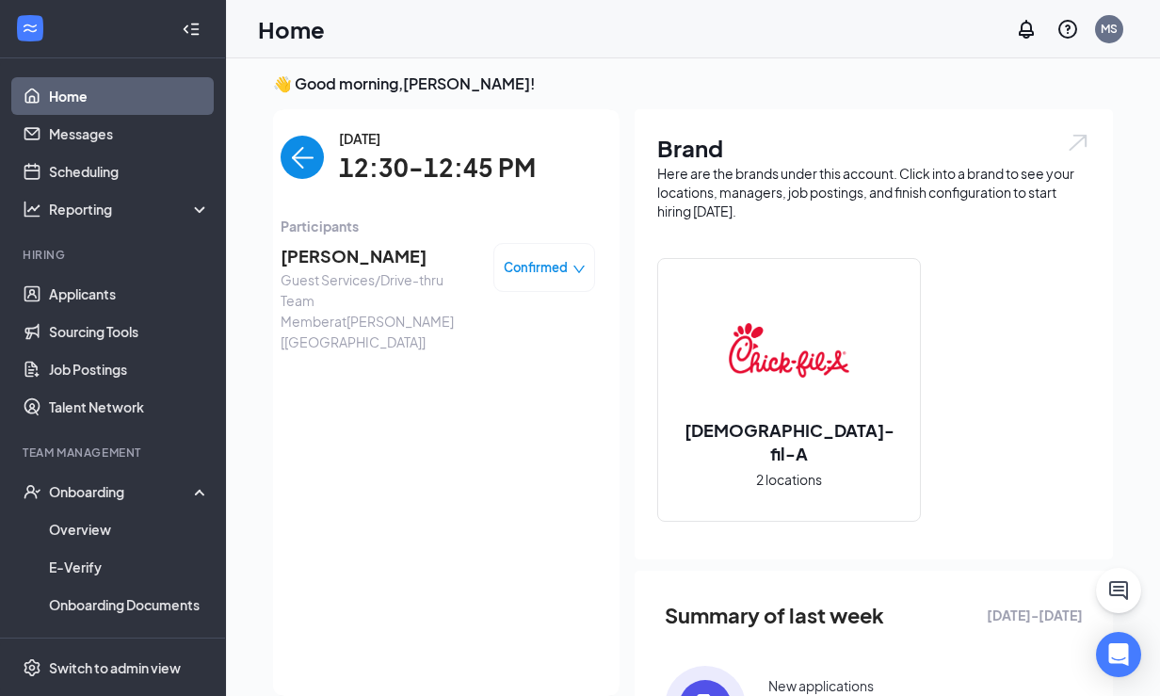
click at [384, 263] on span "[PERSON_NAME]" at bounding box center [380, 256] width 198 height 26
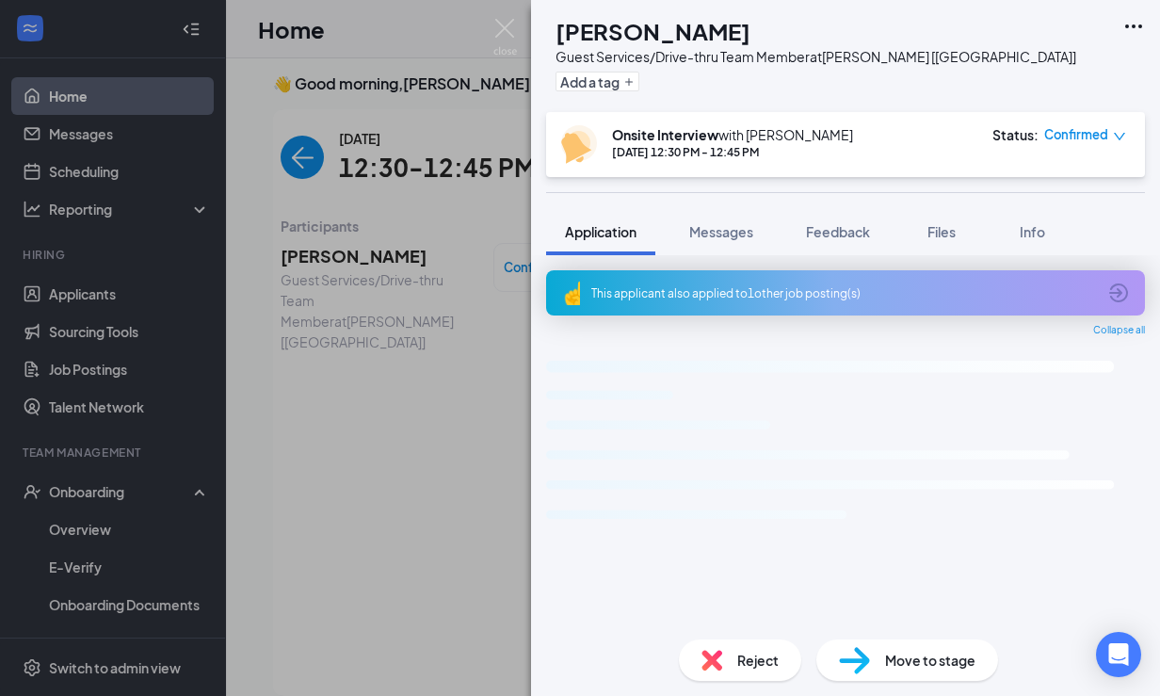
click at [448, 352] on div "MT [PERSON_NAME] Guest Services/Drive-thru Team Member at [GEOGRAPHIC_DATA] [[G…" at bounding box center [580, 348] width 1160 height 696
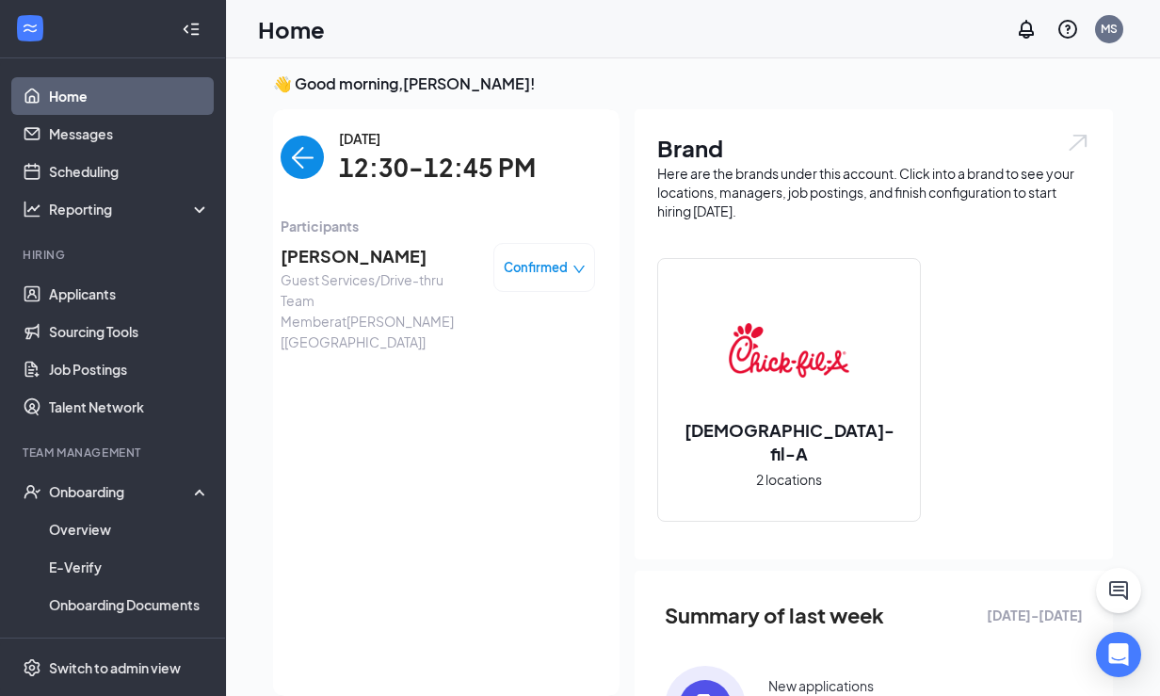
click at [549, 254] on div "Confirmed" at bounding box center [544, 267] width 102 height 49
click at [558, 276] on span "Confirmed" at bounding box center [536, 267] width 64 height 19
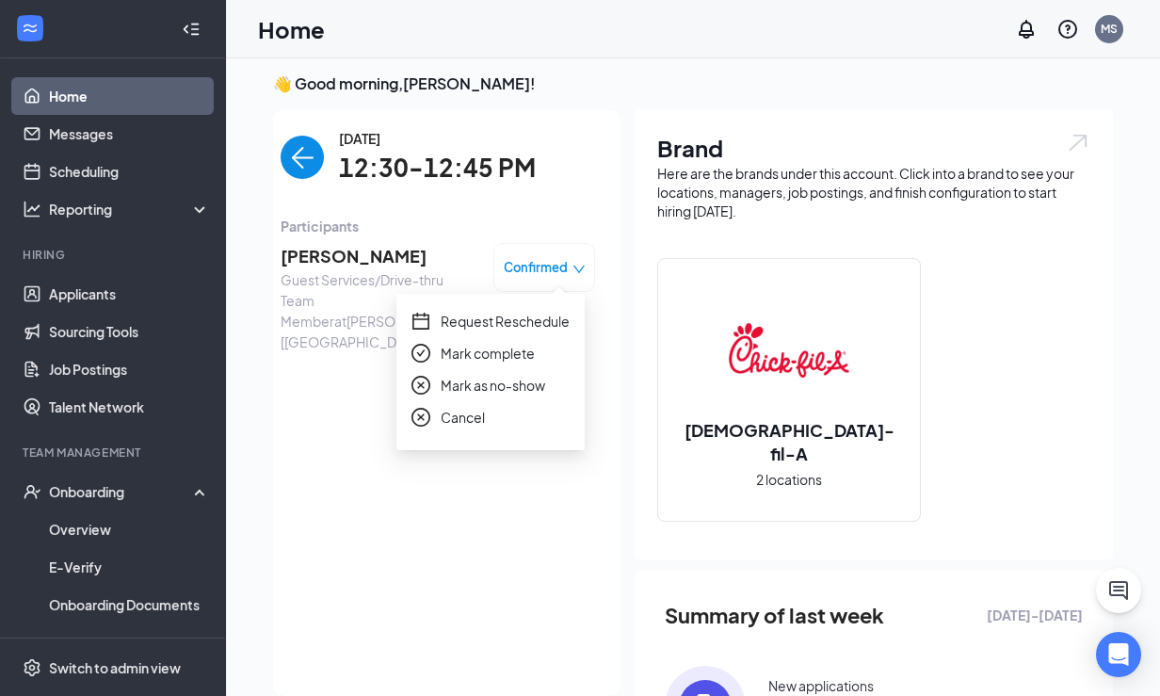
click at [528, 383] on span "Mark as no-show" at bounding box center [493, 385] width 105 height 21
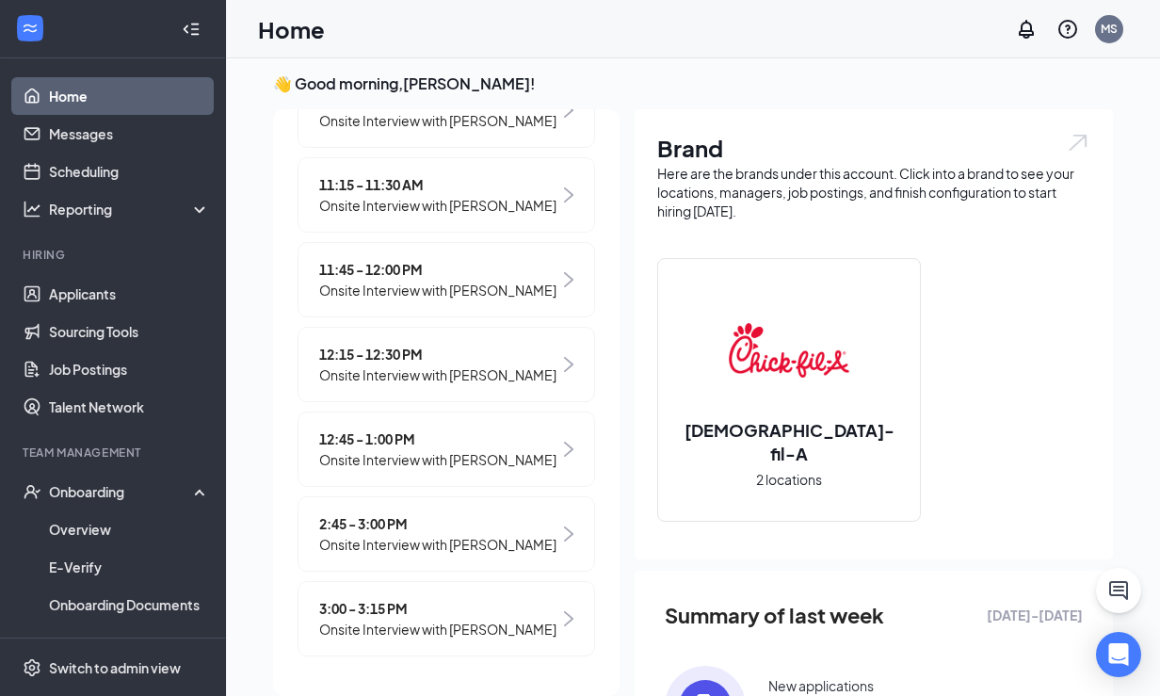
scroll to position [501, 0]
click at [137, 291] on link "Applicants" at bounding box center [129, 294] width 161 height 38
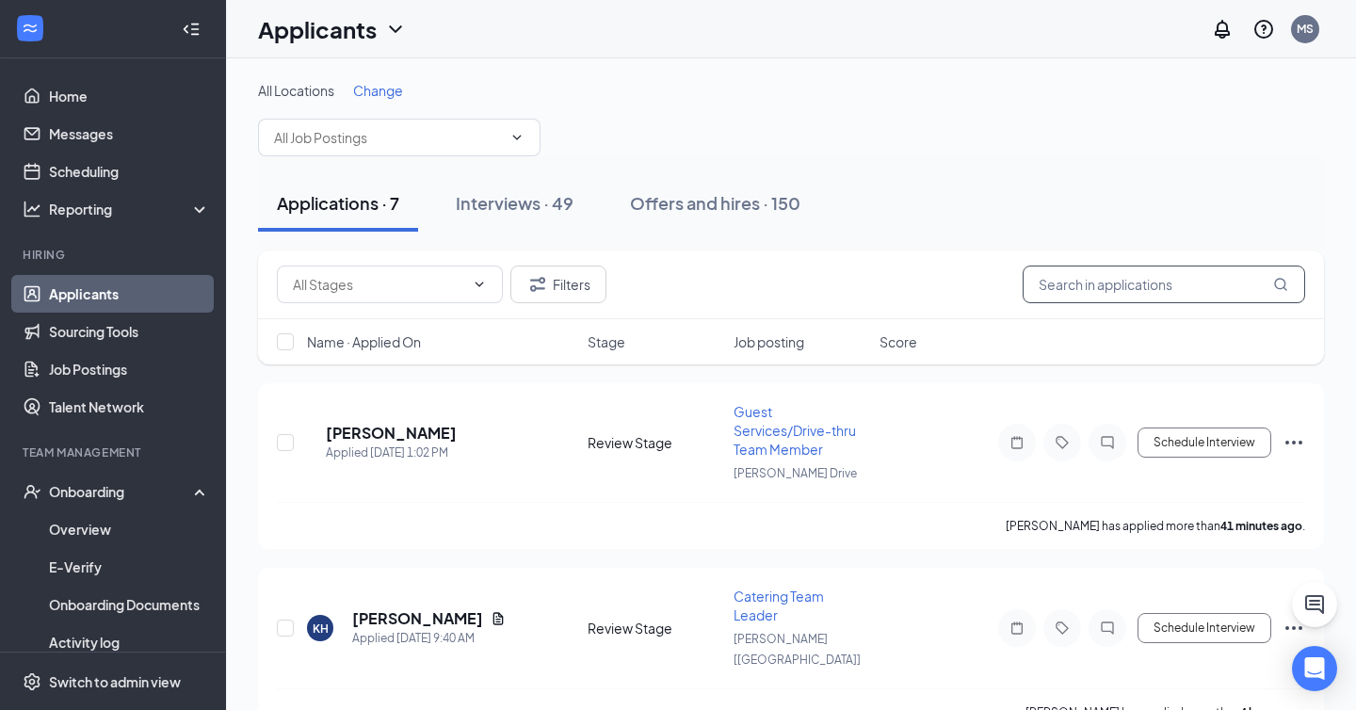
click at [1129, 279] on input "text" at bounding box center [1164, 285] width 282 height 38
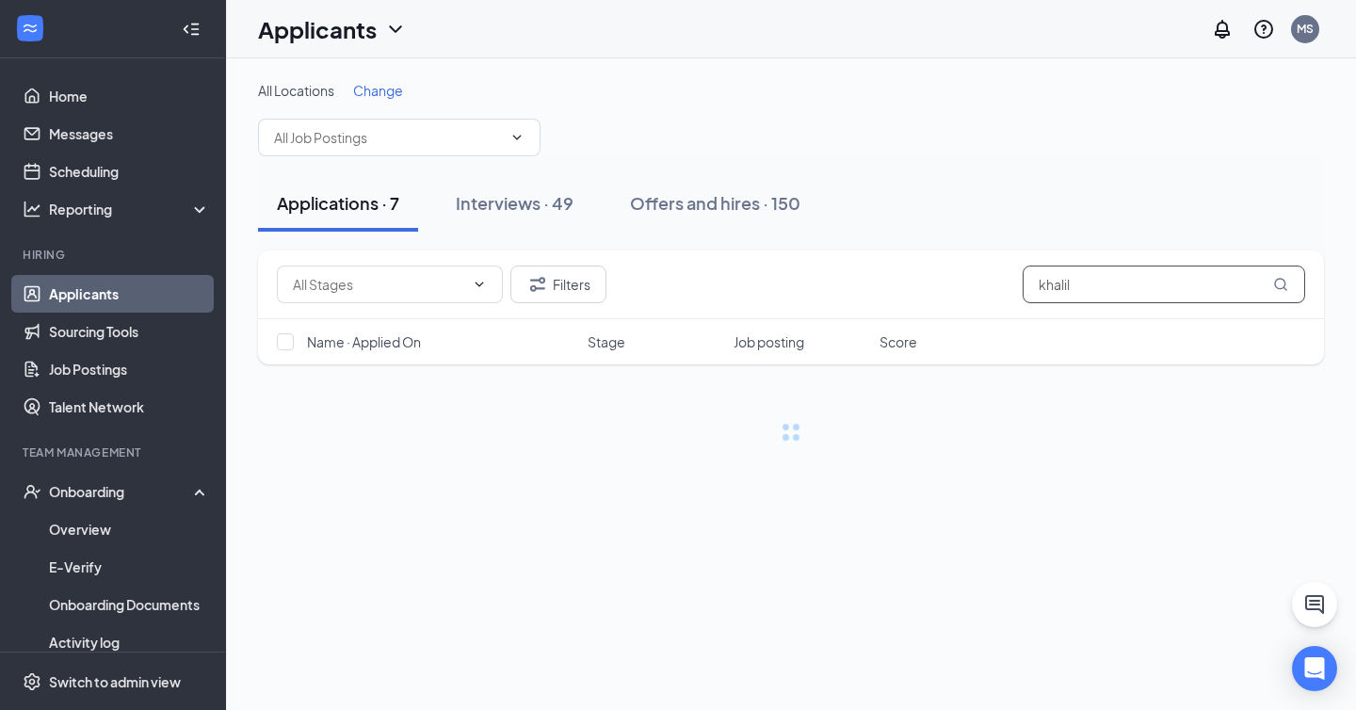
type input "khalil"
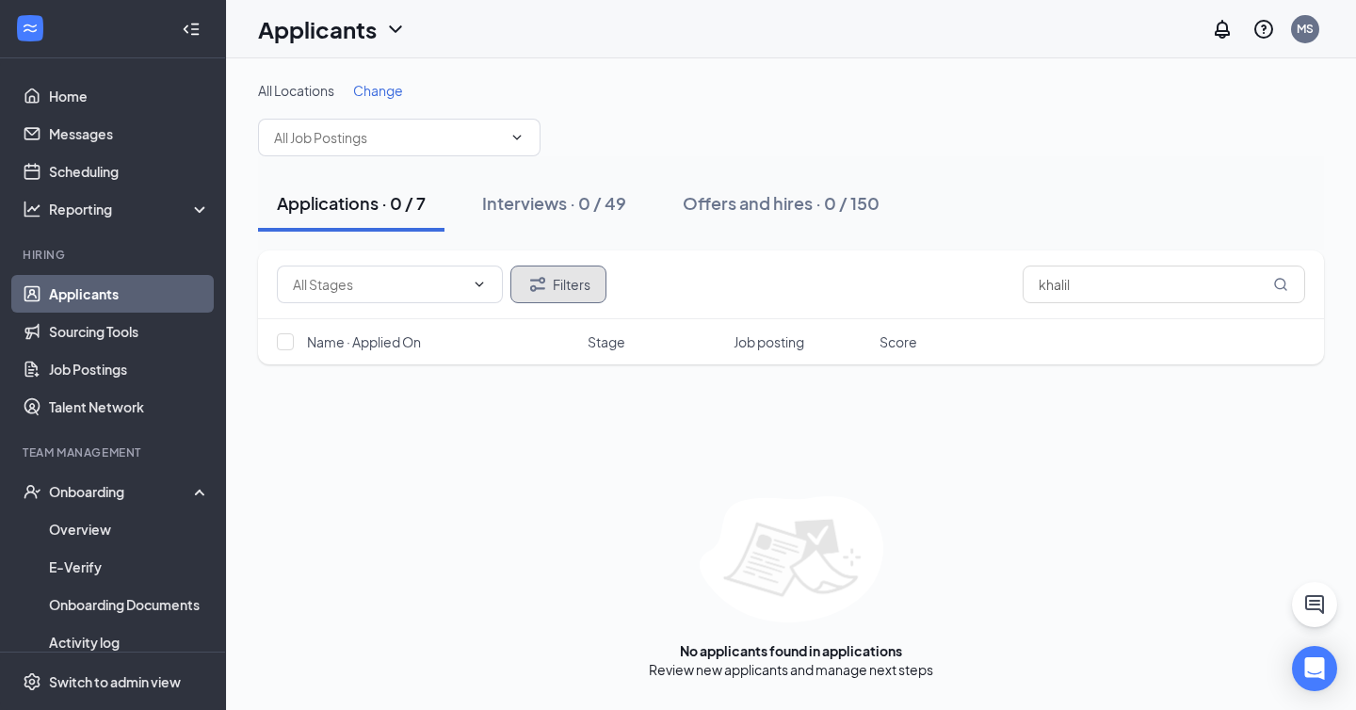
click at [571, 277] on button "Filters" at bounding box center [558, 285] width 96 height 38
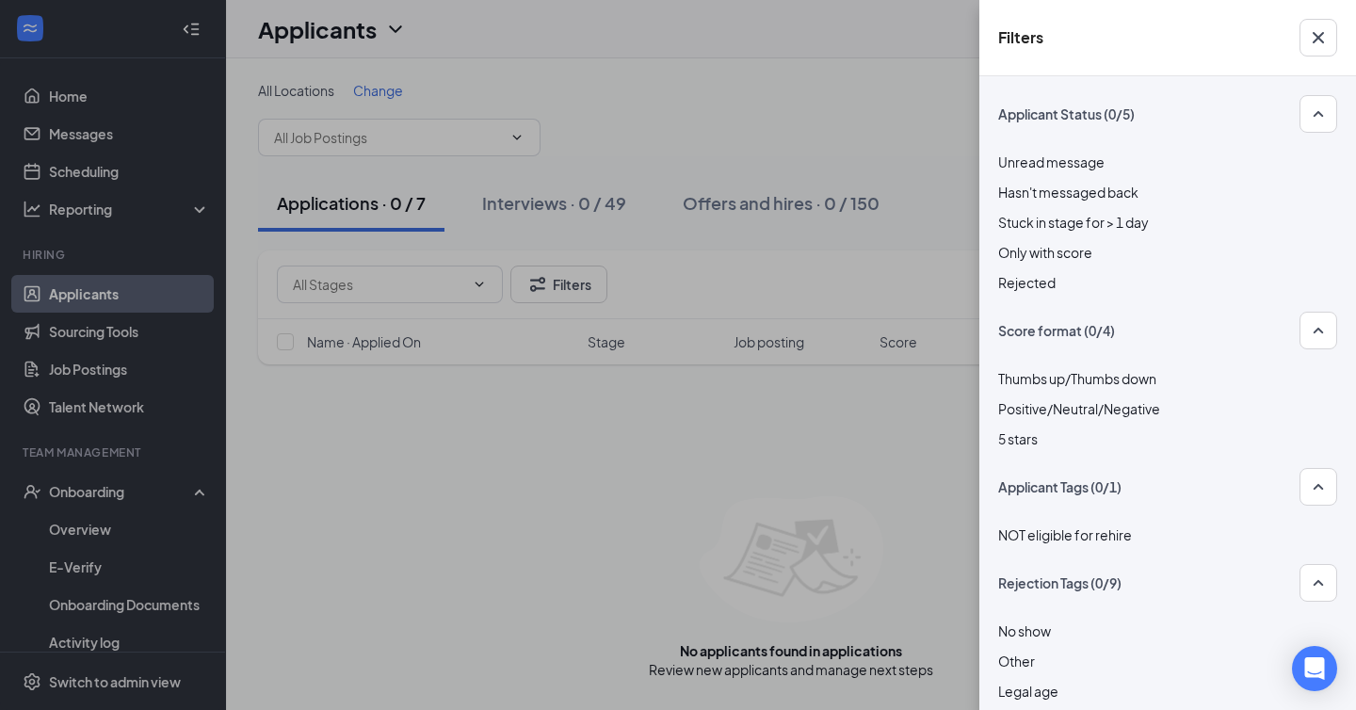
click at [1002, 272] on div at bounding box center [1167, 272] width 339 height 0
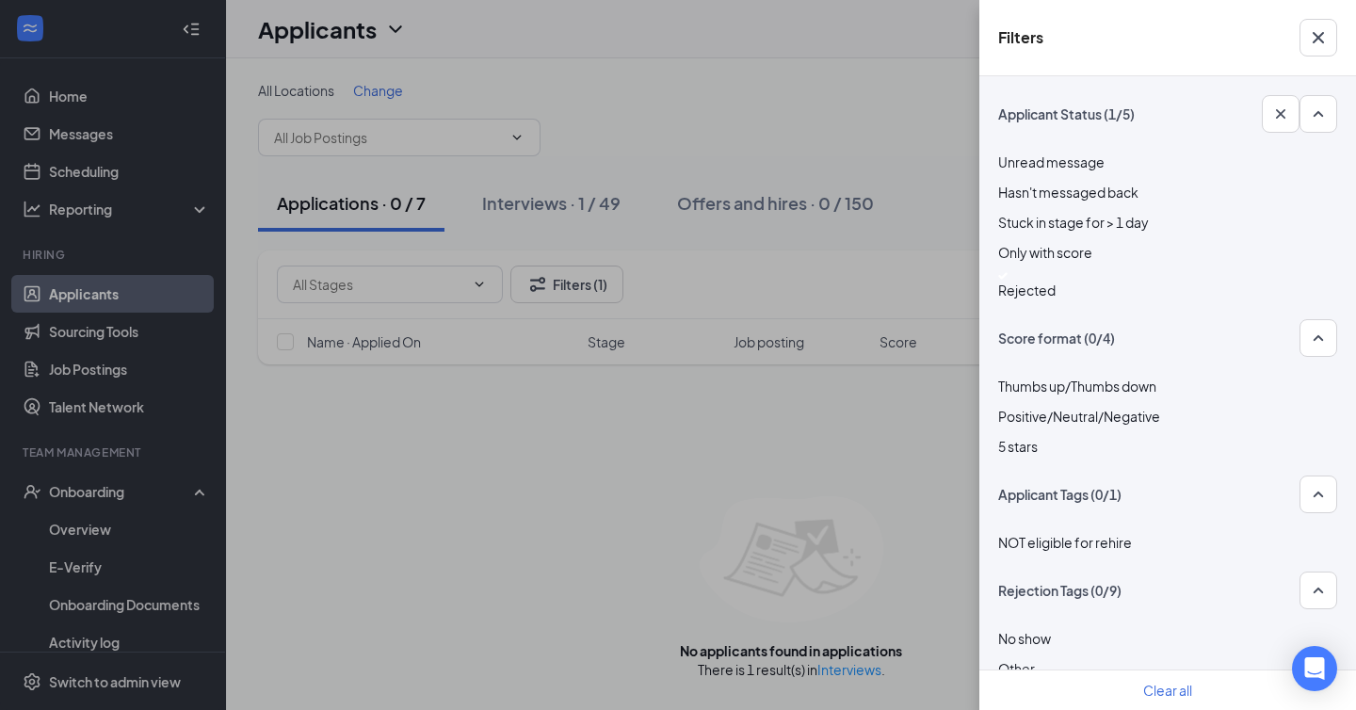
click at [810, 511] on div "Filters Applicant Status (1/5) Unread message Hasn't messaged back Stuck in sta…" at bounding box center [678, 355] width 1356 height 710
click at [835, 673] on div "Filters Applicant Status (1/5) Unread message Hasn't messaged back Stuck in sta…" at bounding box center [678, 355] width 1356 height 710
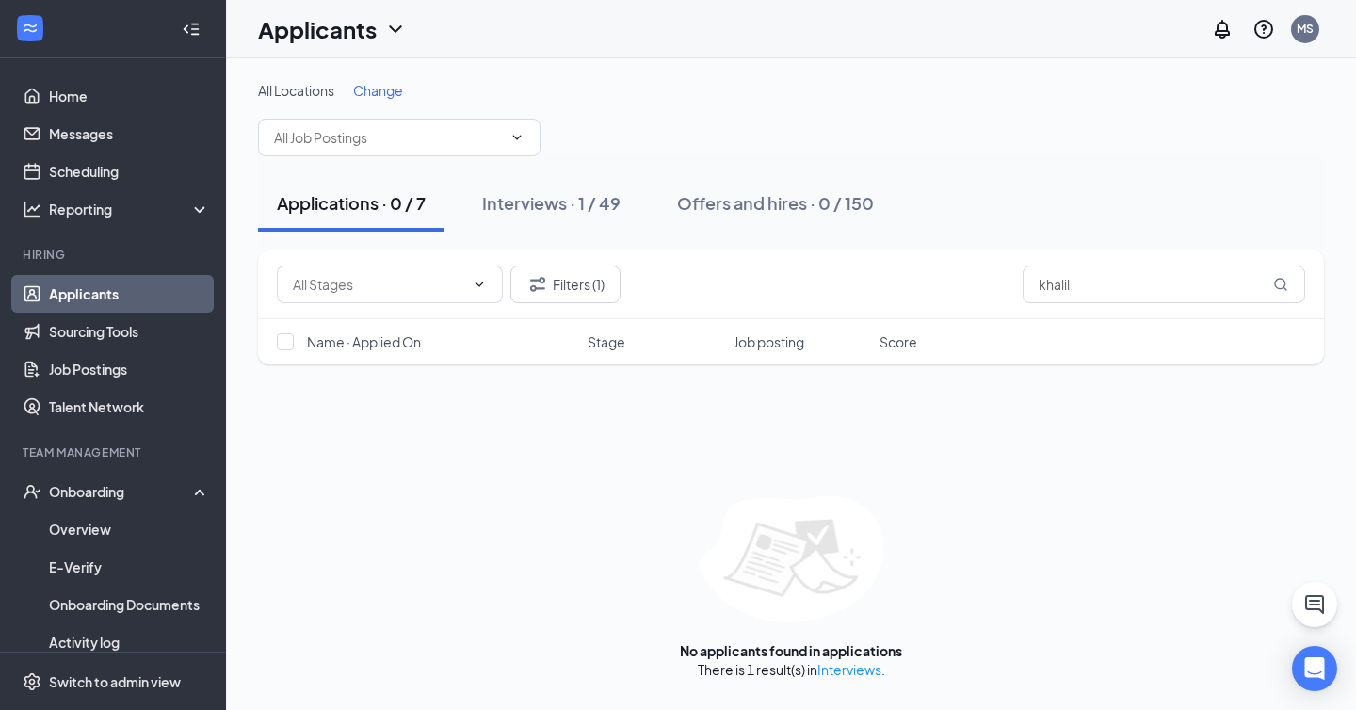
click at [856, 672] on link "Interviews" at bounding box center [849, 669] width 64 height 17
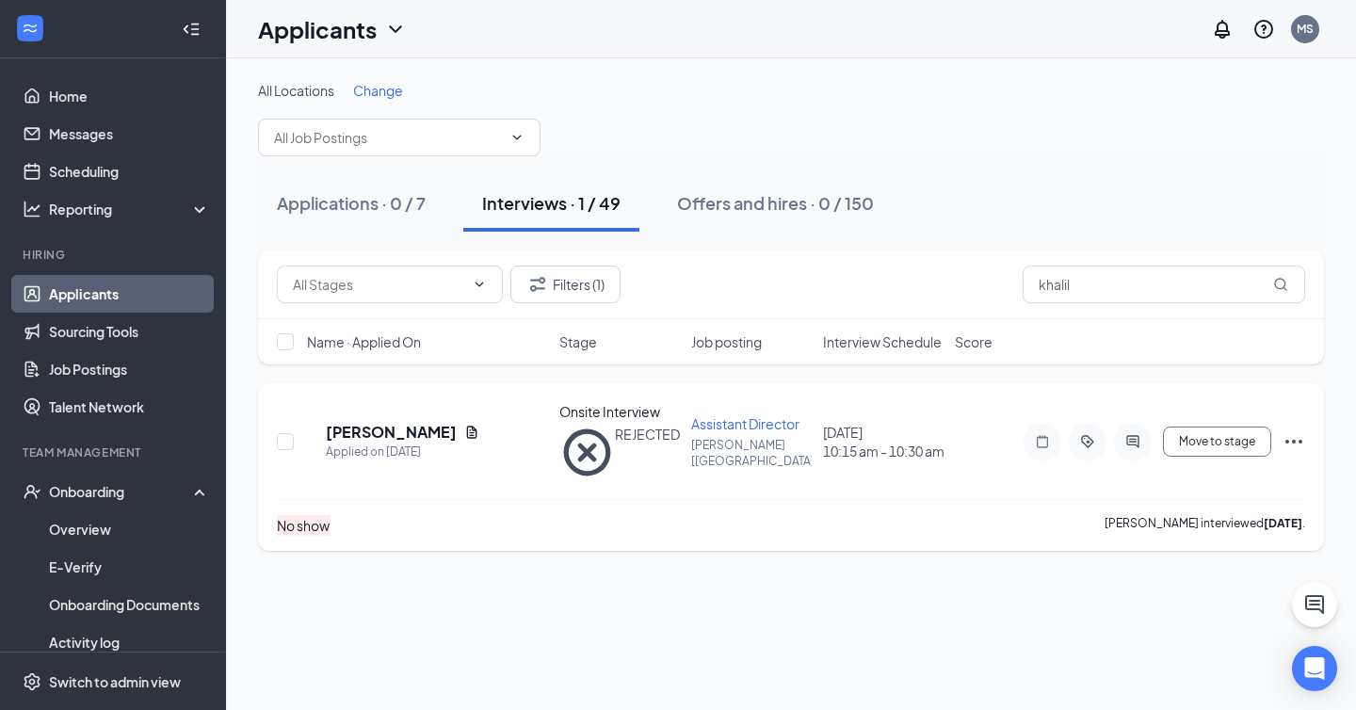
click at [1296, 430] on icon "Ellipses" at bounding box center [1293, 441] width 23 height 23
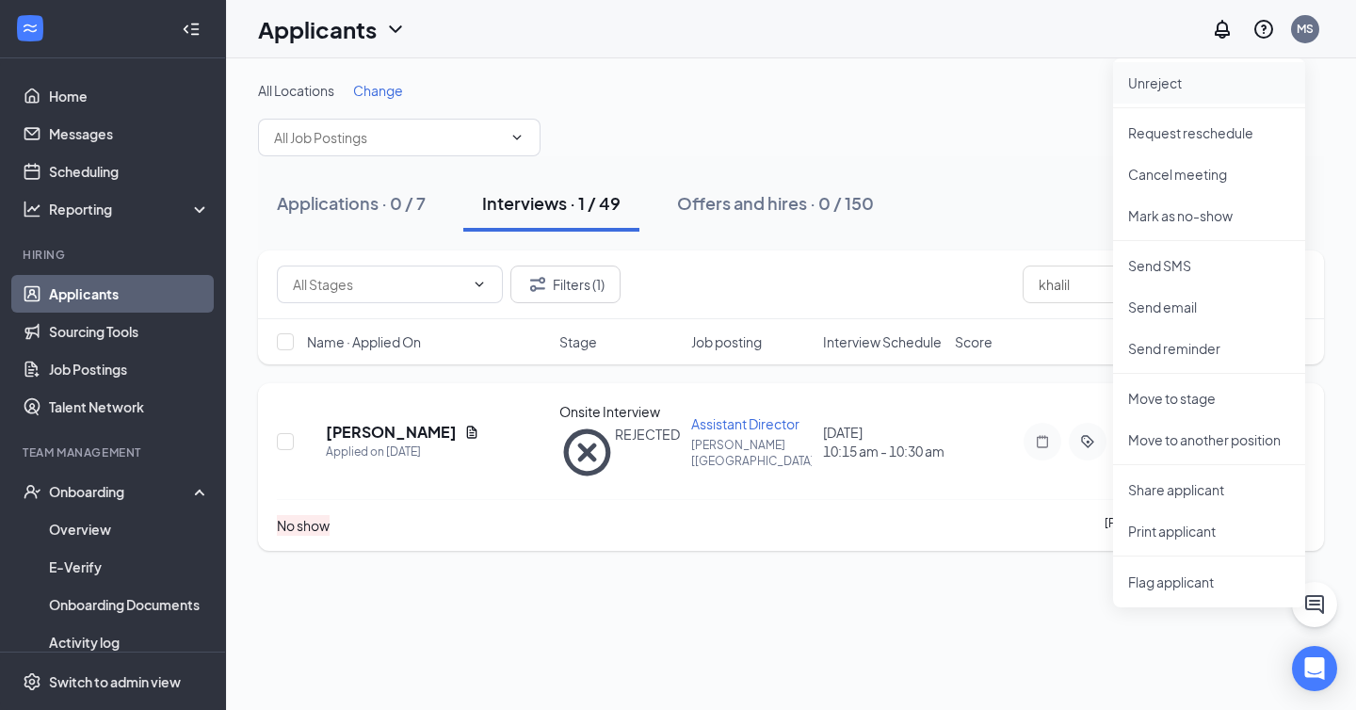
click at [1173, 83] on p "Unreject" at bounding box center [1209, 82] width 162 height 19
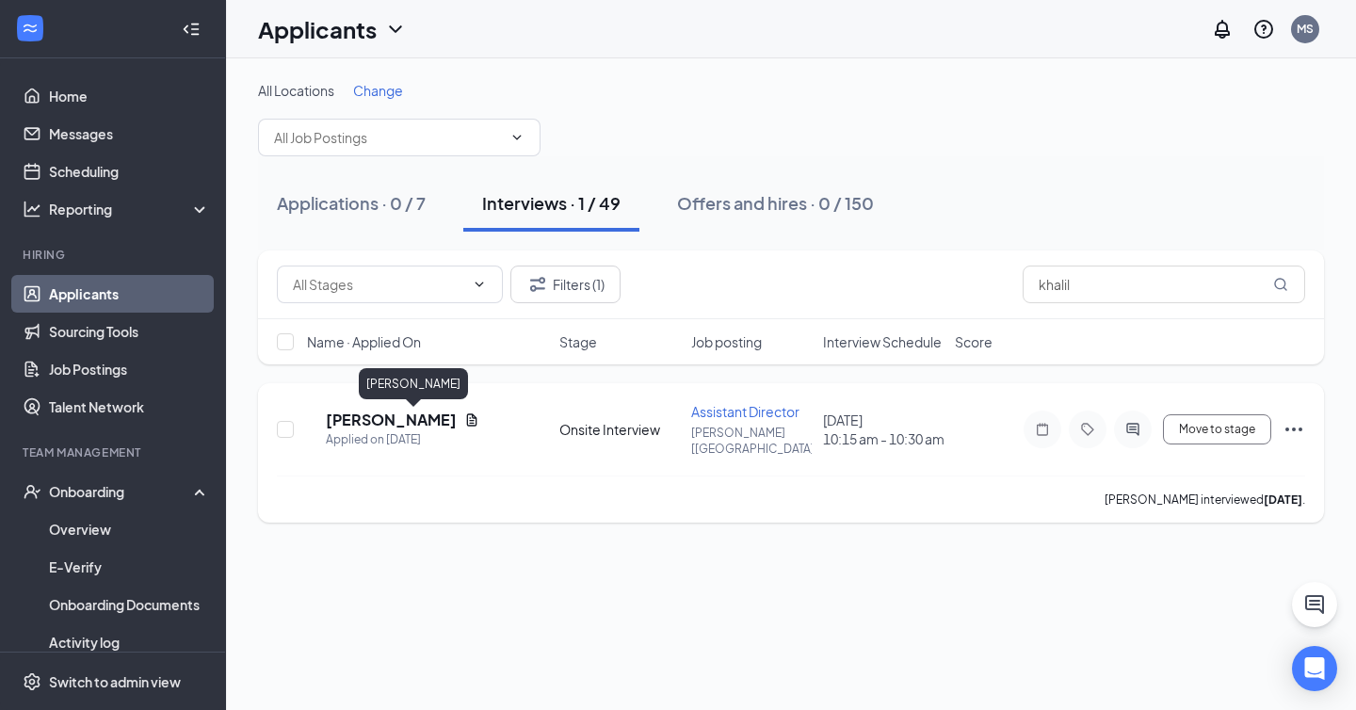
click at [374, 422] on h5 "[PERSON_NAME]" at bounding box center [391, 420] width 131 height 21
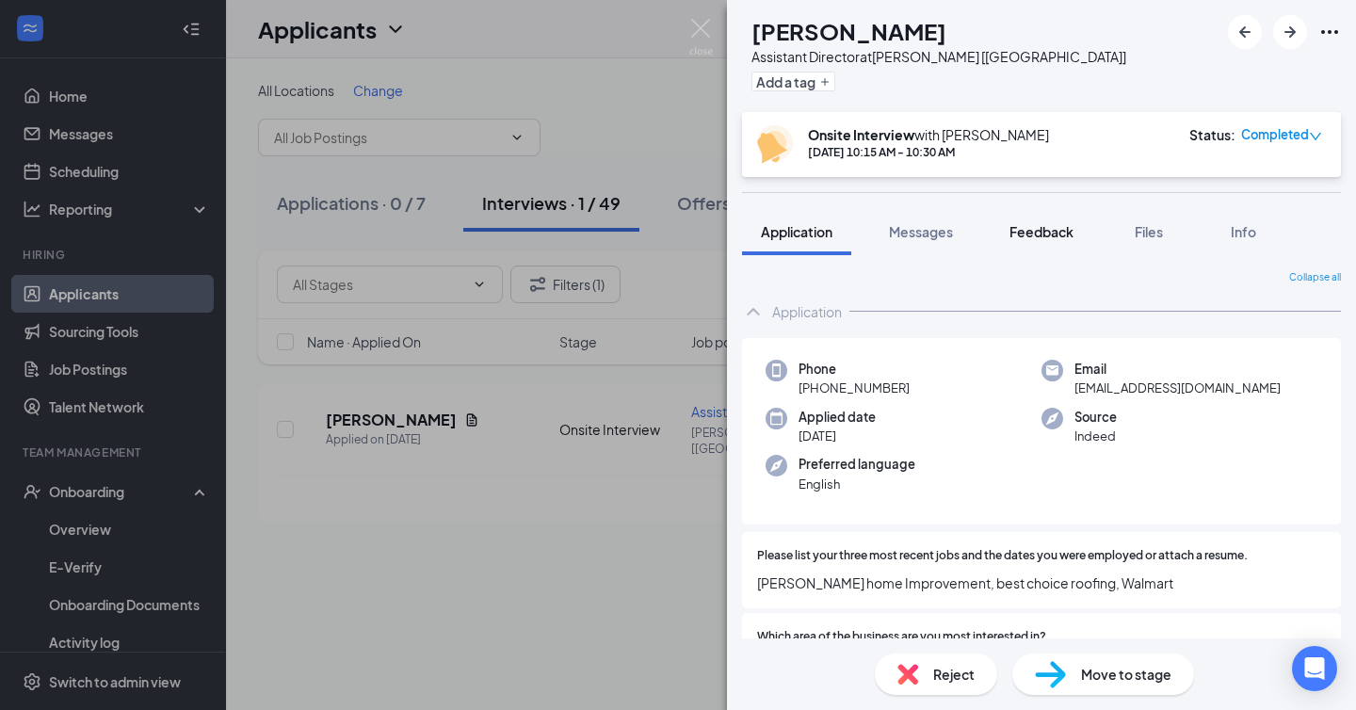
click at [1056, 236] on span "Feedback" at bounding box center [1041, 231] width 64 height 17
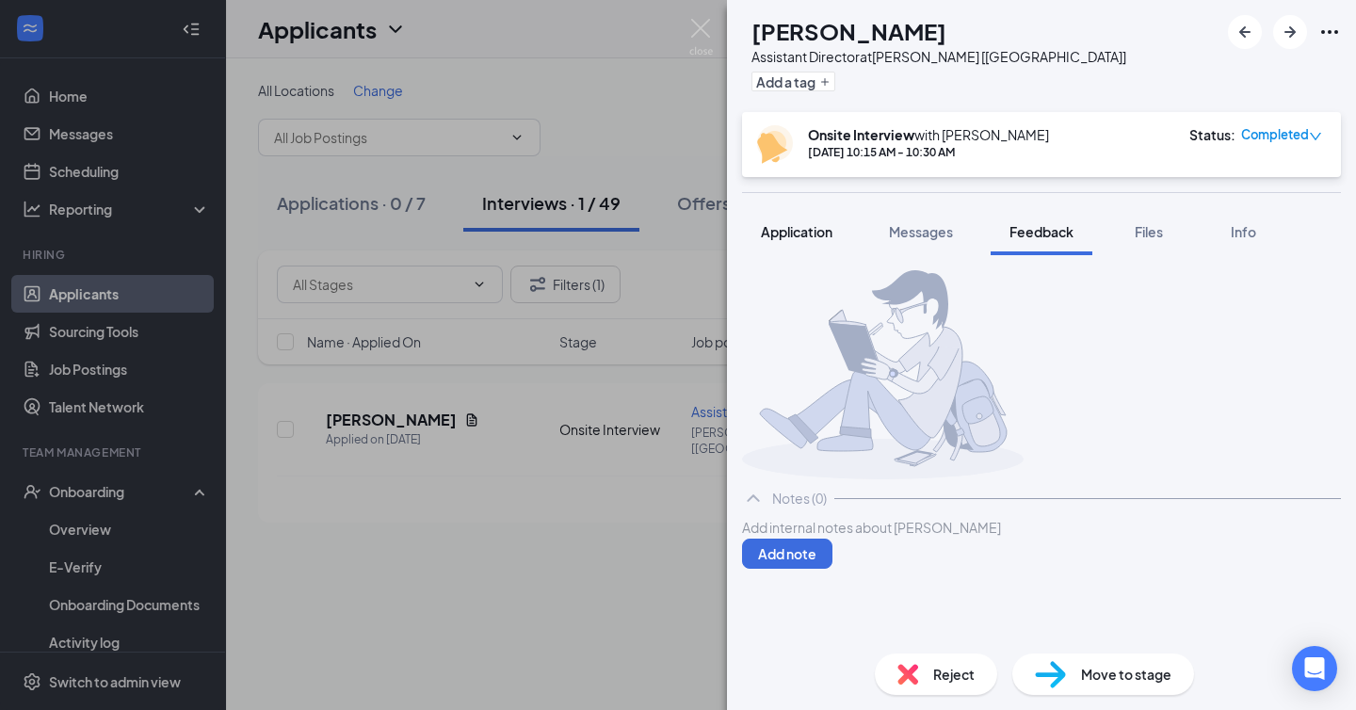
click at [819, 242] on button "Application" at bounding box center [796, 231] width 109 height 47
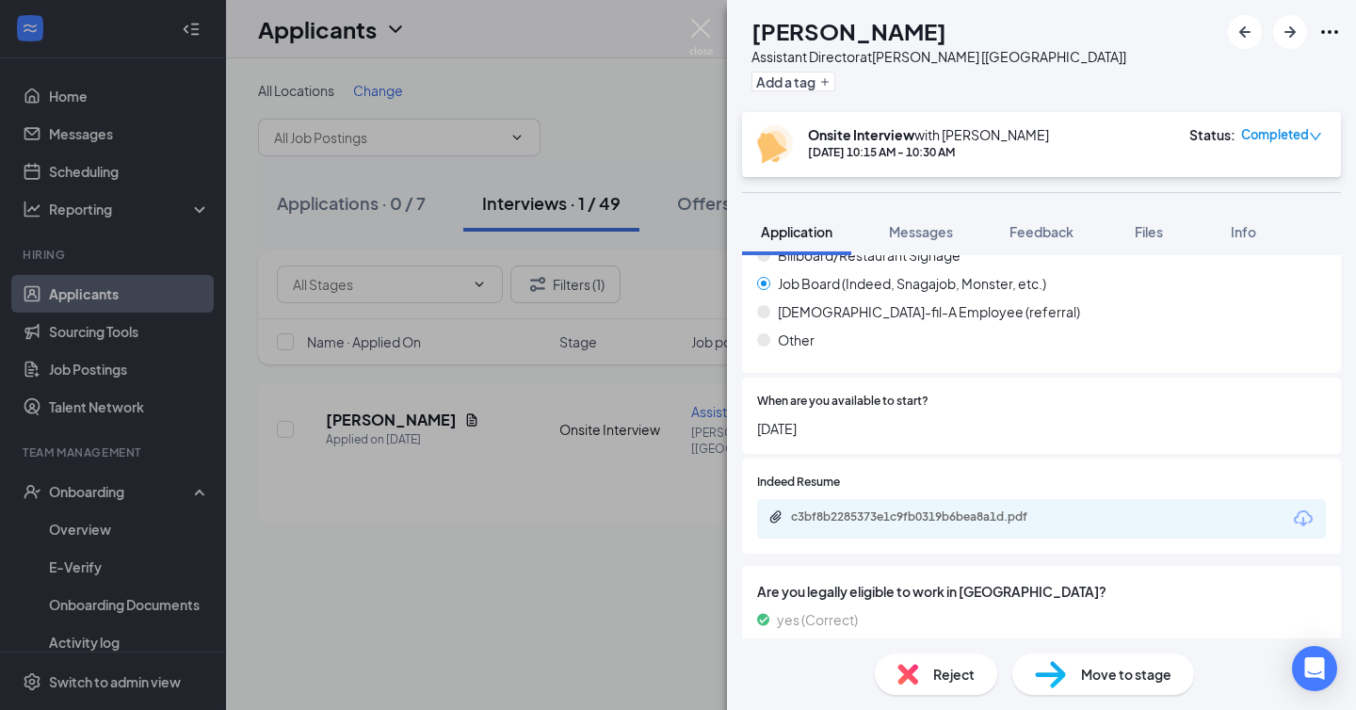
scroll to position [1559, 0]
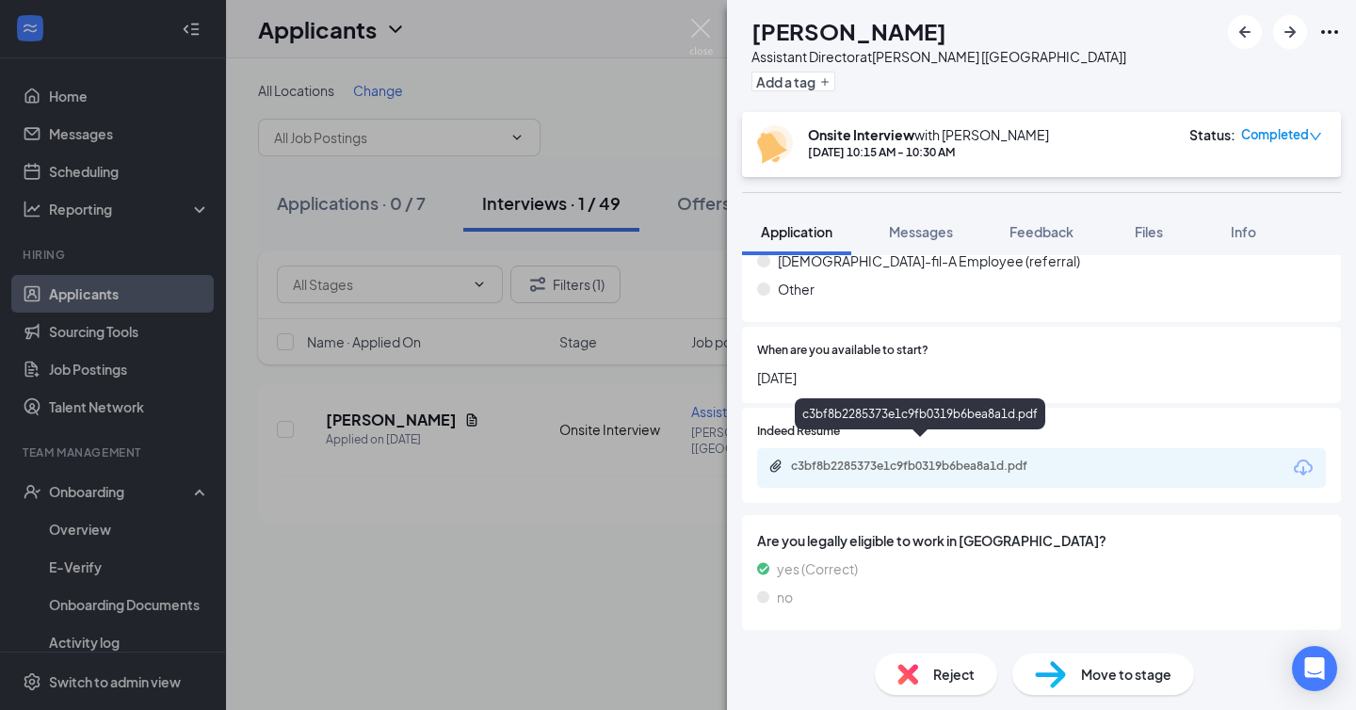
click at [954, 459] on div "c3bf8b2285373e1c9fb0319b6bea8a1d.pdf" at bounding box center [923, 466] width 264 height 15
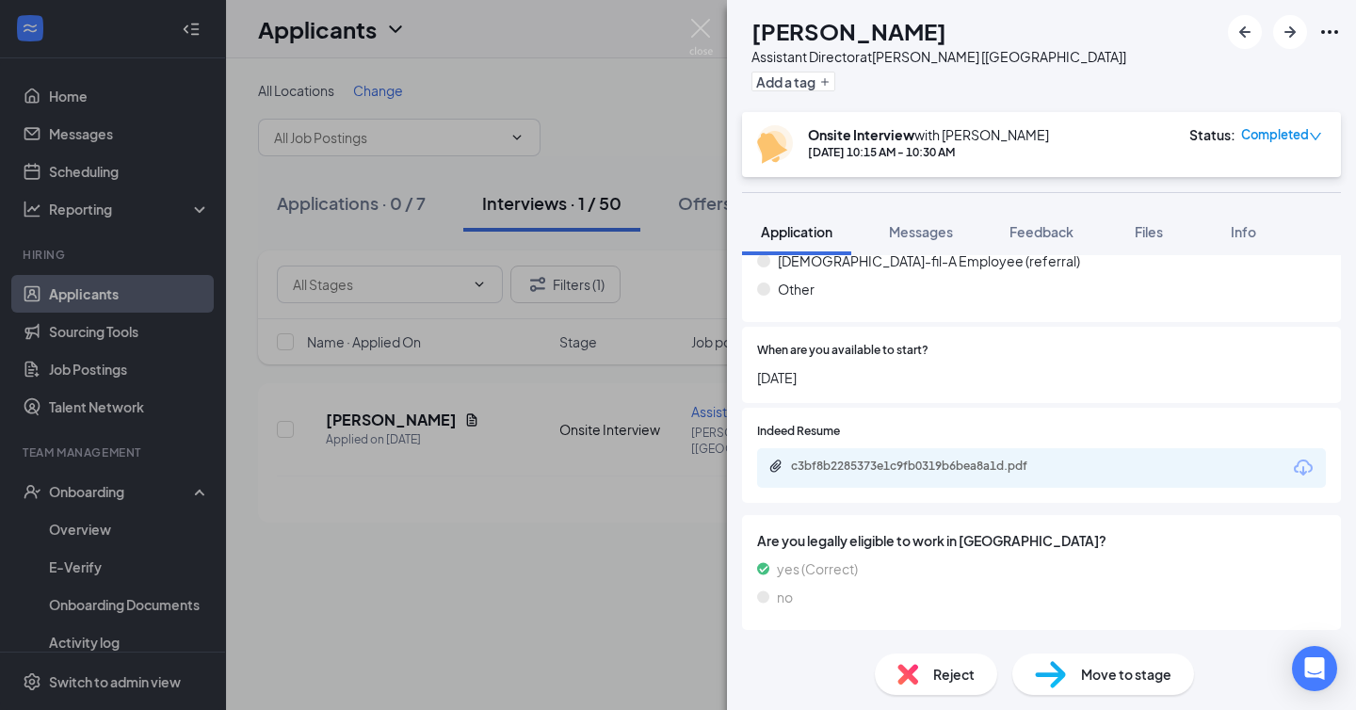
click at [643, 395] on div "KH [PERSON_NAME] Assistant Director at [GEOGRAPHIC_DATA] [[GEOGRAPHIC_DATA]] Ad…" at bounding box center [678, 355] width 1356 height 710
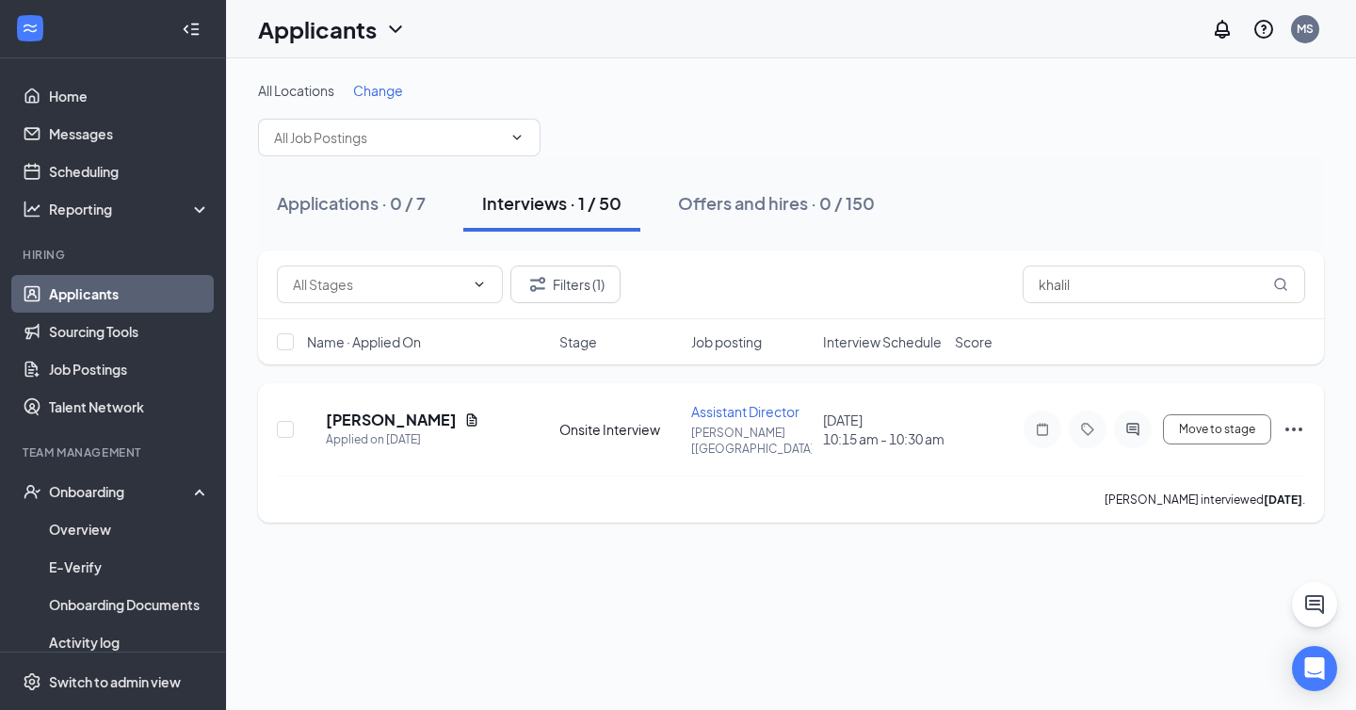
click at [1297, 427] on icon "Ellipses" at bounding box center [1293, 429] width 23 height 23
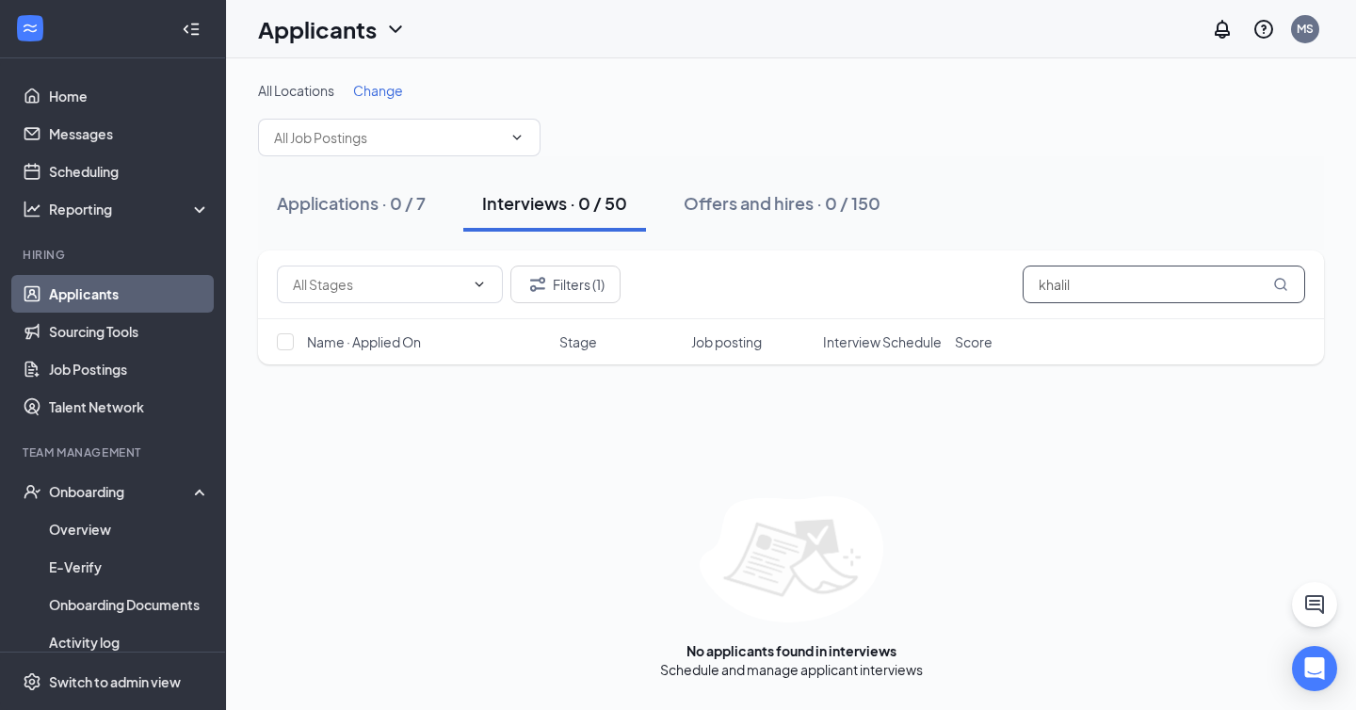
click at [1111, 283] on input "khalil" at bounding box center [1164, 285] width 282 height 38
click at [597, 262] on div "Filters (1) khalil" at bounding box center [791, 284] width 1066 height 69
click at [588, 273] on button "Filters (1)" at bounding box center [565, 285] width 110 height 38
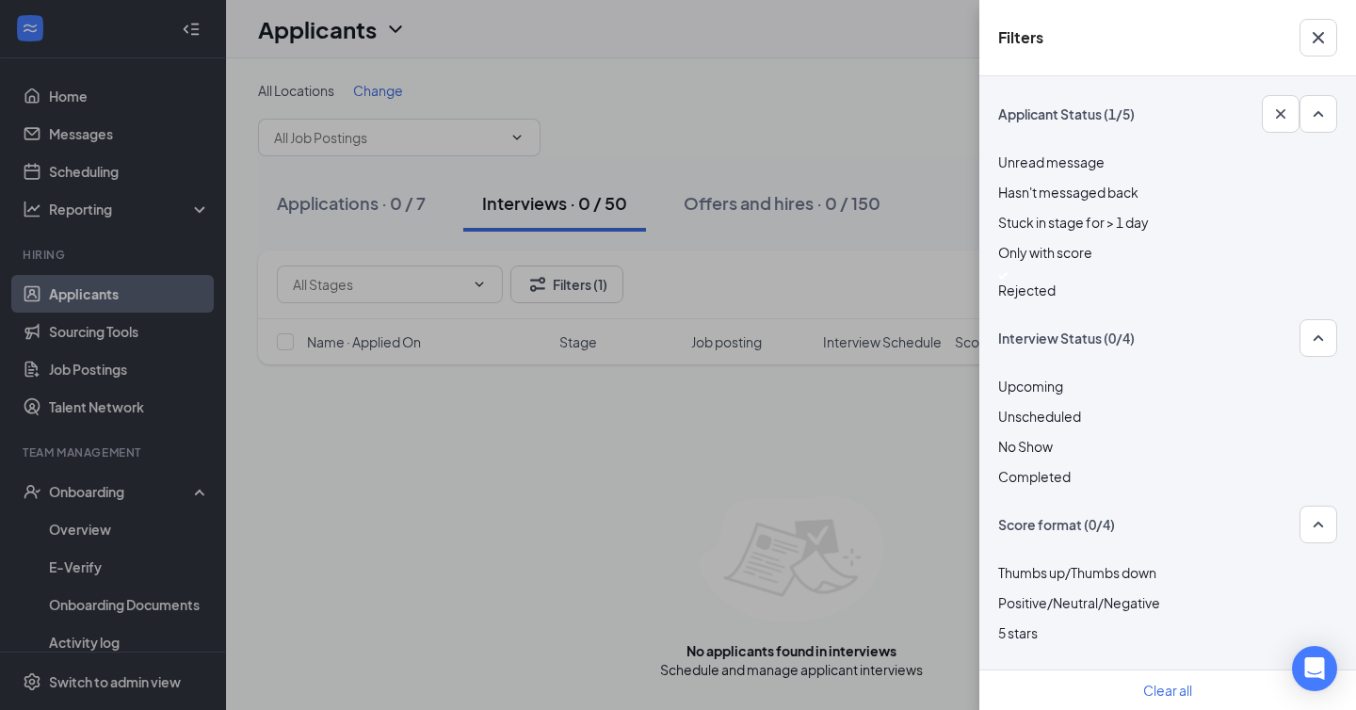
click at [1003, 280] on div at bounding box center [1167, 276] width 339 height 8
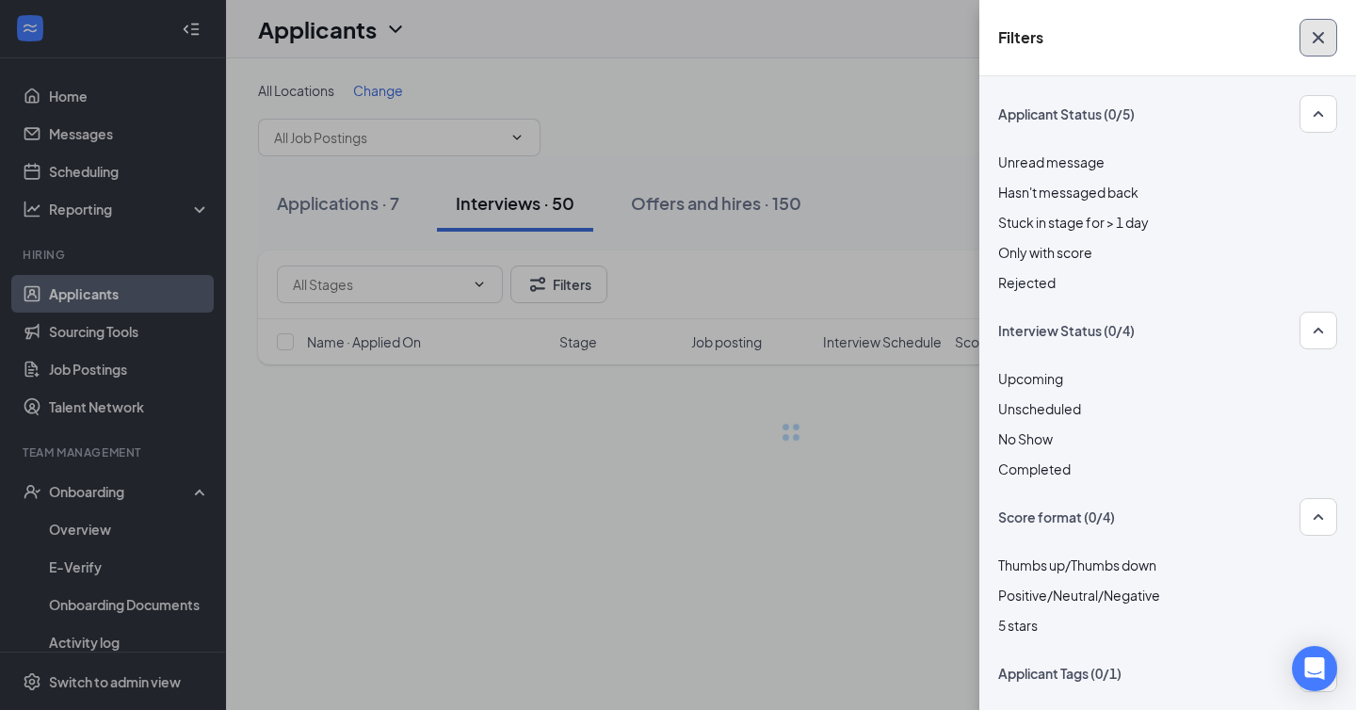
click at [1316, 38] on icon "Cross" at bounding box center [1317, 37] width 11 height 11
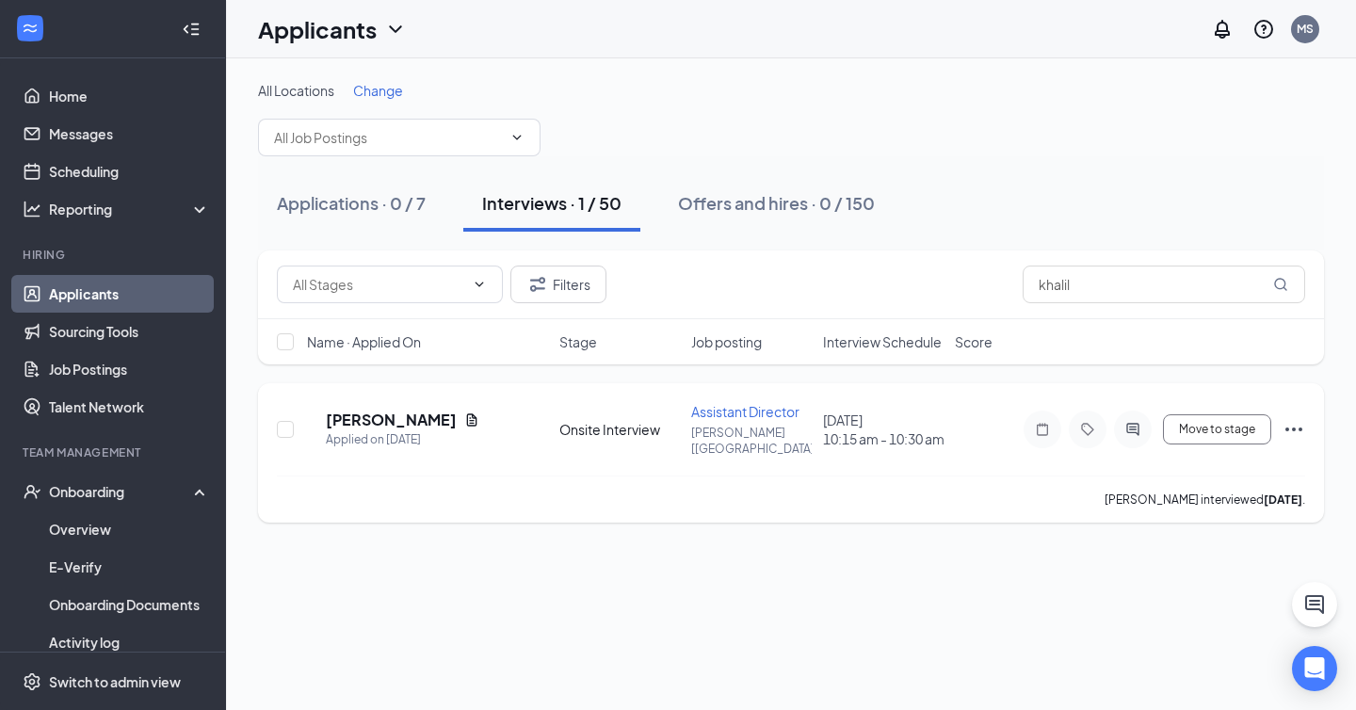
click at [1296, 427] on icon "Ellipses" at bounding box center [1293, 429] width 23 height 23
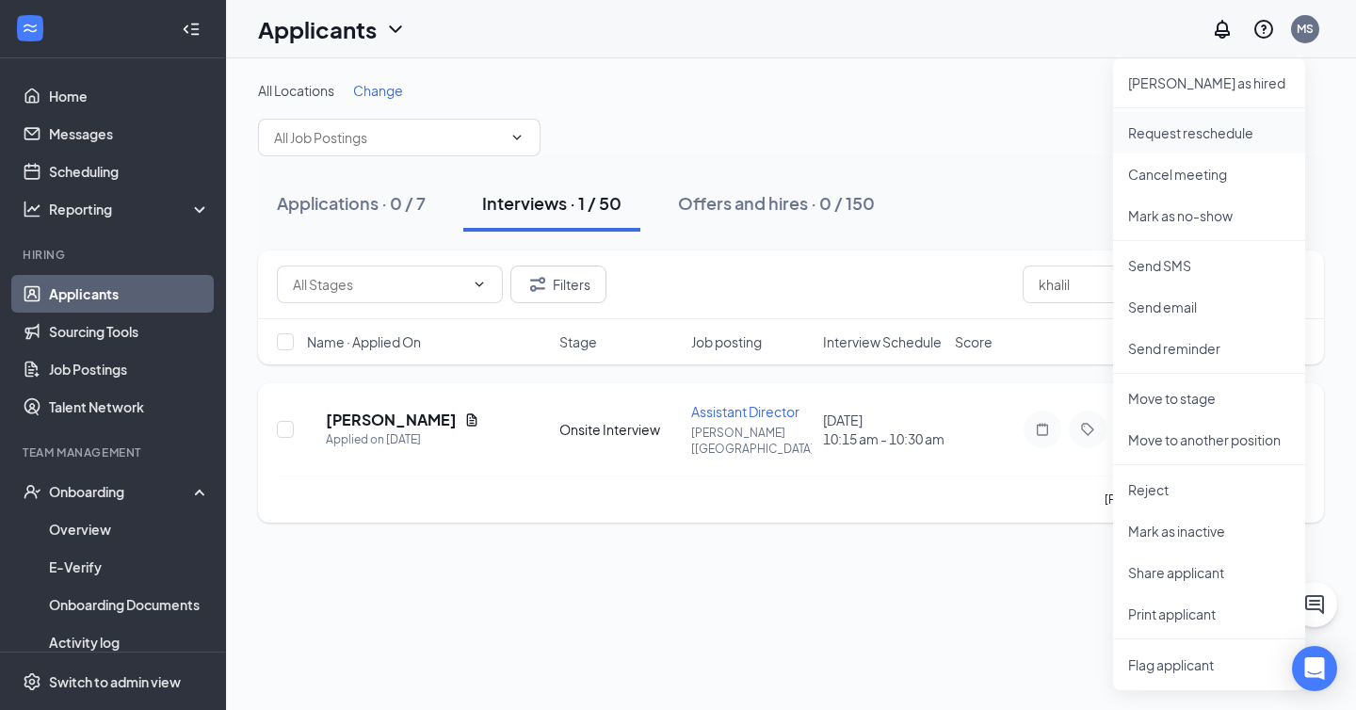
click at [1222, 145] on li "Request reschedule" at bounding box center [1209, 132] width 192 height 41
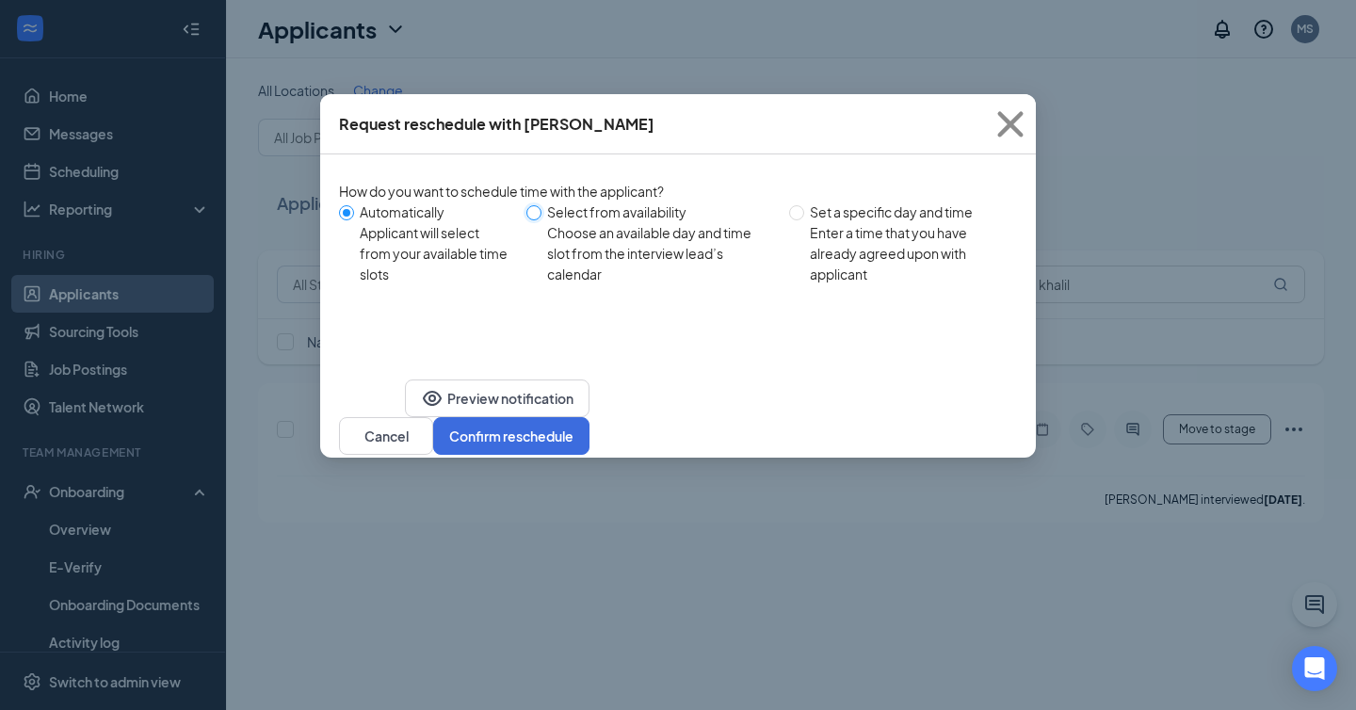
click at [541, 214] on input "Select from availability Choose an available day and time slot from the intervi…" at bounding box center [533, 212] width 15 height 15
radio input "true"
radio input "false"
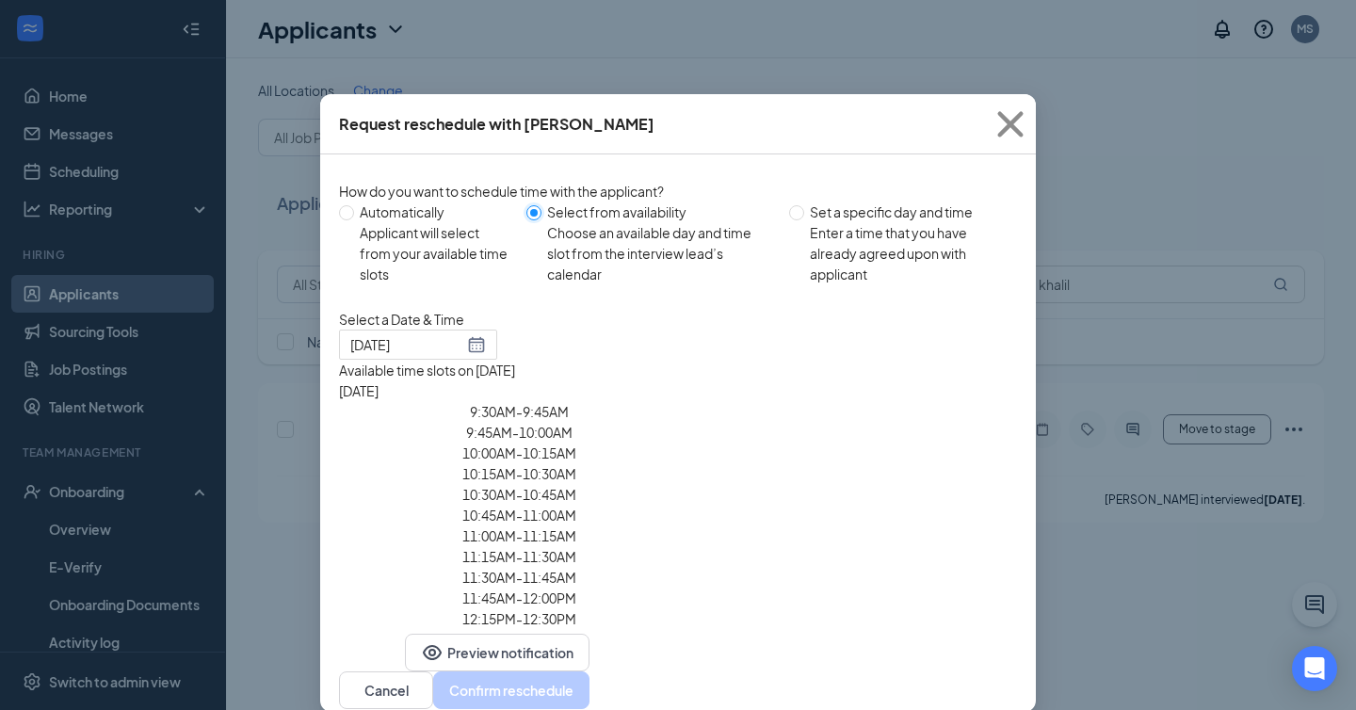
type input "[DATE]"
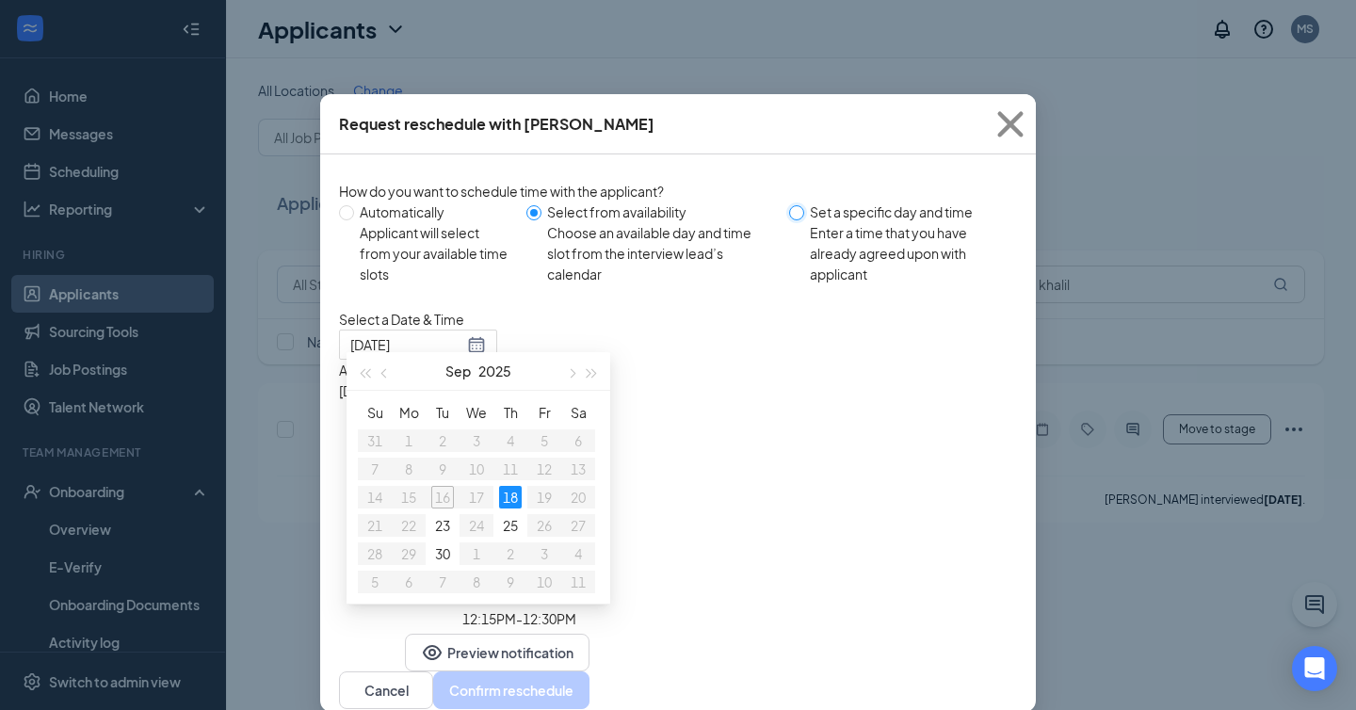
click at [796, 212] on input "Set a specific day and time Enter a time that you have already agreed upon with…" at bounding box center [796, 212] width 15 height 15
radio input "true"
radio input "false"
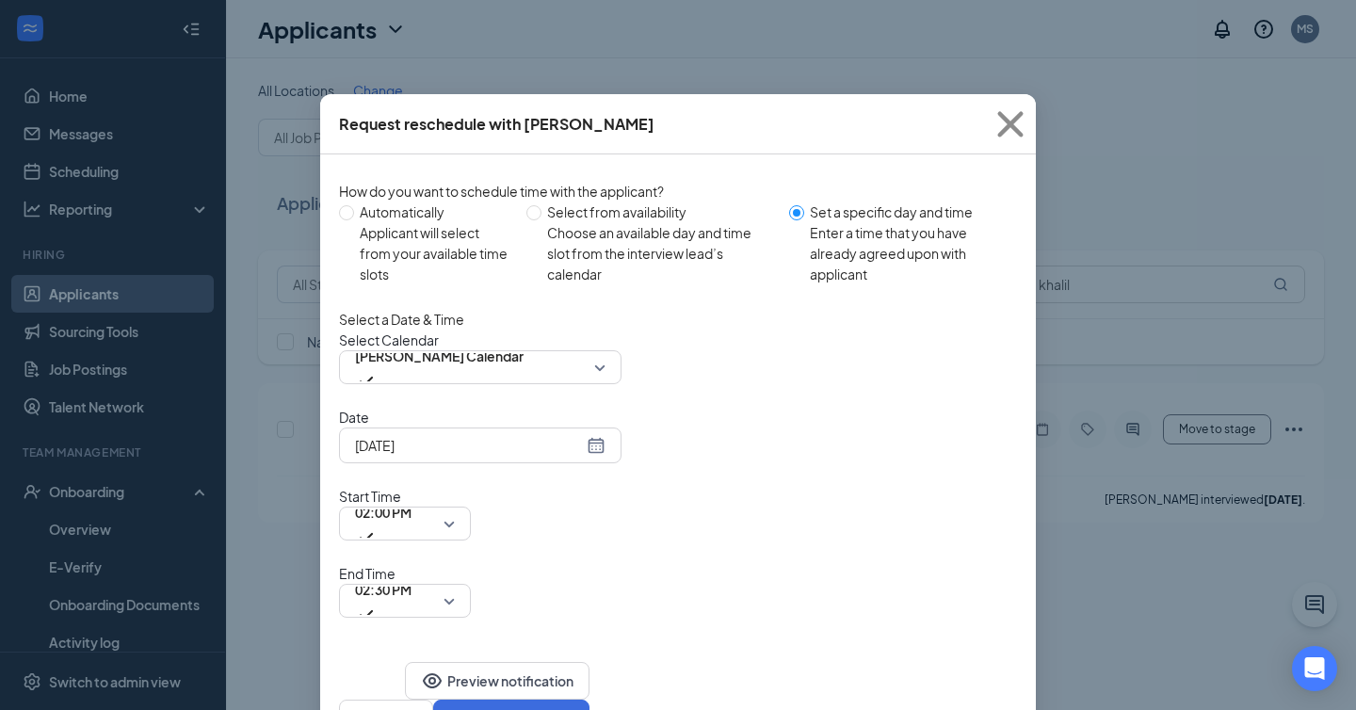
click at [528, 456] on input "[DATE]" at bounding box center [469, 445] width 228 height 21
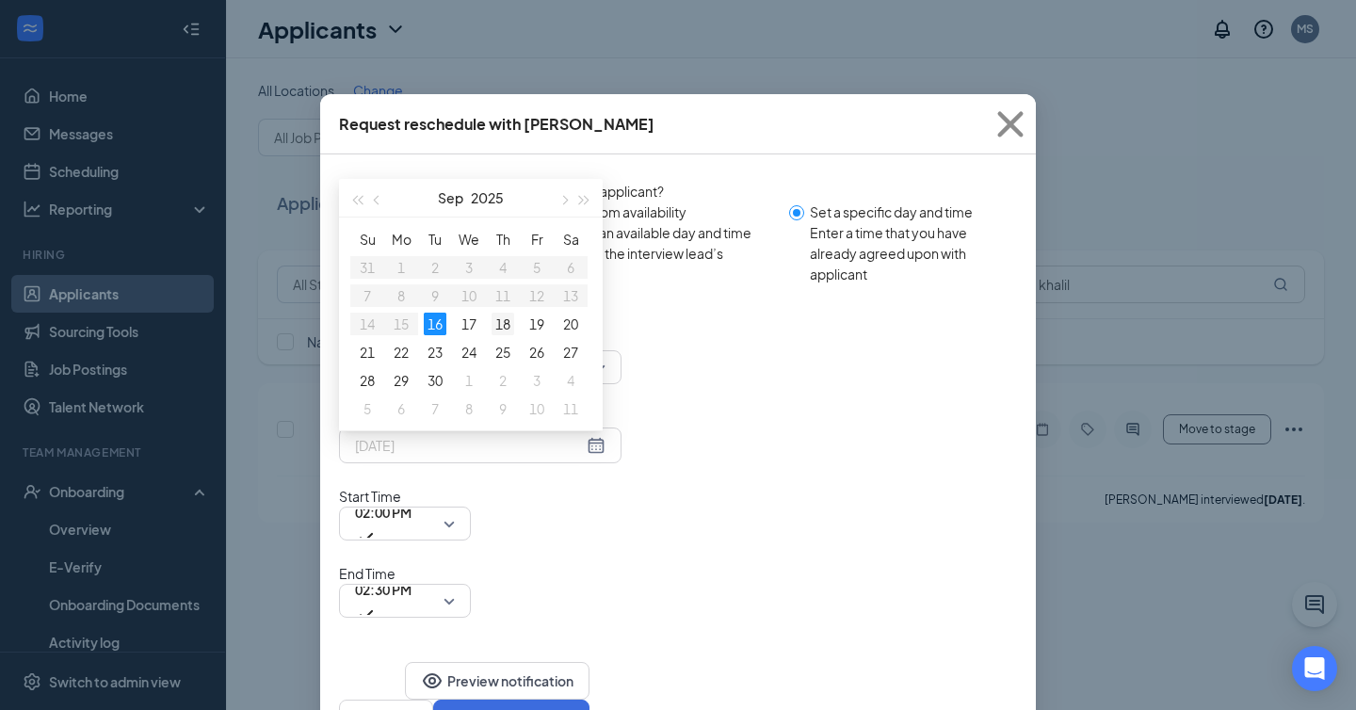
type input "[DATE]"
click at [501, 335] on div "18" at bounding box center [502, 324] width 23 height 23
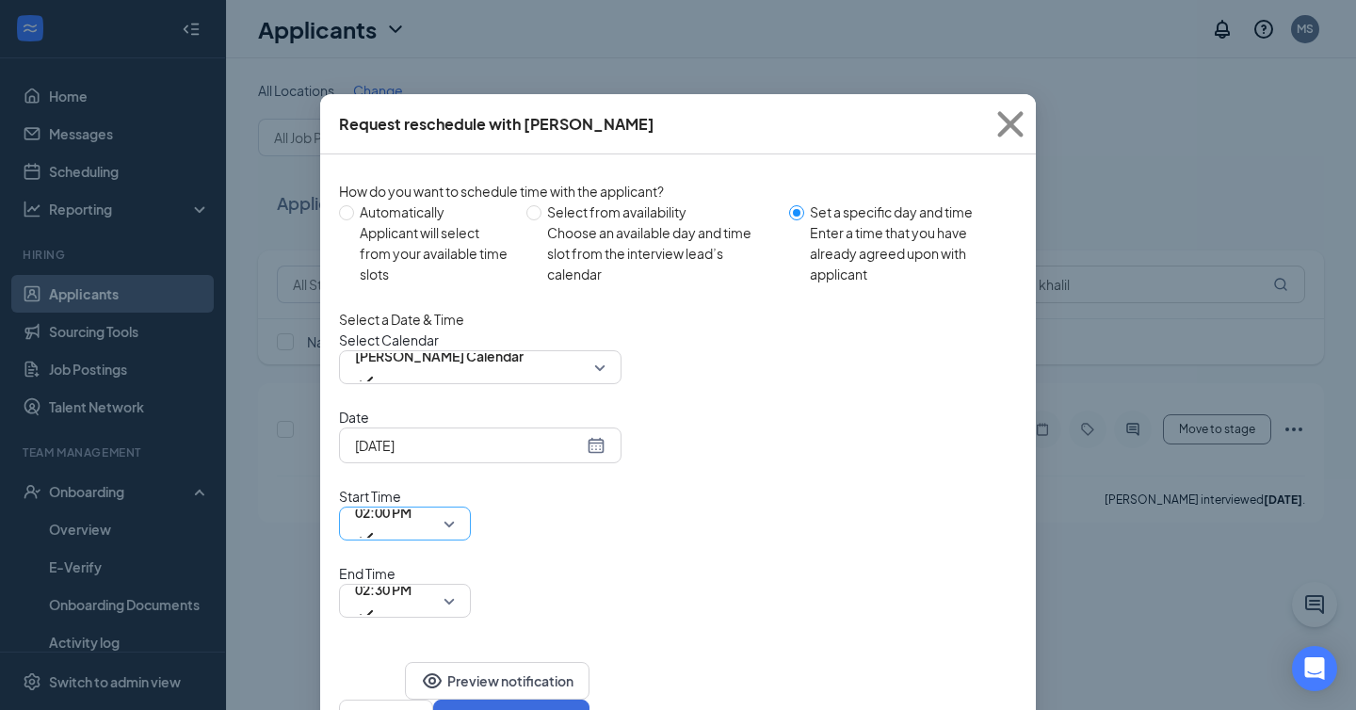
click at [411, 498] on span "02:00 PM" at bounding box center [383, 523] width 56 height 51
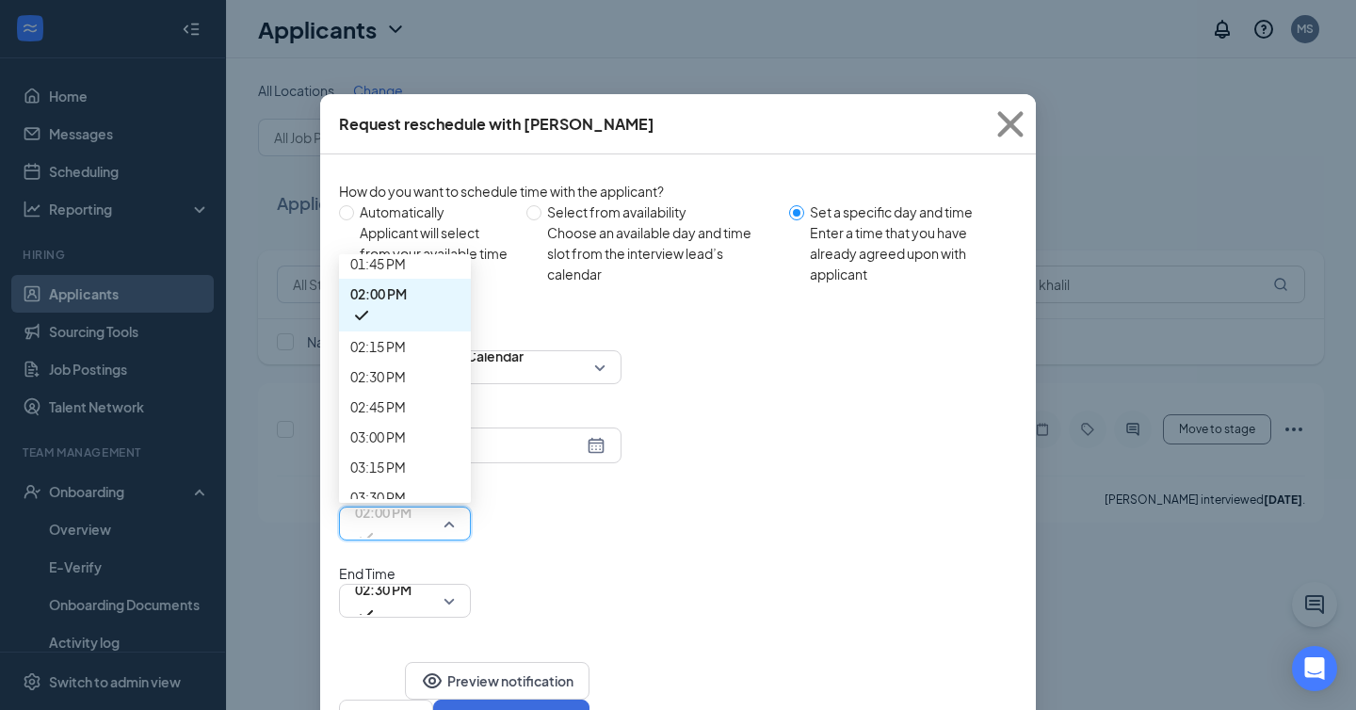
scroll to position [1664, 0]
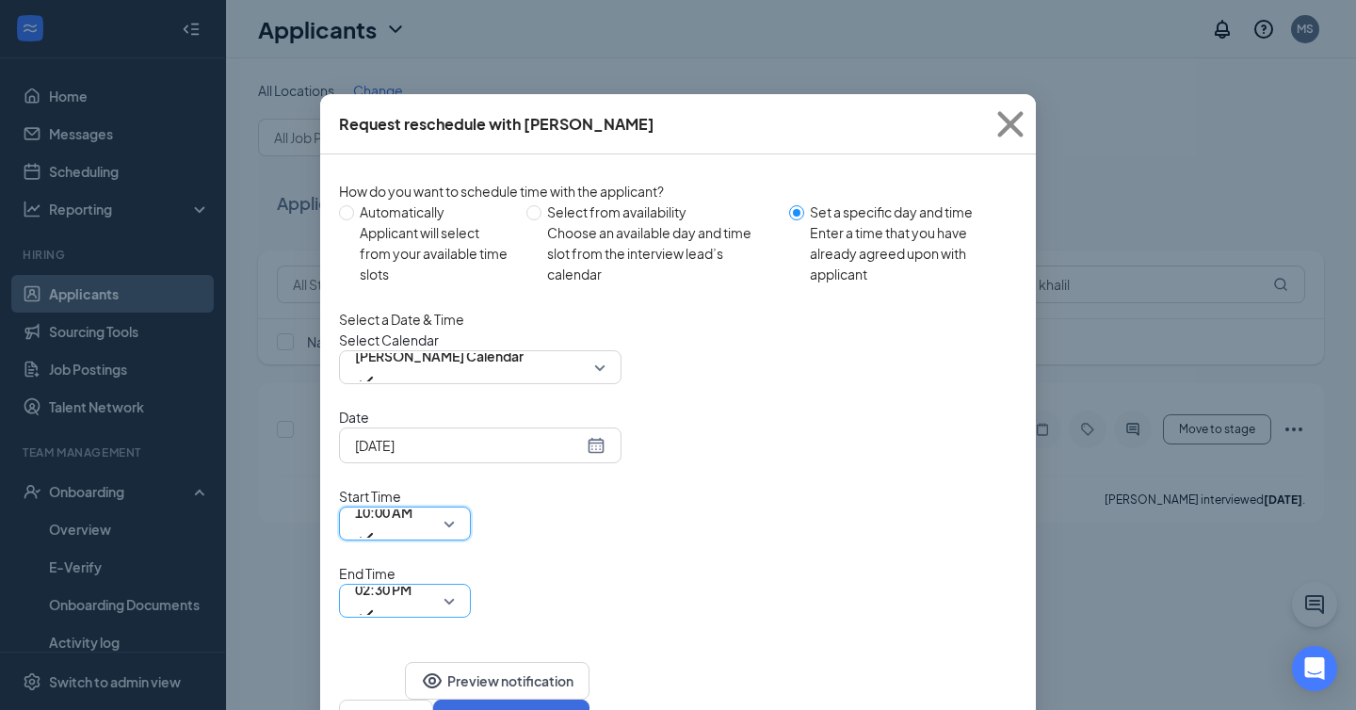
click at [411, 575] on span "02:30 PM" at bounding box center [383, 589] width 56 height 28
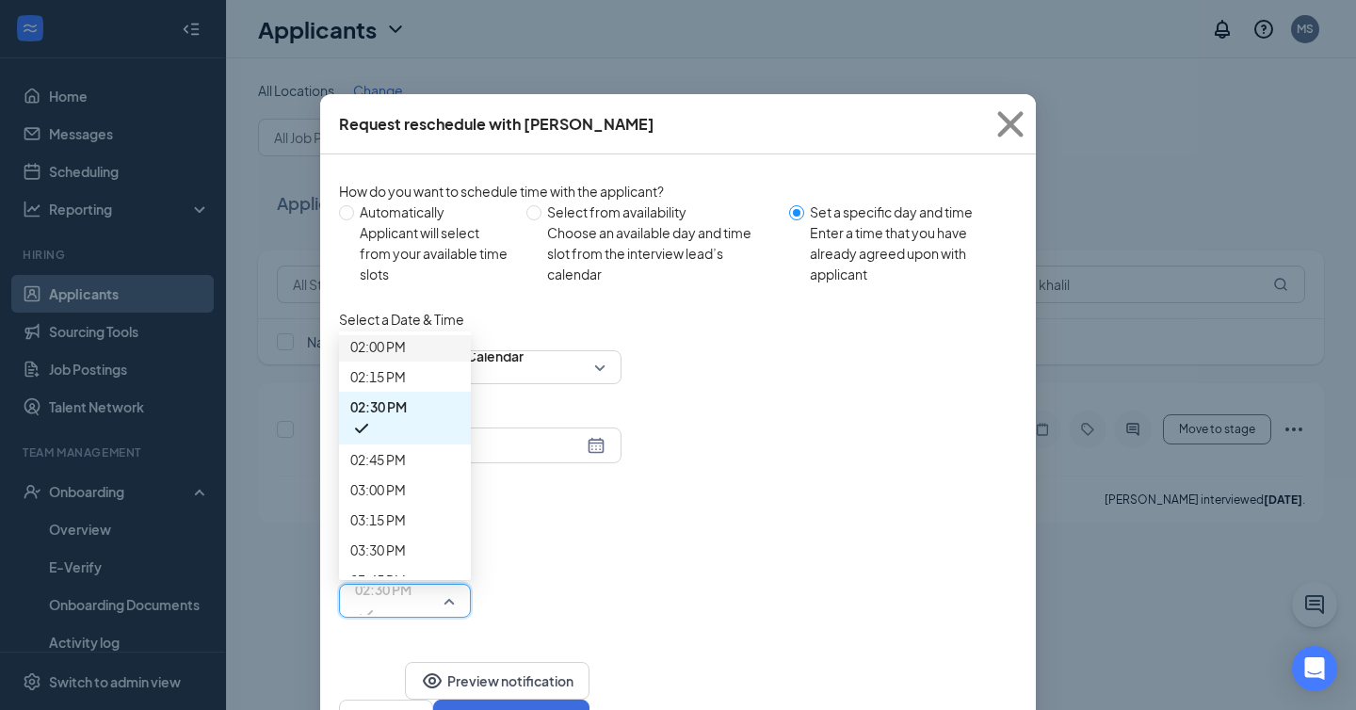
scroll to position [1678, 0]
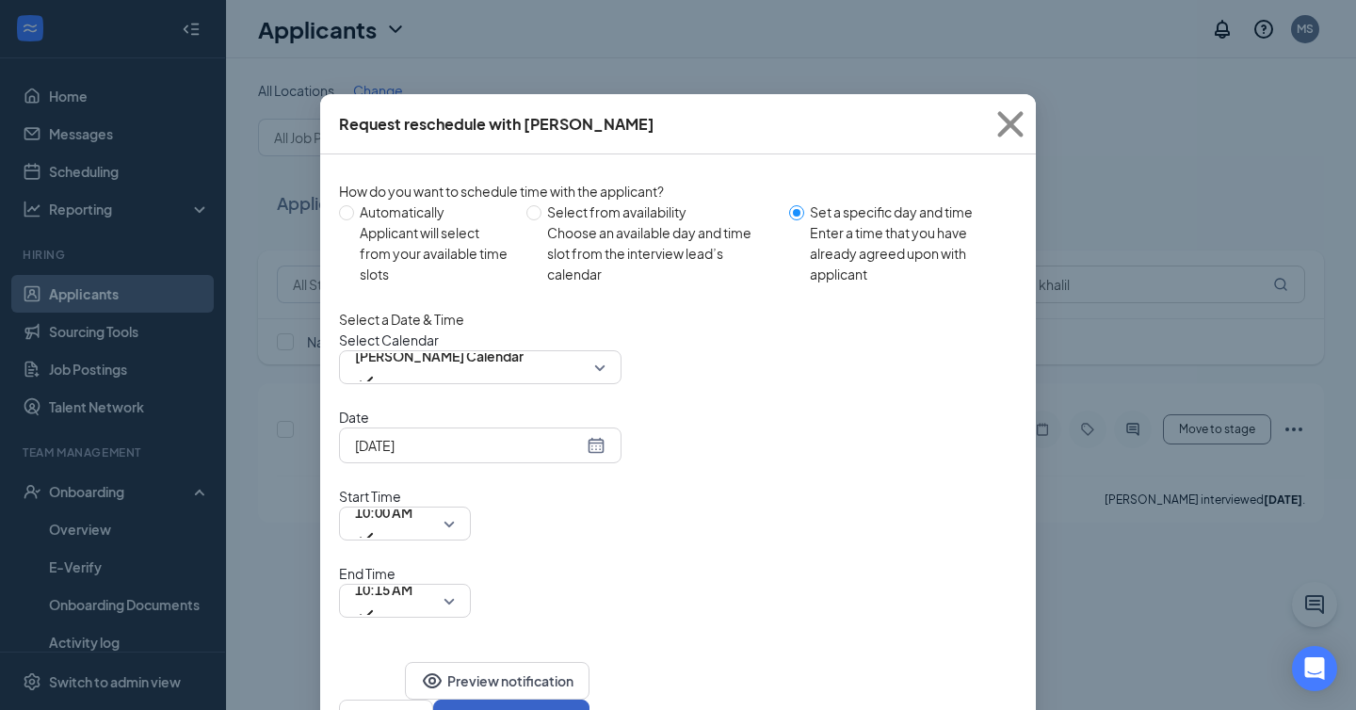
click at [589, 700] on button "Confirm reschedule" at bounding box center [511, 719] width 156 height 38
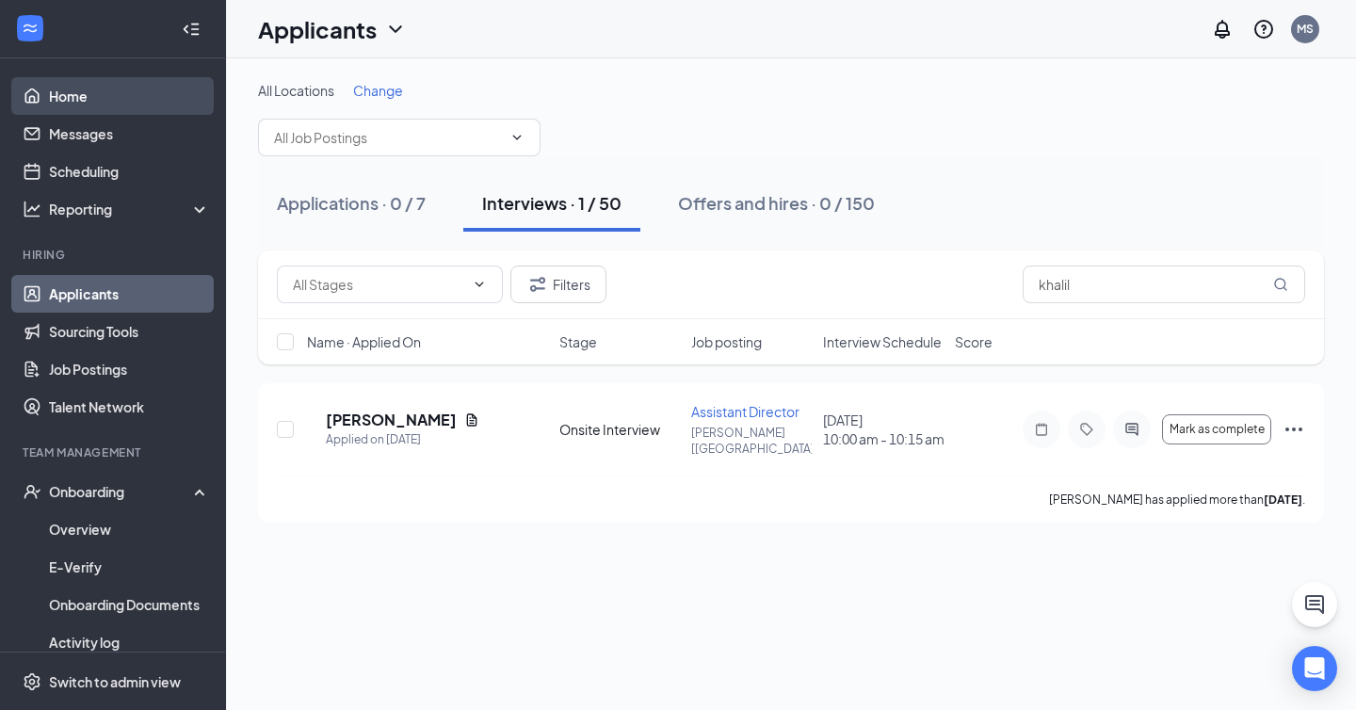
click at [104, 87] on link "Home" at bounding box center [129, 96] width 161 height 38
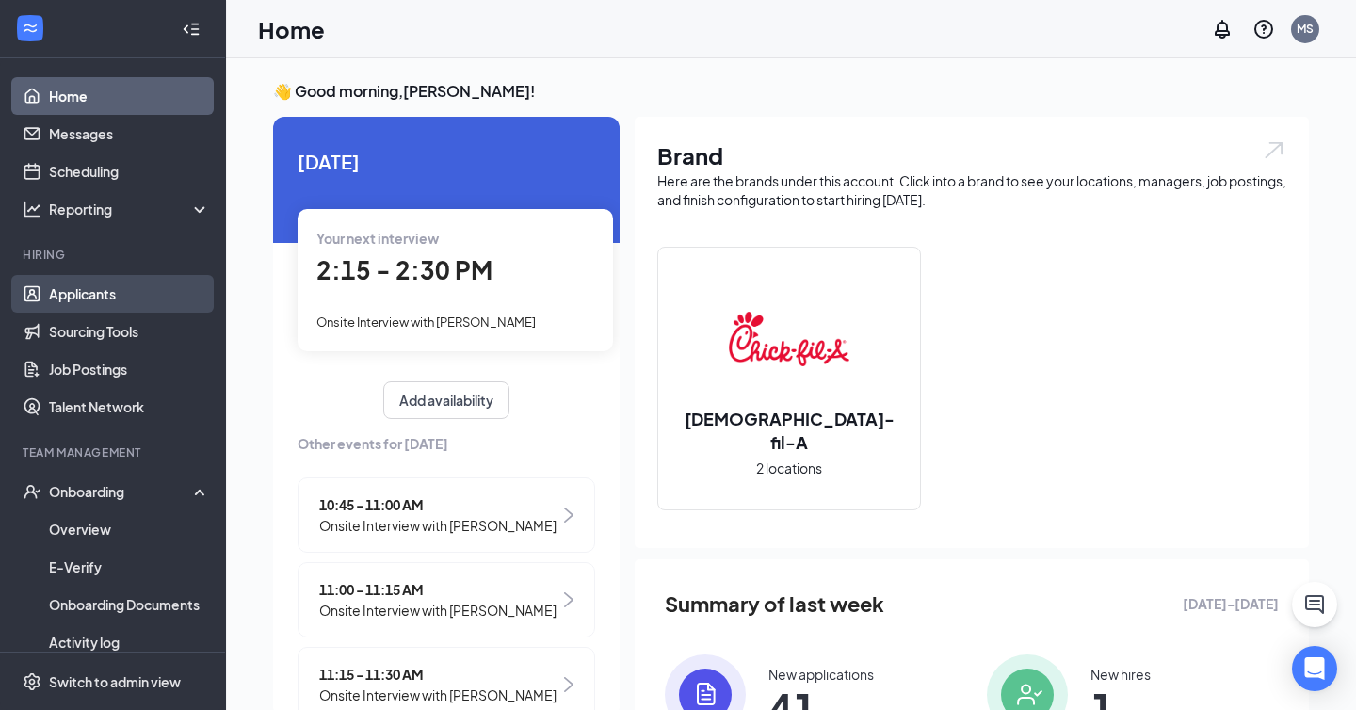
click at [113, 307] on link "Applicants" at bounding box center [129, 294] width 161 height 38
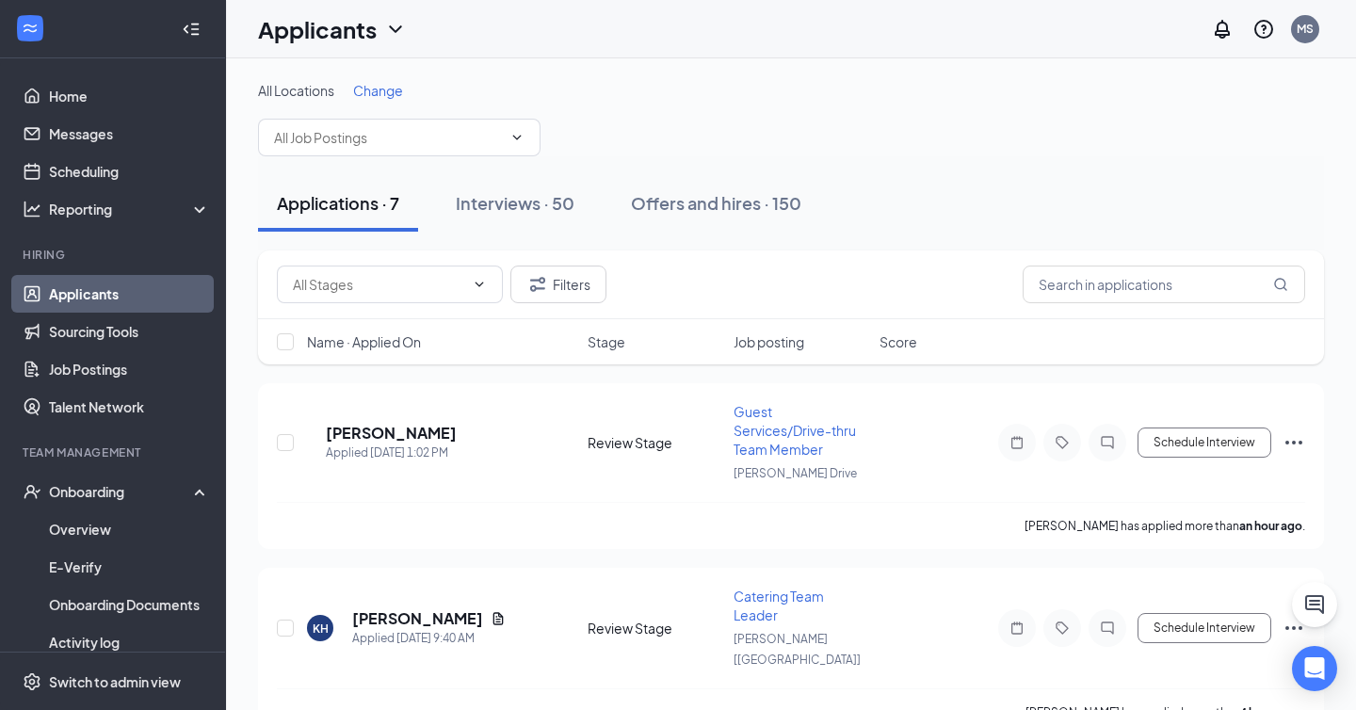
click at [91, 297] on link "Applicants" at bounding box center [129, 294] width 161 height 38
click at [132, 107] on link "Home" at bounding box center [129, 96] width 161 height 38
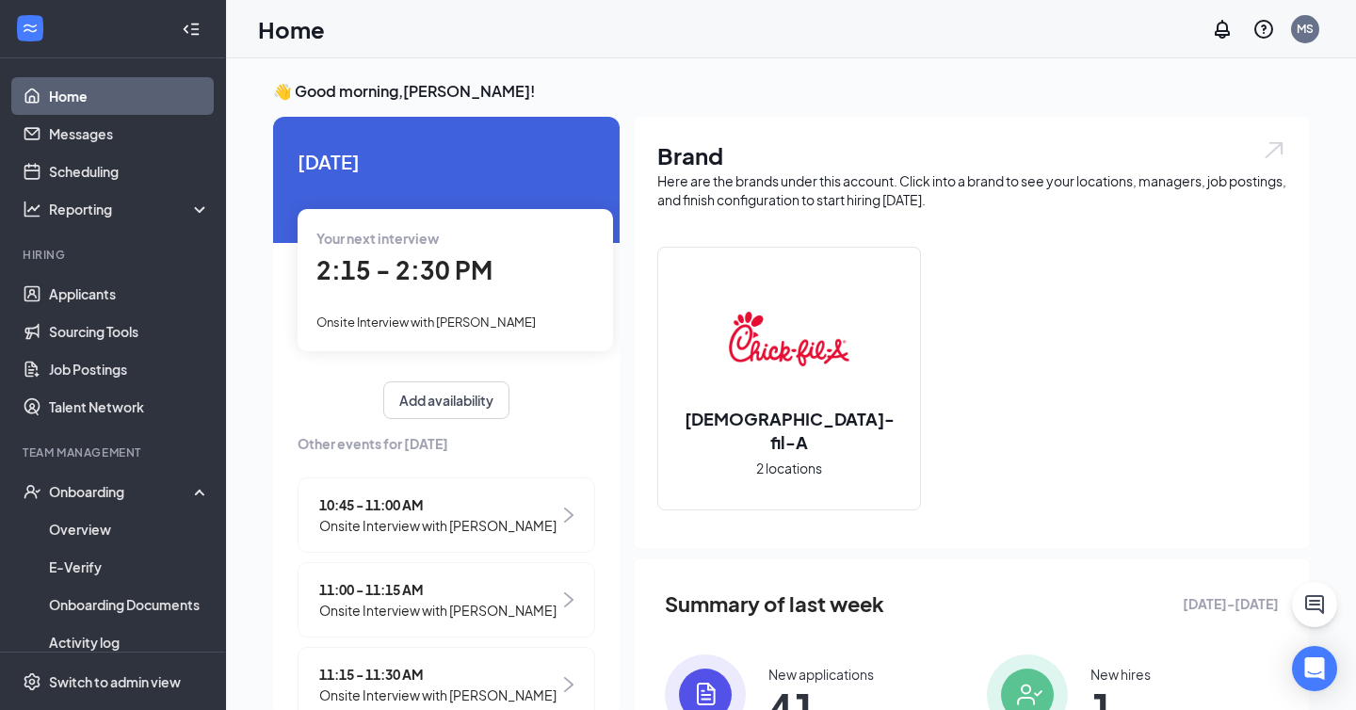
click at [487, 253] on div "2:15 - 2:30 PM" at bounding box center [455, 270] width 278 height 39
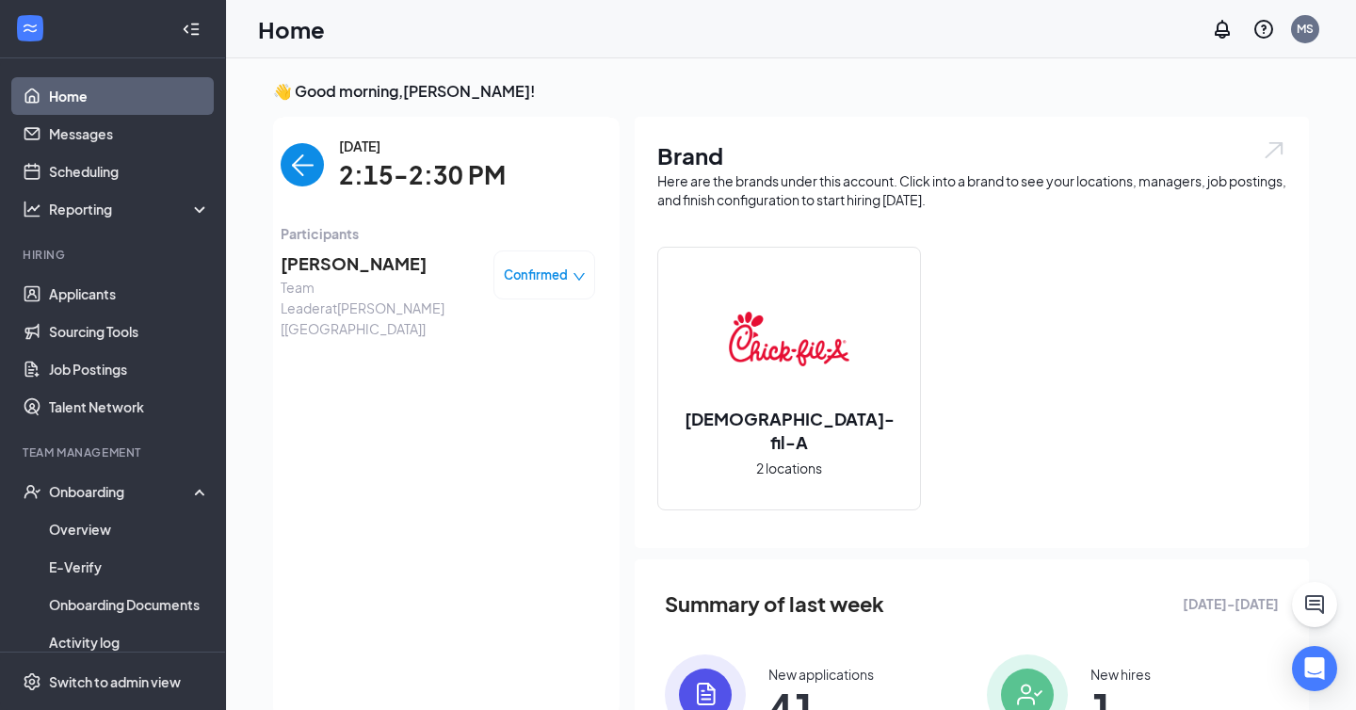
scroll to position [8, 0]
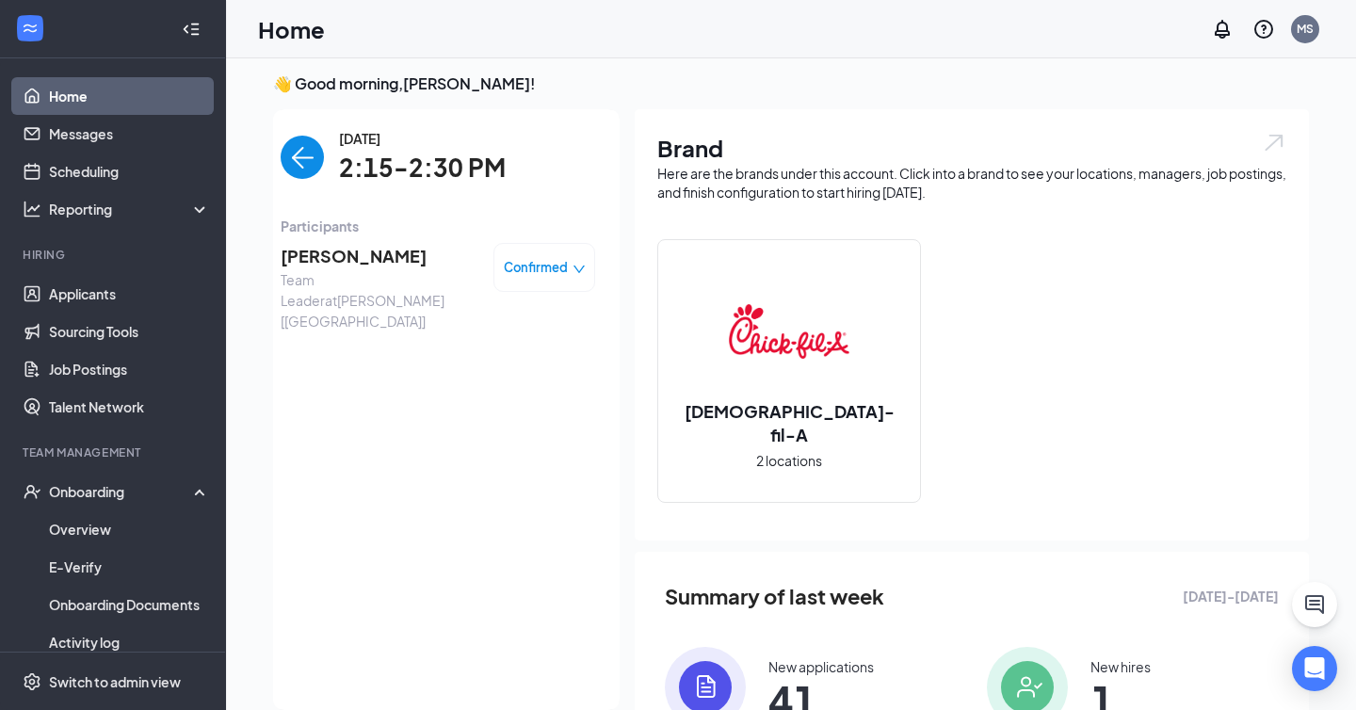
click at [325, 266] on span "[PERSON_NAME]" at bounding box center [380, 256] width 198 height 26
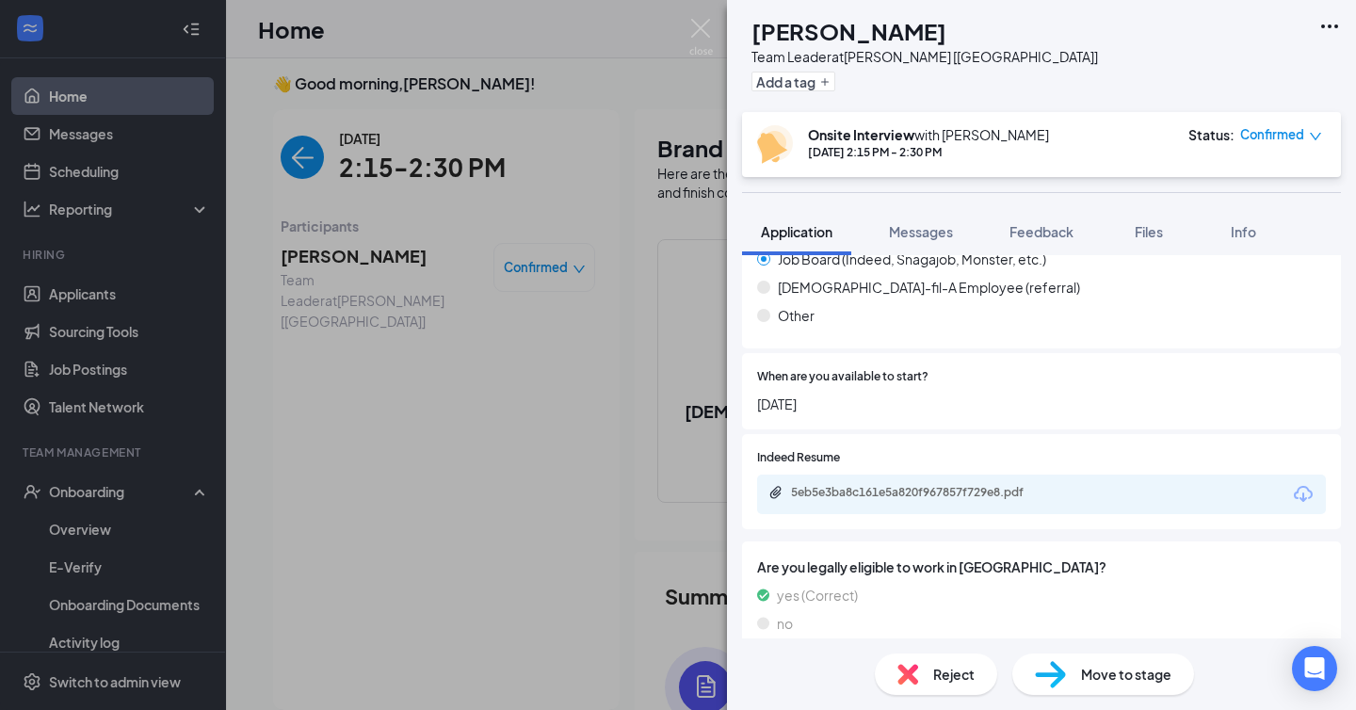
scroll to position [1590, 0]
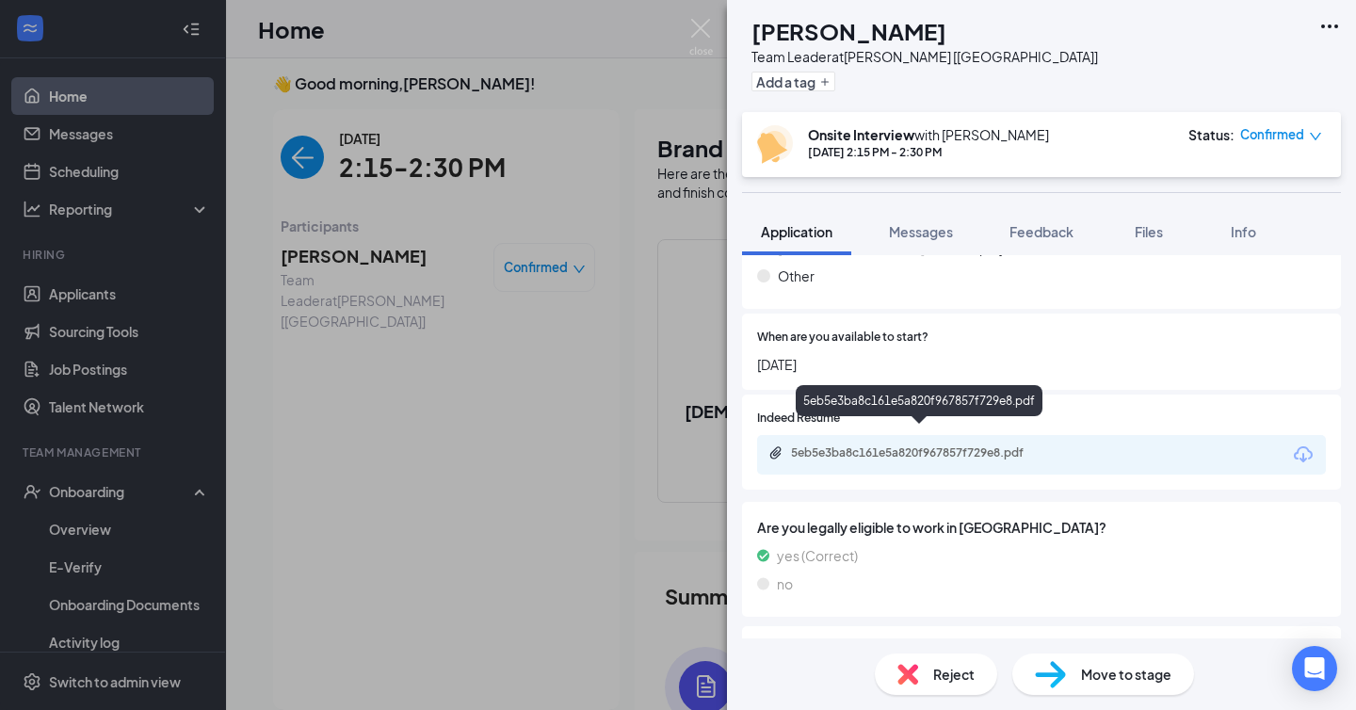
click at [929, 445] on div "5eb5e3ba8c161e5a820f967857f729e8.pdf" at bounding box center [923, 452] width 264 height 15
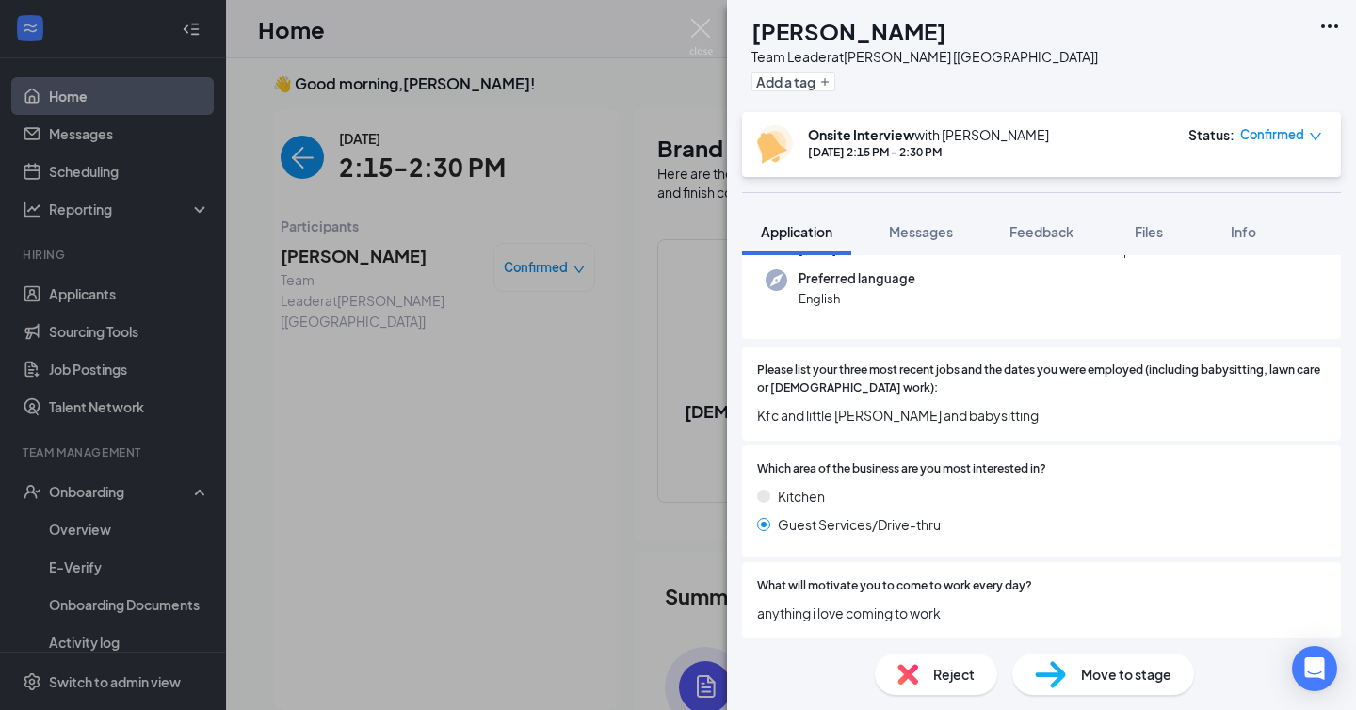
scroll to position [0, 0]
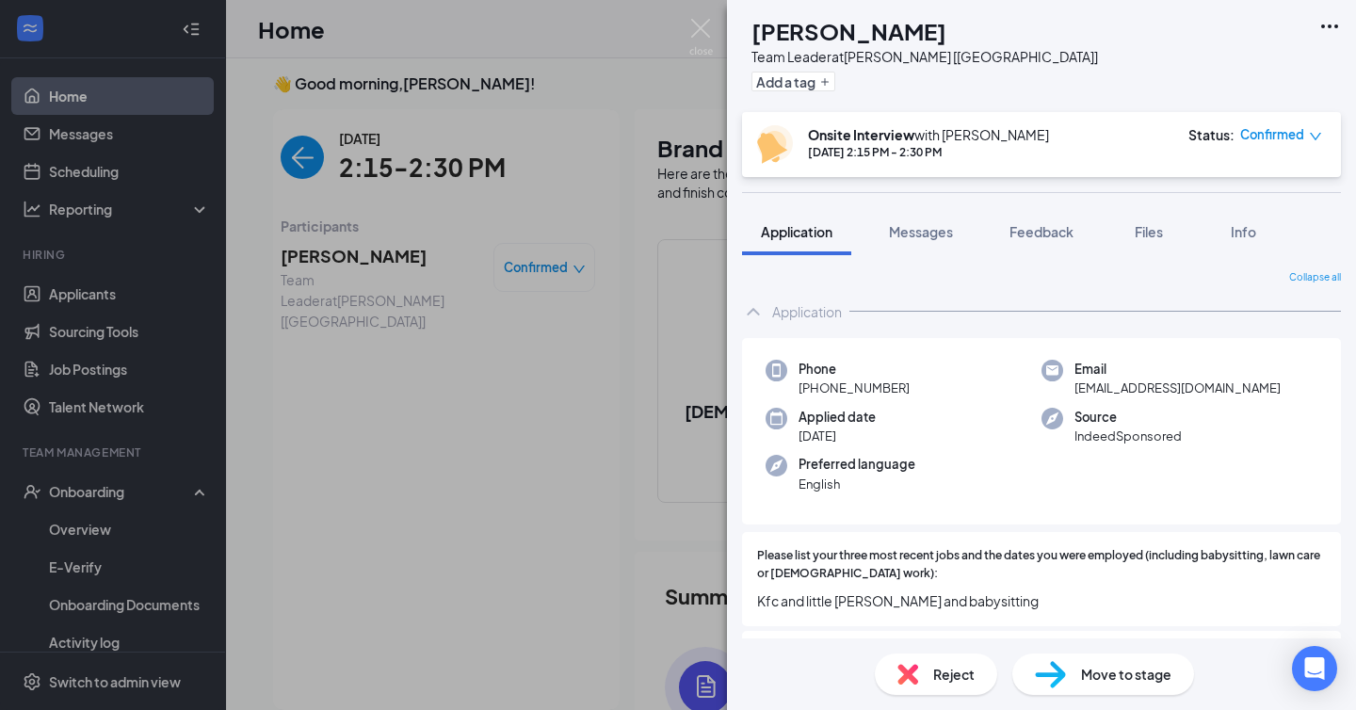
click at [1122, 386] on span "[EMAIL_ADDRESS][DOMAIN_NAME]" at bounding box center [1177, 387] width 206 height 19
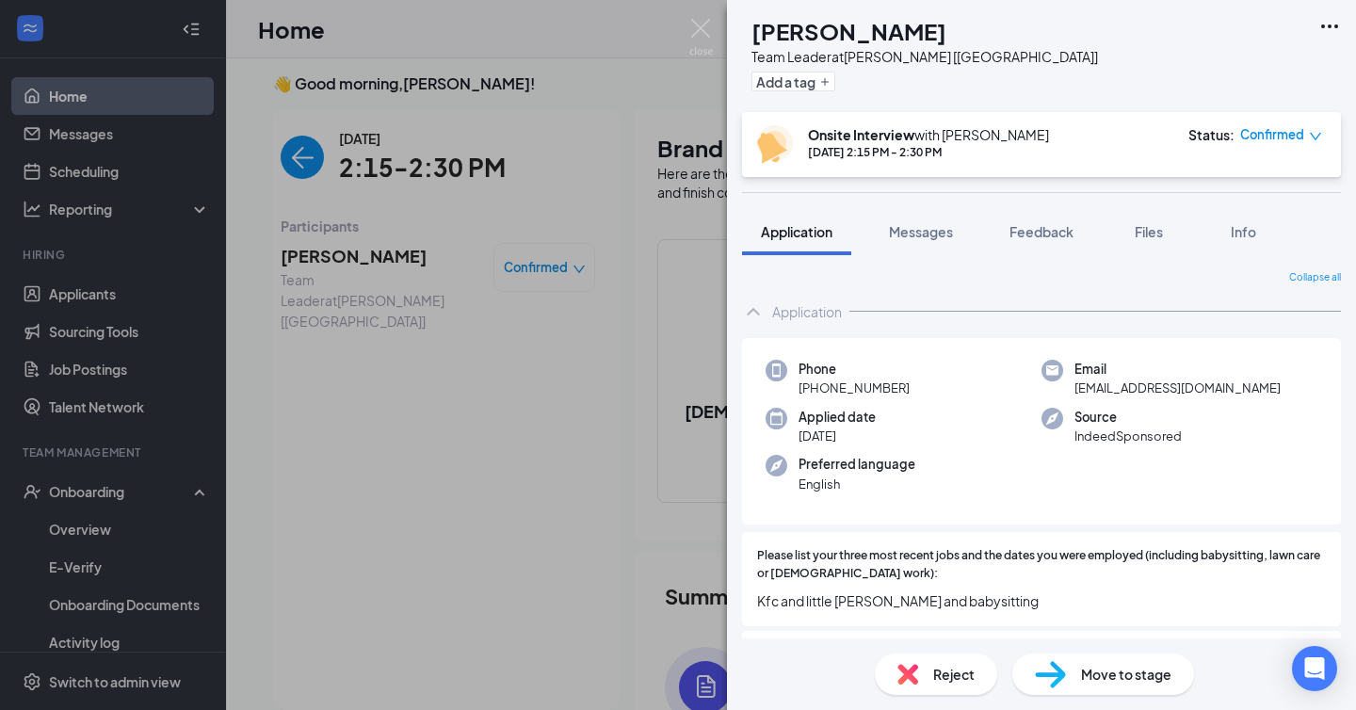
click at [1122, 386] on span "[EMAIL_ADDRESS][DOMAIN_NAME]" at bounding box center [1177, 387] width 206 height 19
click at [1138, 385] on span "[EMAIL_ADDRESS][DOMAIN_NAME]" at bounding box center [1177, 387] width 206 height 19
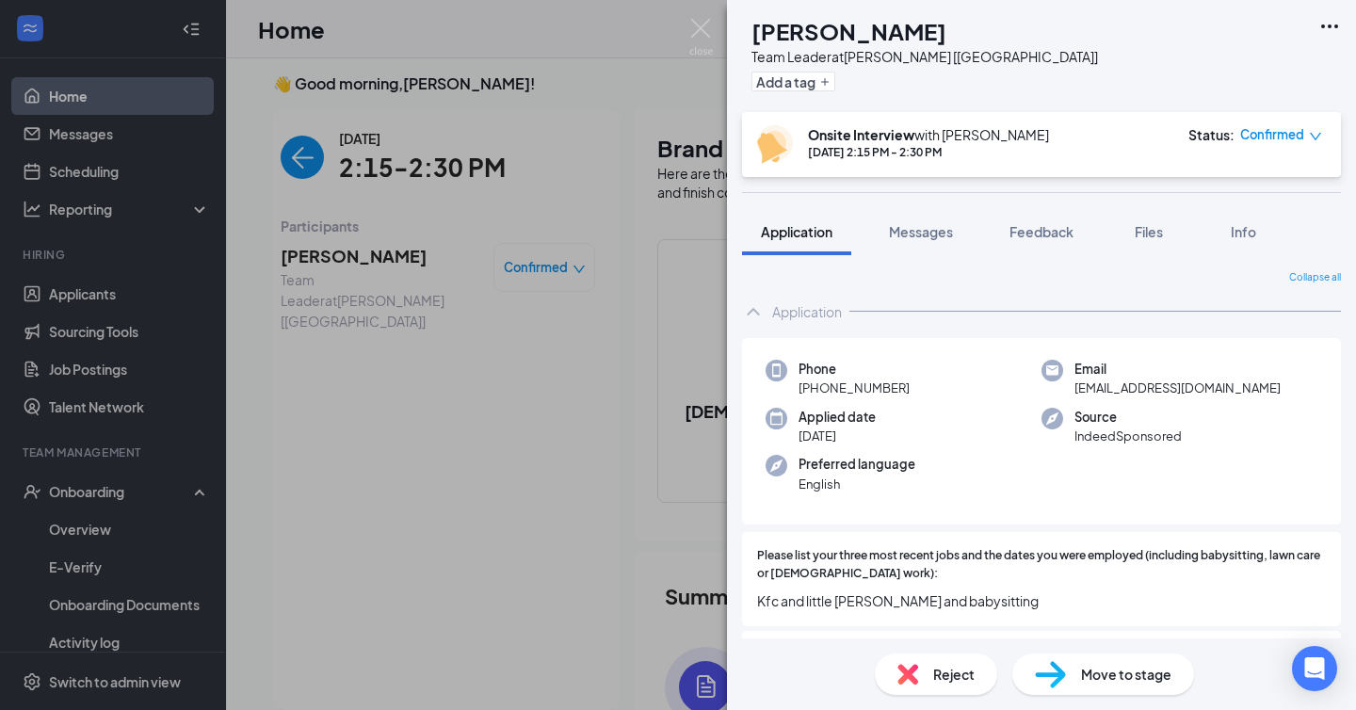
click at [1254, 440] on div "Source IndeedSponsored" at bounding box center [1179, 427] width 276 height 39
click at [1131, 386] on span "[EMAIL_ADDRESS][DOMAIN_NAME]" at bounding box center [1177, 387] width 206 height 19
click at [1237, 412] on div "Source IndeedSponsored" at bounding box center [1179, 427] width 276 height 39
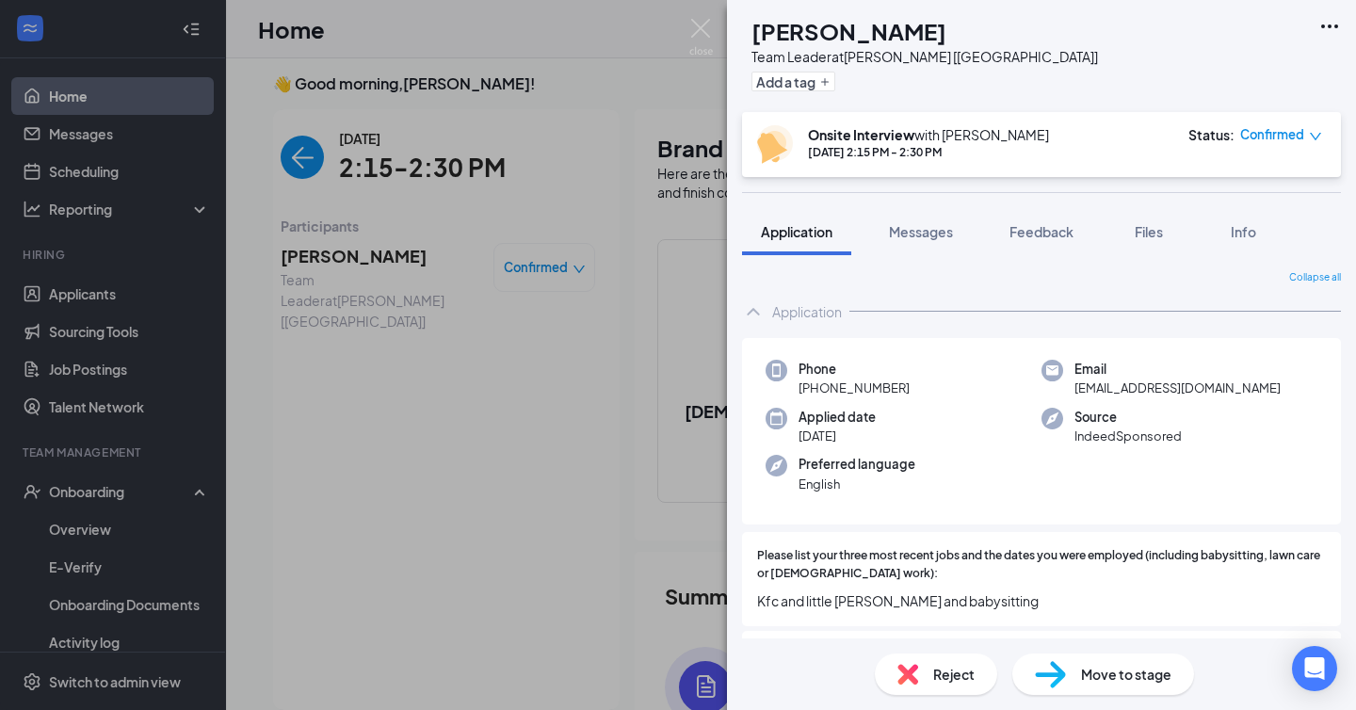
drag, startPoint x: 813, startPoint y: 387, endPoint x: 977, endPoint y: 386, distance: 163.8
click at [977, 386] on div "Phone [PHONE_NUMBER]" at bounding box center [903, 379] width 276 height 39
drag, startPoint x: 392, startPoint y: 258, endPoint x: 312, endPoint y: 210, distance: 93.3
click at [384, 255] on div "TL [PERSON_NAME] Team Leader at [GEOGRAPHIC_DATA] [[GEOGRAPHIC_DATA]] Add a tag…" at bounding box center [678, 355] width 1356 height 710
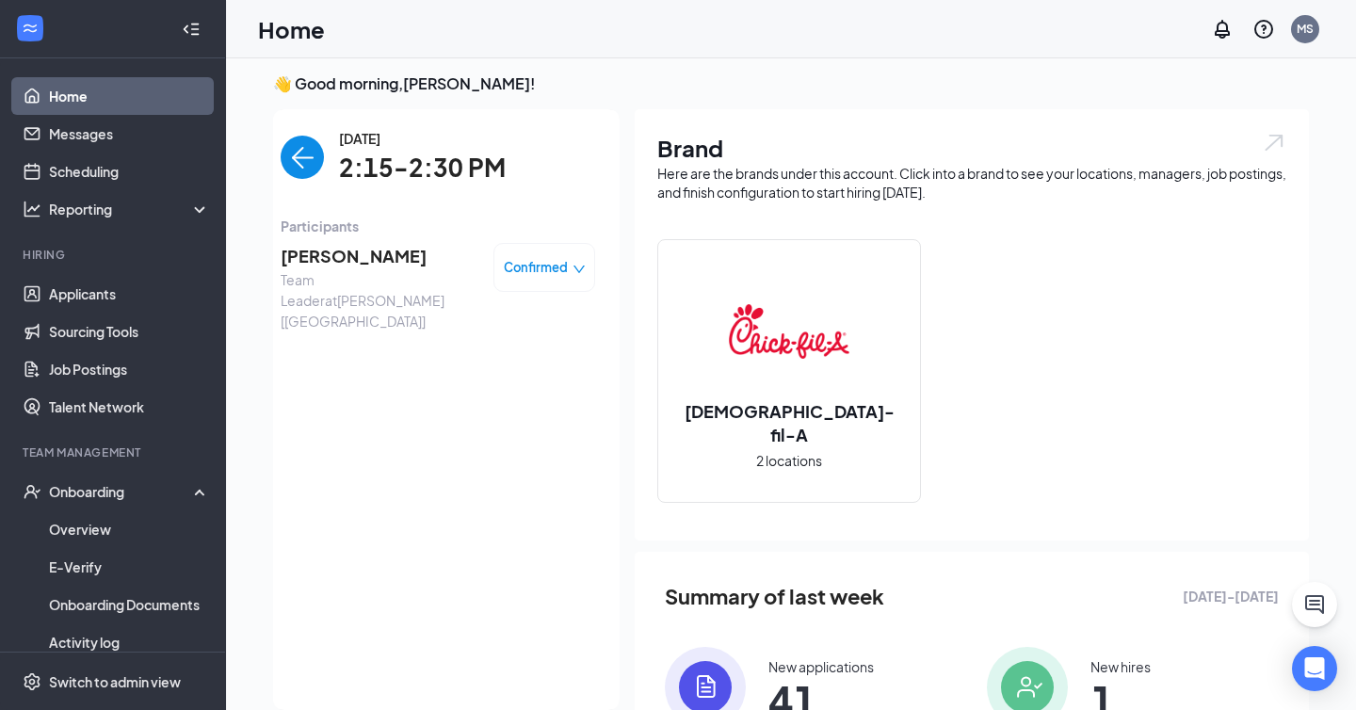
click at [302, 177] on img "back-button" at bounding box center [302, 157] width 43 height 43
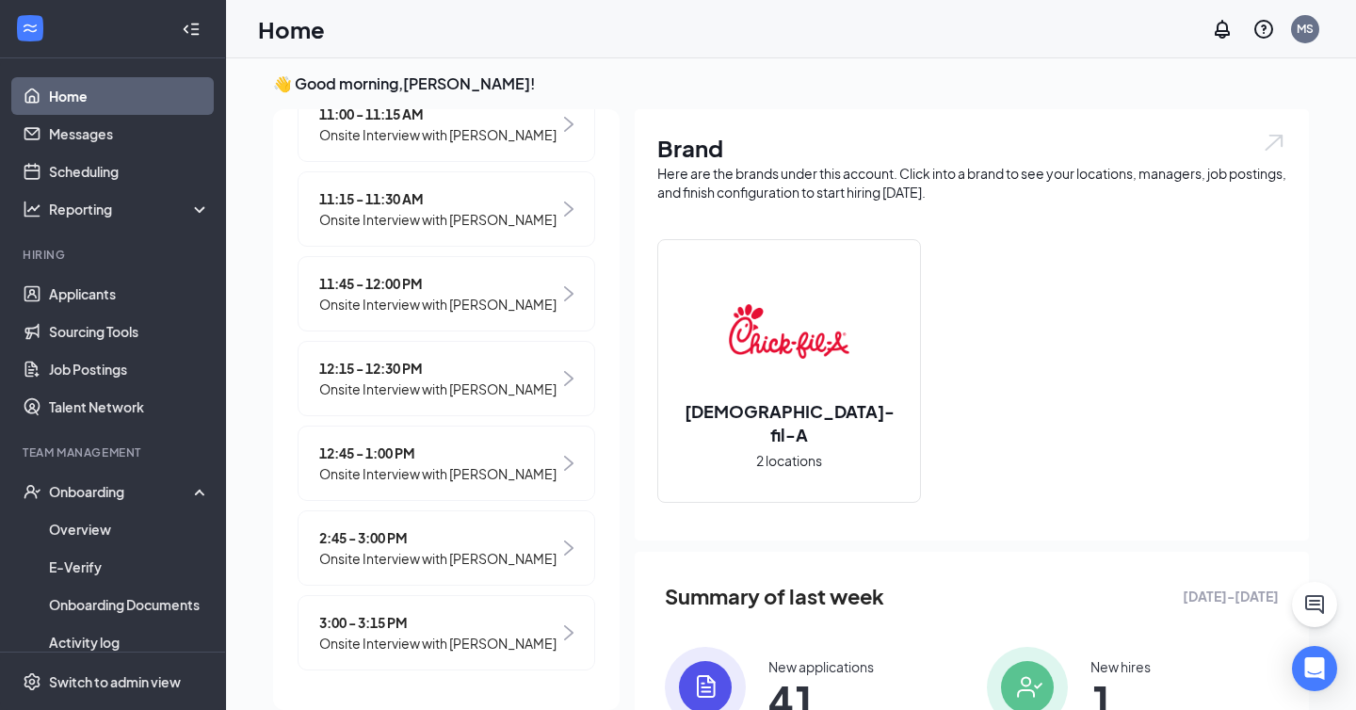
scroll to position [488, 0]
click at [157, 88] on link "Home" at bounding box center [129, 96] width 161 height 38
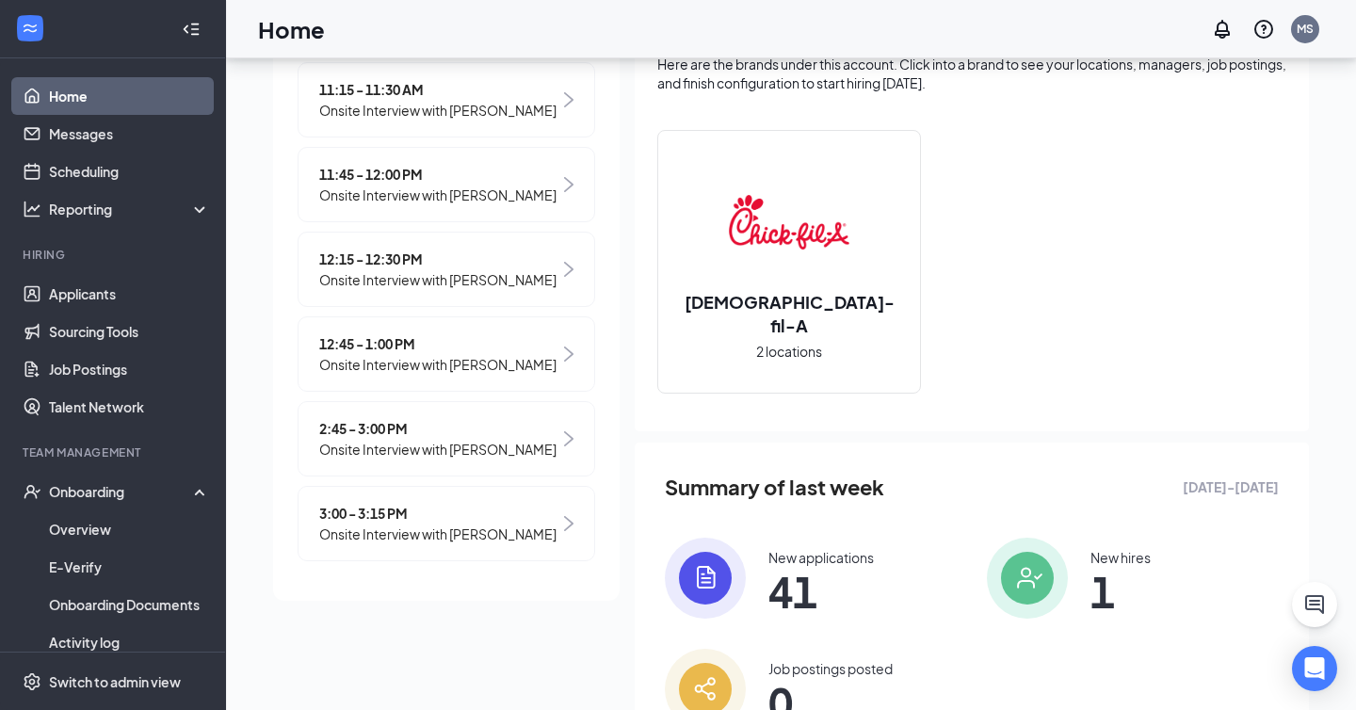
scroll to position [179, 0]
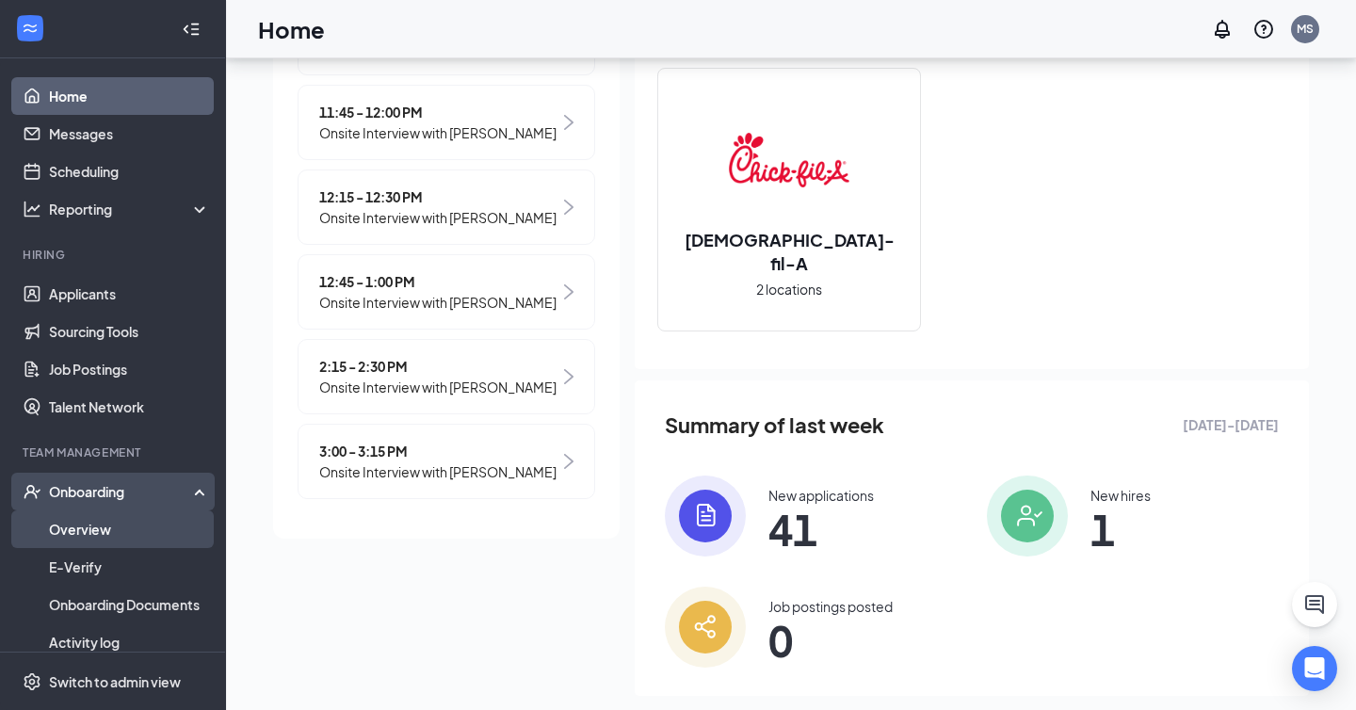
click at [81, 523] on link "Overview" at bounding box center [129, 529] width 161 height 38
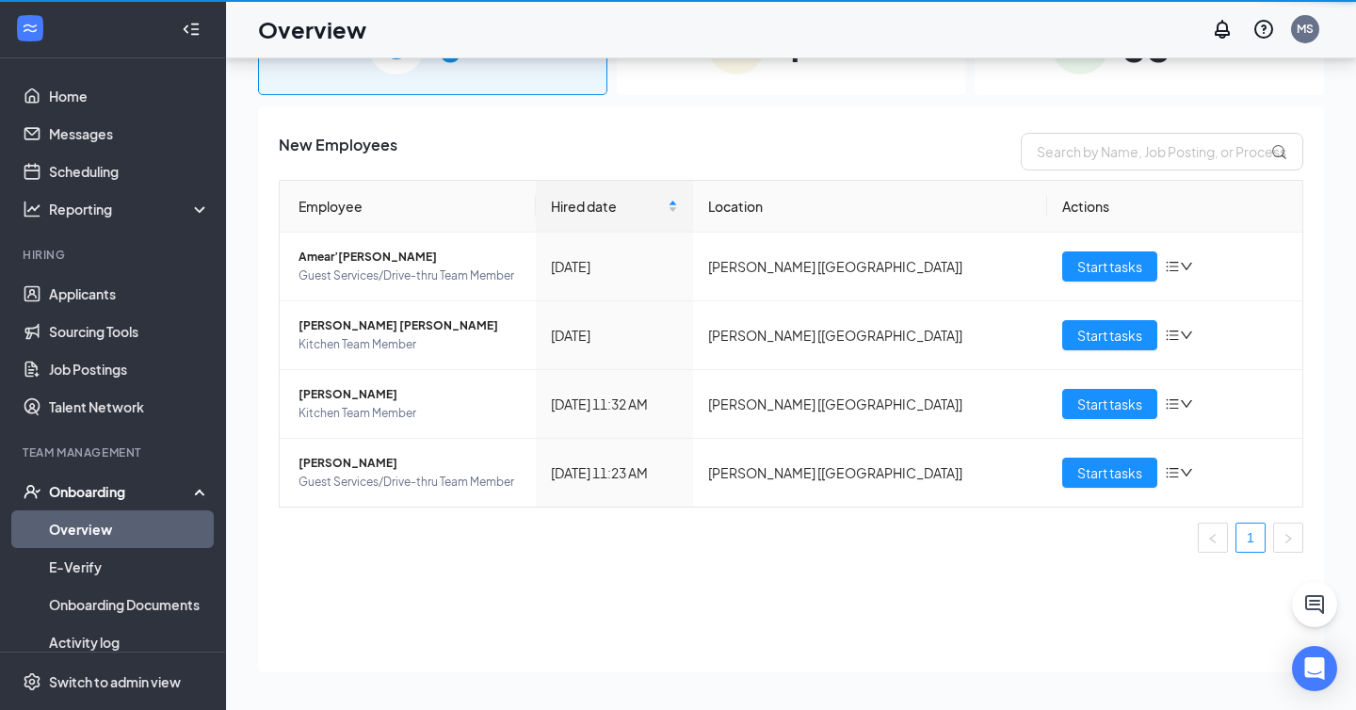
scroll to position [85, 0]
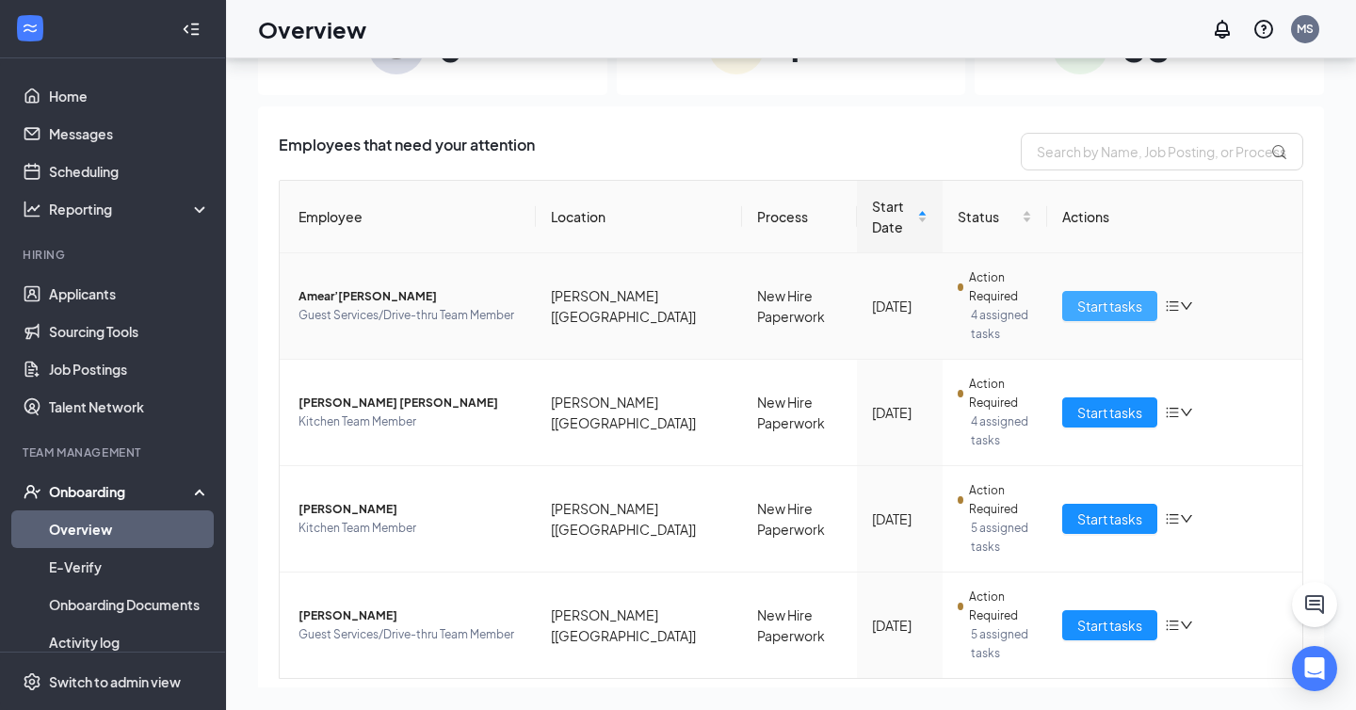
click at [1087, 296] on span "Start tasks" at bounding box center [1109, 306] width 65 height 21
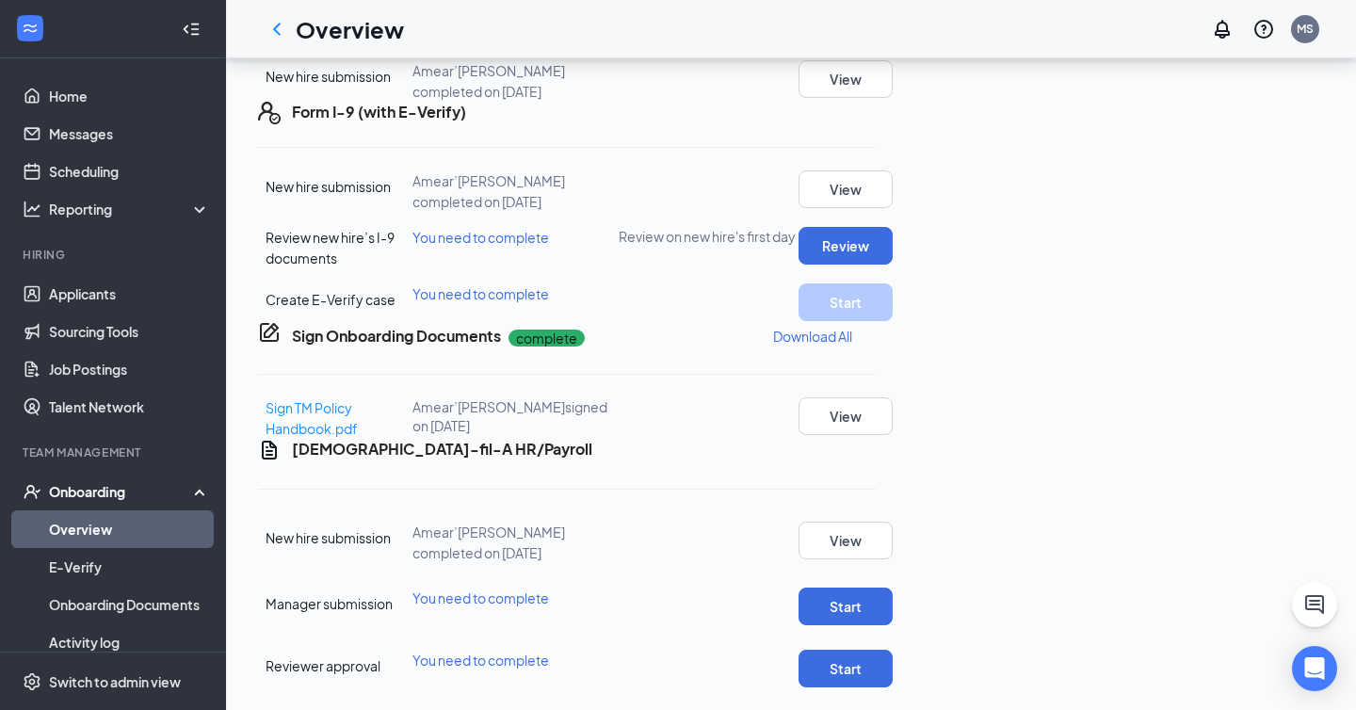
scroll to position [678, 0]
click at [893, 265] on button "Review" at bounding box center [845, 246] width 94 height 38
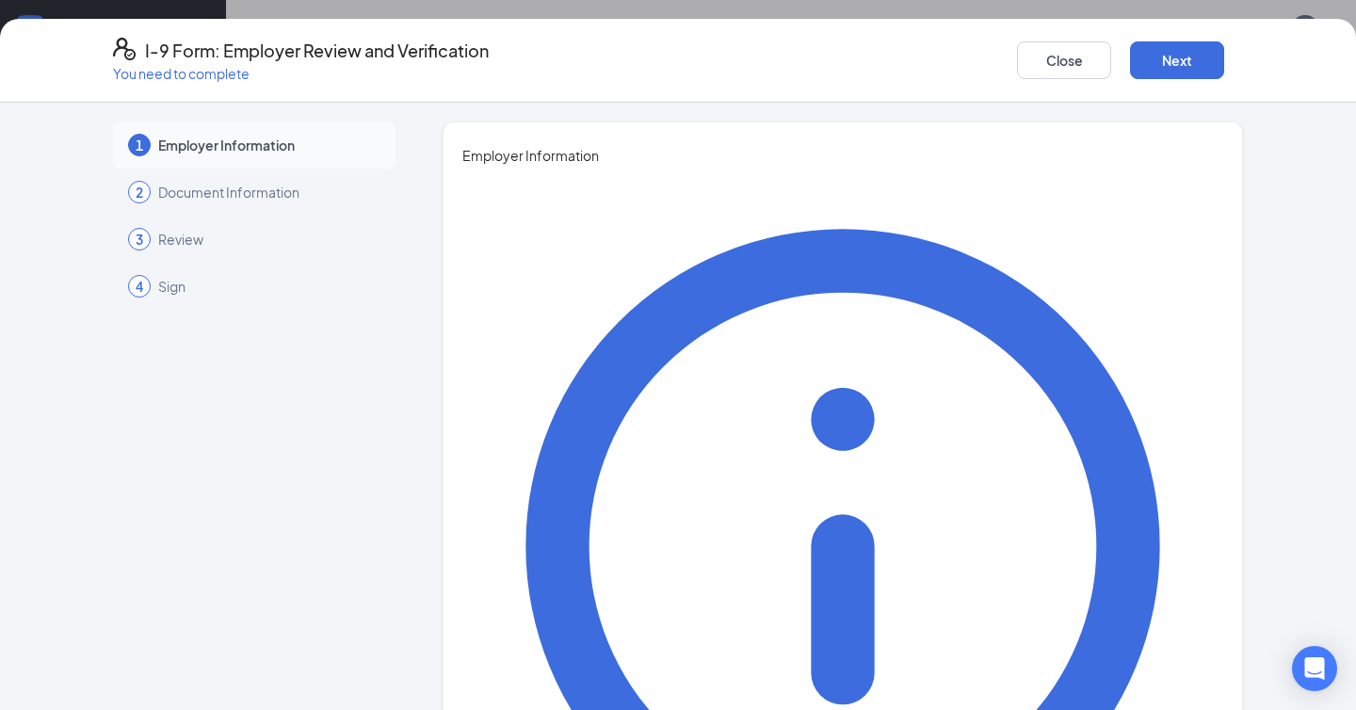
scroll to position [158, 0]
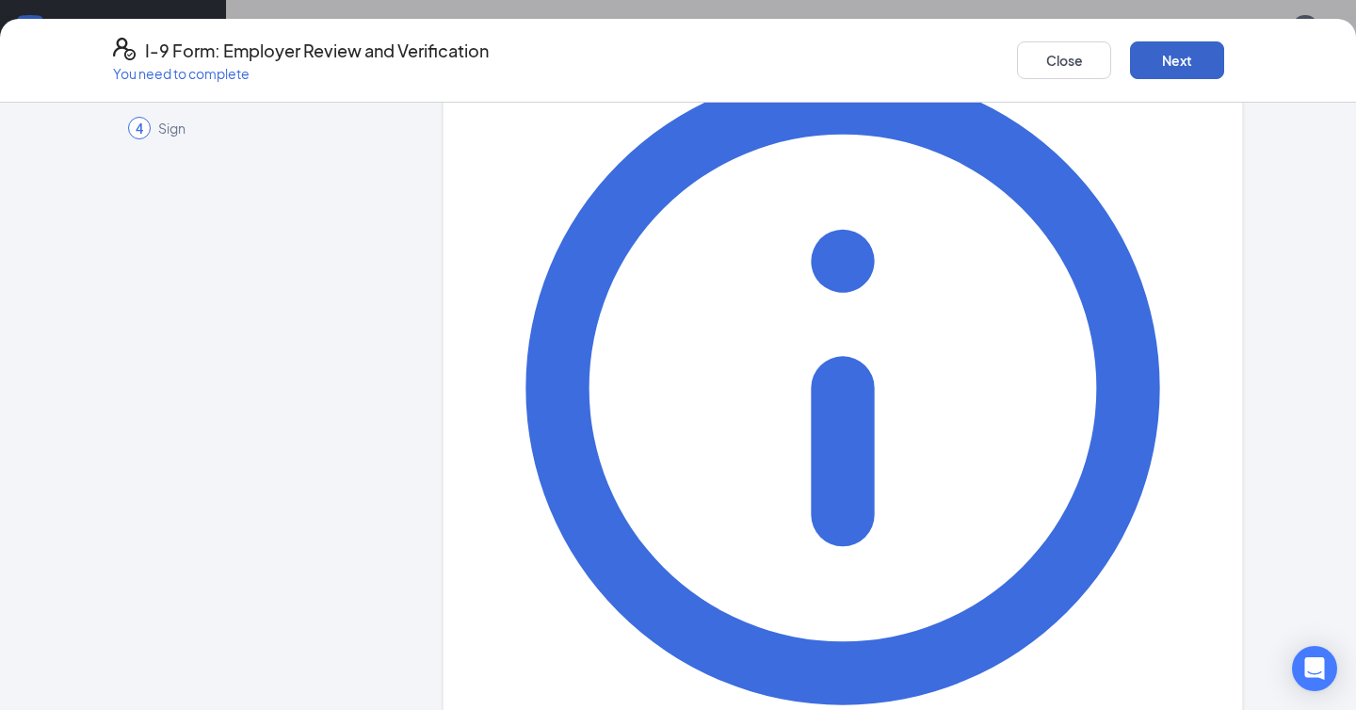
click at [1154, 57] on button "Next" at bounding box center [1177, 60] width 94 height 38
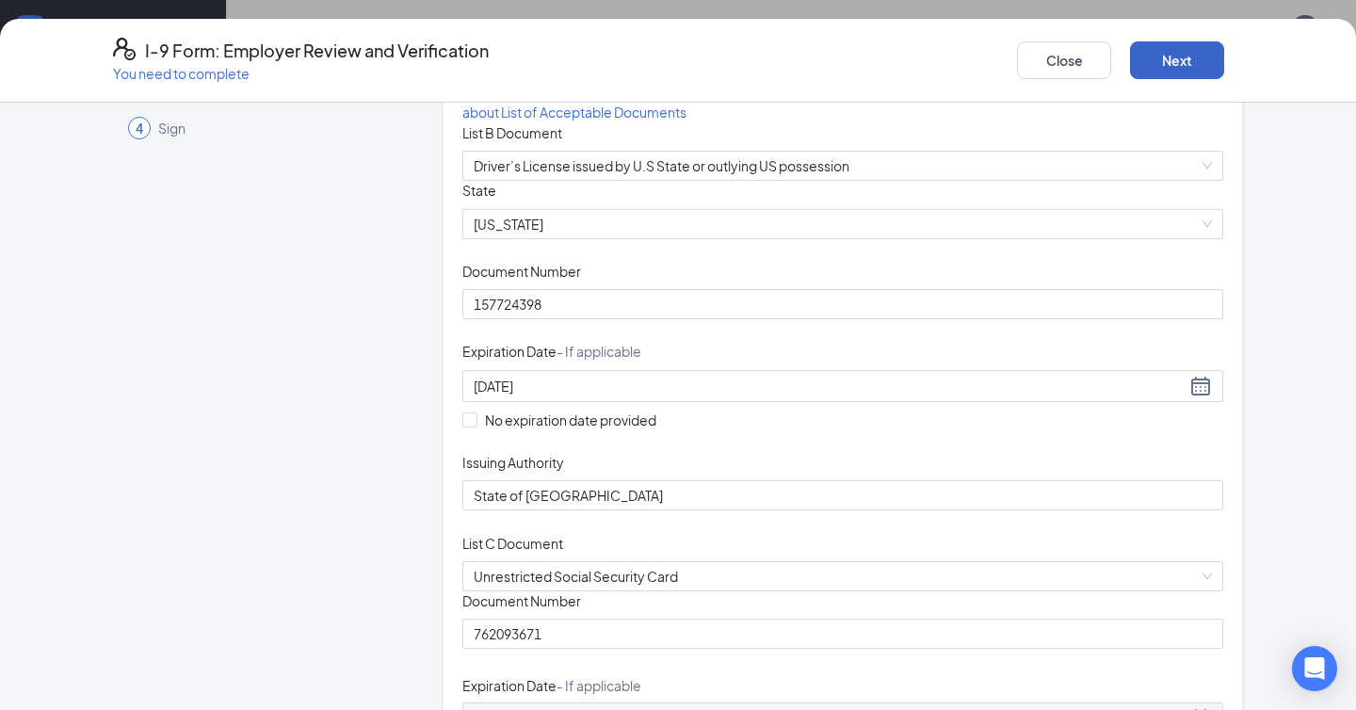
click at [1148, 65] on button "Next" at bounding box center [1177, 60] width 94 height 38
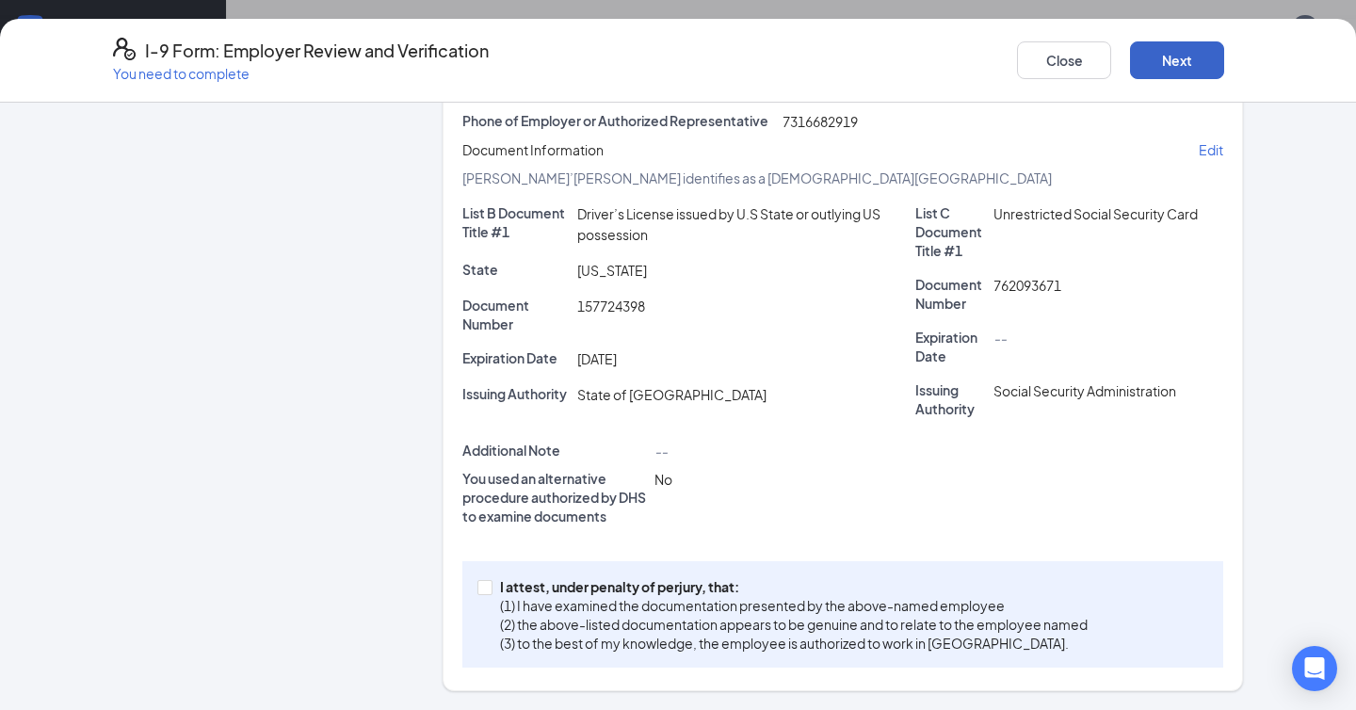
scroll to position [462, 0]
click at [492, 588] on span at bounding box center [484, 587] width 15 height 15
click at [491, 588] on input "I attest, under penalty of [PERSON_NAME], that: (1) I have examined the documen…" at bounding box center [483, 586] width 13 height 13
checkbox input "true"
click at [1172, 60] on button "Next" at bounding box center [1177, 60] width 94 height 38
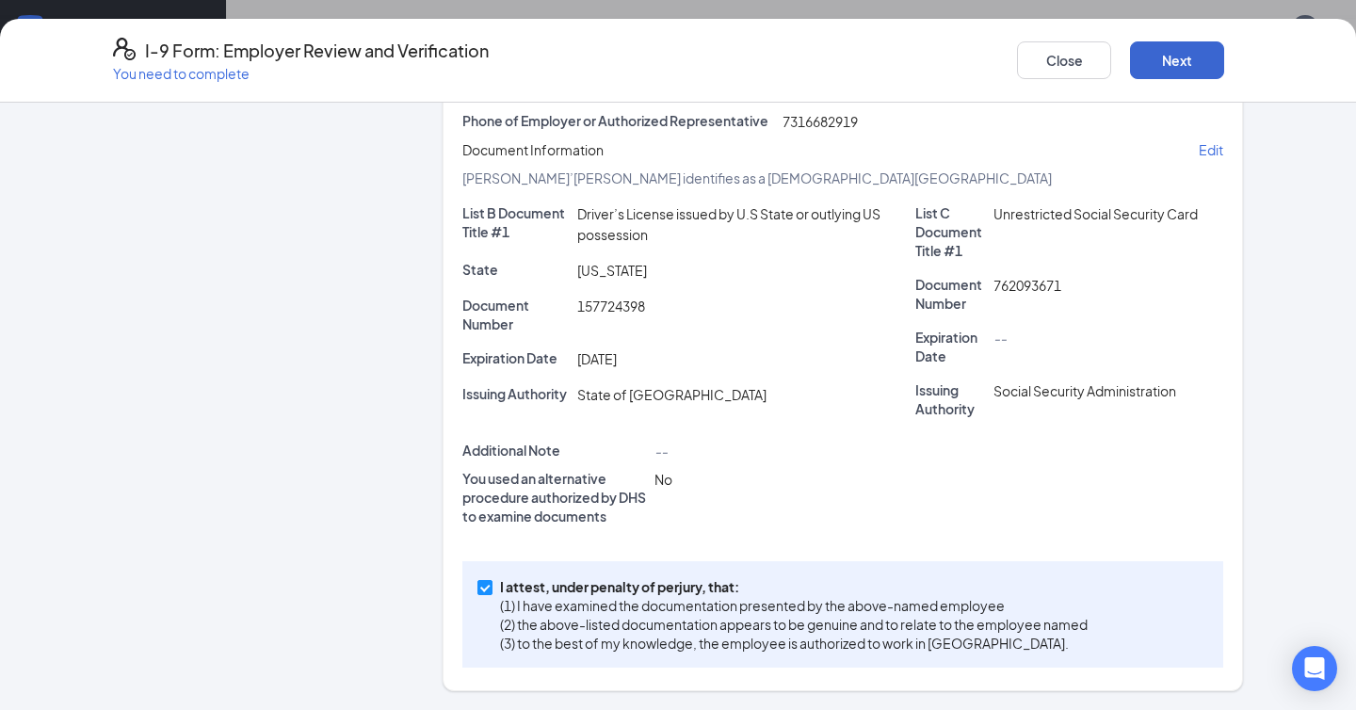
scroll to position [0, 0]
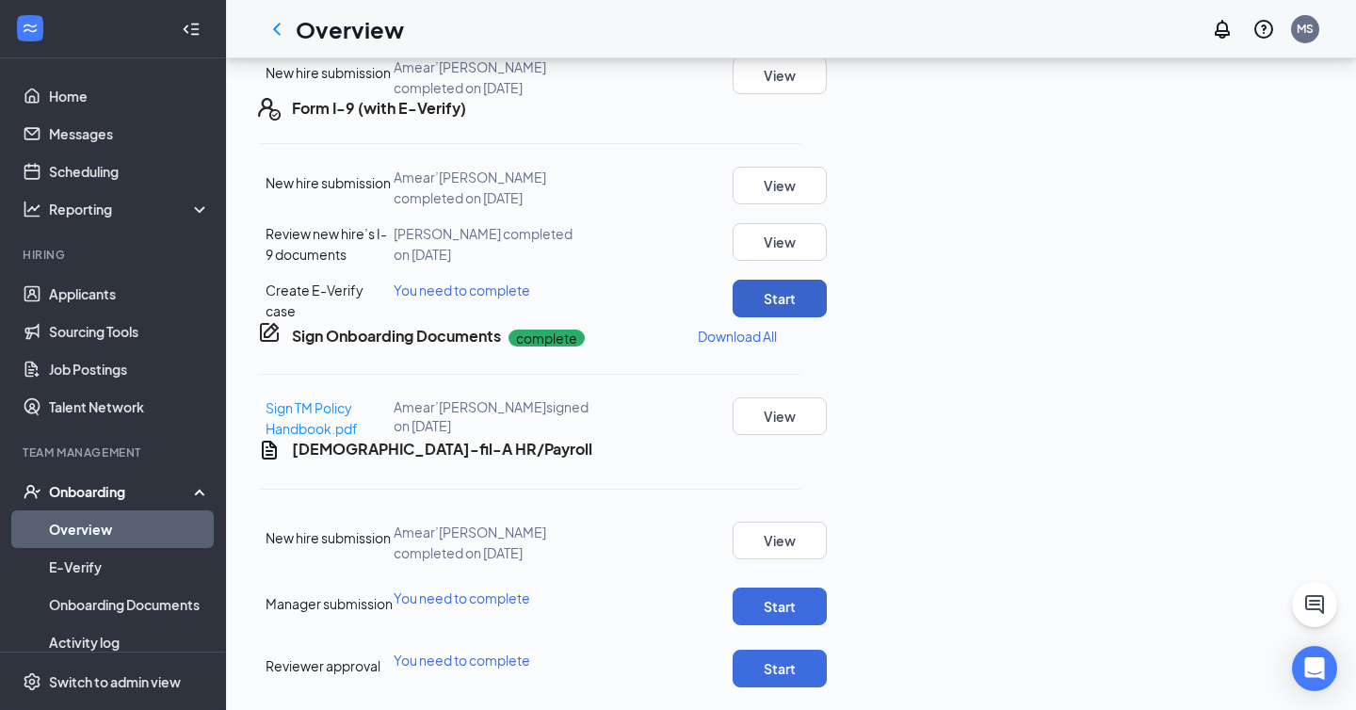
click at [827, 317] on button "Start" at bounding box center [780, 299] width 94 height 38
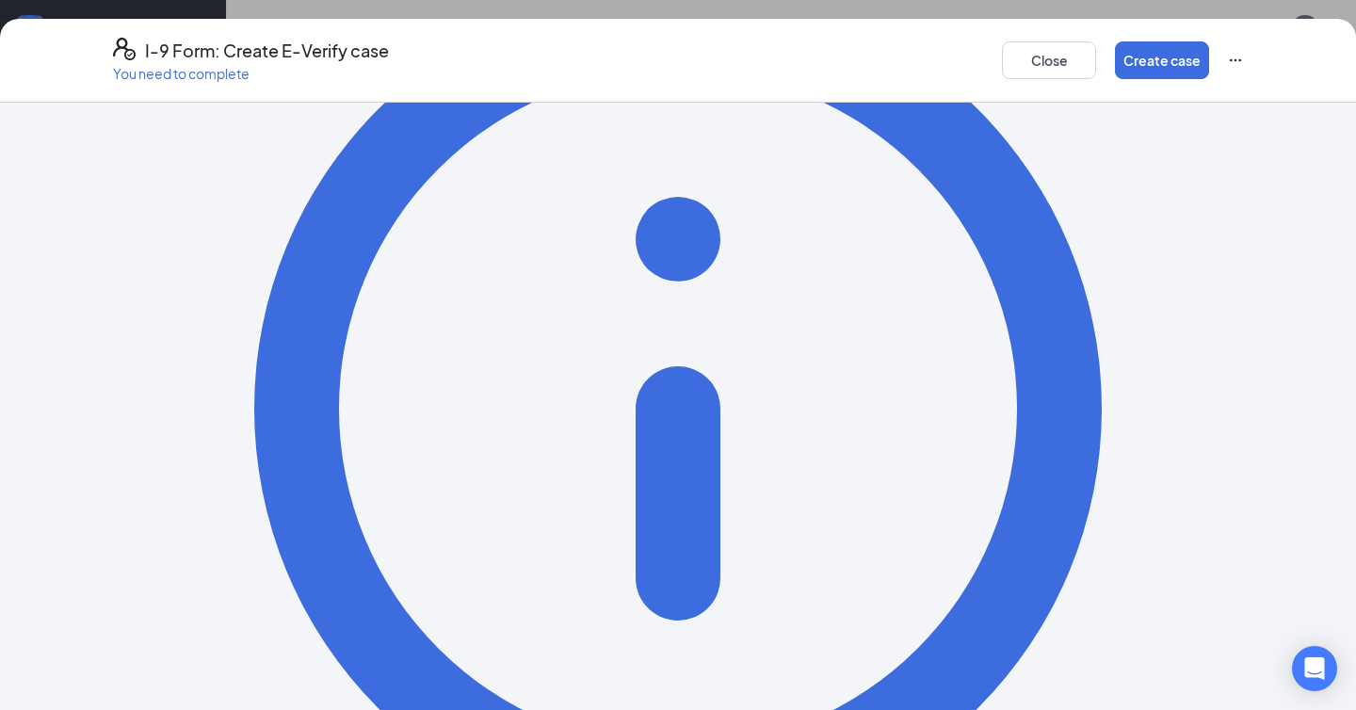
scroll to position [798, 0]
click at [1159, 53] on button "Create case" at bounding box center [1162, 60] width 94 height 38
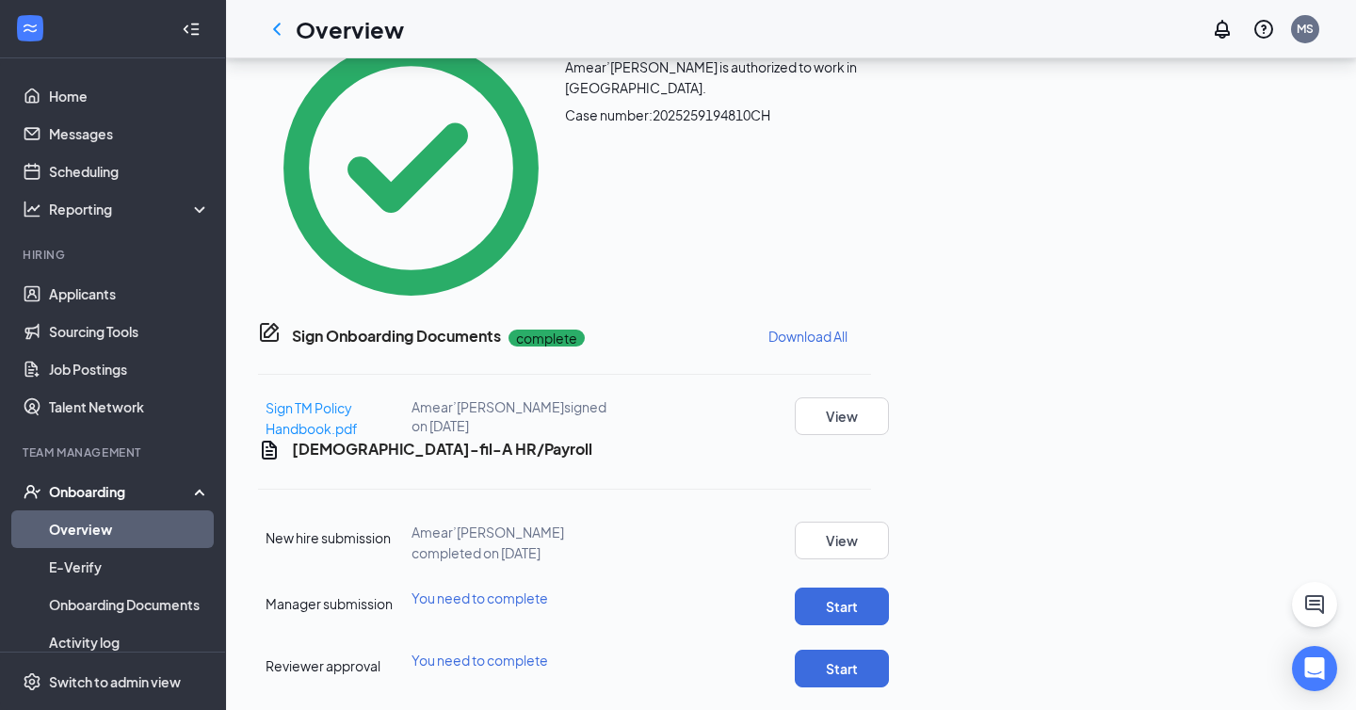
scroll to position [902, 0]
click at [889, 588] on button "Start" at bounding box center [842, 607] width 94 height 38
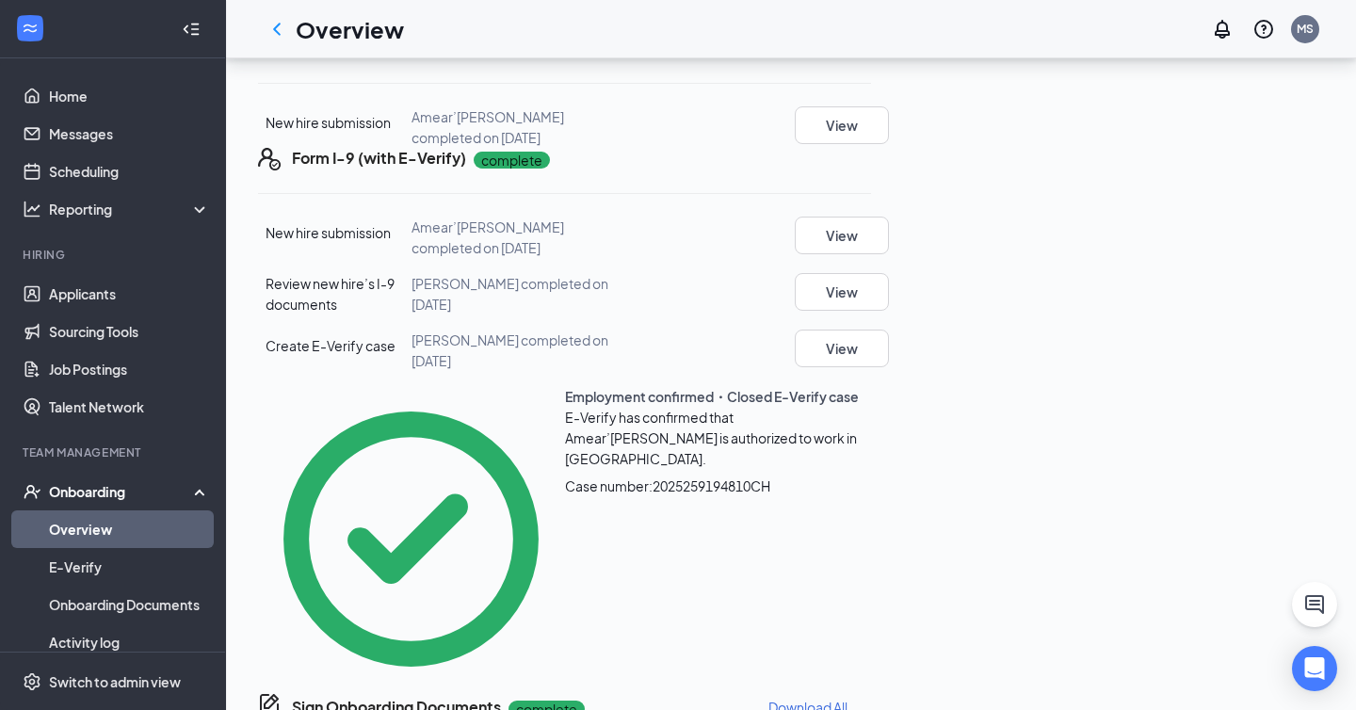
scroll to position [910, 0]
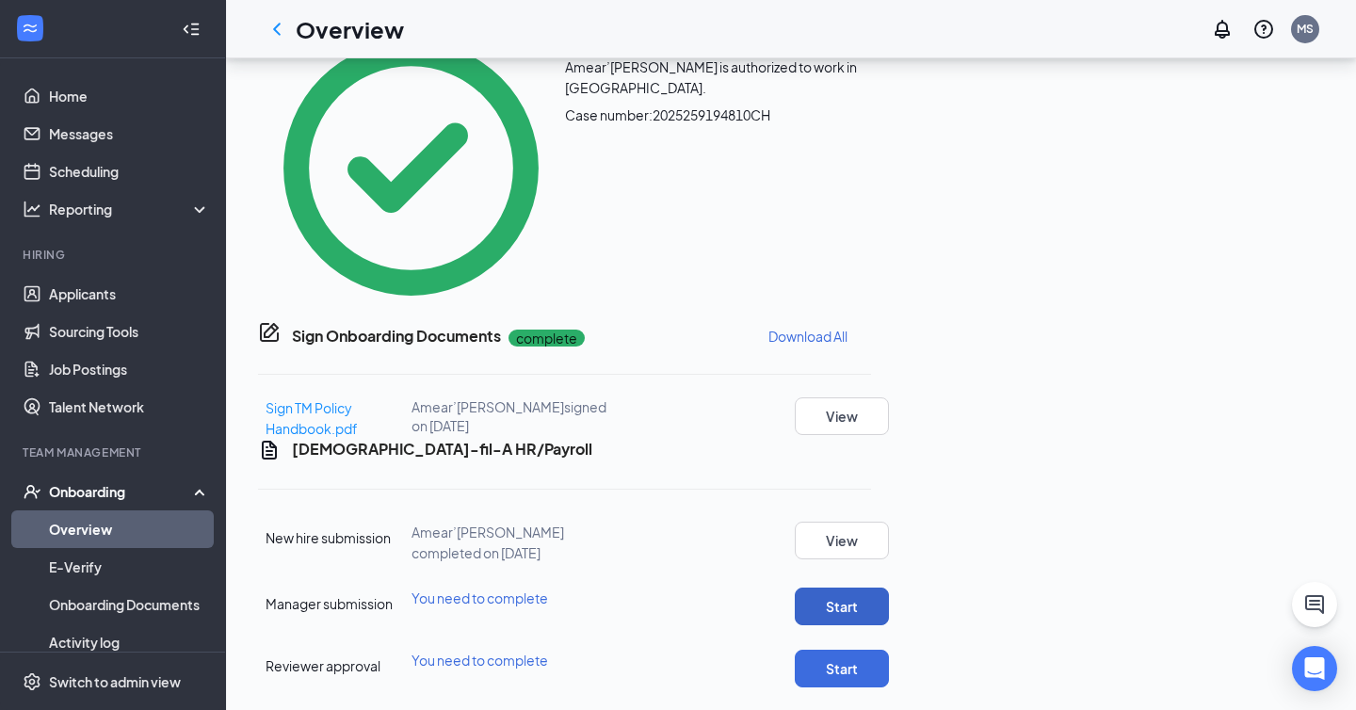
click at [889, 588] on button "Start" at bounding box center [842, 607] width 94 height 38
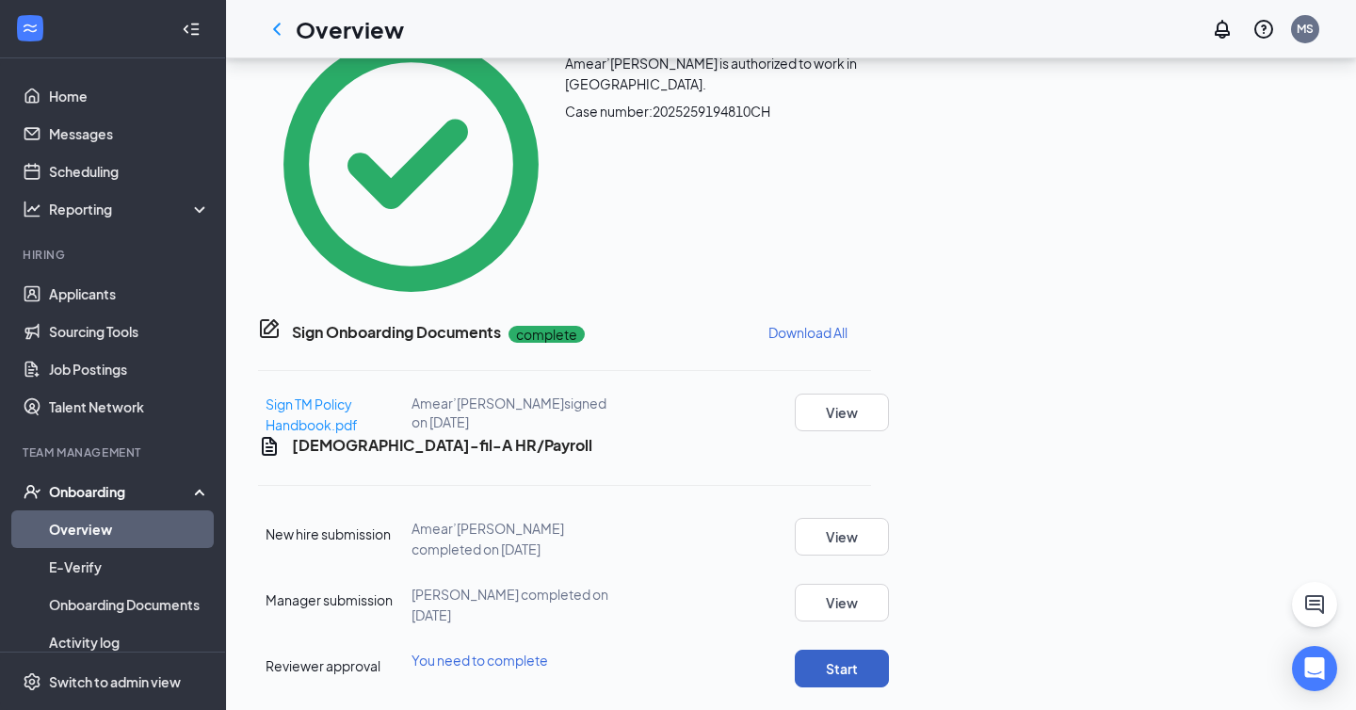
click at [889, 650] on button "Start" at bounding box center [842, 669] width 94 height 38
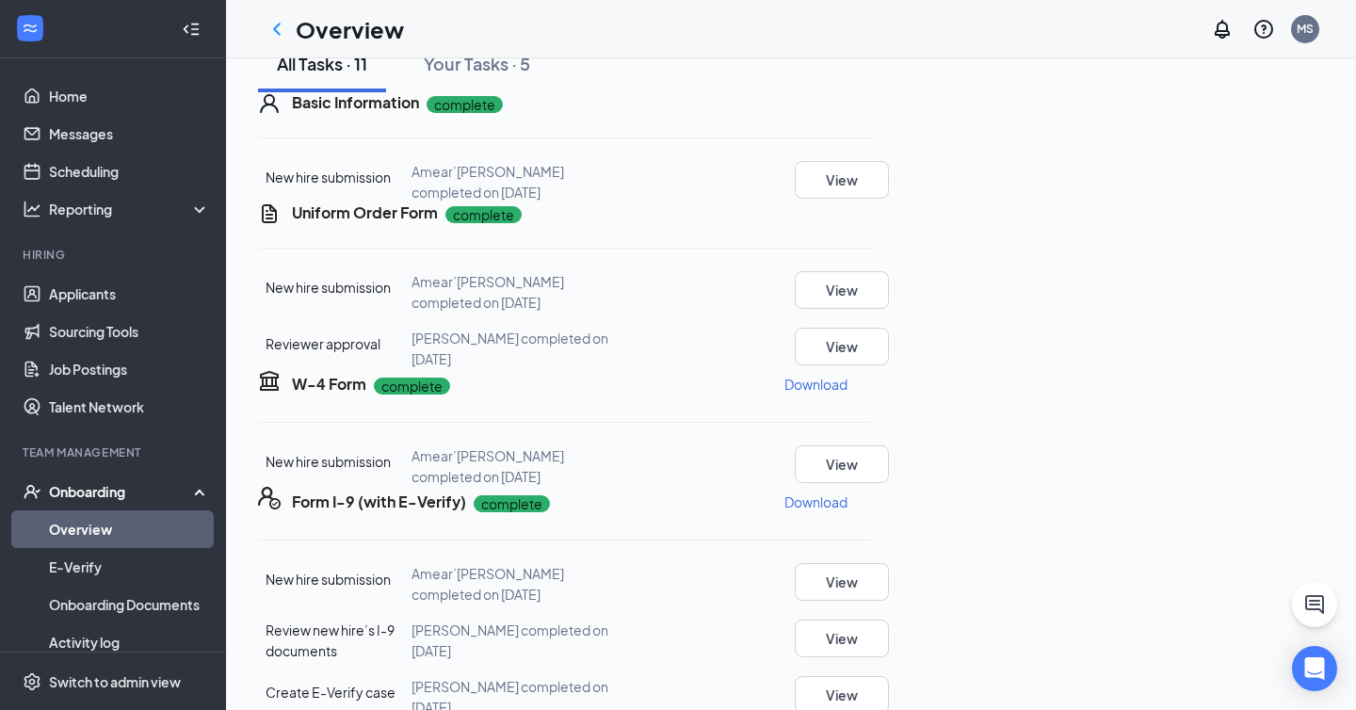
scroll to position [0, 0]
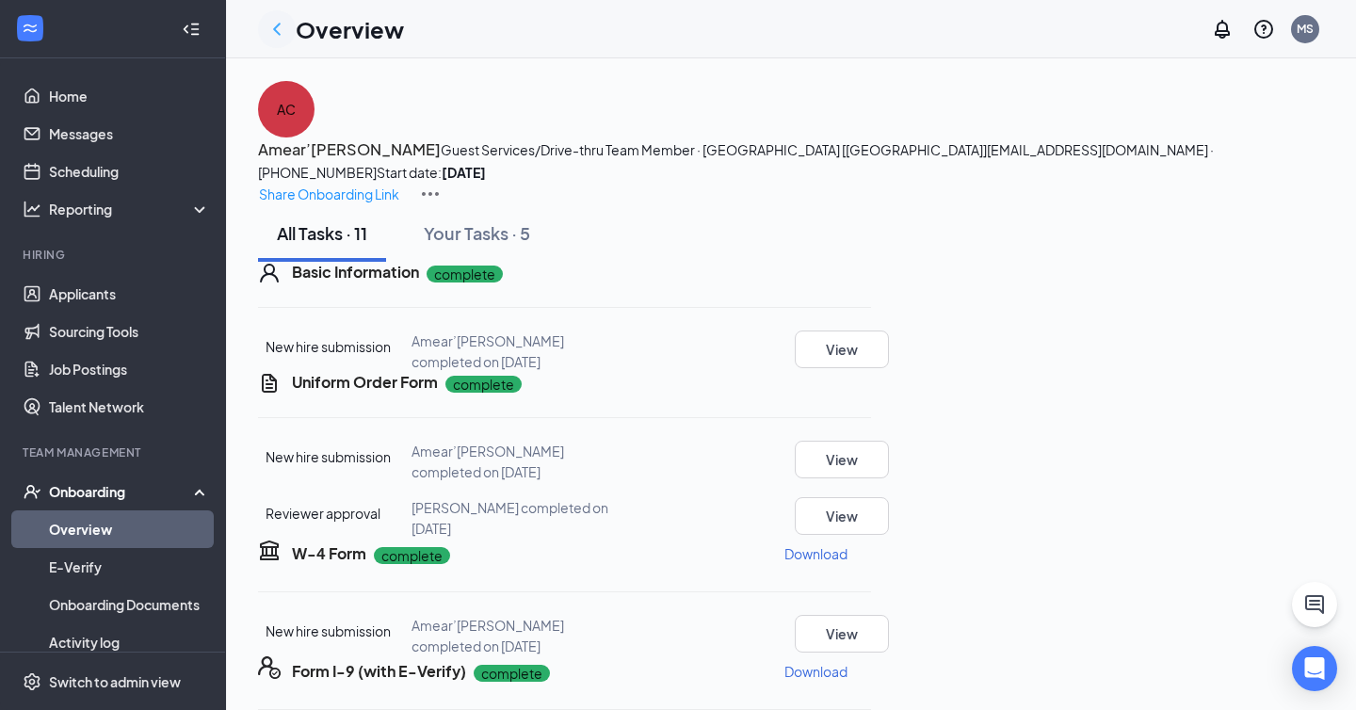
click at [272, 25] on icon "ChevronLeft" at bounding box center [277, 29] width 23 height 23
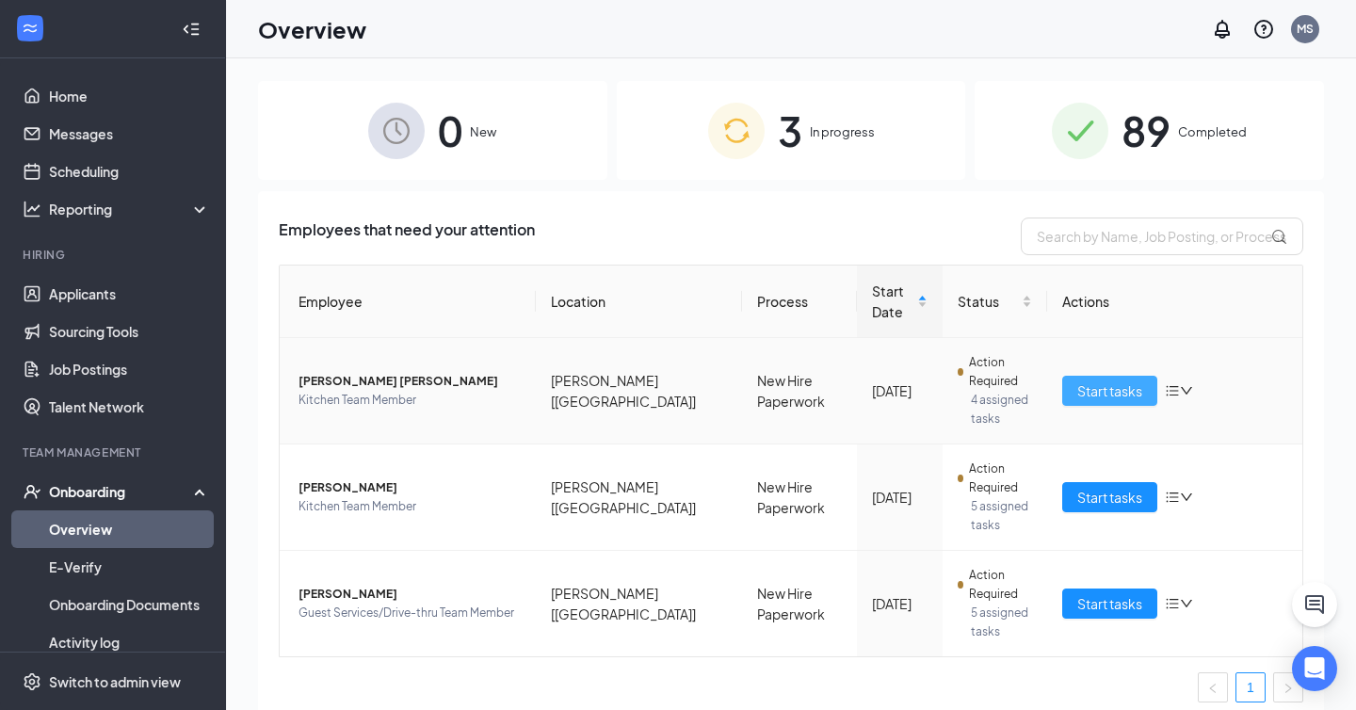
click at [1086, 380] on span "Start tasks" at bounding box center [1109, 390] width 65 height 21
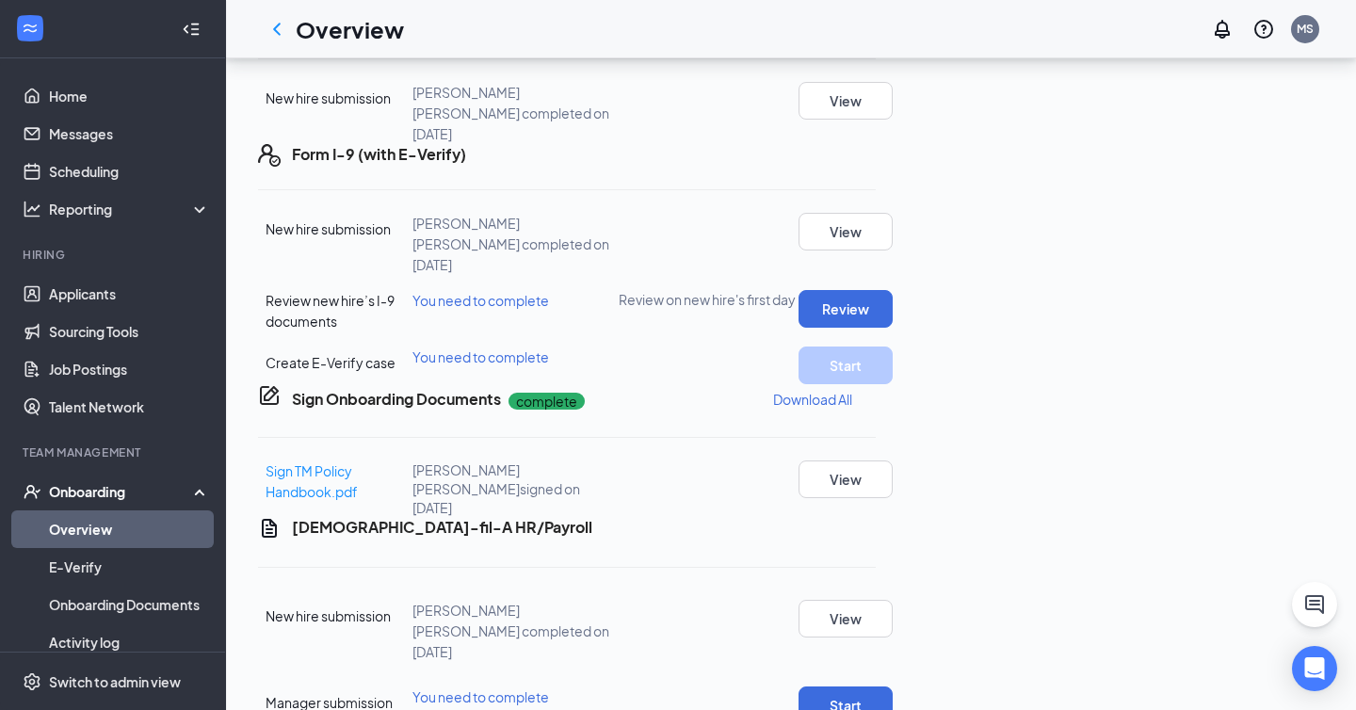
scroll to position [590, 0]
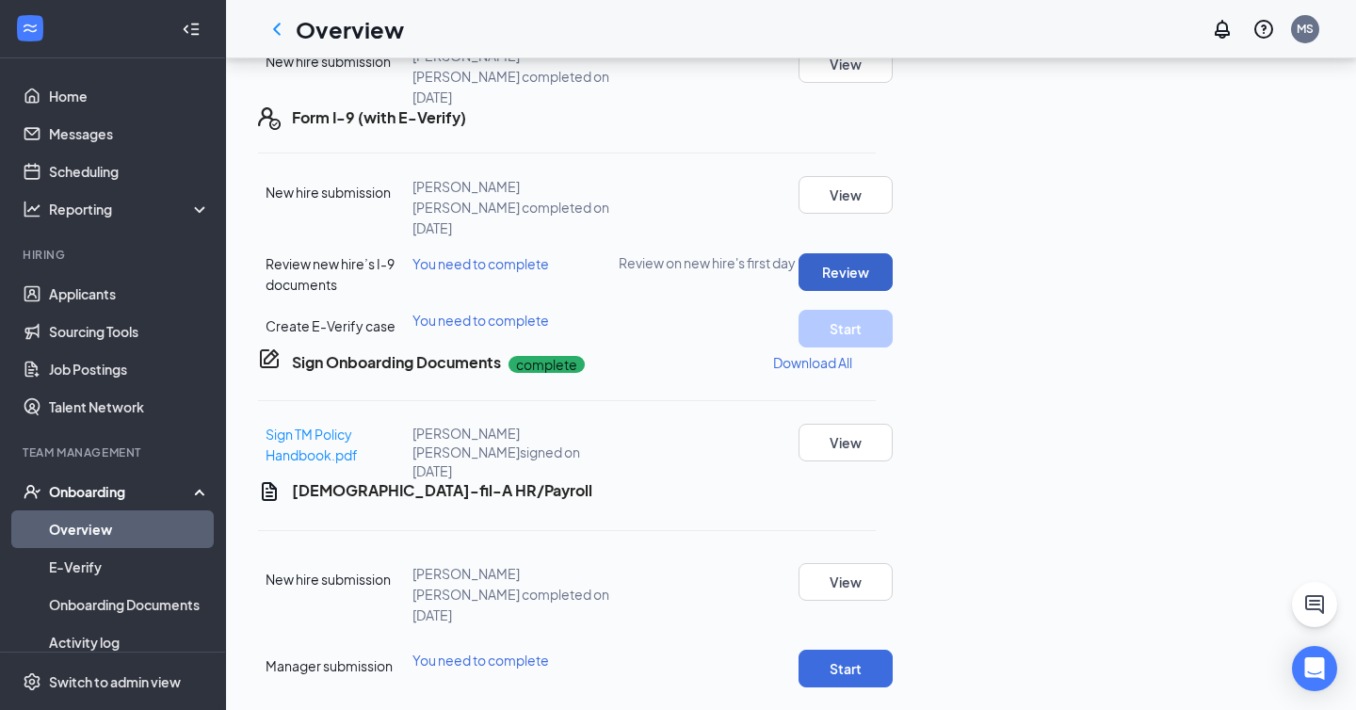
click at [893, 291] on button "Review" at bounding box center [845, 272] width 94 height 38
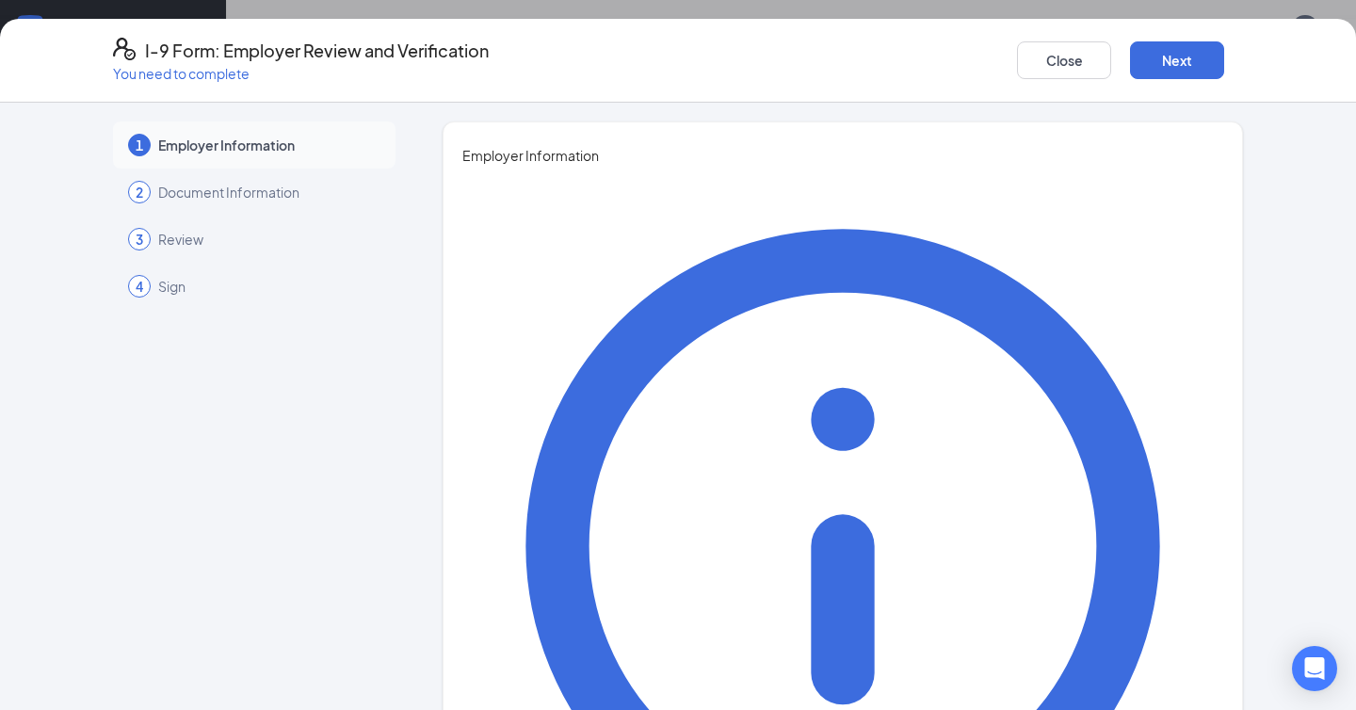
scroll to position [158, 0]
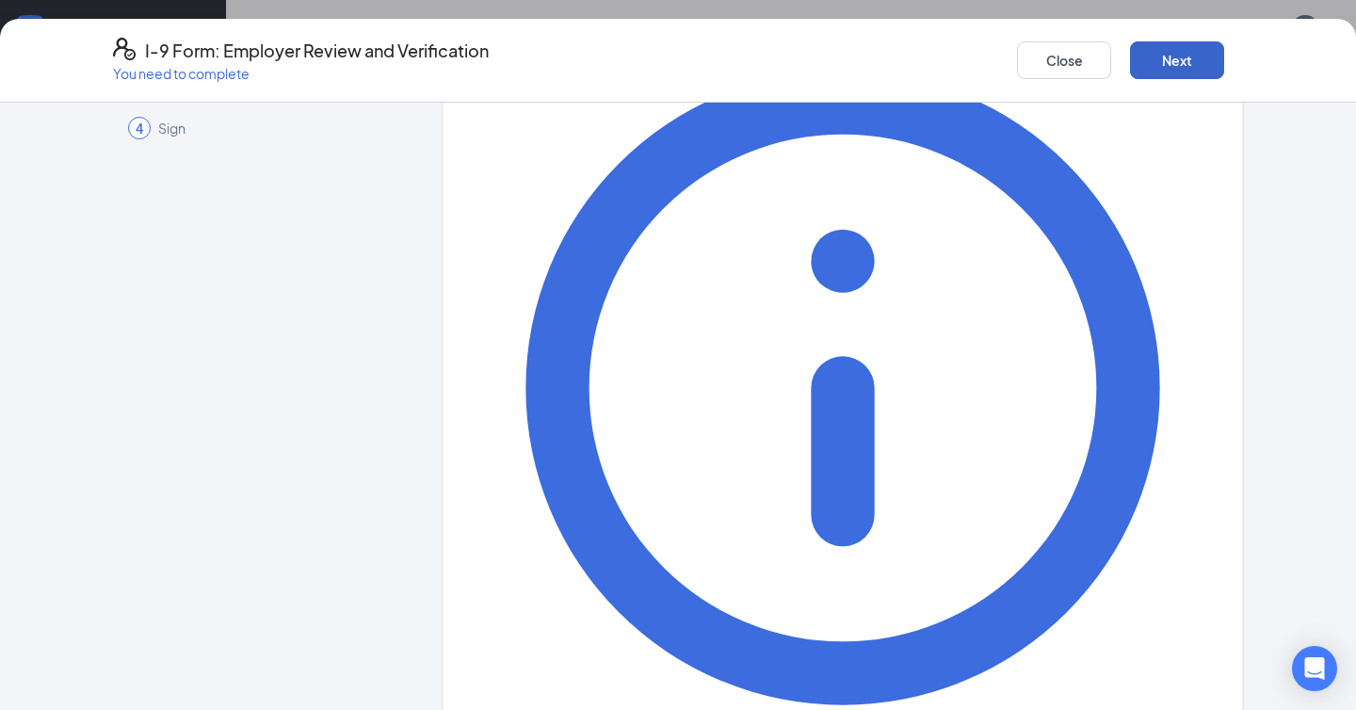
click at [1163, 61] on button "Next" at bounding box center [1177, 60] width 94 height 38
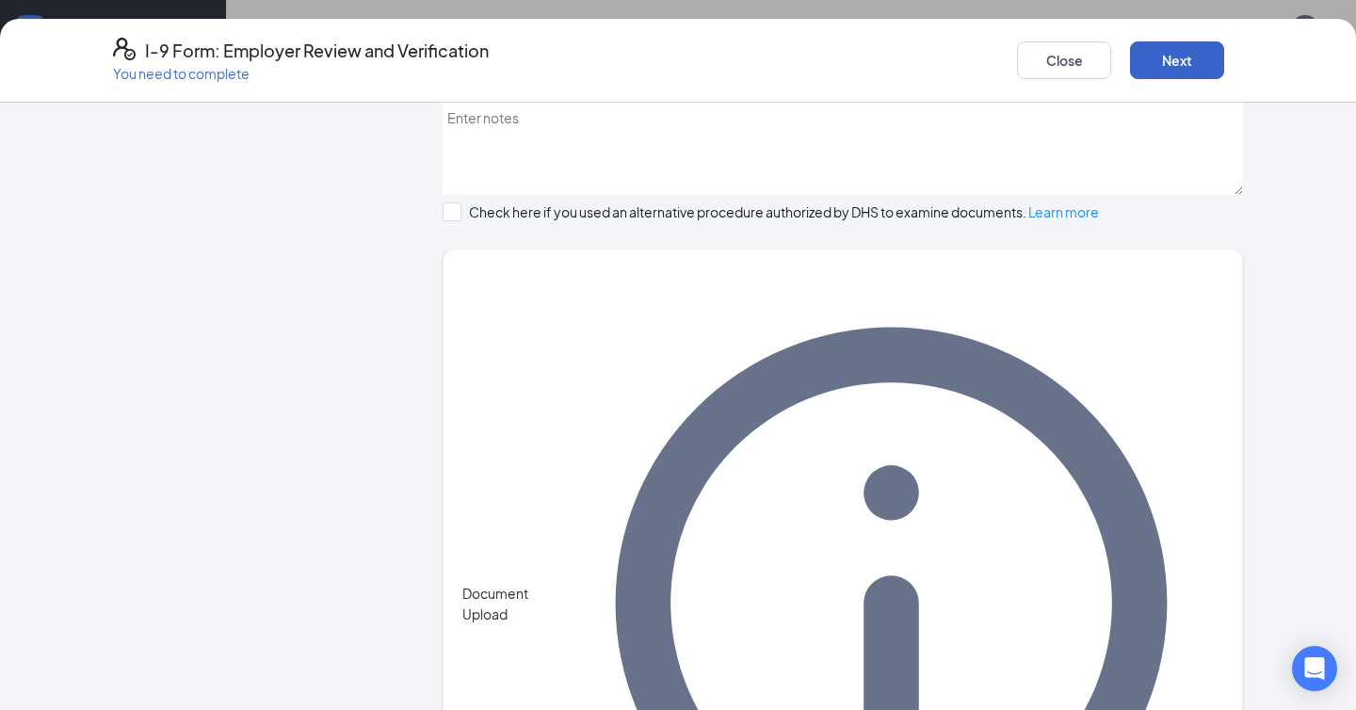
scroll to position [798, 0]
click at [1166, 44] on button "Next" at bounding box center [1177, 60] width 94 height 38
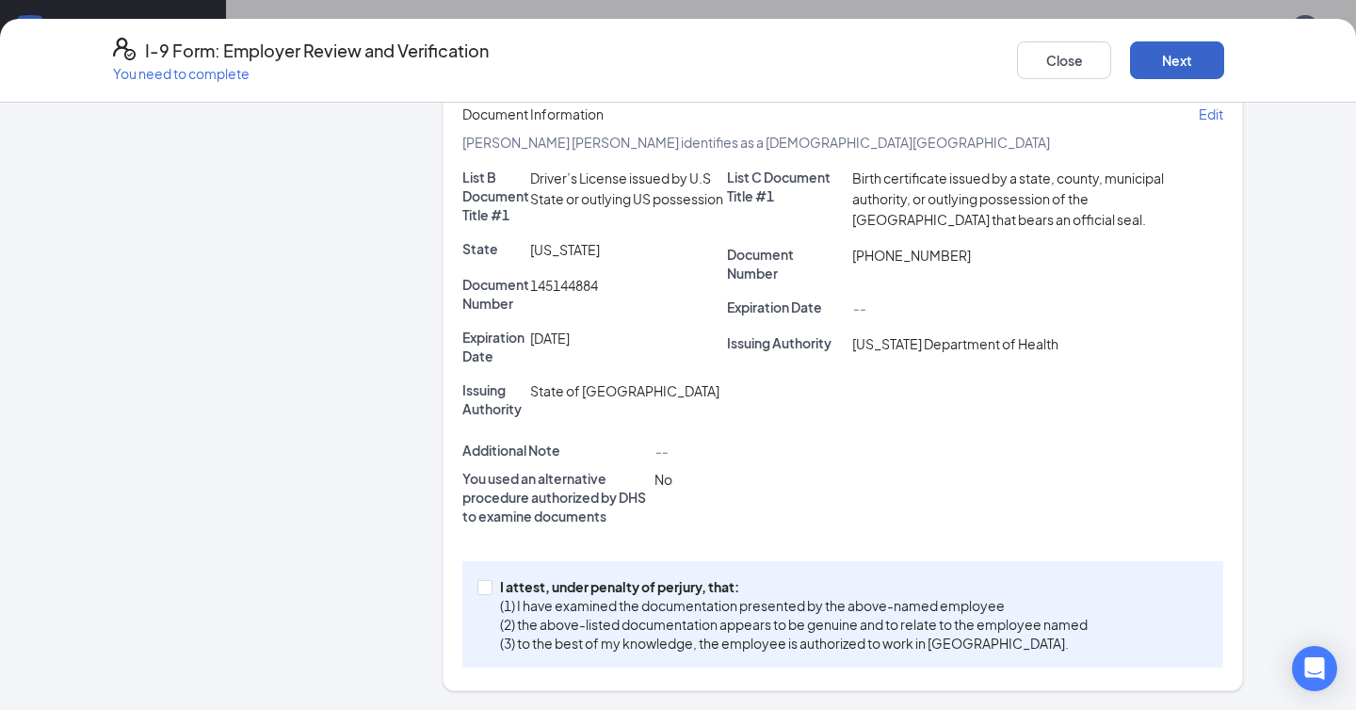
scroll to position [462, 0]
click at [489, 590] on input "I attest, under penalty of [PERSON_NAME], that: (1) I have examined the documen…" at bounding box center [483, 586] width 13 height 13
checkbox input "true"
click at [1167, 53] on button "Next" at bounding box center [1177, 60] width 94 height 38
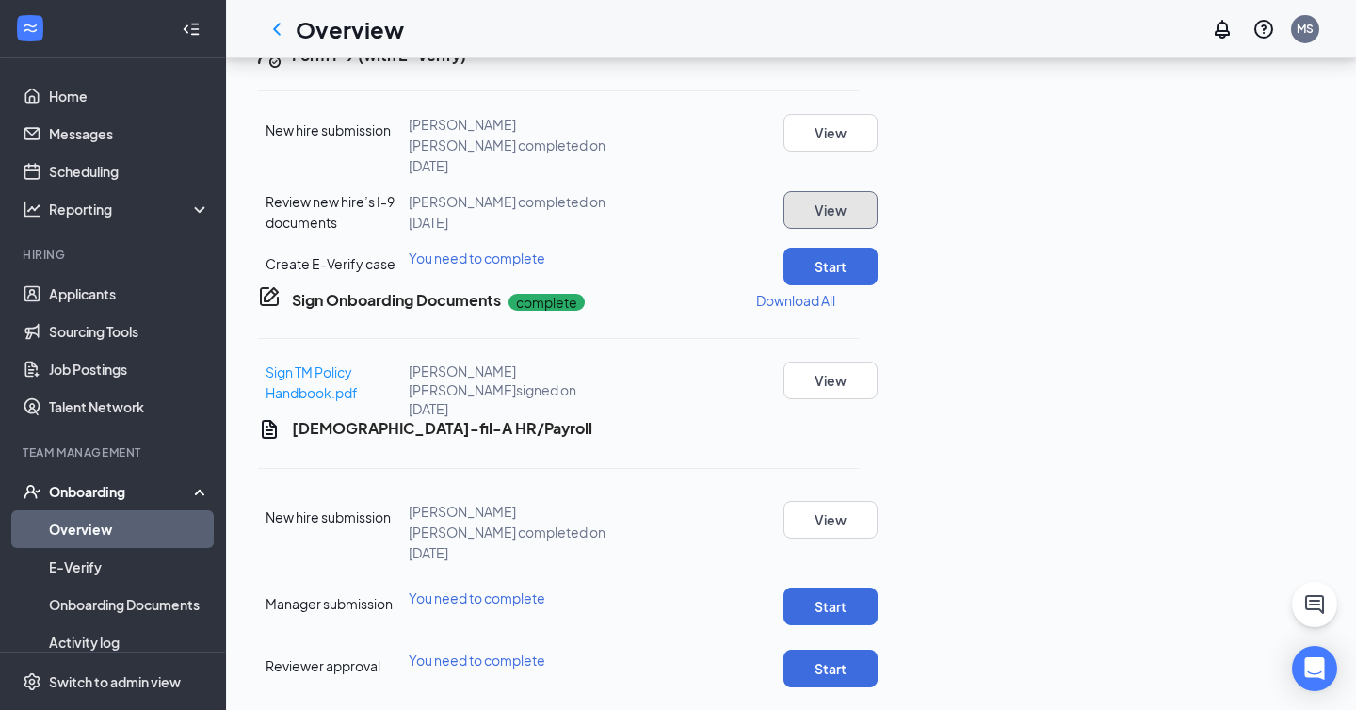
scroll to position [729, 0]
click at [878, 285] on button "Start" at bounding box center [830, 267] width 94 height 38
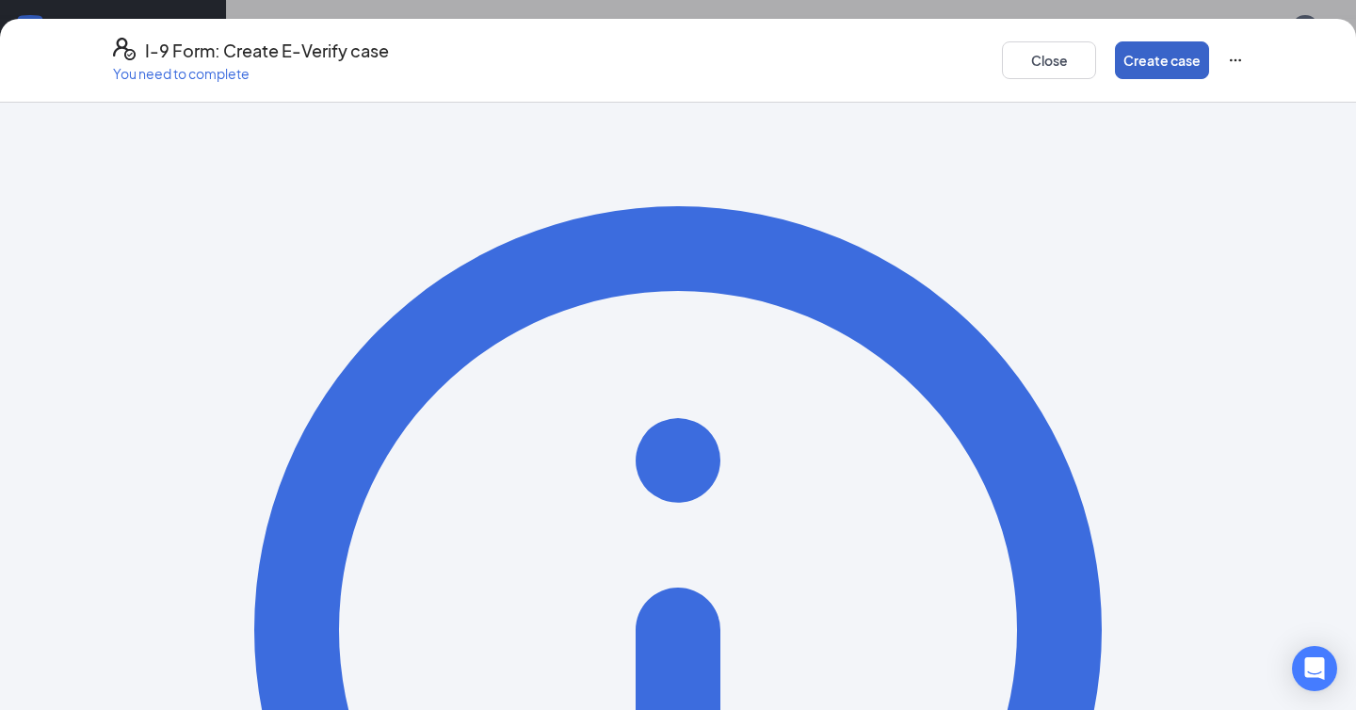
click at [1144, 58] on button "Create case" at bounding box center [1162, 60] width 94 height 38
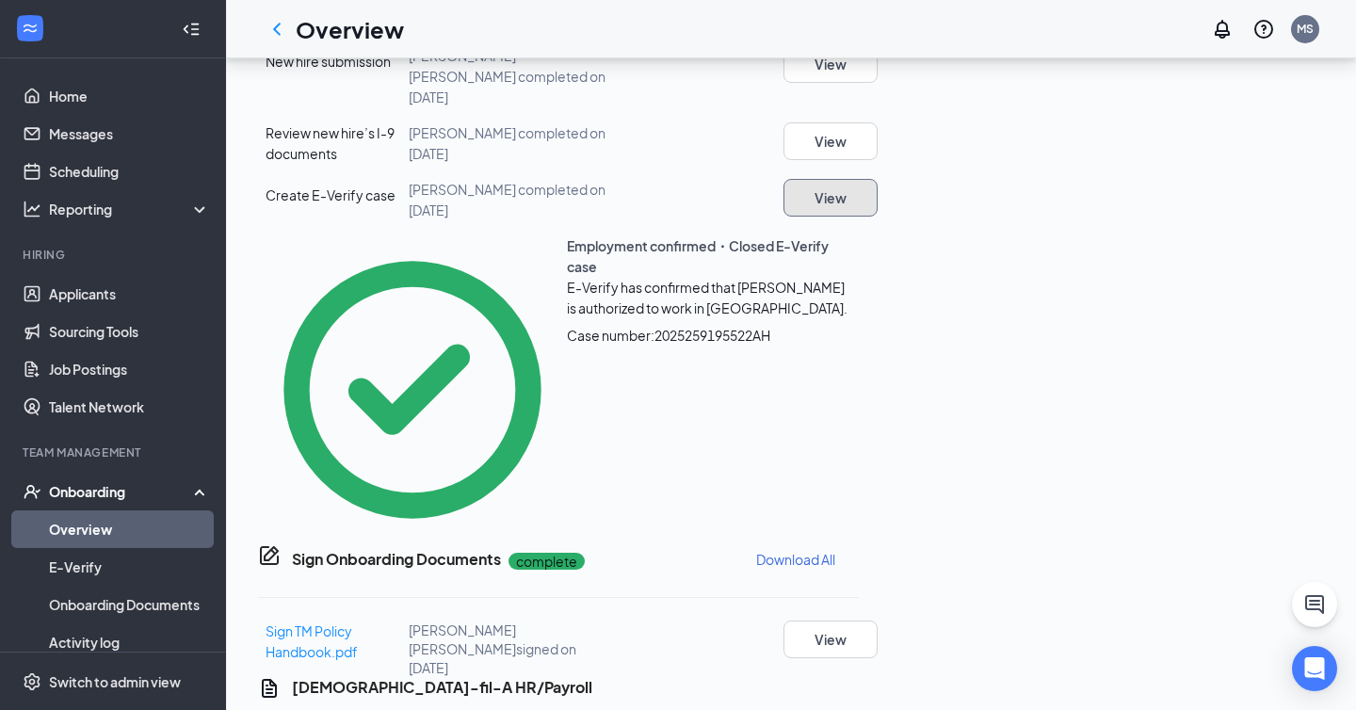
scroll to position [917, 0]
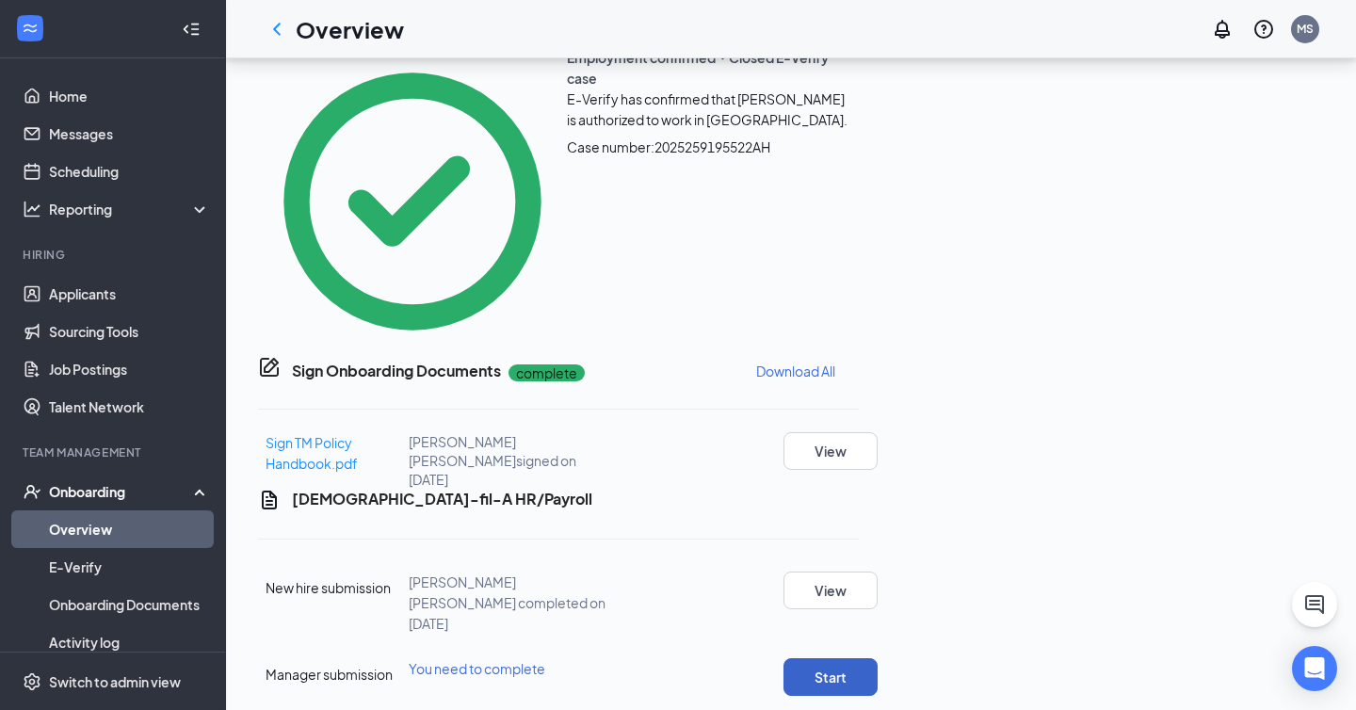
click at [878, 658] on button "Start" at bounding box center [830, 677] width 94 height 38
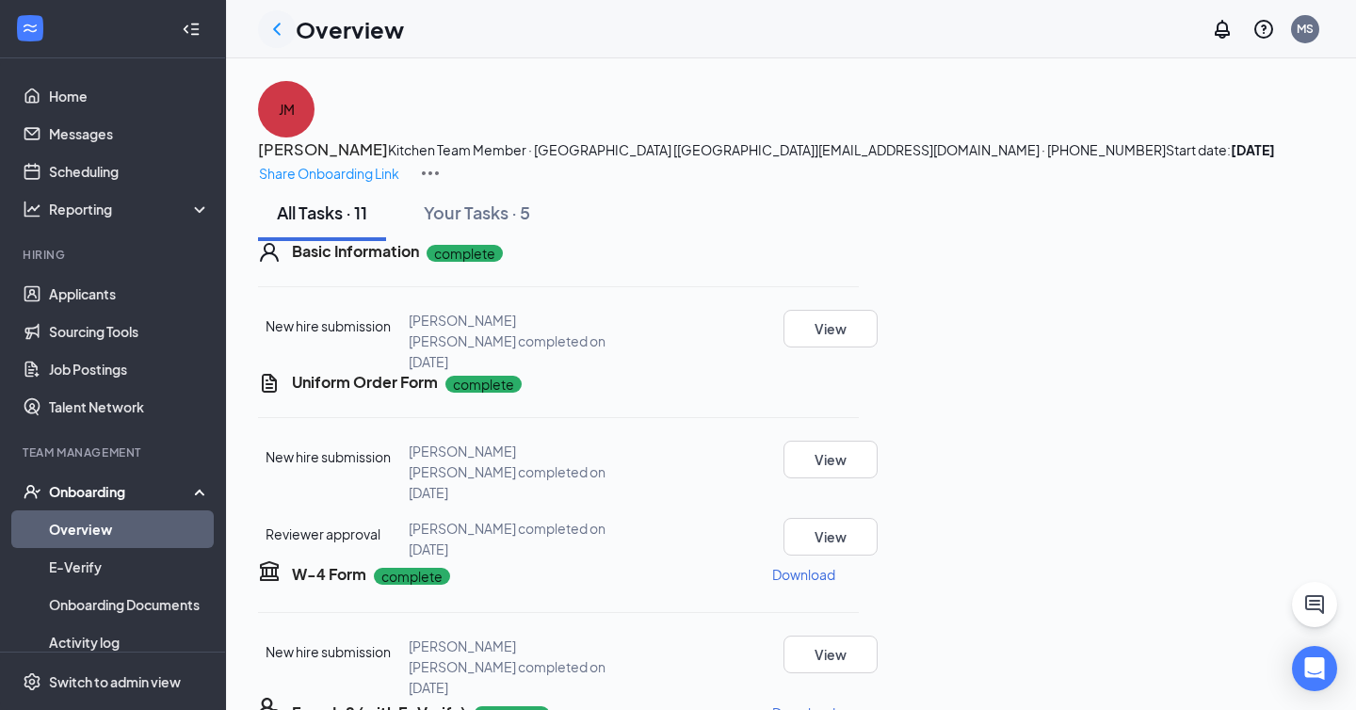
click at [288, 24] on div at bounding box center [277, 29] width 38 height 38
click at [275, 25] on icon "ChevronLeft" at bounding box center [277, 29] width 8 height 12
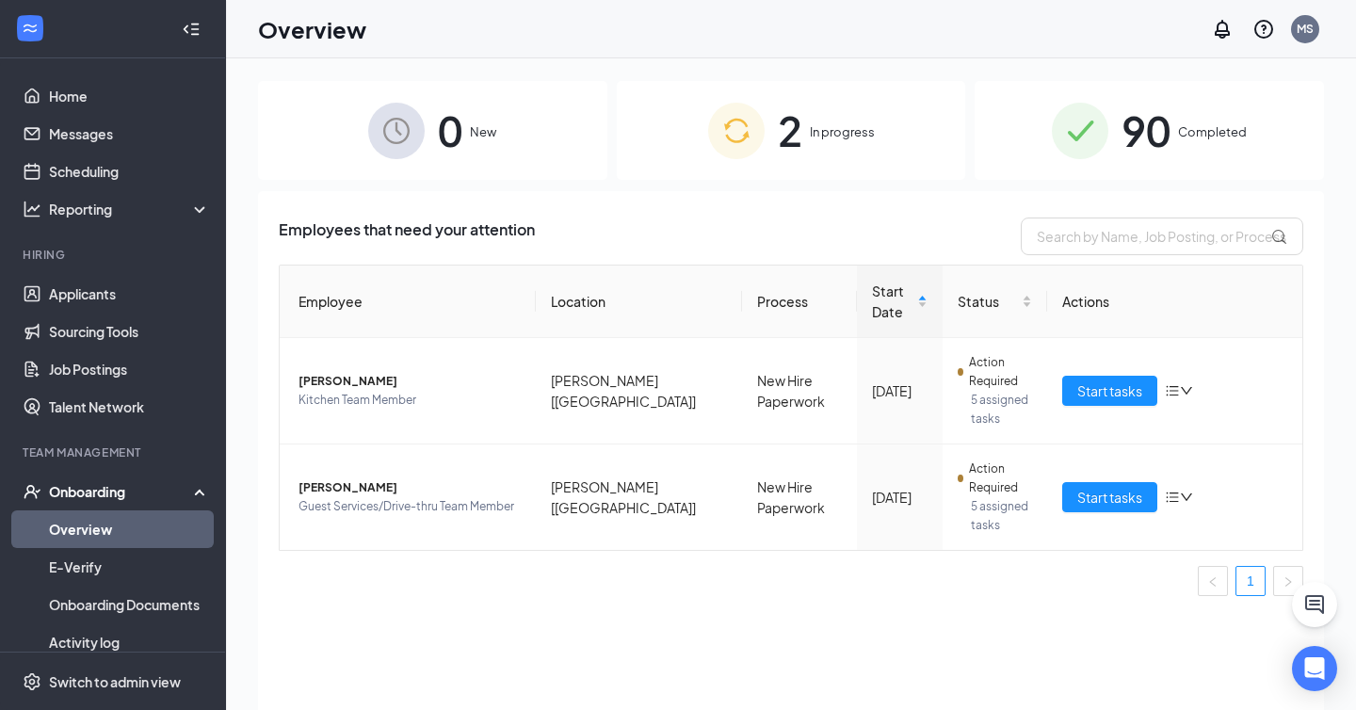
click at [80, 71] on ul "Home Messages Scheduling Reporting Hiring Applicants Sourcing Tools Job Posting…" at bounding box center [112, 419] width 225 height 723
click at [78, 105] on link "Home" at bounding box center [129, 96] width 161 height 38
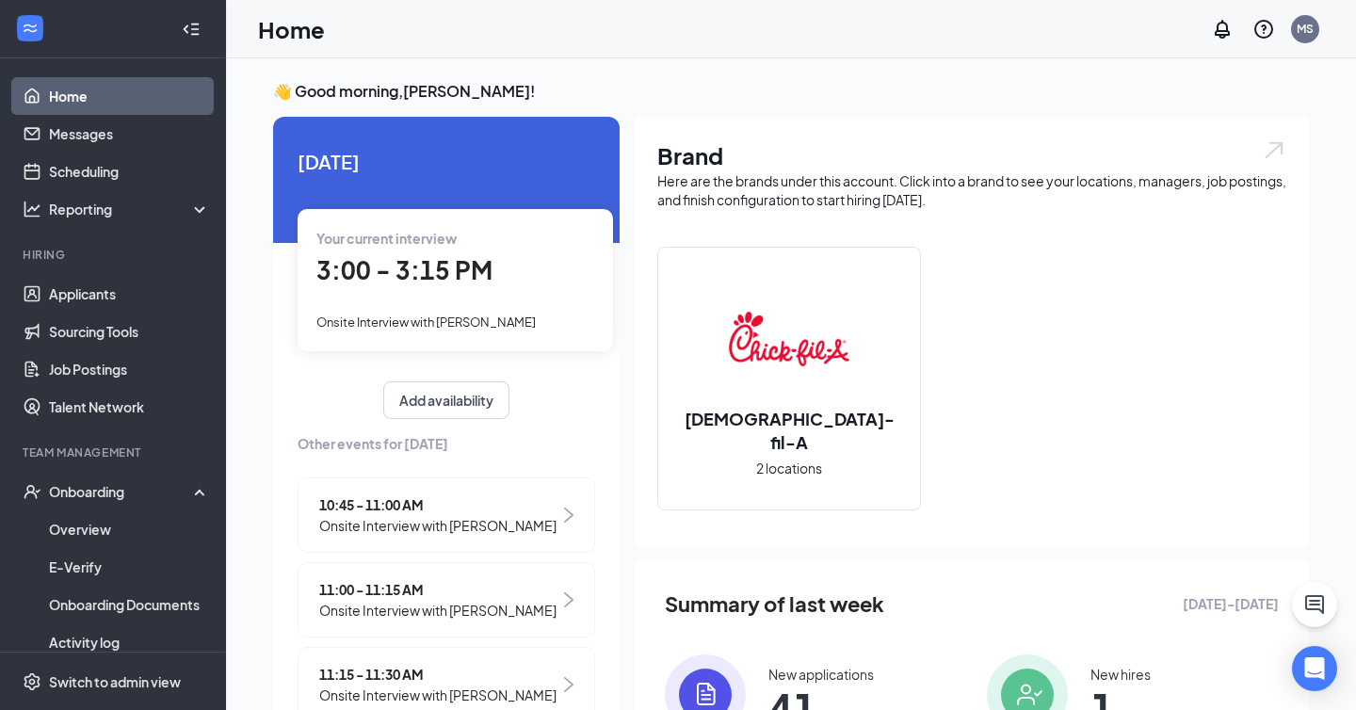
click at [443, 262] on span "3:00 - 3:15 PM" at bounding box center [404, 269] width 176 height 31
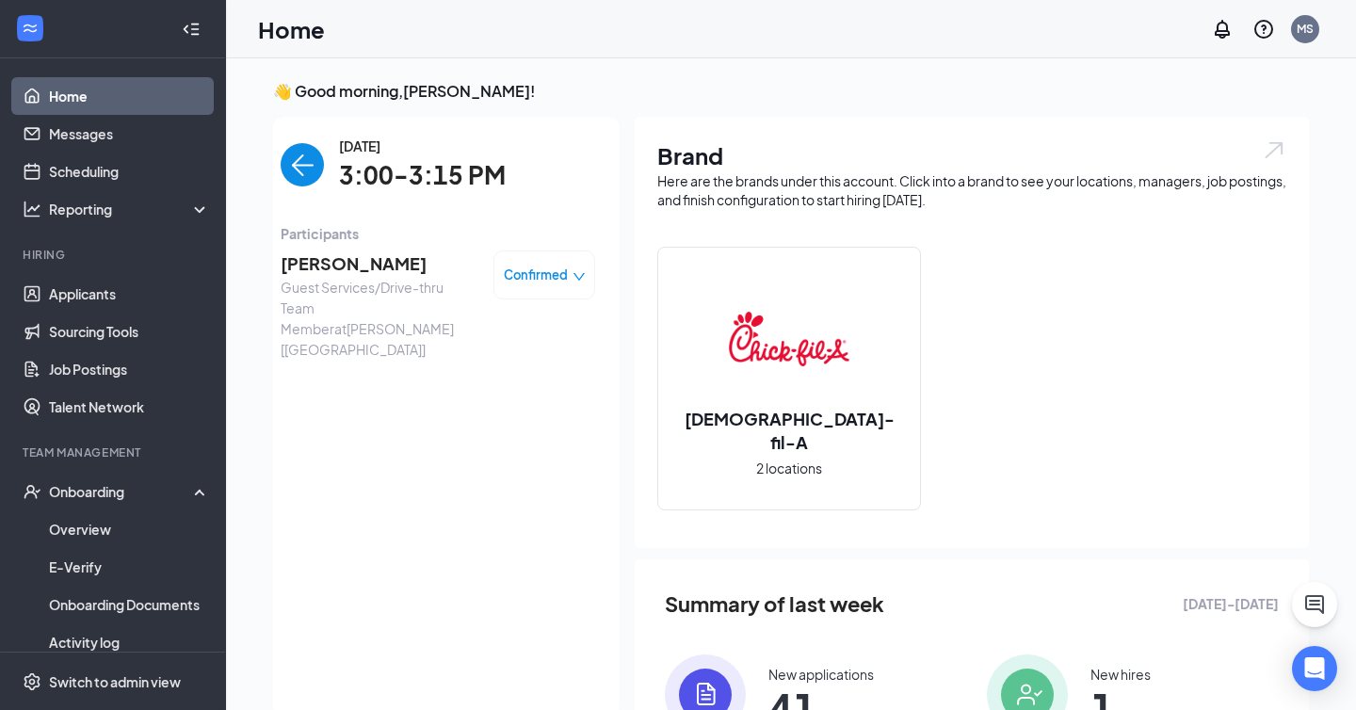
scroll to position [8, 0]
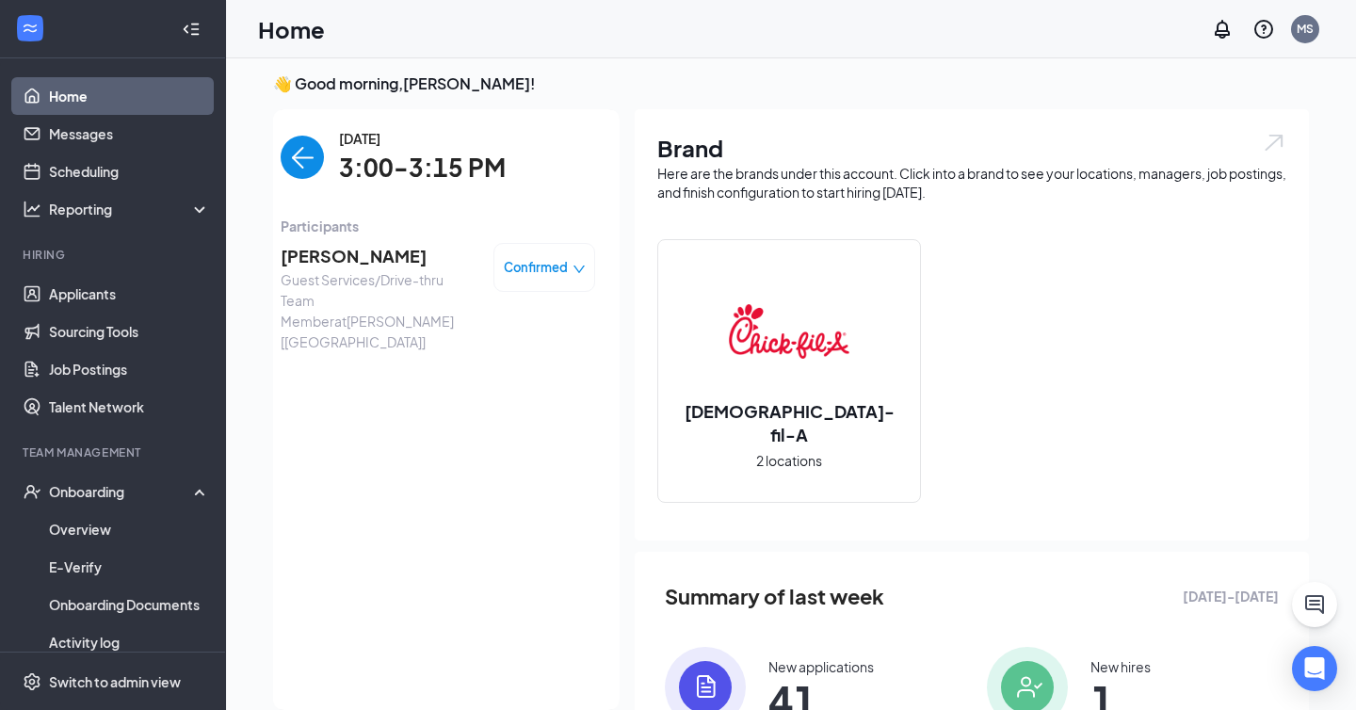
click at [317, 255] on span "[PERSON_NAME]" at bounding box center [380, 256] width 198 height 26
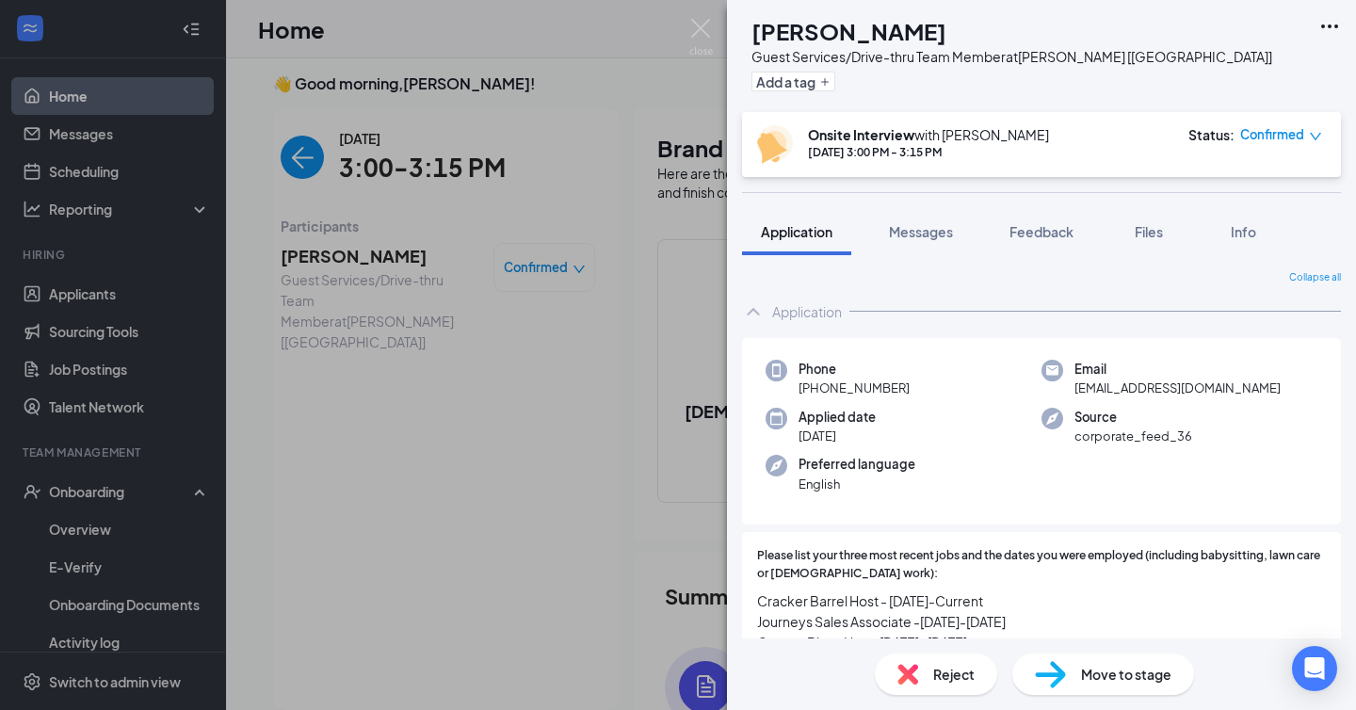
click at [436, 282] on div "AT [PERSON_NAME] Guest Services/Drive-thru Team Member at [GEOGRAPHIC_DATA] [[G…" at bounding box center [678, 355] width 1356 height 710
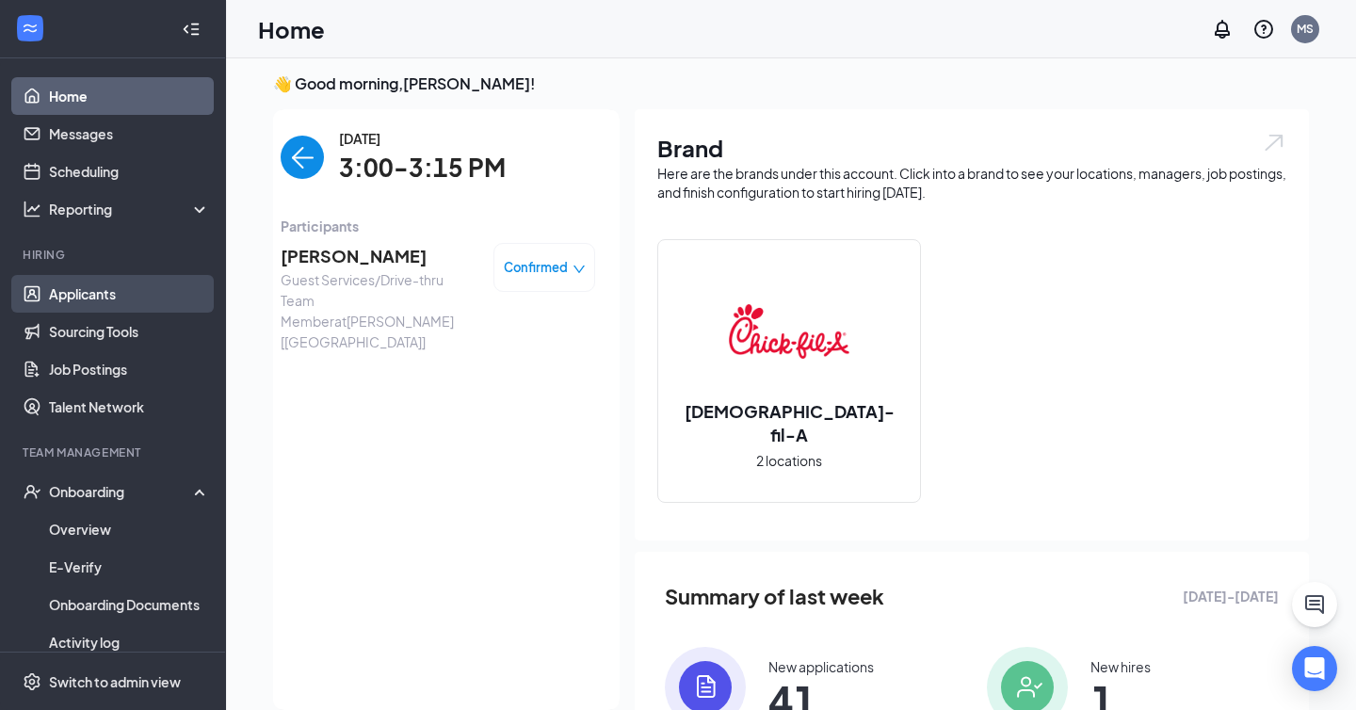
click at [128, 302] on link "Applicants" at bounding box center [129, 294] width 161 height 38
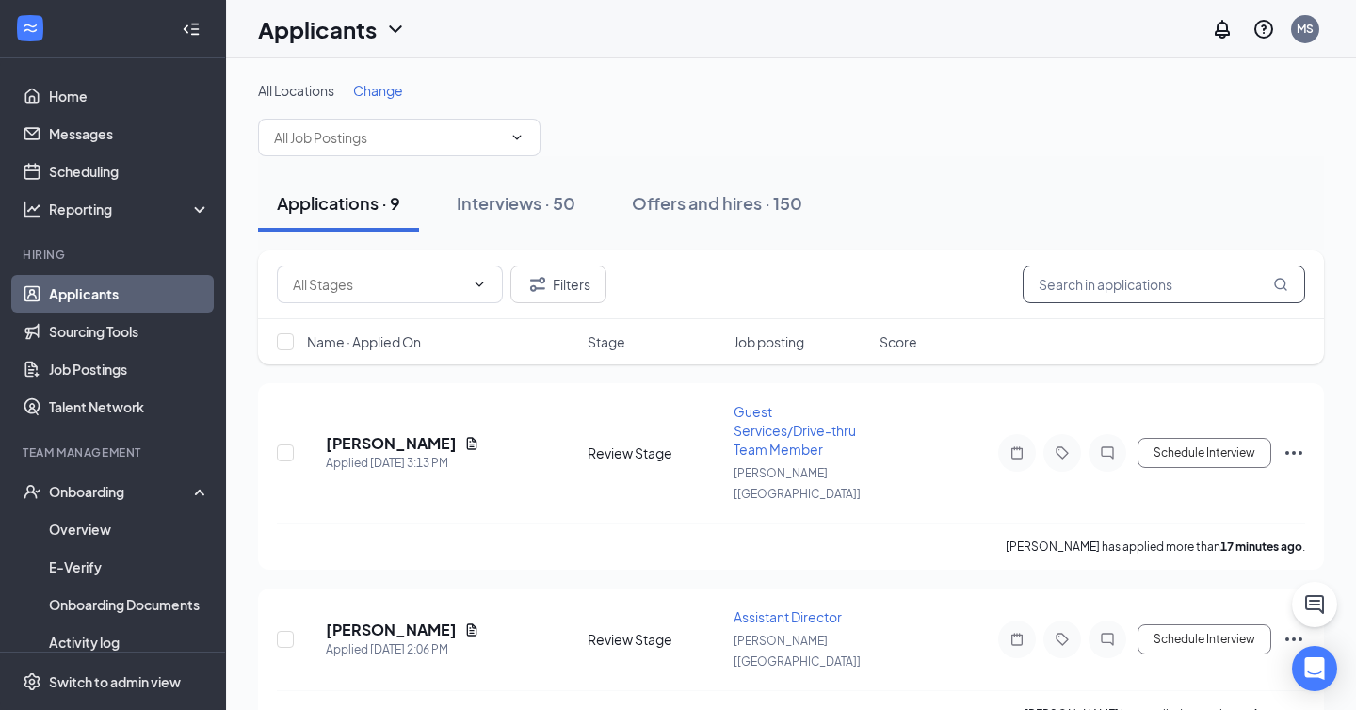
click at [1161, 290] on input "text" at bounding box center [1164, 285] width 282 height 38
type input "cook"
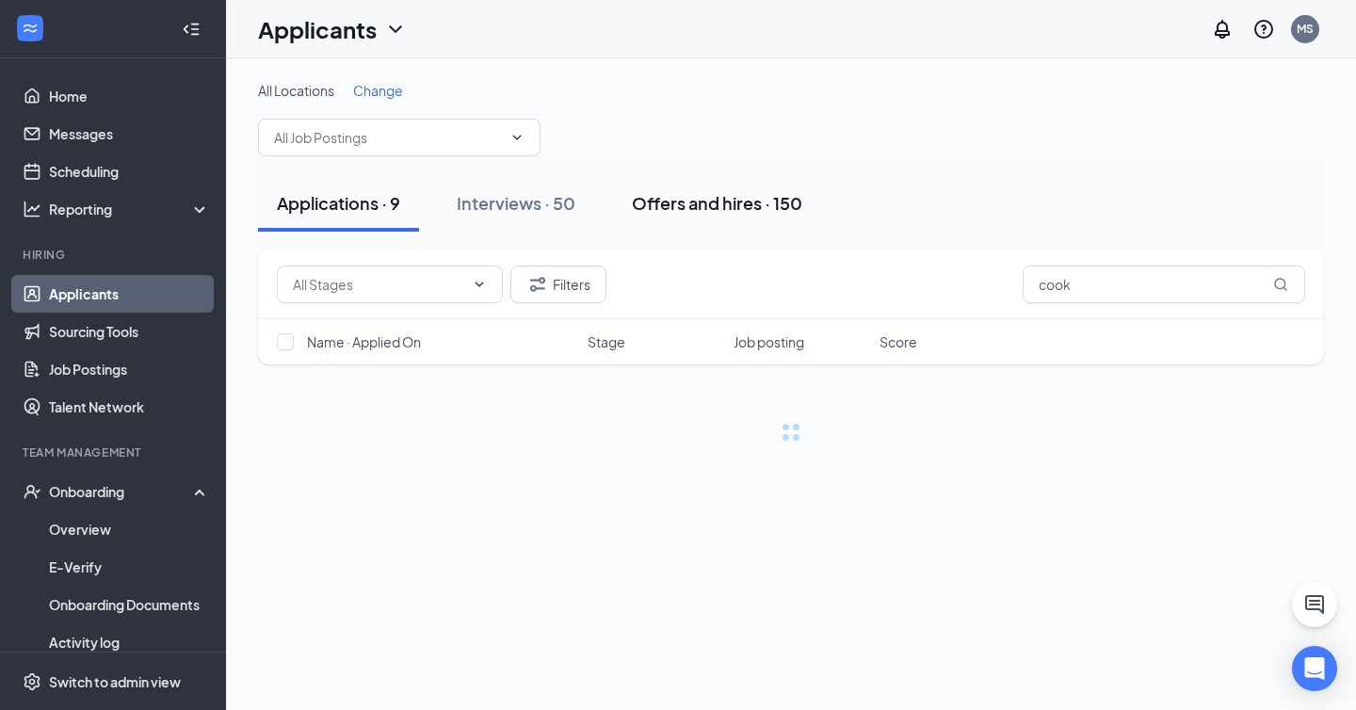
click at [769, 185] on button "Offers and hires · 150" at bounding box center [717, 203] width 208 height 56
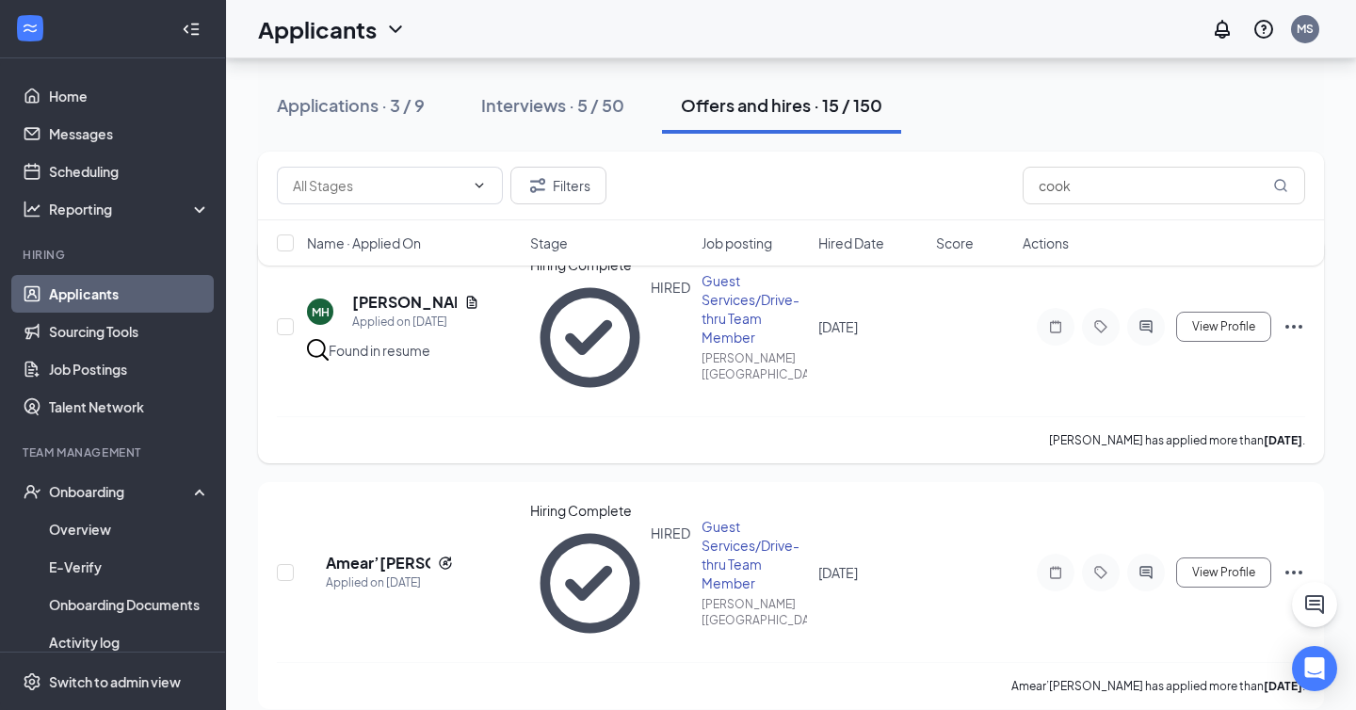
scroll to position [155, 0]
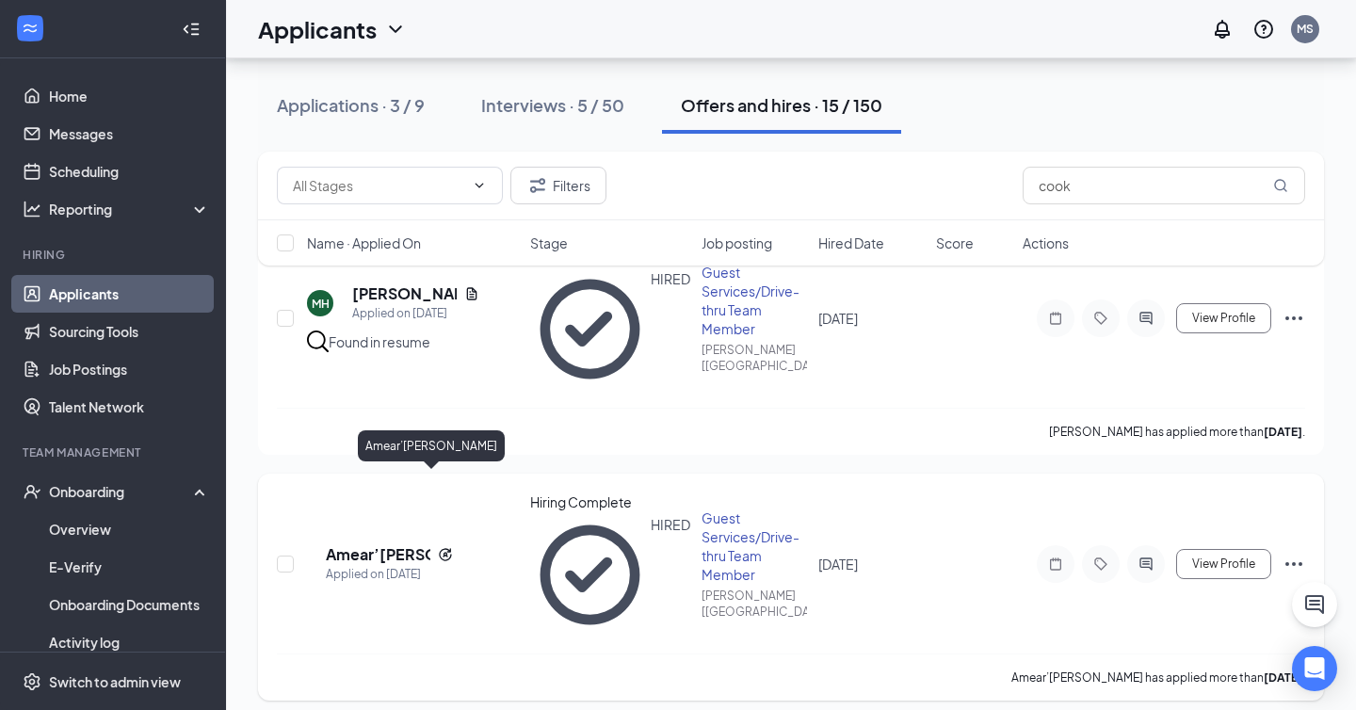
click at [414, 544] on h5 "Amear’[PERSON_NAME]" at bounding box center [378, 554] width 105 height 21
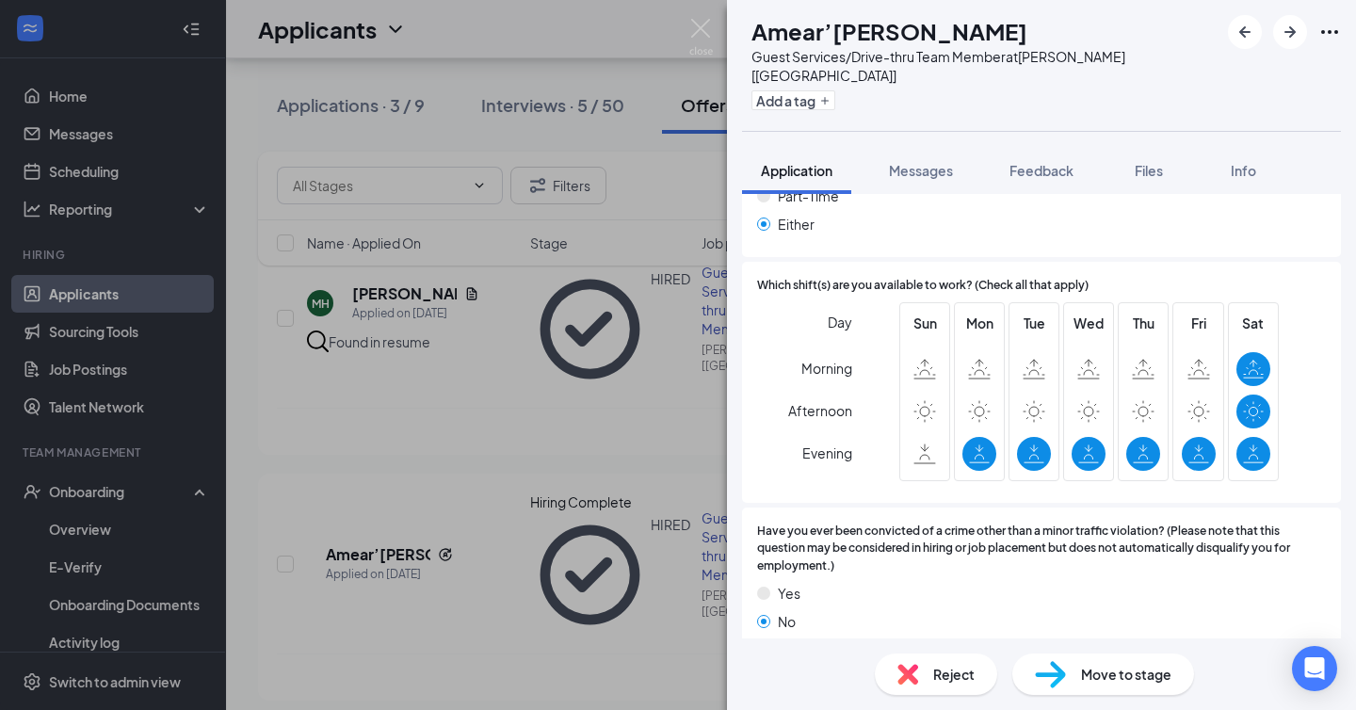
scroll to position [1101, 0]
click at [699, 35] on img at bounding box center [701, 37] width 24 height 37
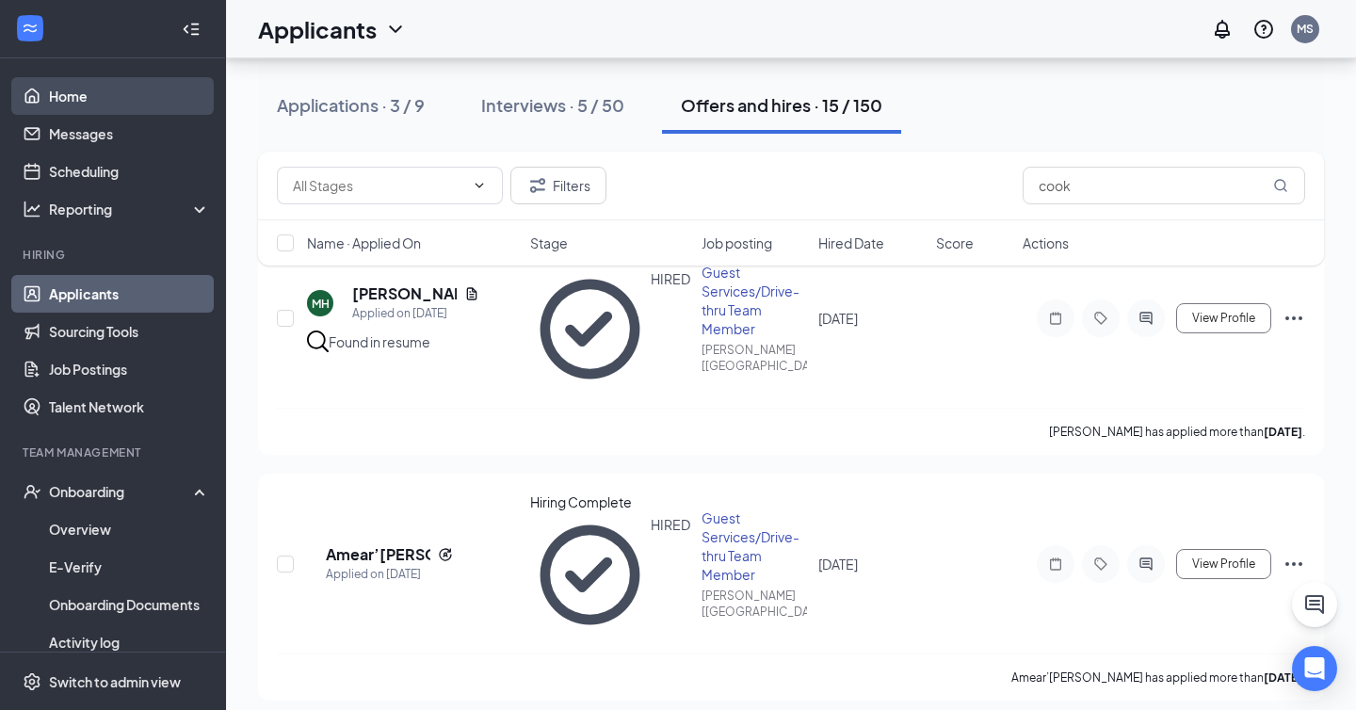
click at [166, 92] on link "Home" at bounding box center [129, 96] width 161 height 38
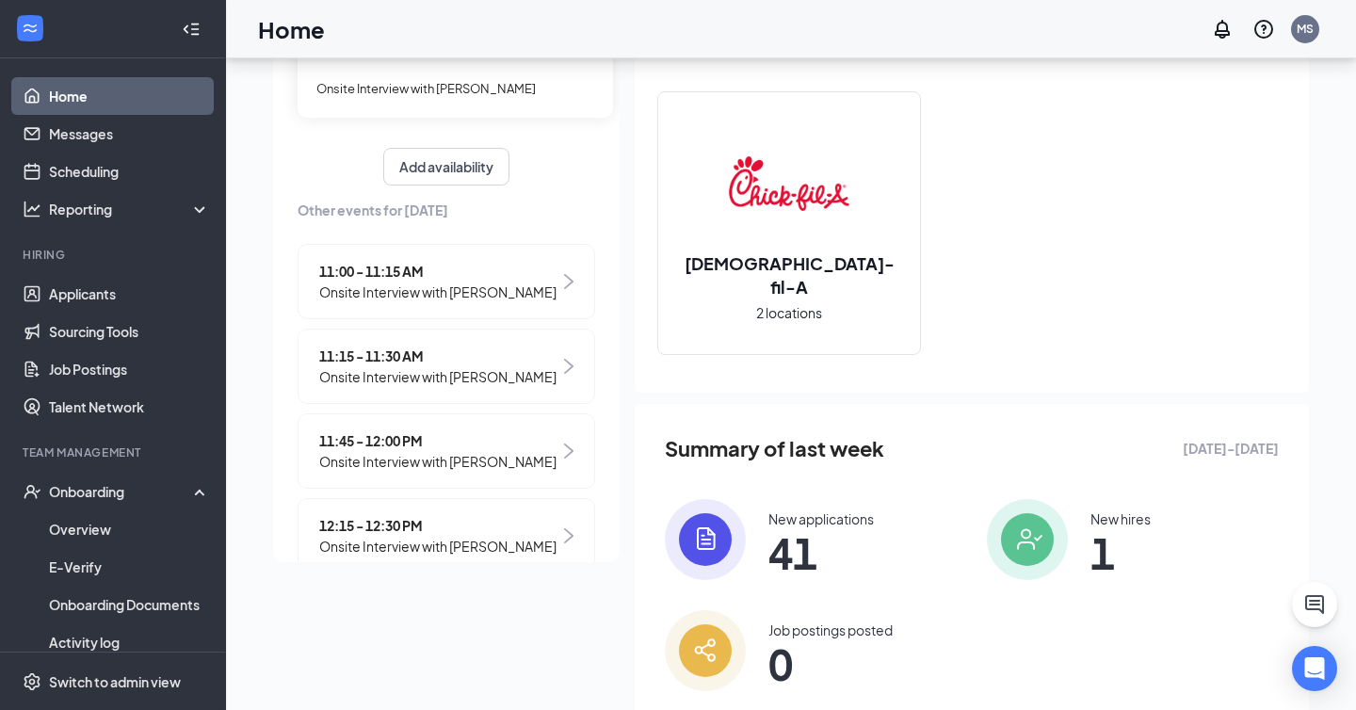
scroll to position [488, 0]
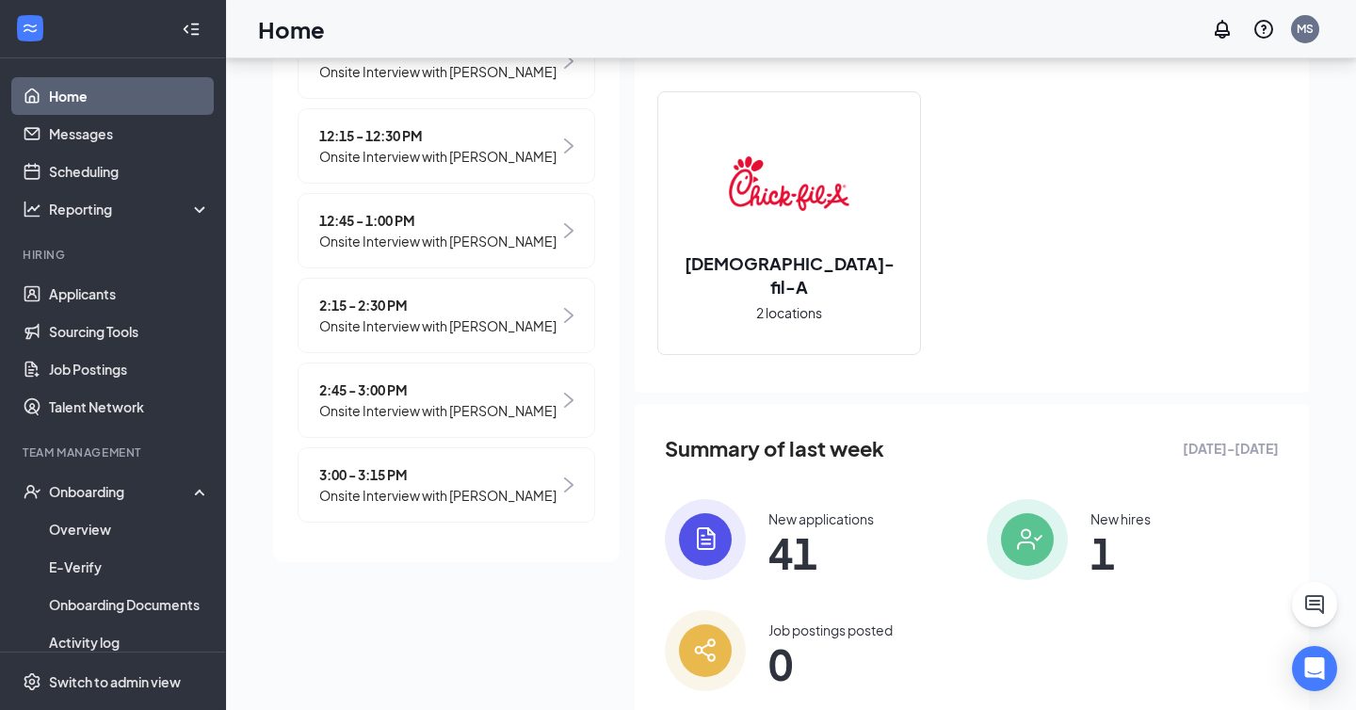
click at [470, 401] on span "Onsite Interview with [PERSON_NAME]" at bounding box center [437, 410] width 237 height 21
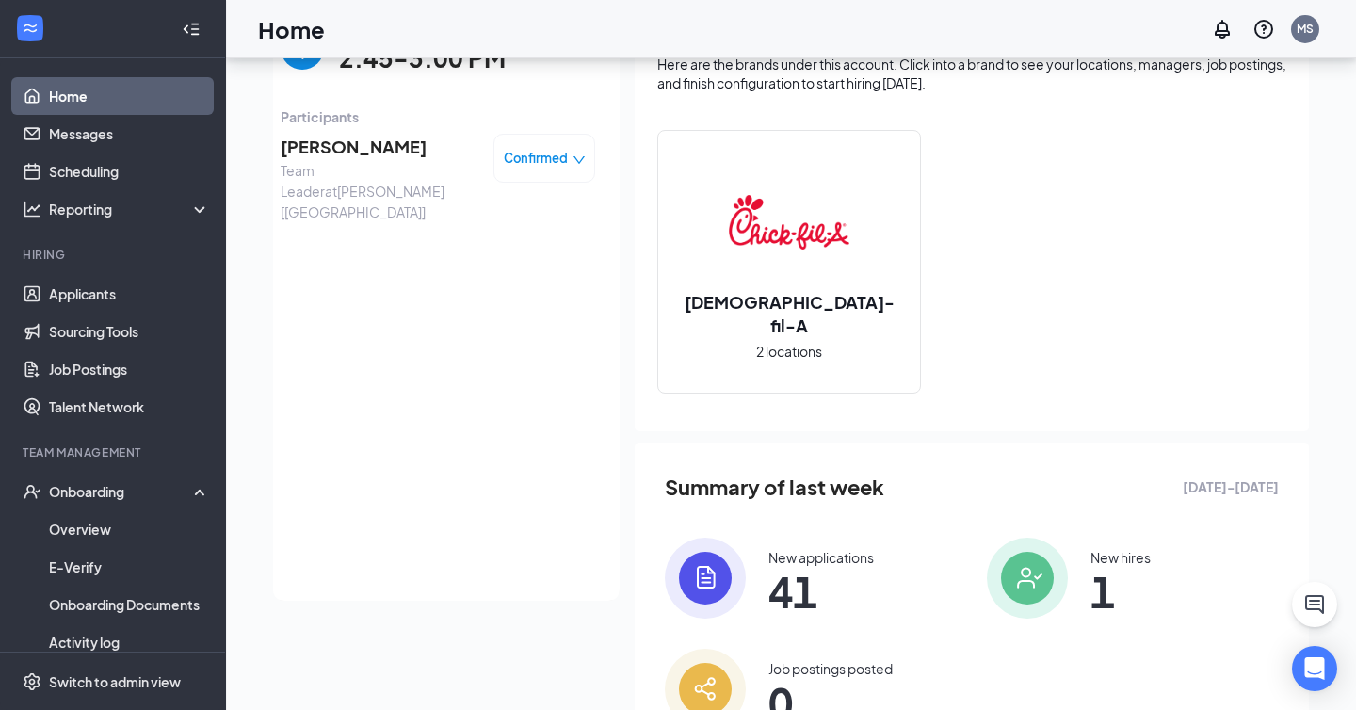
click at [561, 156] on span "Confirmed" at bounding box center [536, 158] width 64 height 19
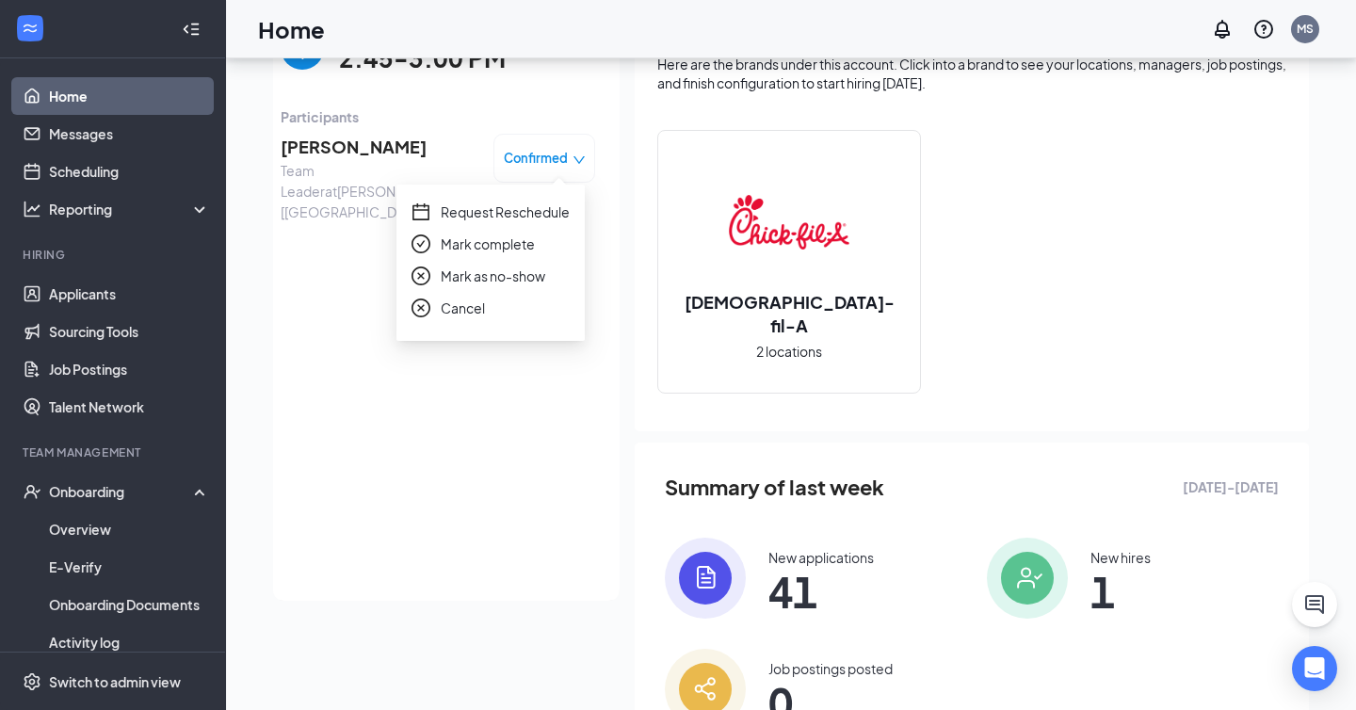
click at [529, 276] on span "Mark as no-show" at bounding box center [493, 276] width 105 height 21
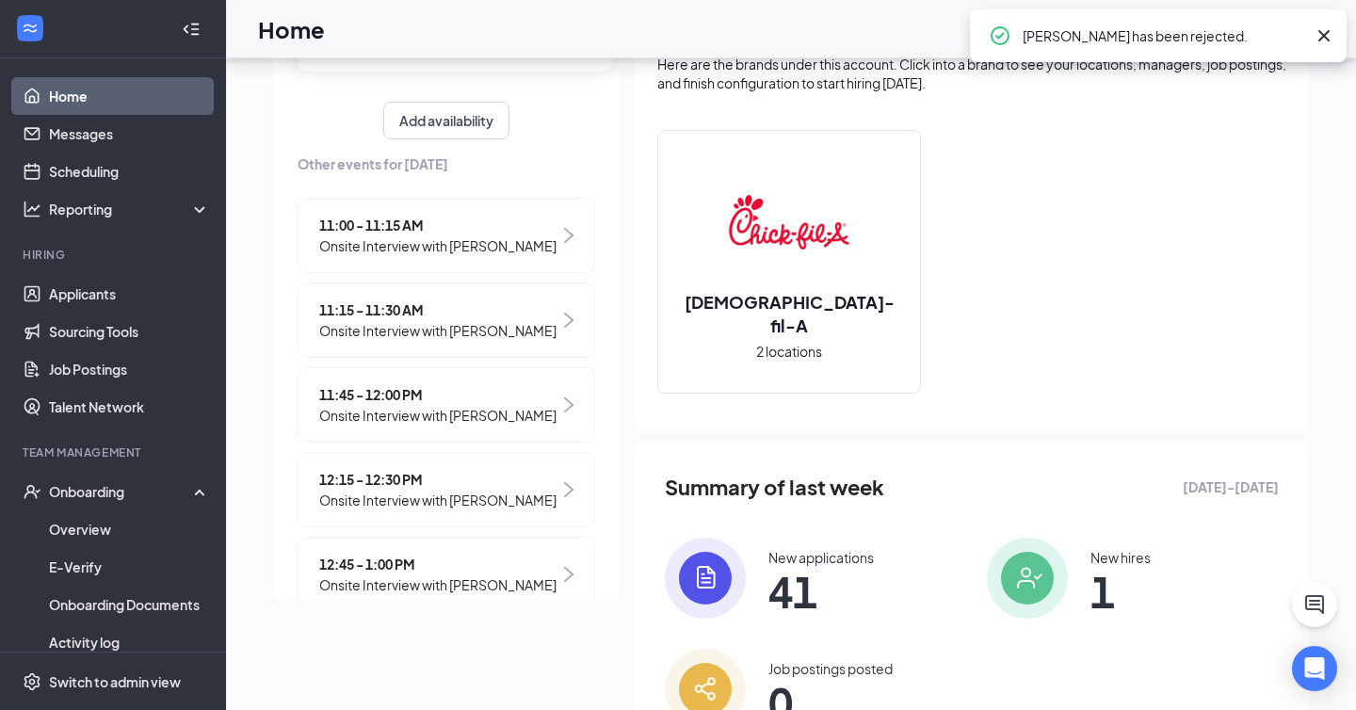
scroll to position [403, 0]
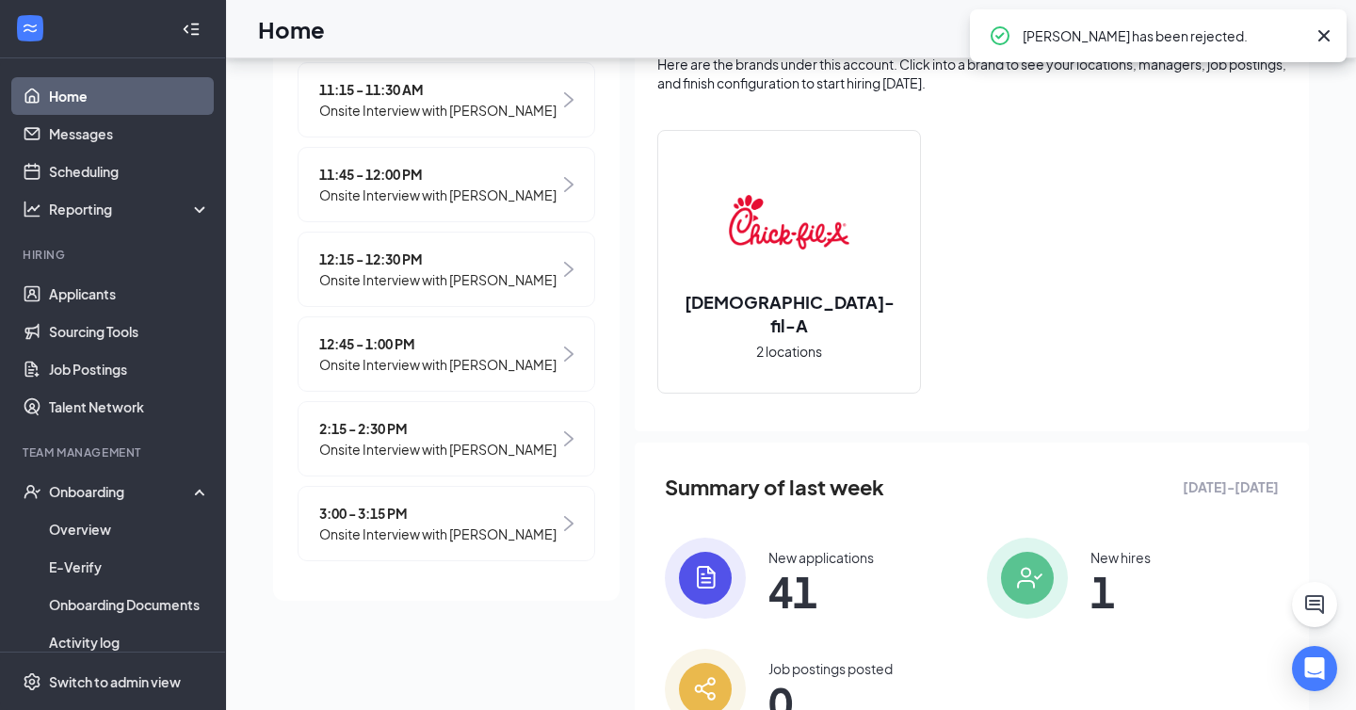
click at [457, 518] on span "3:00 - 3:15 PM" at bounding box center [437, 513] width 237 height 21
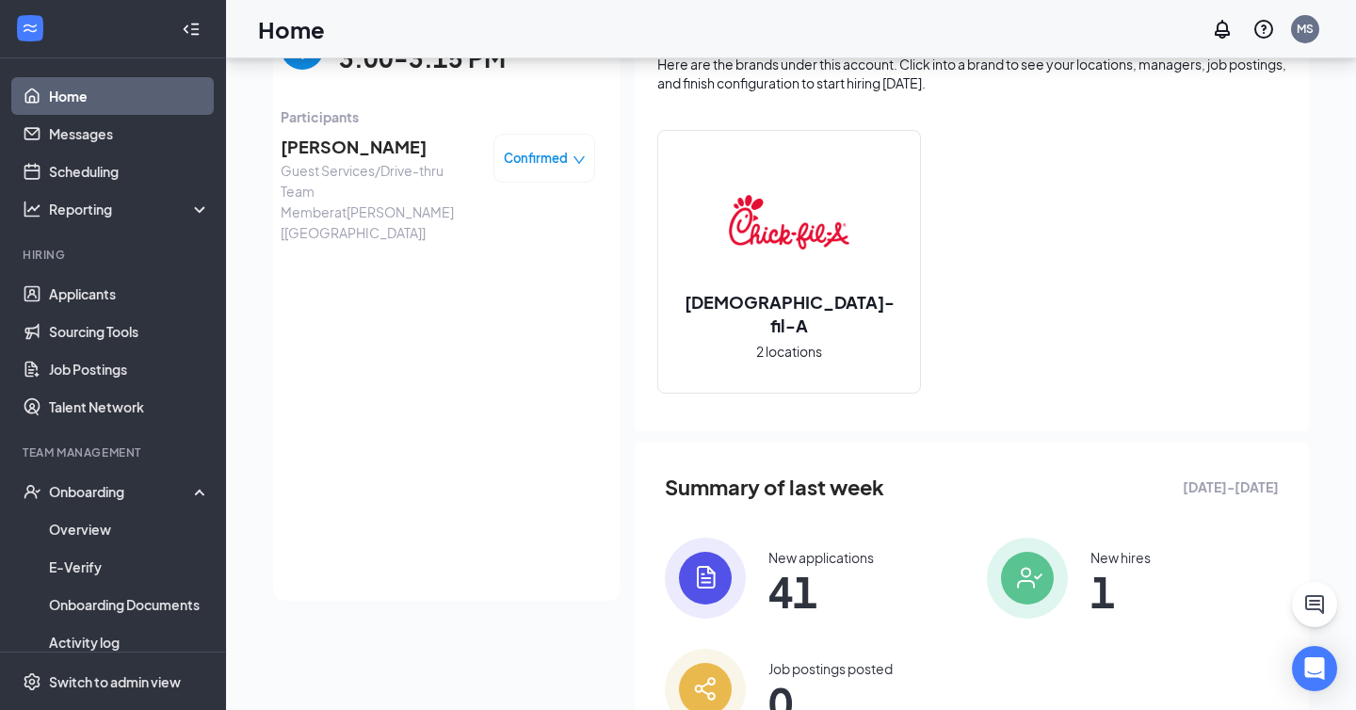
click at [352, 139] on span "[PERSON_NAME]" at bounding box center [380, 147] width 198 height 26
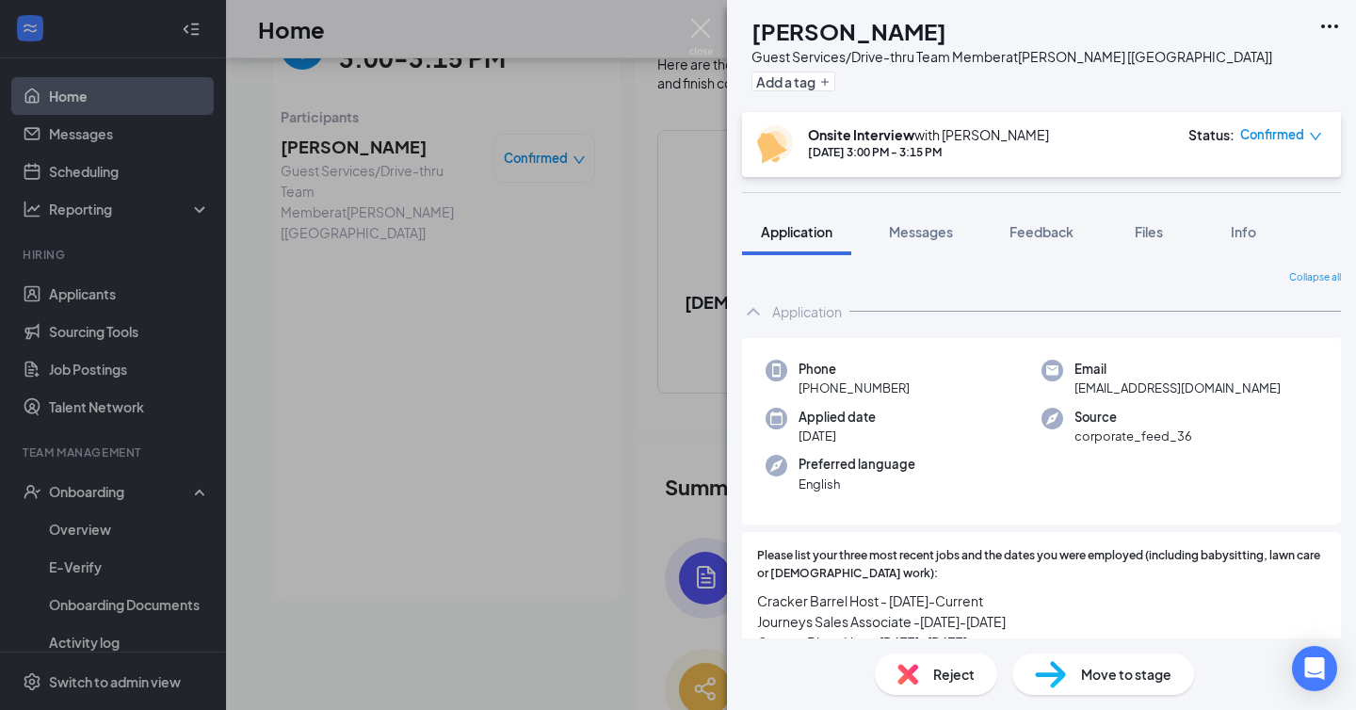
click at [1154, 387] on span "[EMAIL_ADDRESS][DOMAIN_NAME]" at bounding box center [1177, 387] width 206 height 19
drag, startPoint x: 815, startPoint y: 387, endPoint x: 941, endPoint y: 387, distance: 125.2
click at [941, 387] on div "Phone [PHONE_NUMBER]" at bounding box center [903, 379] width 276 height 39
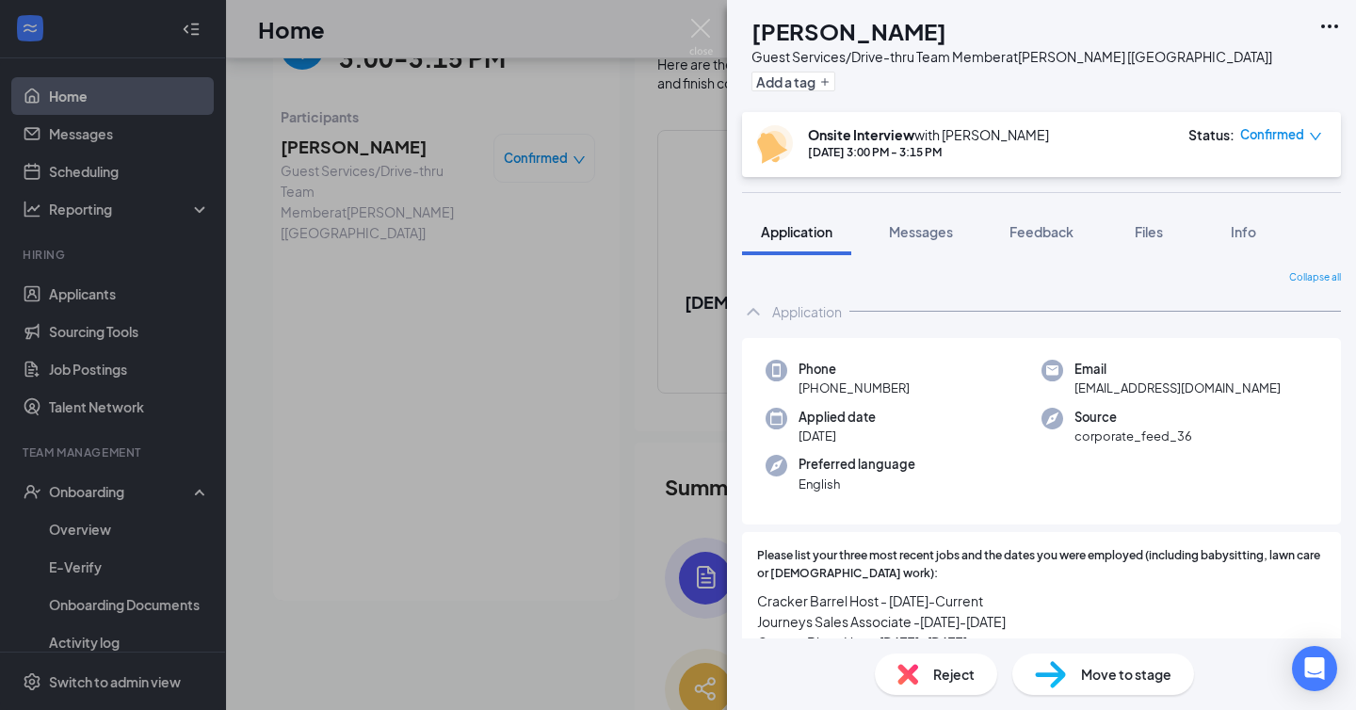
click at [465, 197] on div "AT [PERSON_NAME] Guest Services/Drive-thru Team Member at [GEOGRAPHIC_DATA] [[G…" at bounding box center [678, 355] width 1356 height 710
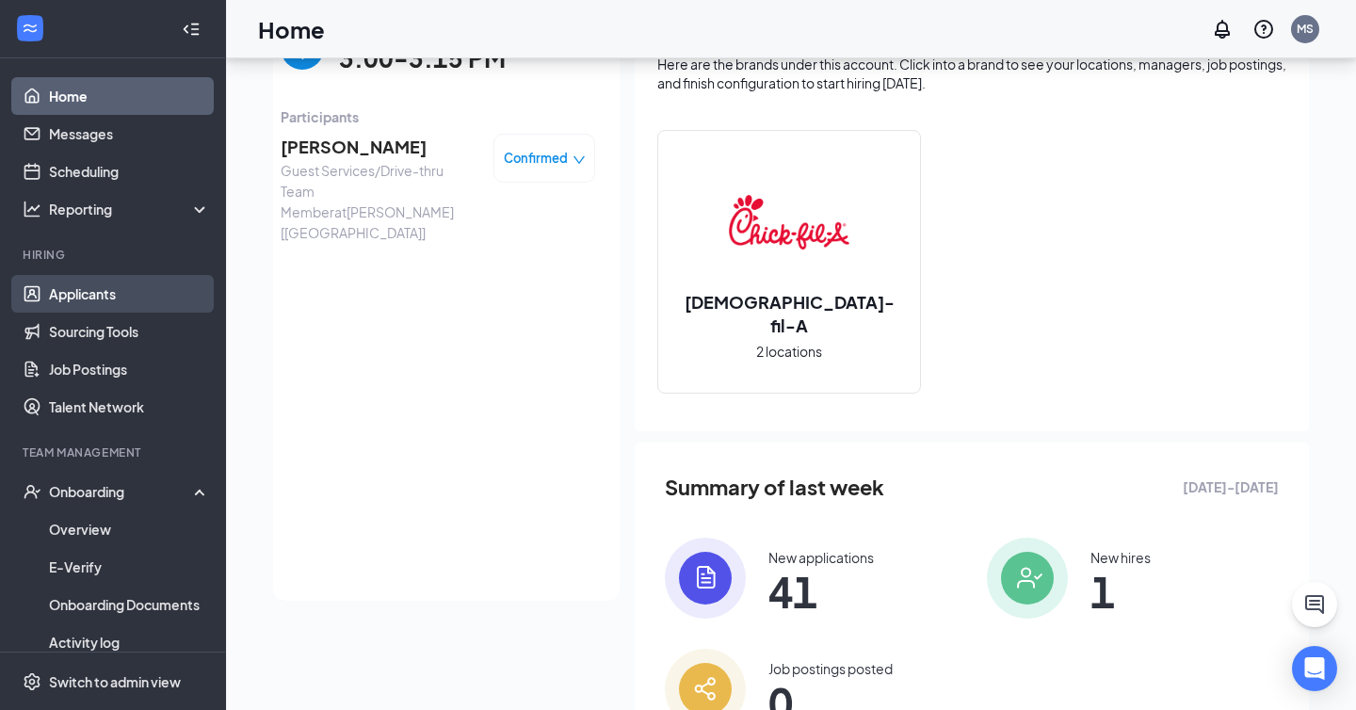
click at [171, 288] on link "Applicants" at bounding box center [129, 294] width 161 height 38
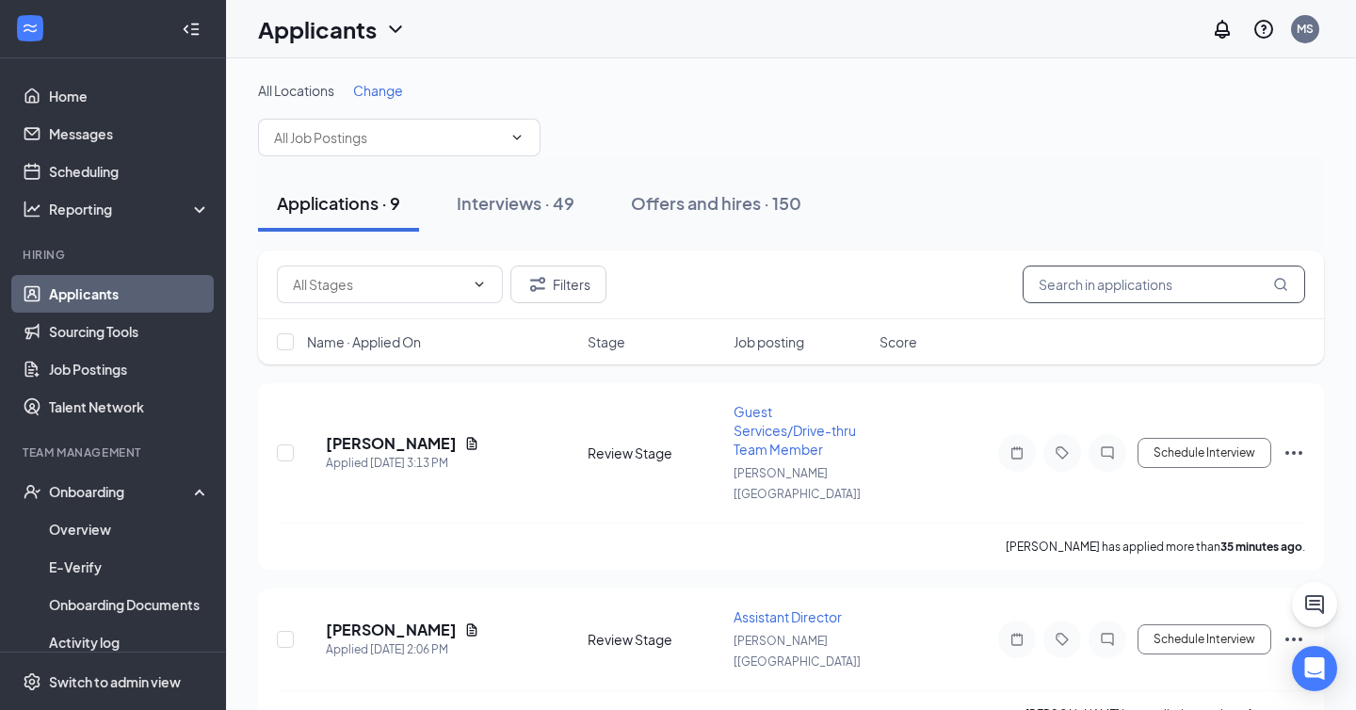
click at [1166, 279] on input "text" at bounding box center [1164, 285] width 282 height 38
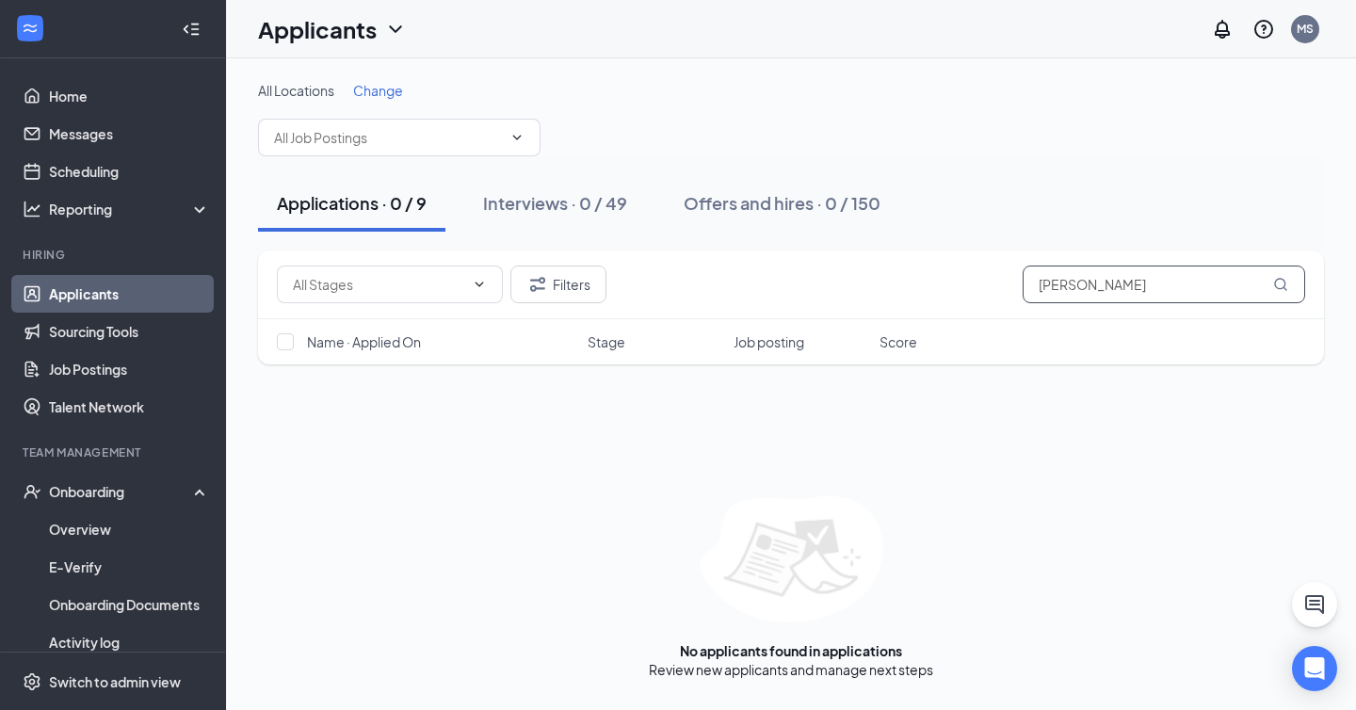
click at [1067, 285] on input "[PERSON_NAME]" at bounding box center [1164, 285] width 282 height 38
type input "[PERSON_NAME]"
click at [844, 668] on link "Offers and hires" at bounding box center [848, 669] width 99 height 17
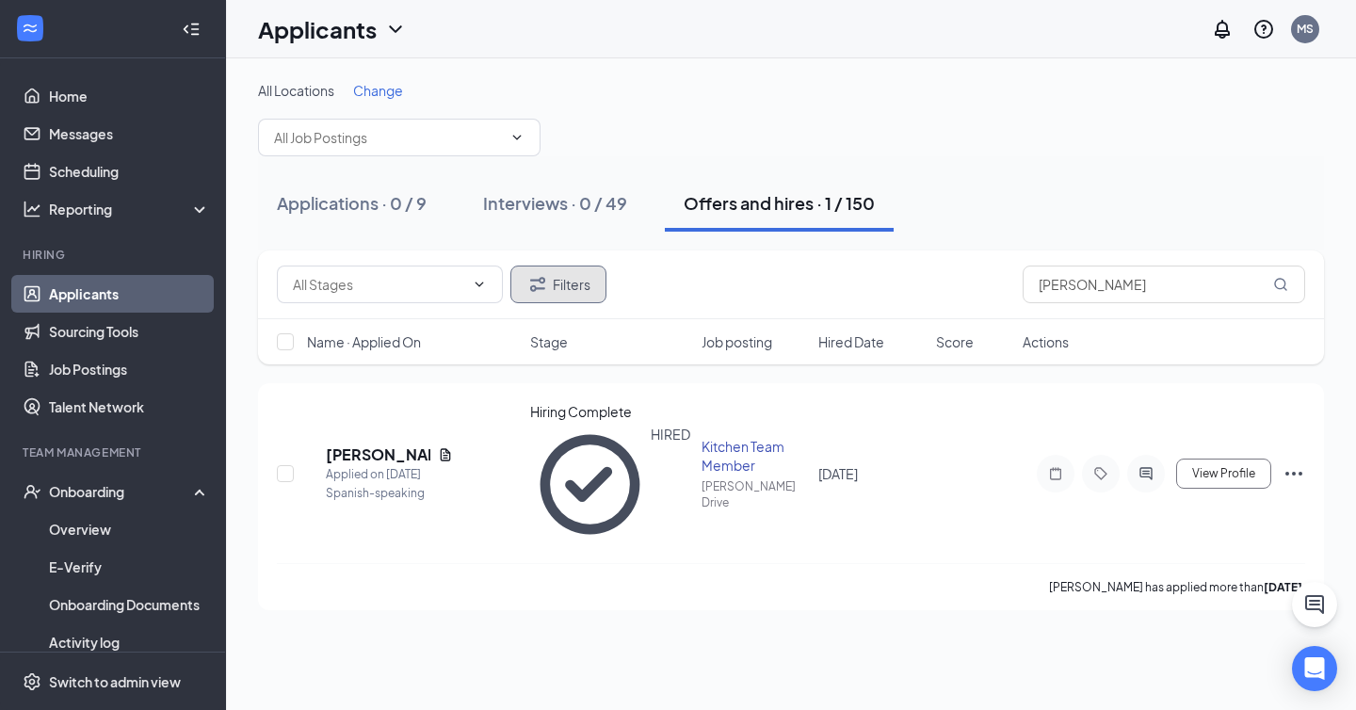
click at [553, 293] on button "Filters" at bounding box center [558, 285] width 96 height 38
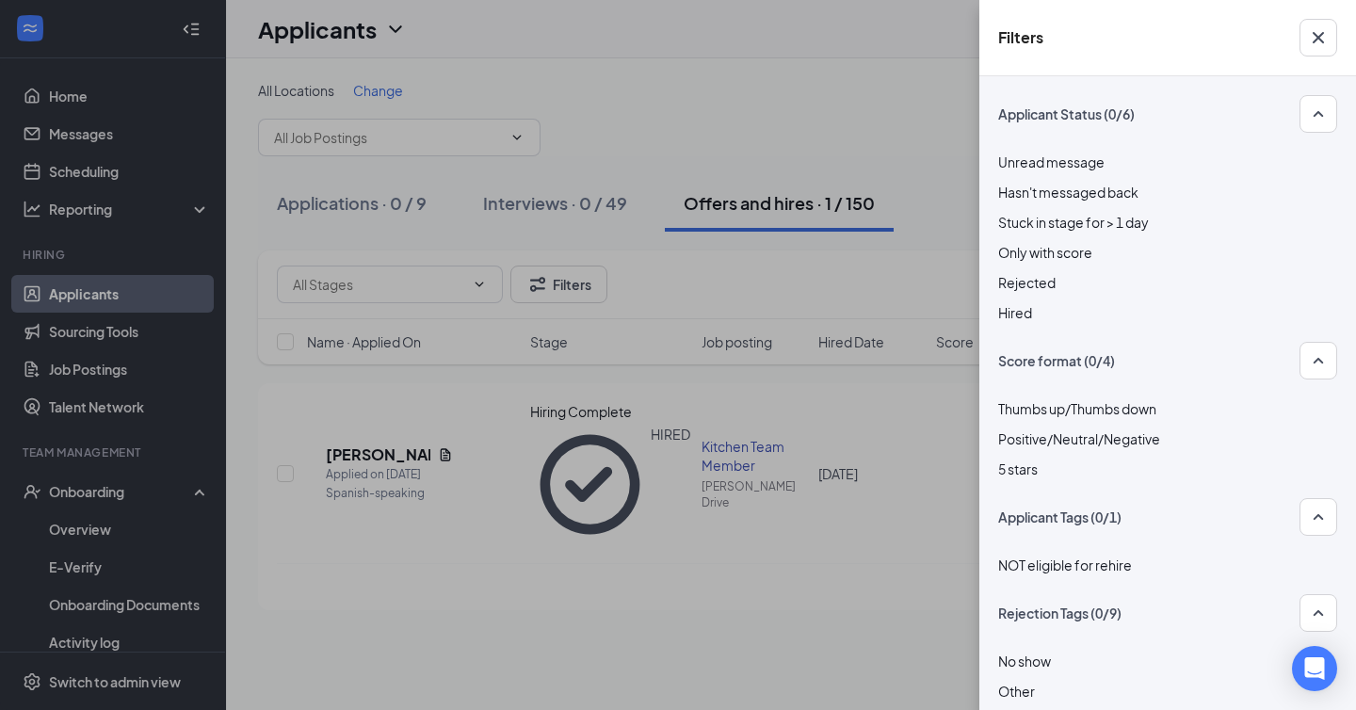
click at [1007, 272] on div at bounding box center [1167, 272] width 339 height 0
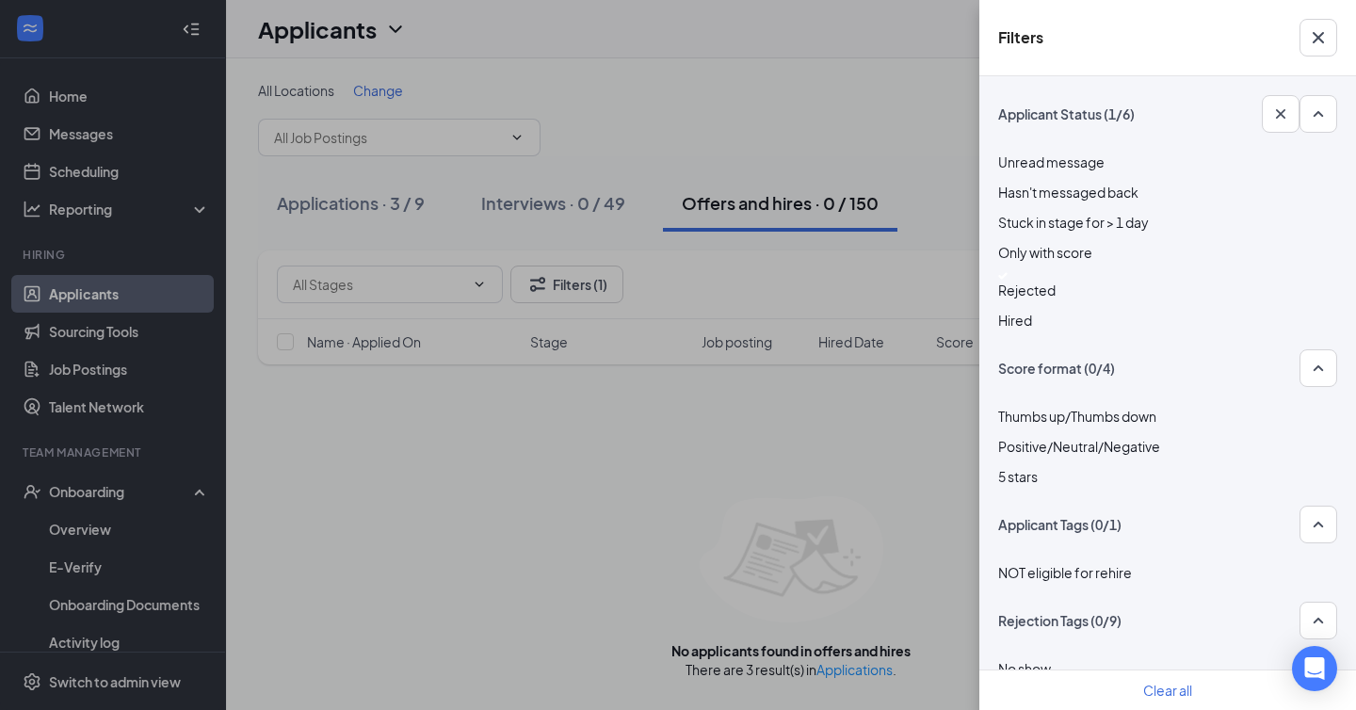
click at [879, 282] on div "Filters Applicant Status (1/6) Unread message Hasn't messaged back Stuck in sta…" at bounding box center [678, 355] width 1356 height 710
click at [1323, 23] on button "button" at bounding box center [1318, 38] width 38 height 38
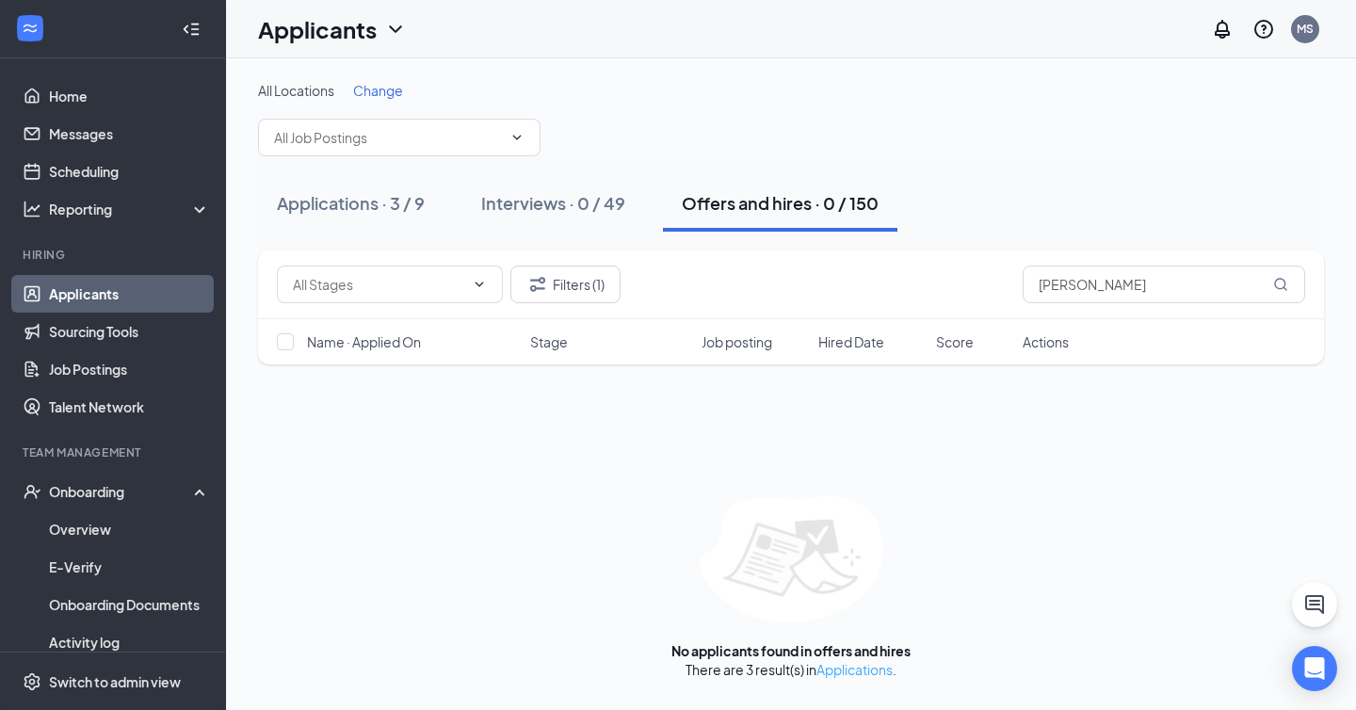
click at [855, 668] on link "Applications" at bounding box center [854, 669] width 76 height 17
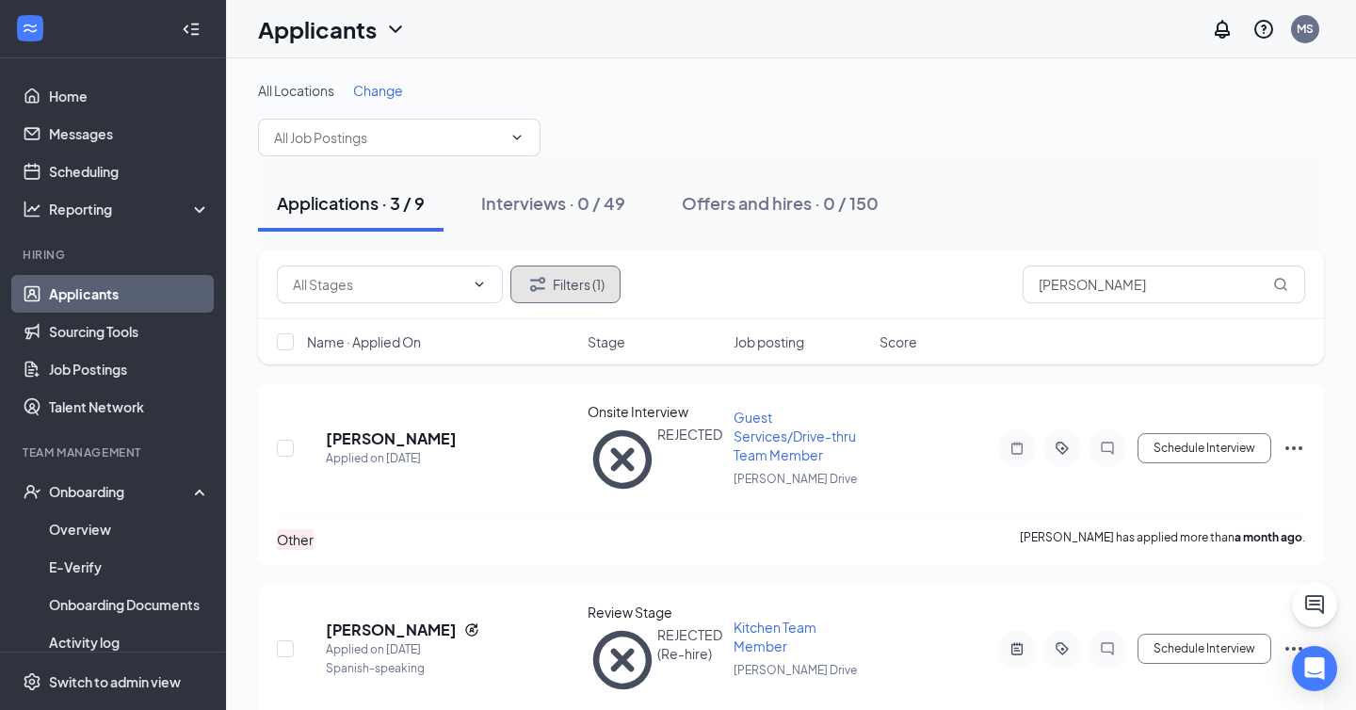
click at [597, 275] on button "Filters (1)" at bounding box center [565, 285] width 110 height 38
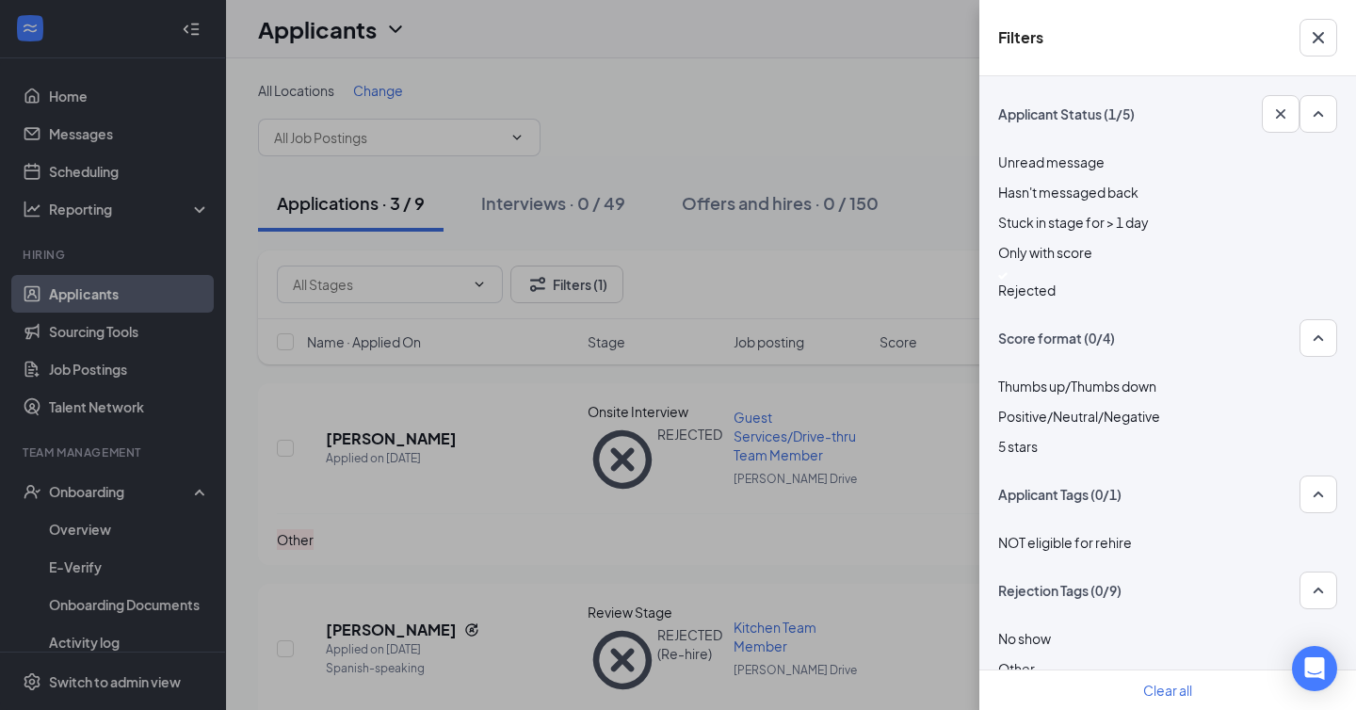
click at [1010, 280] on div at bounding box center [1167, 276] width 339 height 8
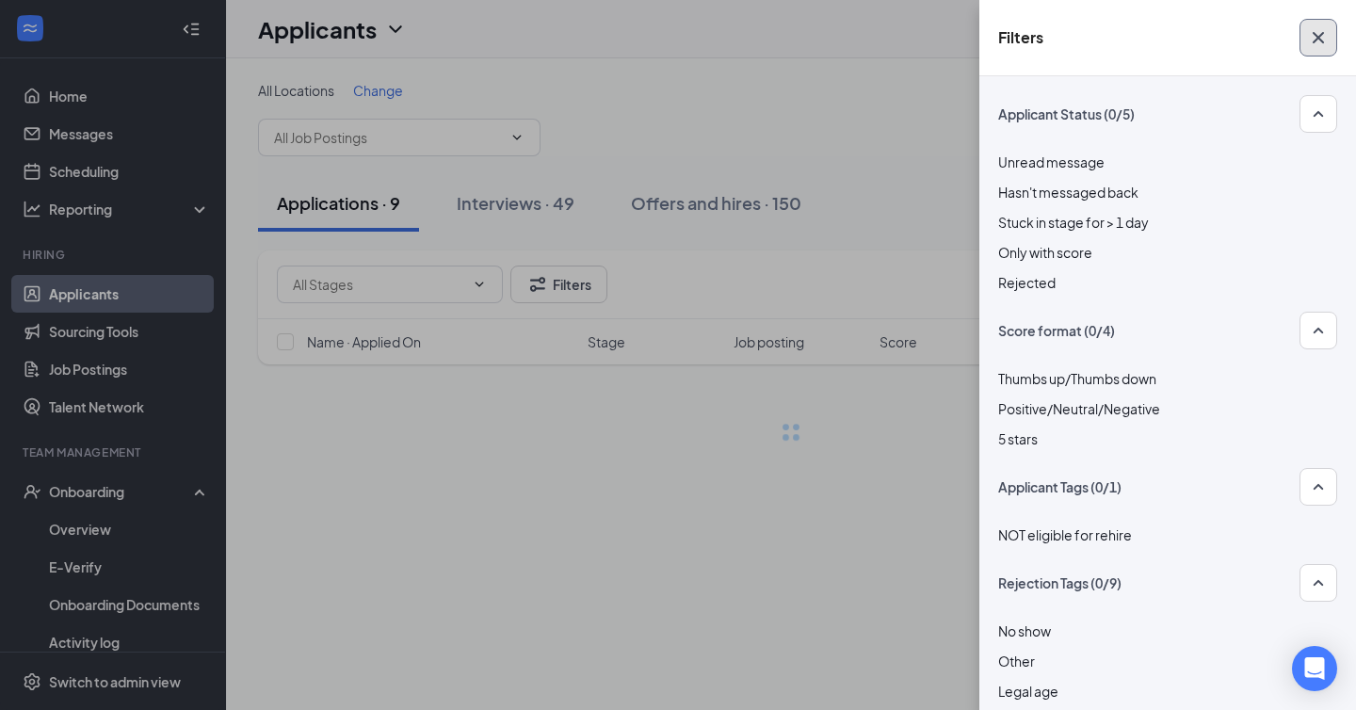
click at [1325, 27] on icon "Cross" at bounding box center [1318, 37] width 23 height 23
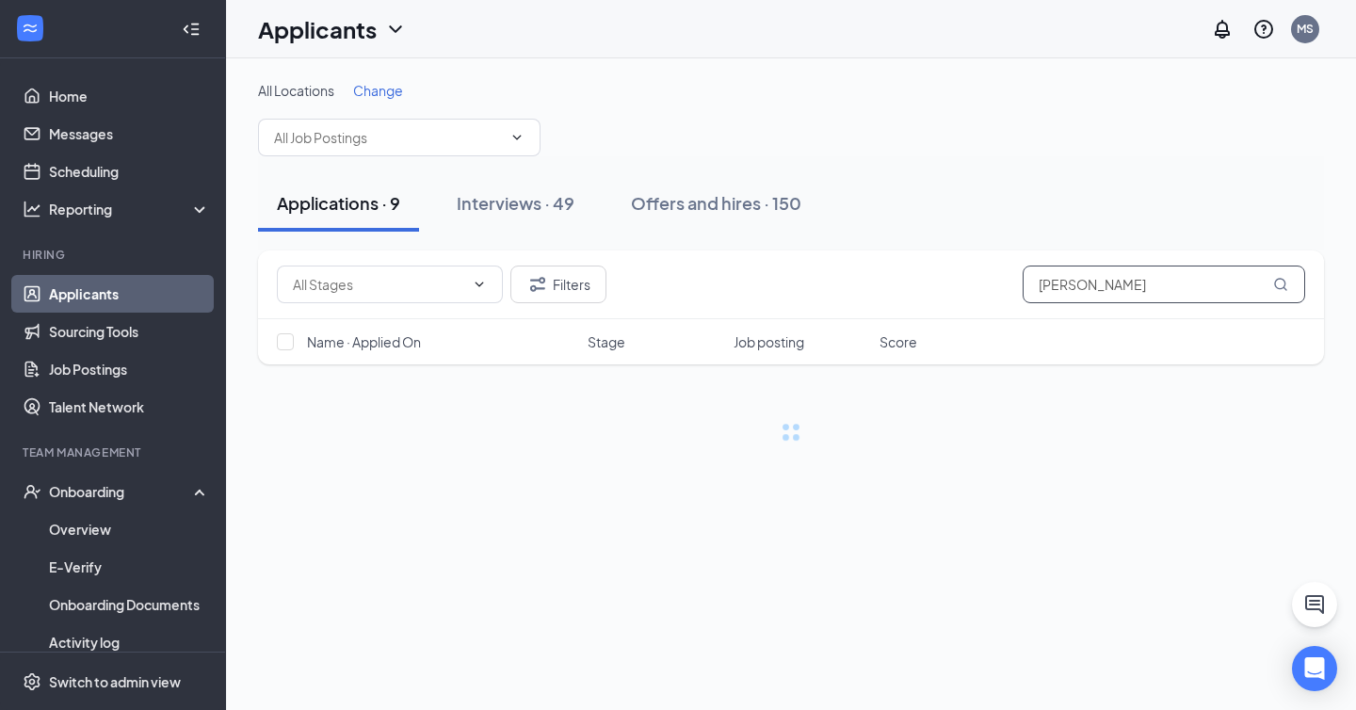
click at [1120, 291] on input "[PERSON_NAME]" at bounding box center [1164, 285] width 282 height 38
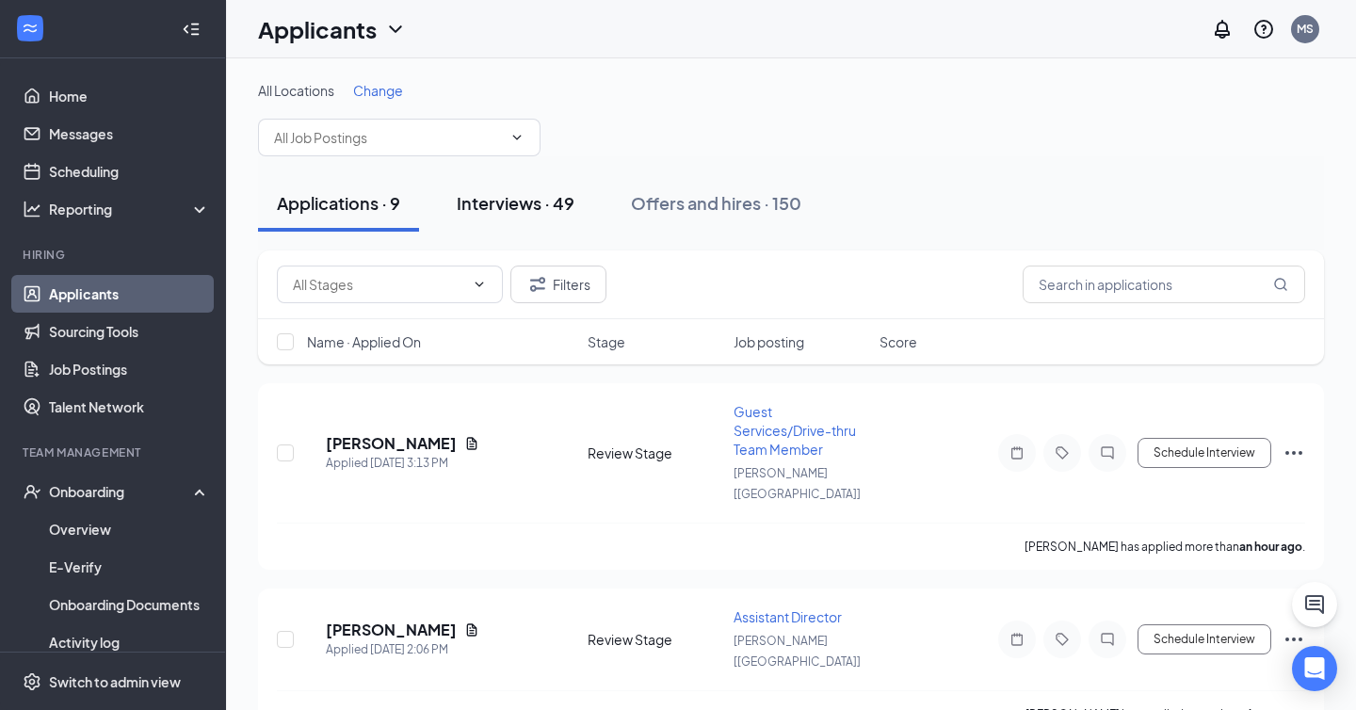
click at [556, 200] on div "Interviews · 49" at bounding box center [516, 203] width 118 height 24
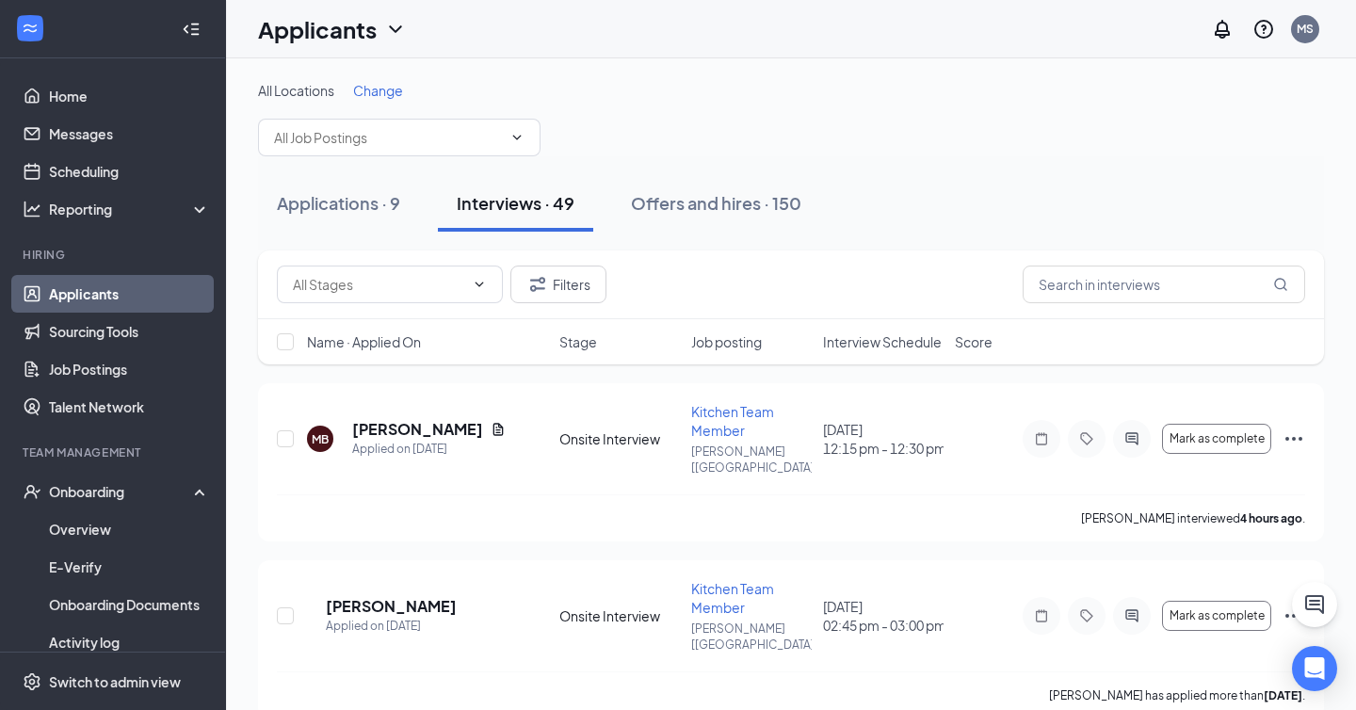
click at [900, 344] on span "Interview Schedule" at bounding box center [882, 341] width 119 height 19
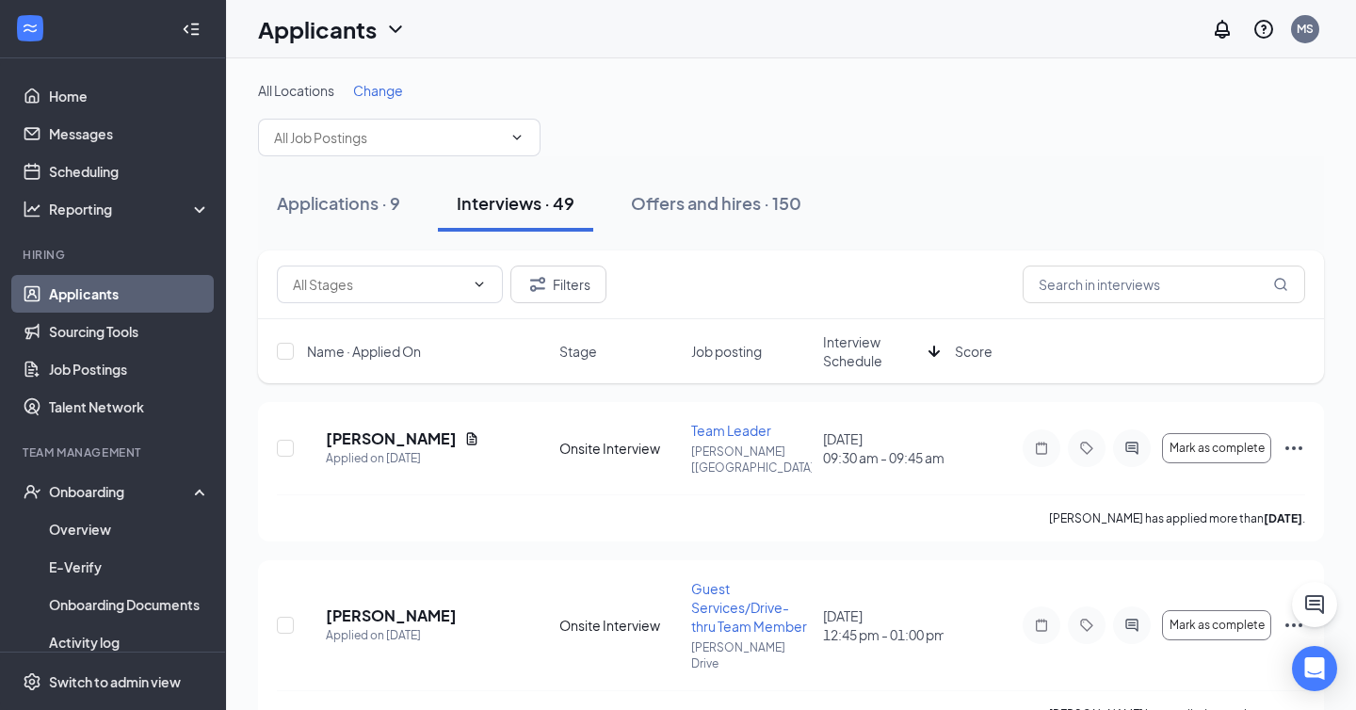
click at [900, 344] on span "Interview Schedule" at bounding box center [872, 351] width 98 height 38
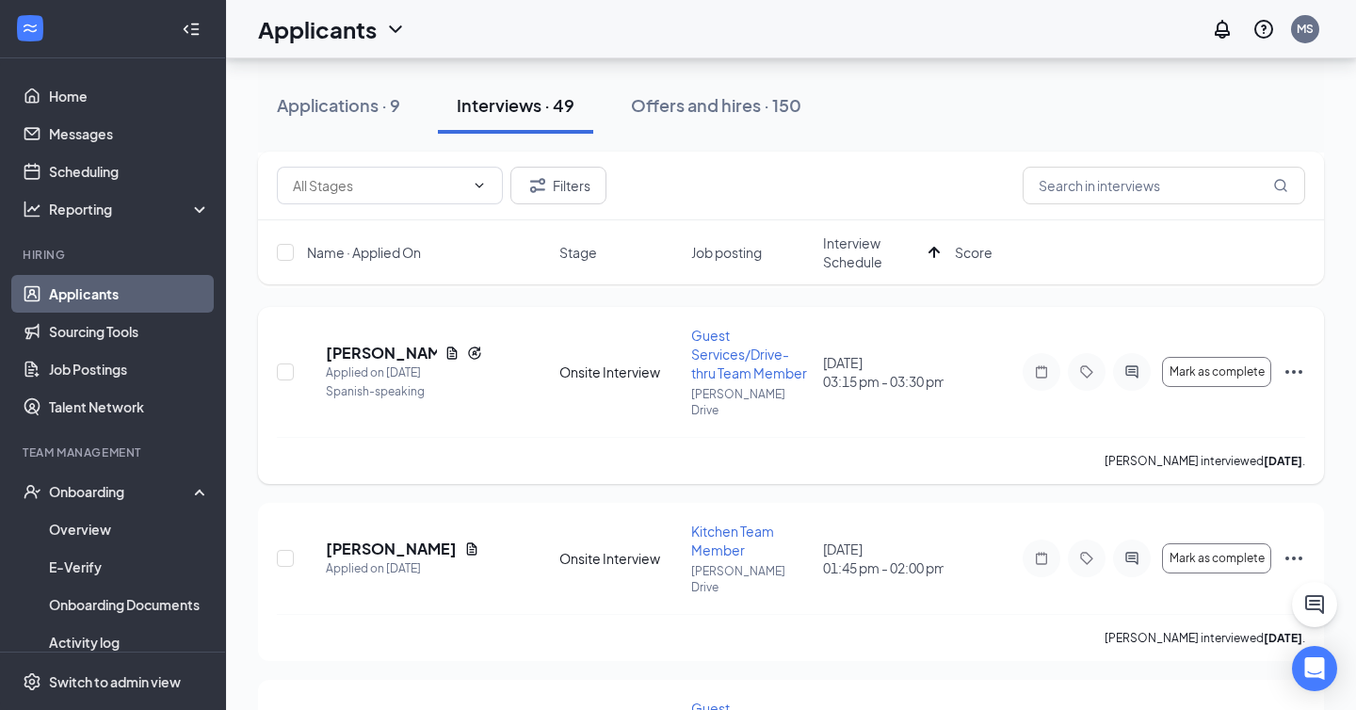
scroll to position [301, 0]
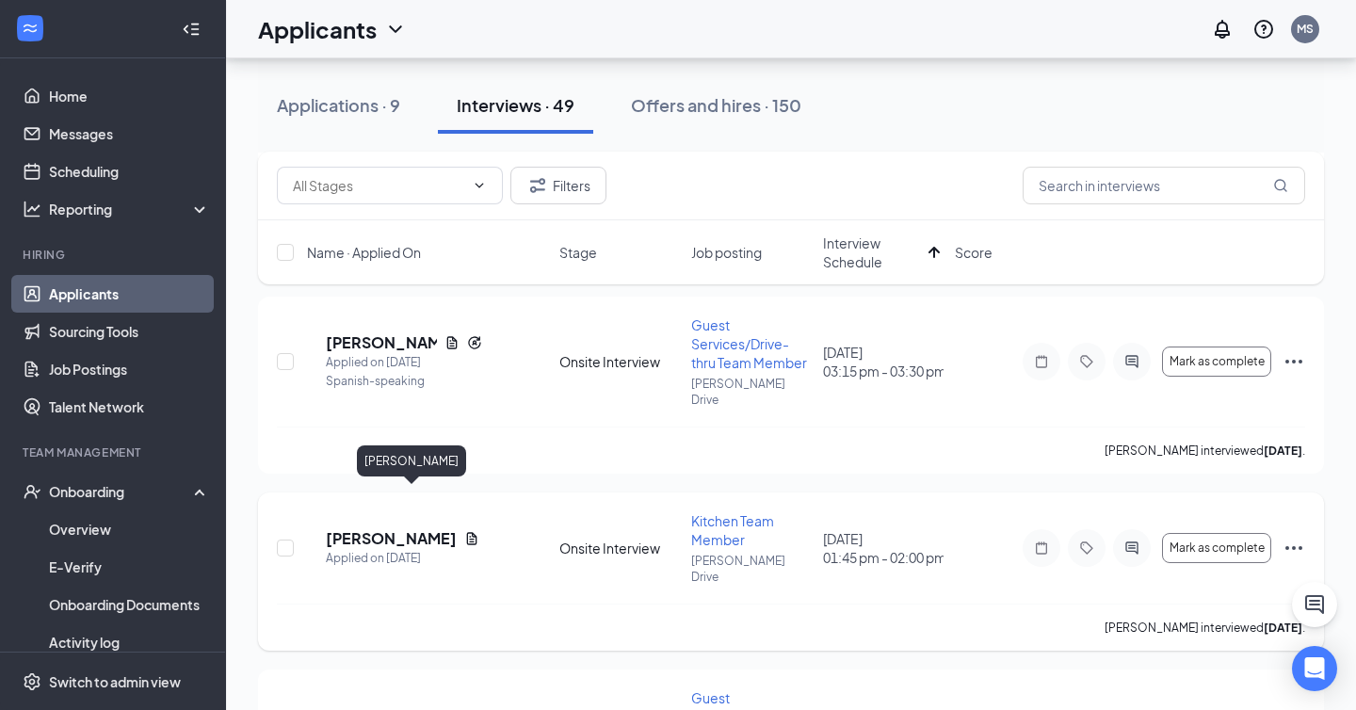
click at [426, 528] on h5 "[PERSON_NAME]" at bounding box center [391, 538] width 131 height 21
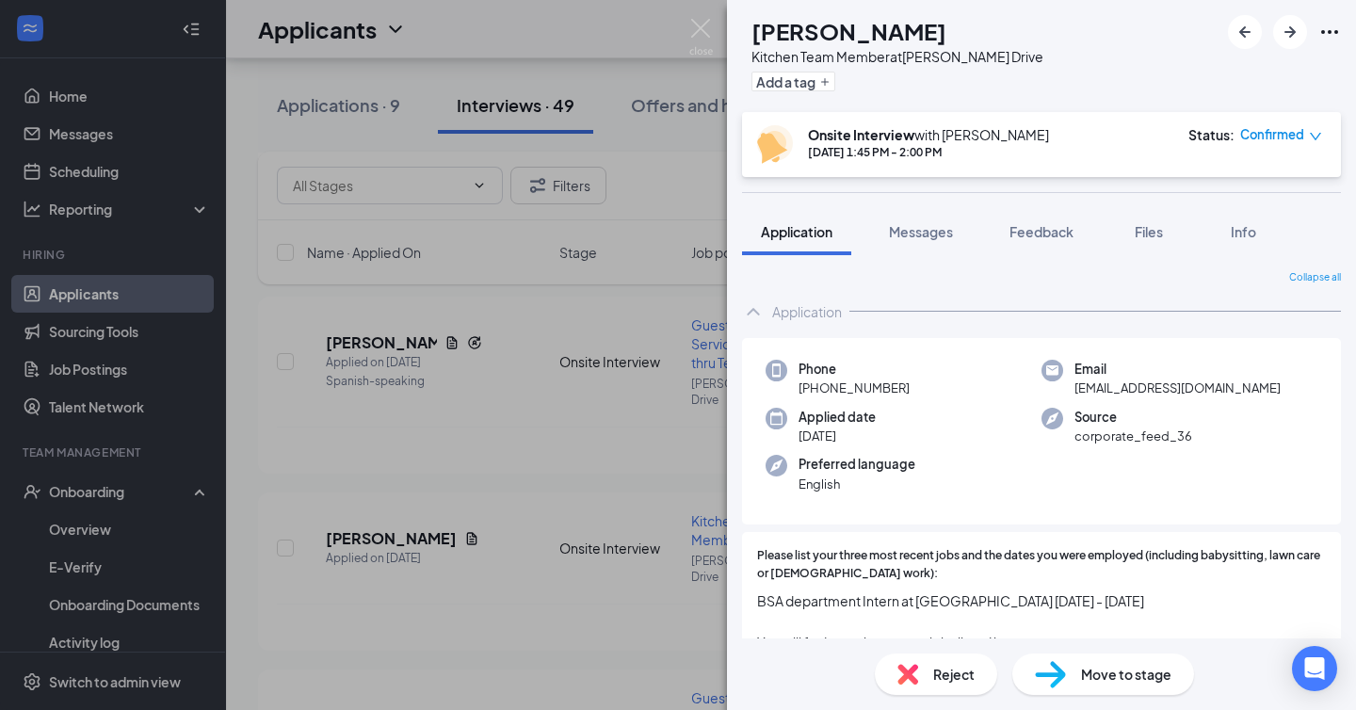
click at [1153, 388] on span "[EMAIL_ADDRESS][DOMAIN_NAME]" at bounding box center [1177, 387] width 206 height 19
